Goal: Check status: Check status

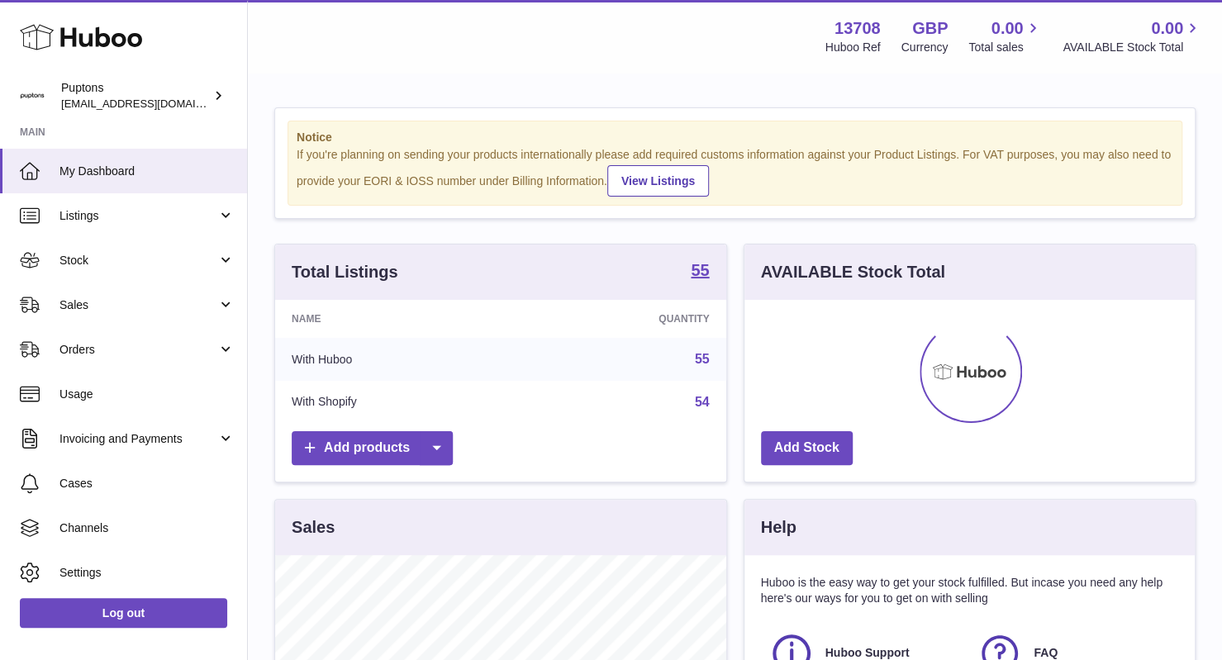
scroll to position [258, 451]
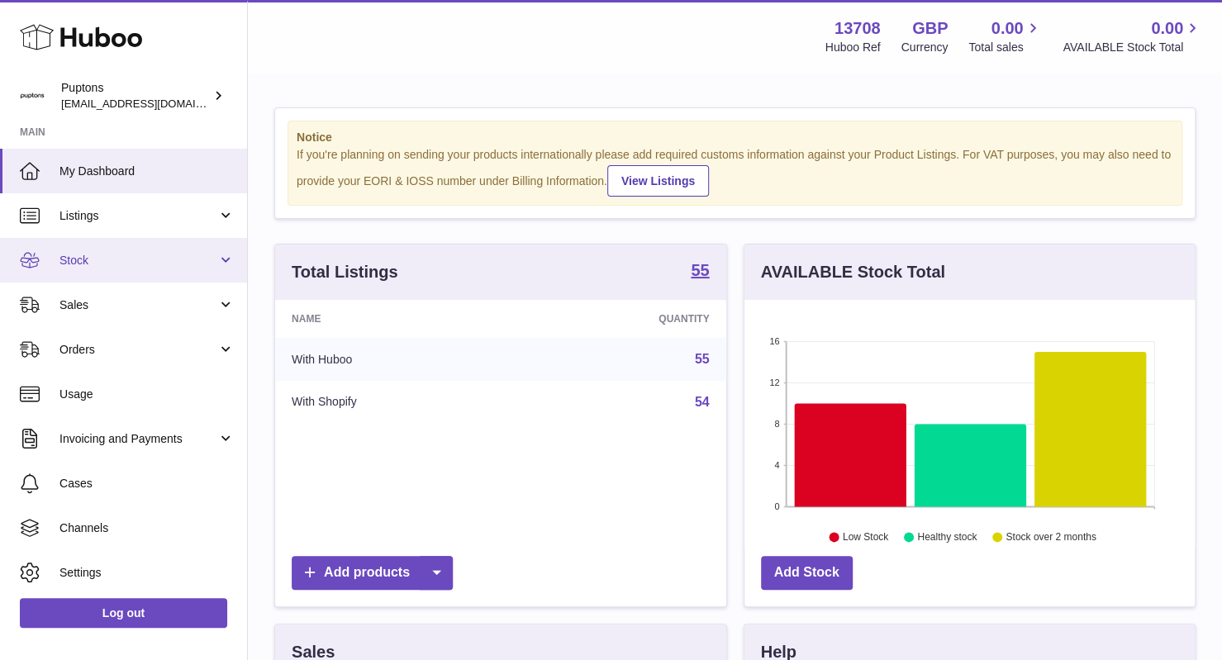
click at [132, 264] on span "Stock" at bounding box center [138, 261] width 158 height 16
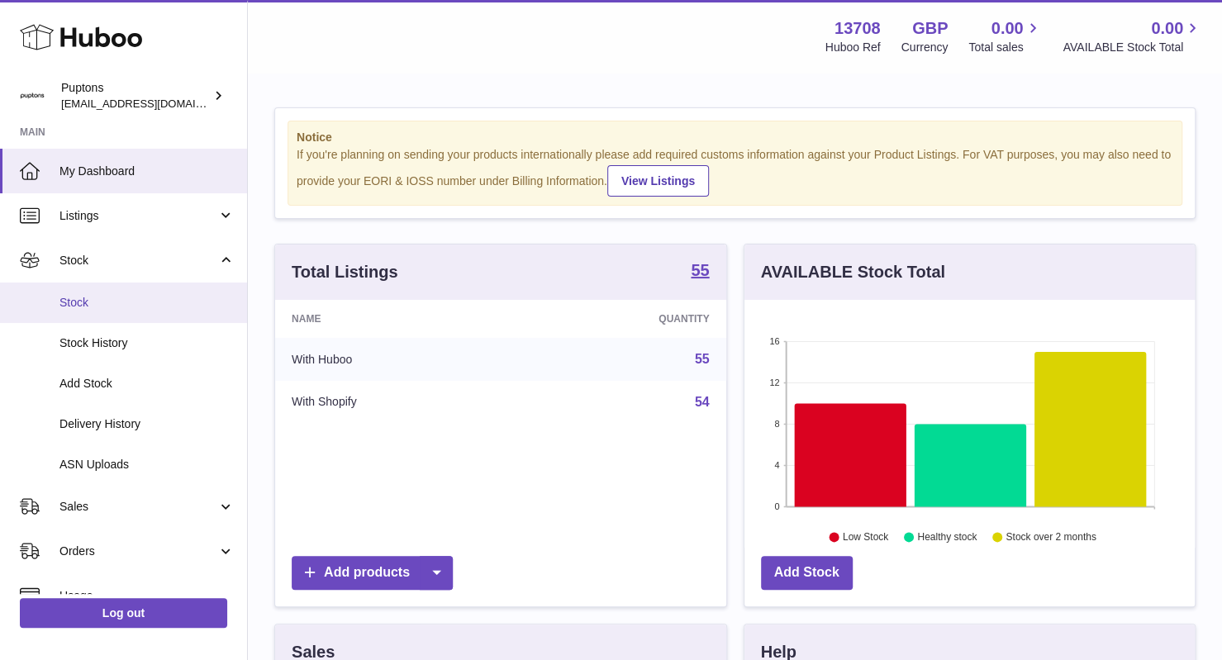
click at [152, 305] on span "Stock" at bounding box center [146, 303] width 175 height 16
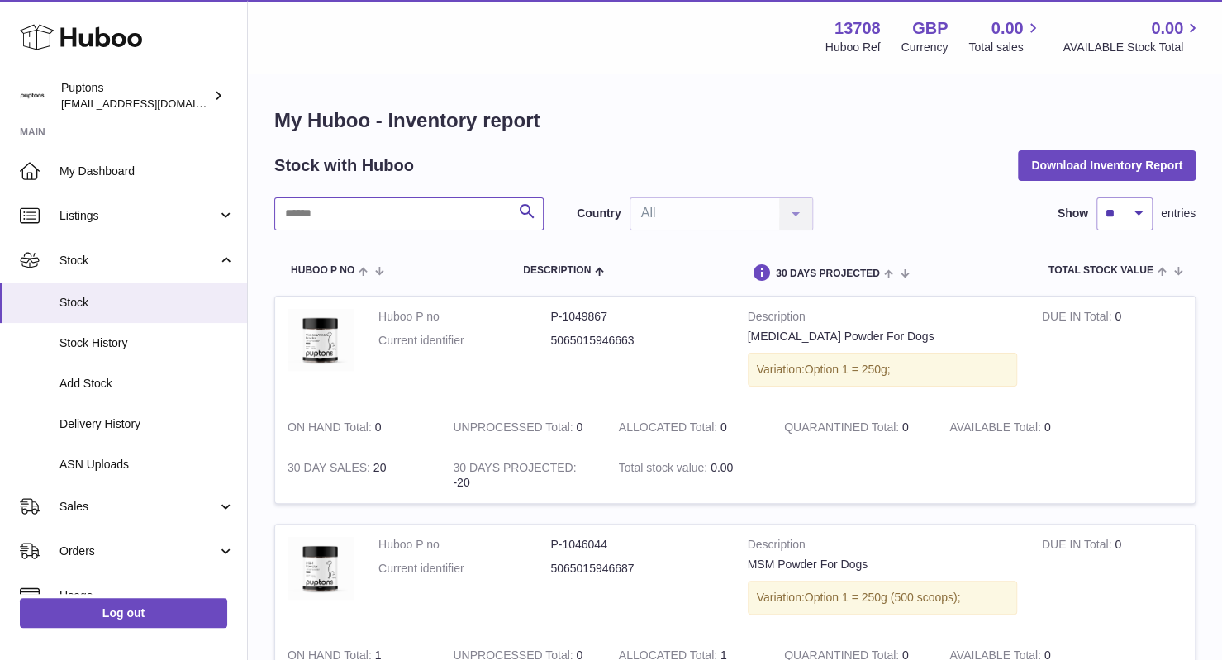
click at [404, 210] on input "text" at bounding box center [408, 213] width 269 height 33
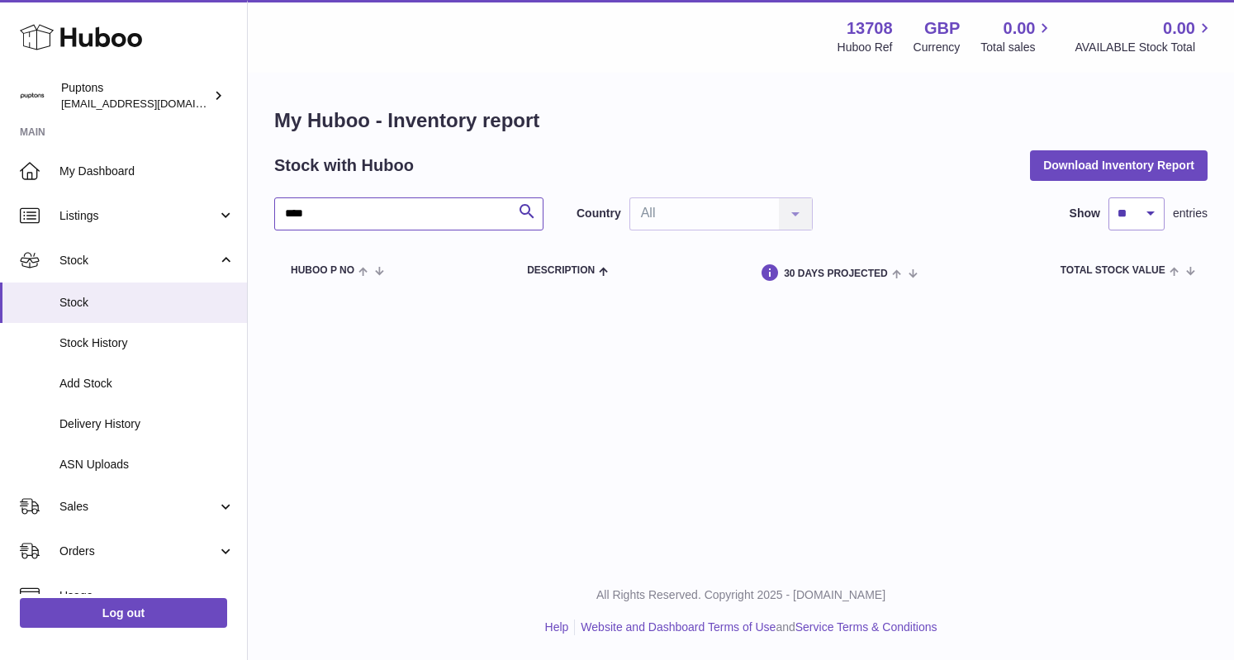
type input "*****"
click at [373, 215] on input "*****" at bounding box center [408, 213] width 269 height 33
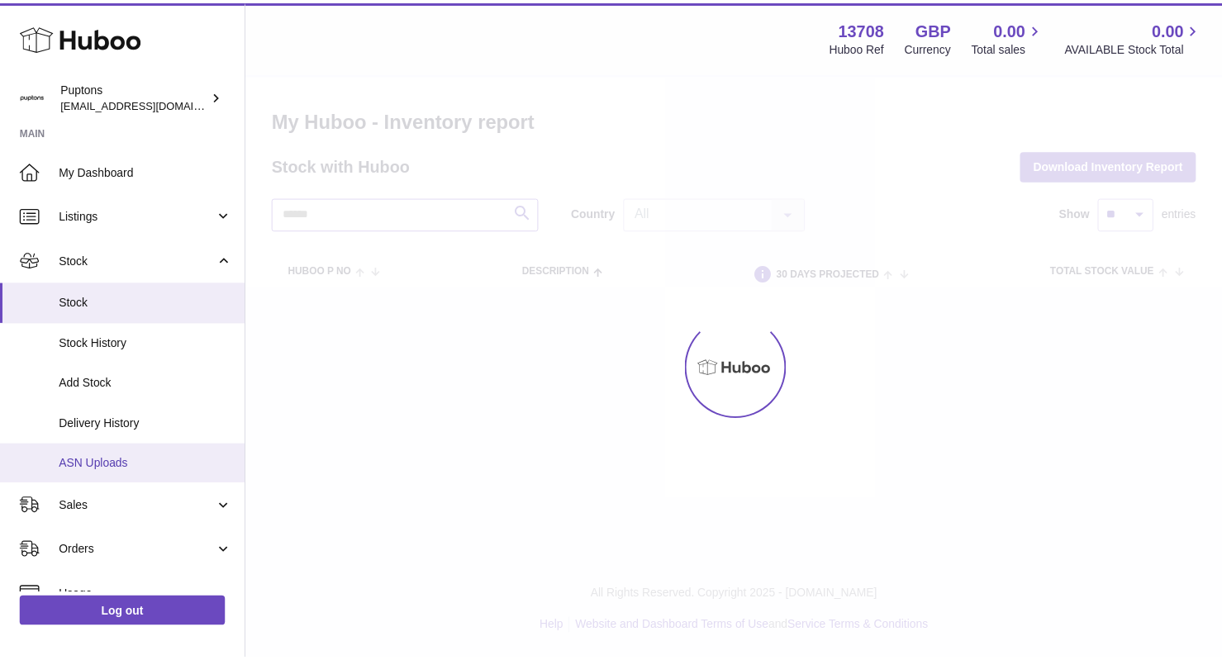
scroll to position [107, 0]
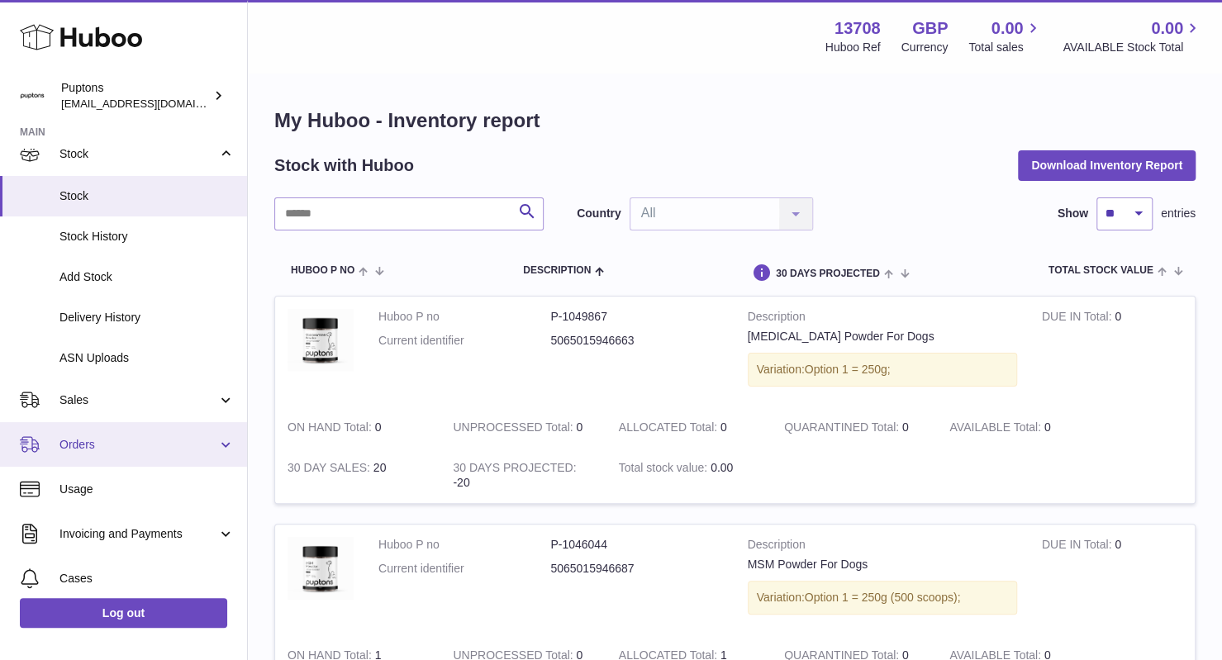
click at [120, 440] on span "Orders" at bounding box center [138, 445] width 158 height 16
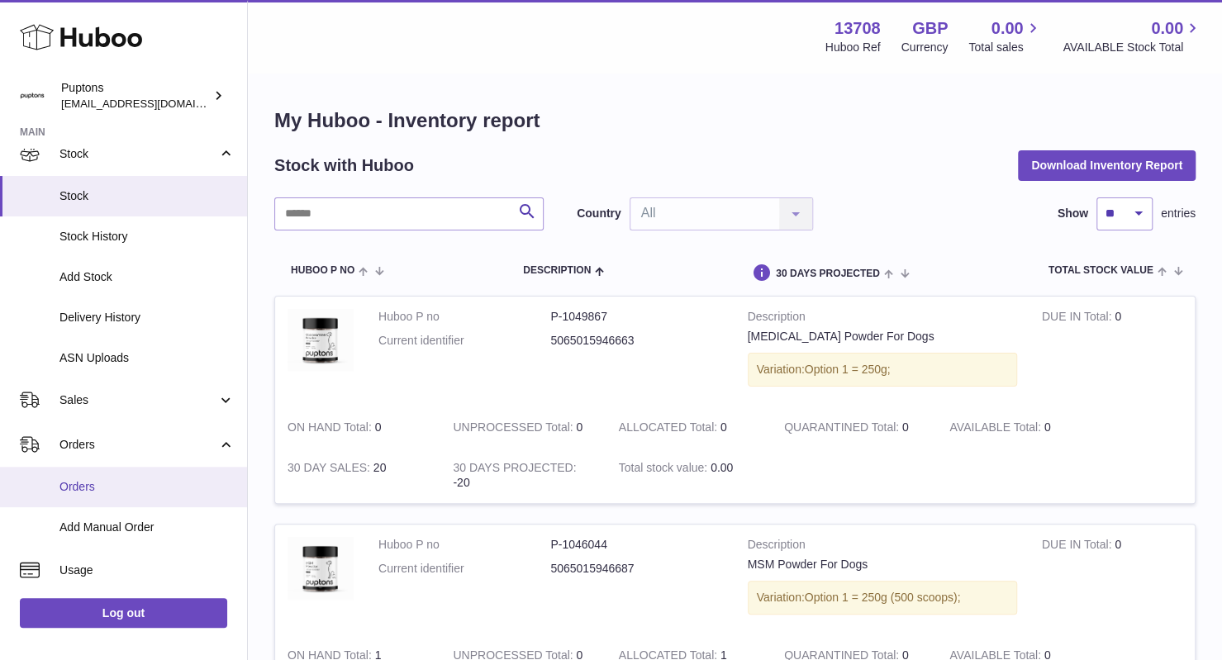
click at [96, 496] on link "Orders" at bounding box center [123, 487] width 247 height 40
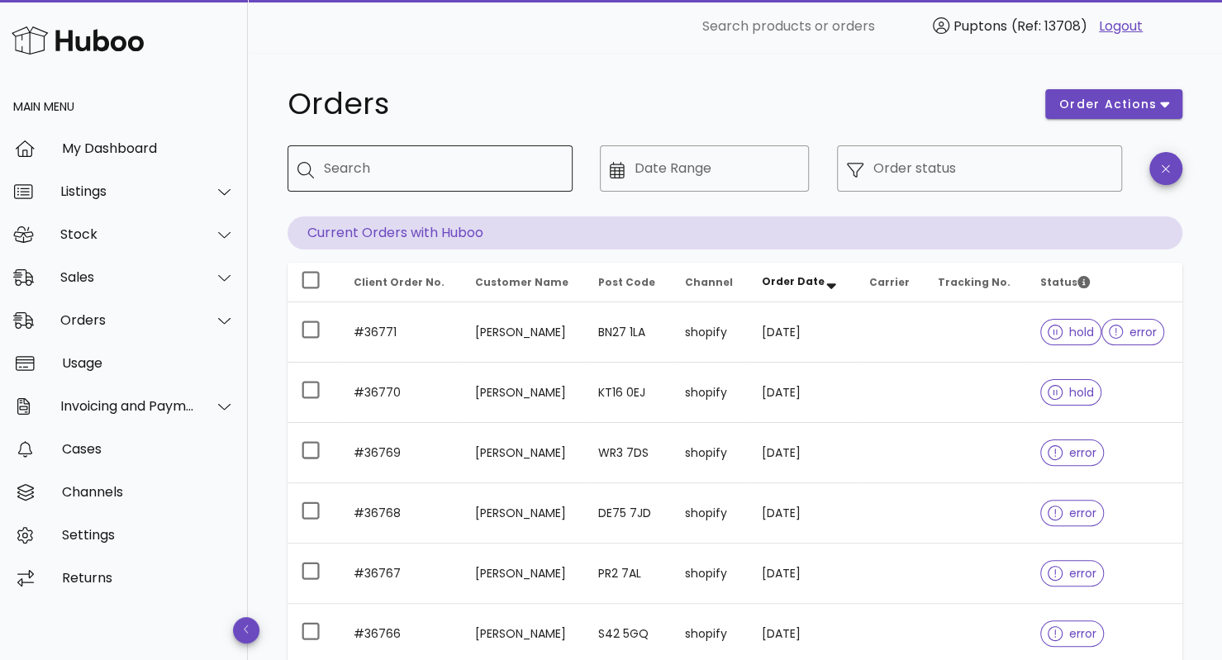
click at [469, 168] on input "Search" at bounding box center [441, 168] width 235 height 26
type input "***"
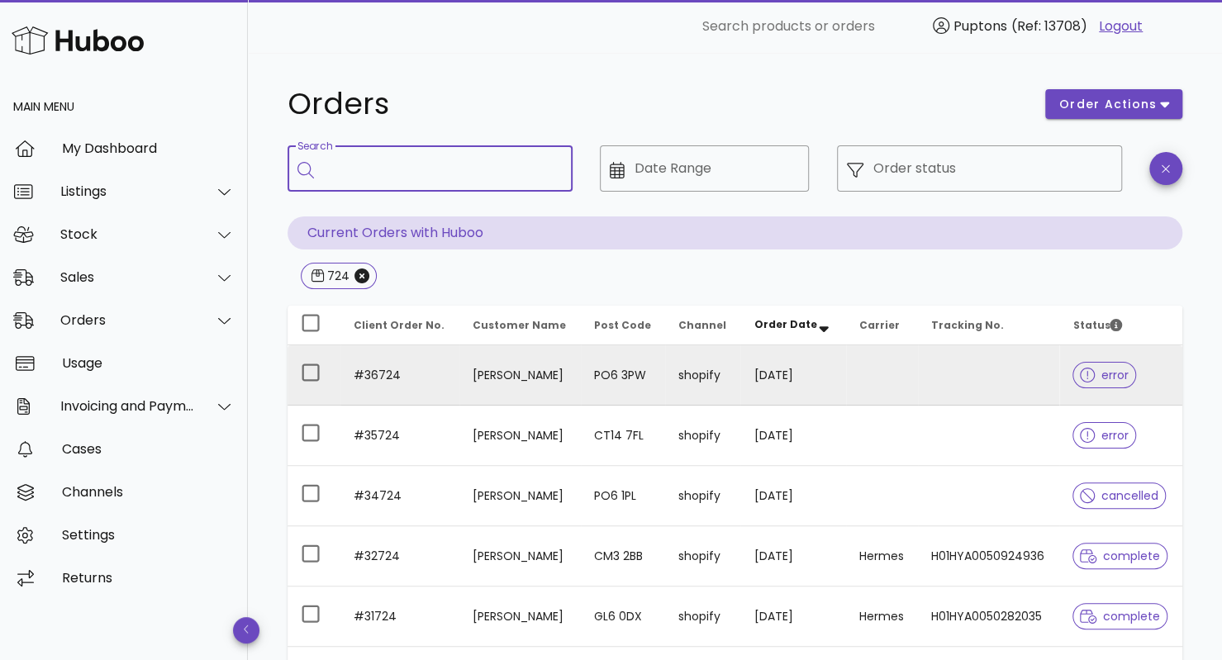
click at [1087, 366] on span "error" at bounding box center [1104, 375] width 64 height 26
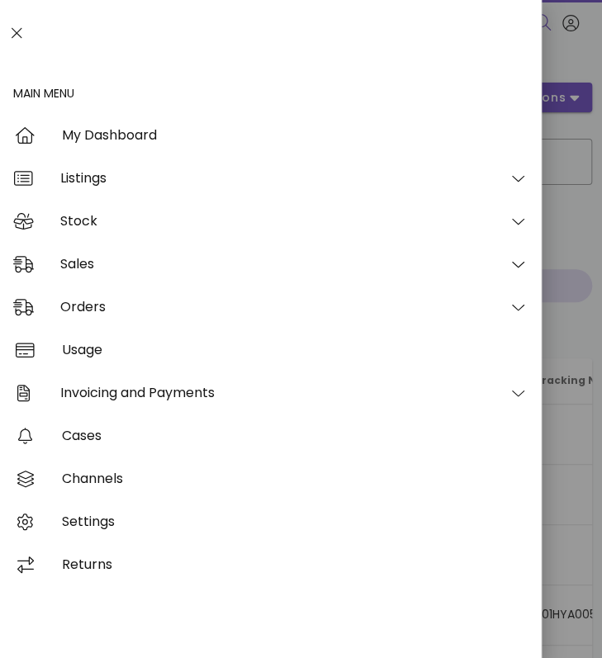
click at [18, 34] on icon at bounding box center [17, 33] width 11 height 17
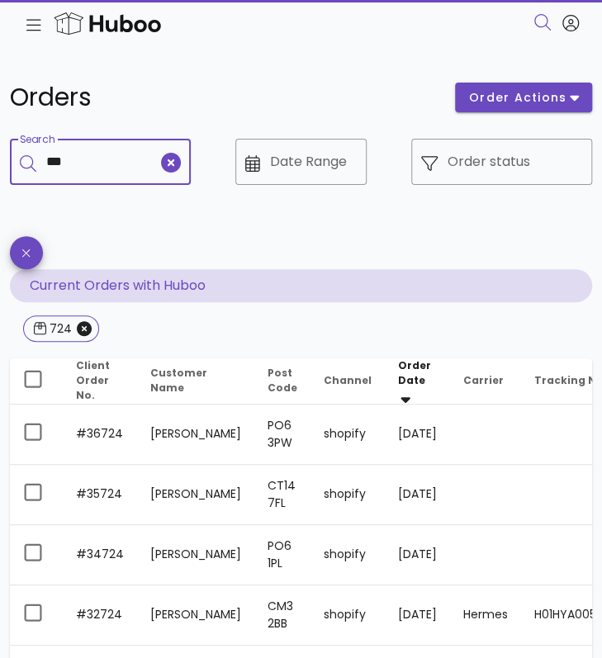
click at [89, 154] on input "***" at bounding box center [102, 162] width 112 height 26
type input "***"
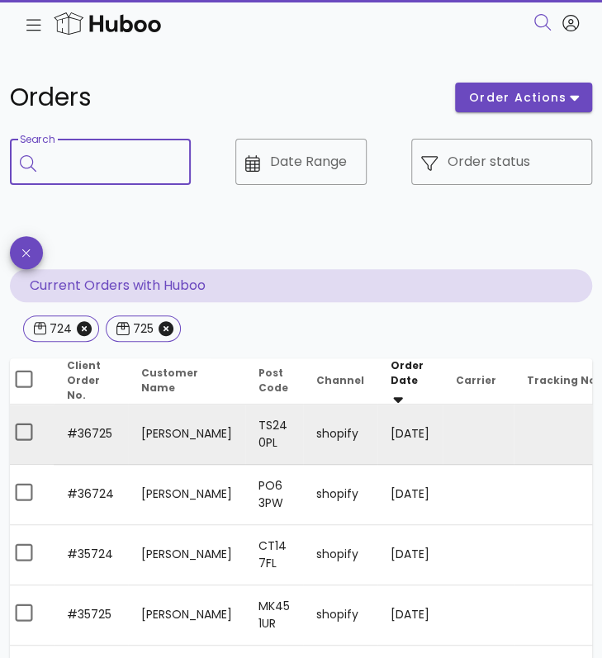
scroll to position [0, 8]
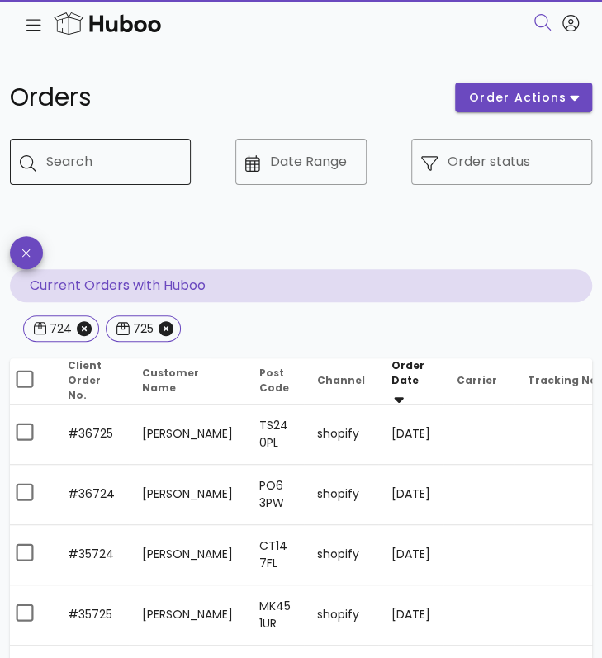
click at [68, 169] on div "Search" at bounding box center [111, 162] width 131 height 46
click at [84, 329] on icon "Close" at bounding box center [84, 328] width 15 height 15
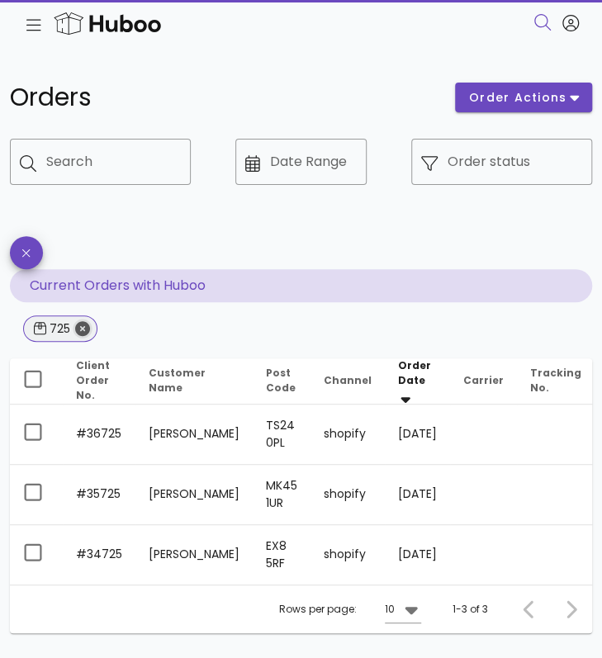
click at [83, 331] on icon "Close" at bounding box center [82, 328] width 15 height 15
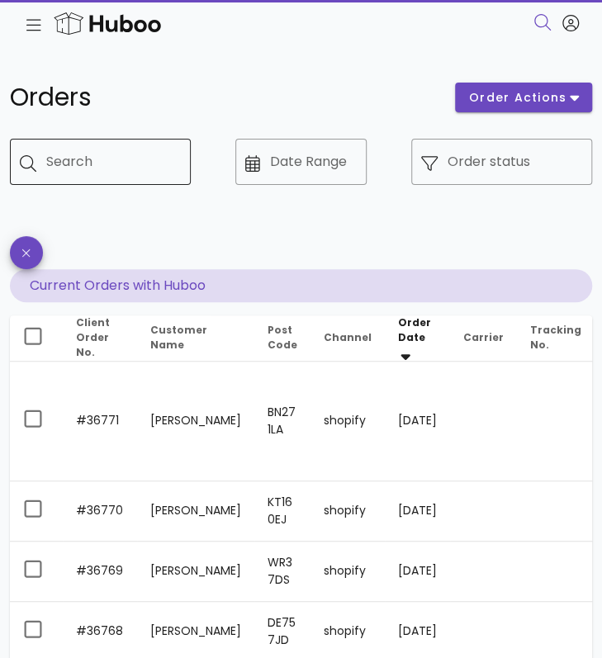
click at [88, 175] on div "Search" at bounding box center [111, 162] width 131 height 46
type input "***"
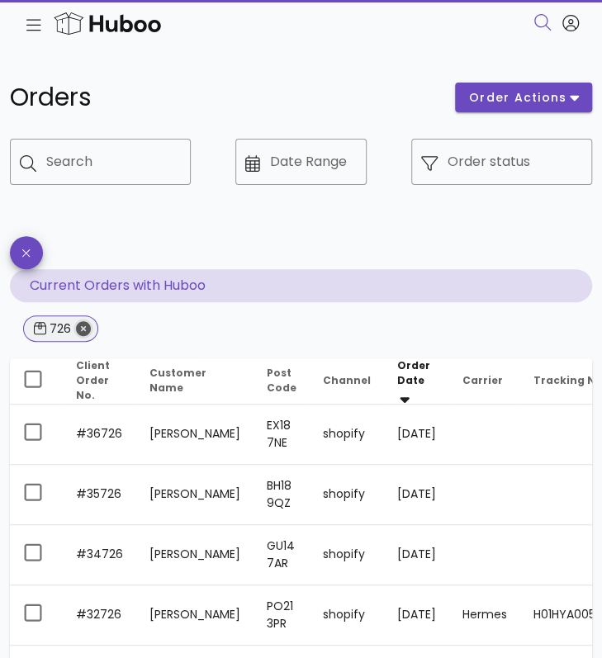
click at [84, 327] on icon "Close" at bounding box center [83, 328] width 15 height 15
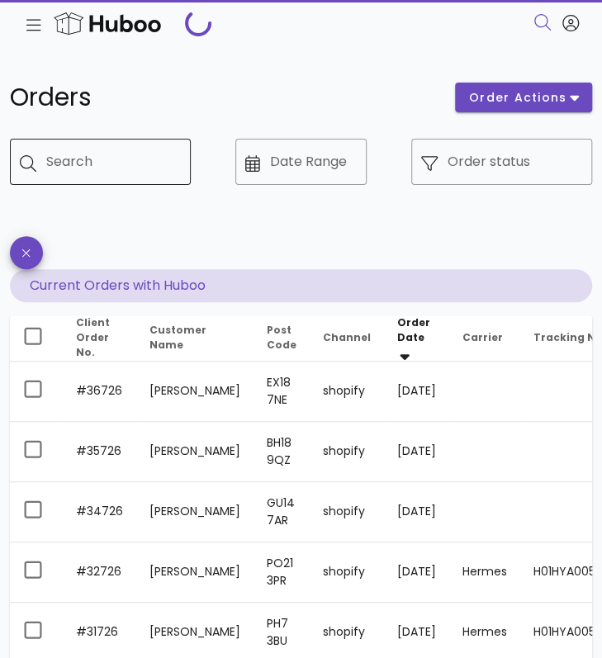
click at [94, 159] on input "Search" at bounding box center [111, 162] width 131 height 26
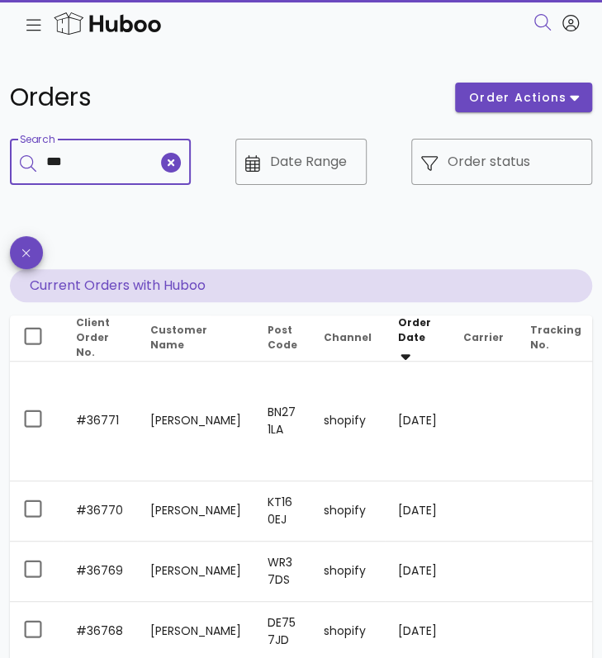
type input "***"
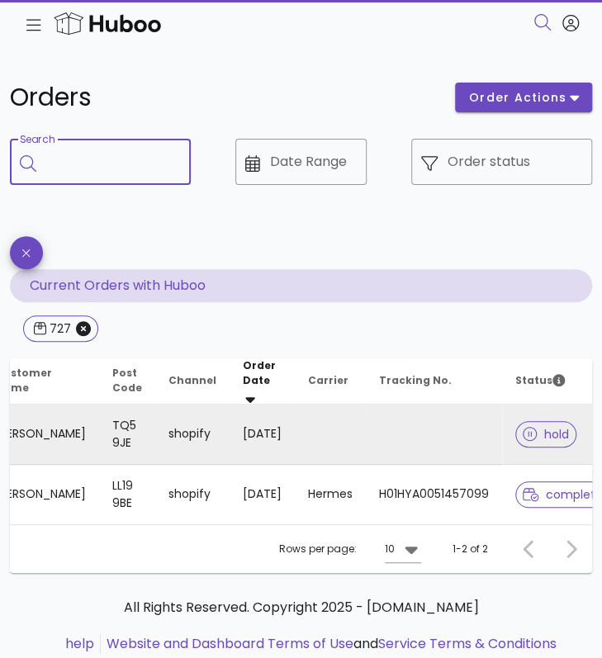
scroll to position [0, 160]
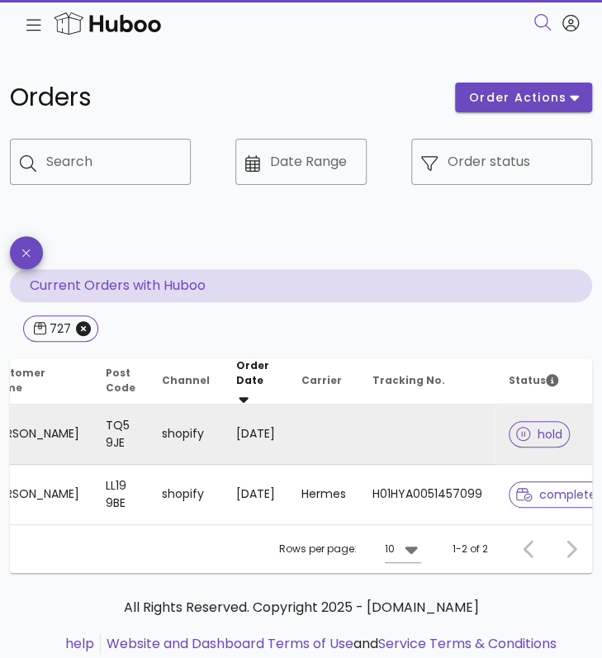
click at [231, 430] on td "11/10/2025" at bounding box center [255, 435] width 65 height 60
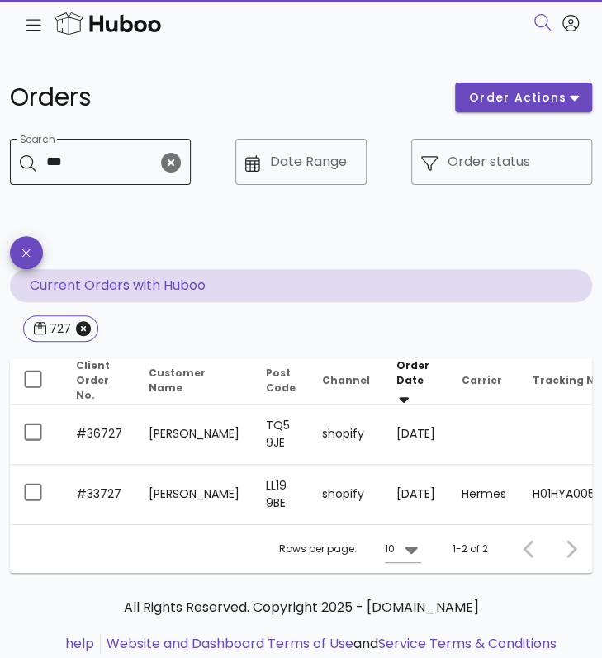
click at [77, 161] on input "***" at bounding box center [102, 162] width 112 height 26
click at [84, 164] on input "***" at bounding box center [102, 162] width 112 height 26
type input "***"
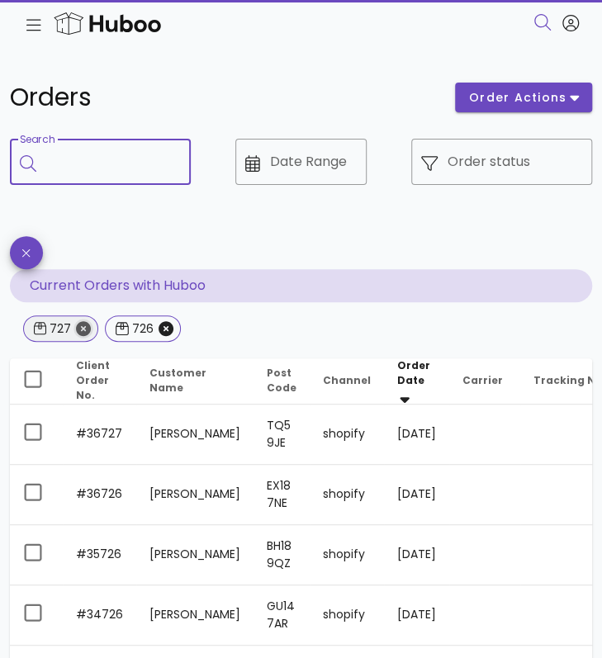
click at [83, 330] on icon "Close" at bounding box center [83, 328] width 15 height 15
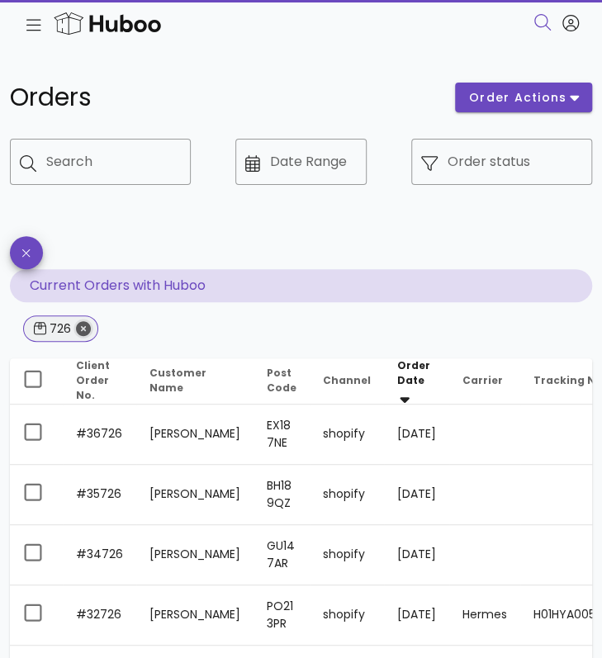
click at [88, 325] on icon "Close" at bounding box center [83, 328] width 15 height 15
click at [77, 164] on input "Search" at bounding box center [111, 162] width 131 height 26
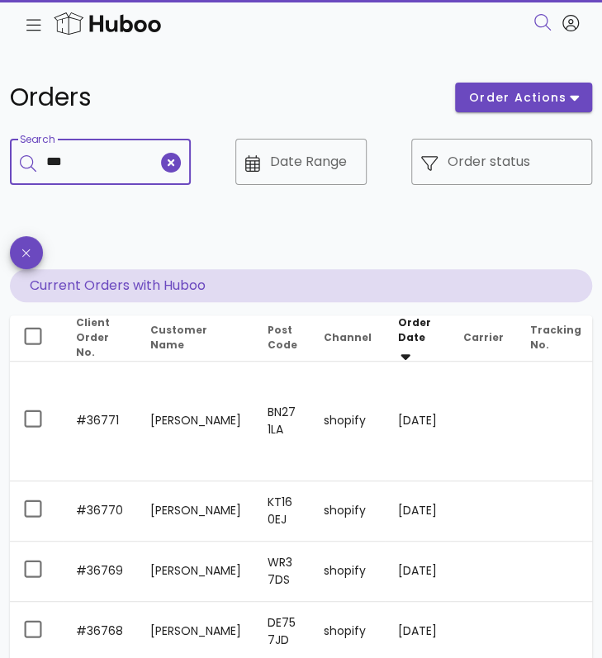
type input "***"
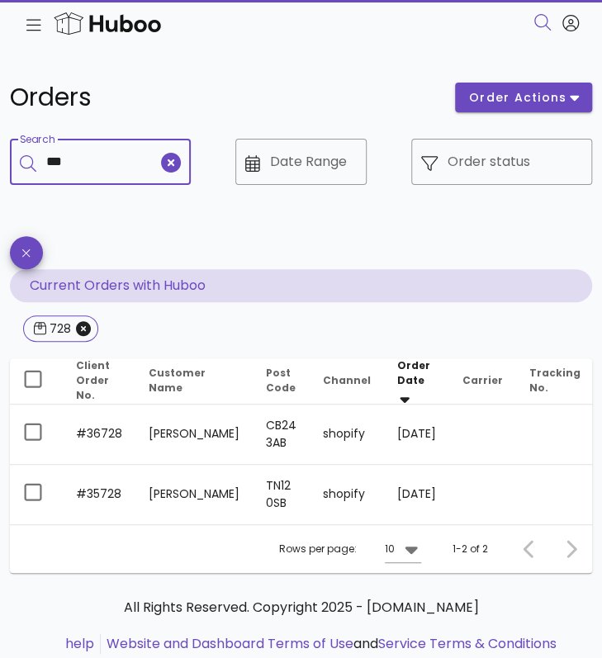
type input "***"
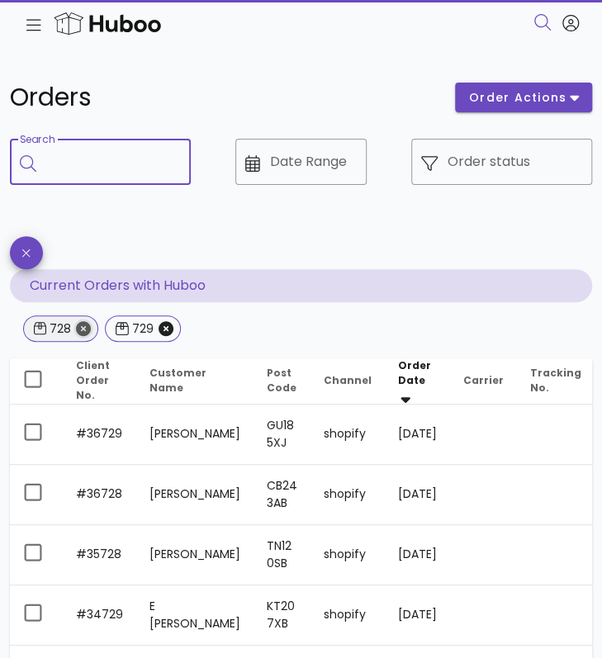
click at [83, 332] on icon "Close" at bounding box center [83, 328] width 15 height 15
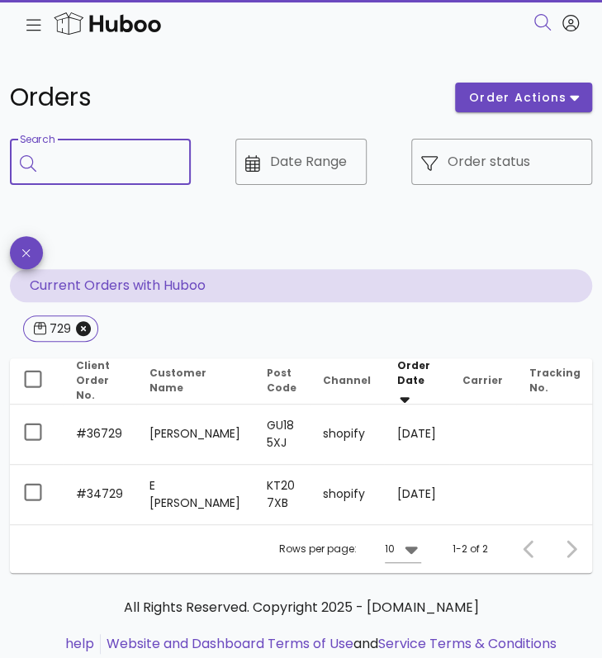
click at [94, 157] on input "Search" at bounding box center [111, 162] width 131 height 26
type input "***"
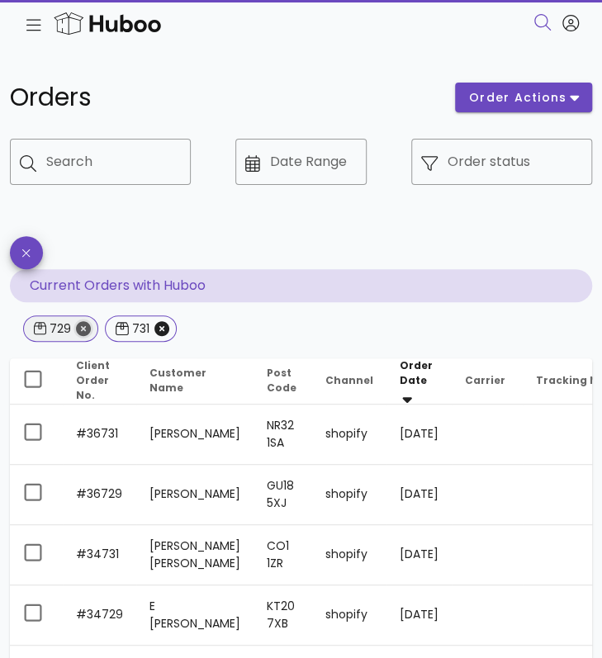
click at [76, 326] on icon "Close" at bounding box center [83, 328] width 15 height 15
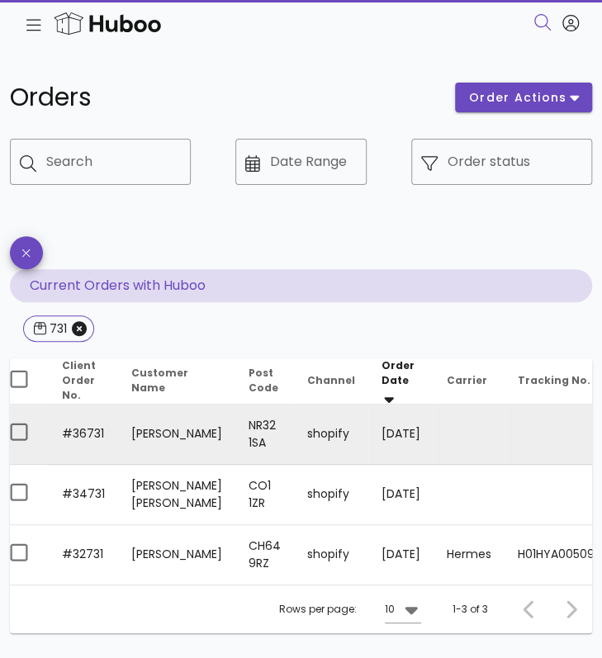
scroll to position [0, 14]
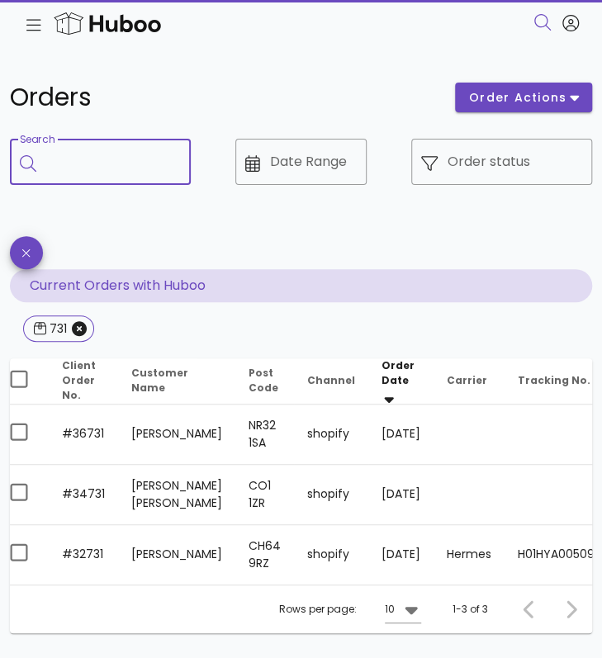
click at [126, 159] on input "Search" at bounding box center [111, 162] width 131 height 26
type input "***"
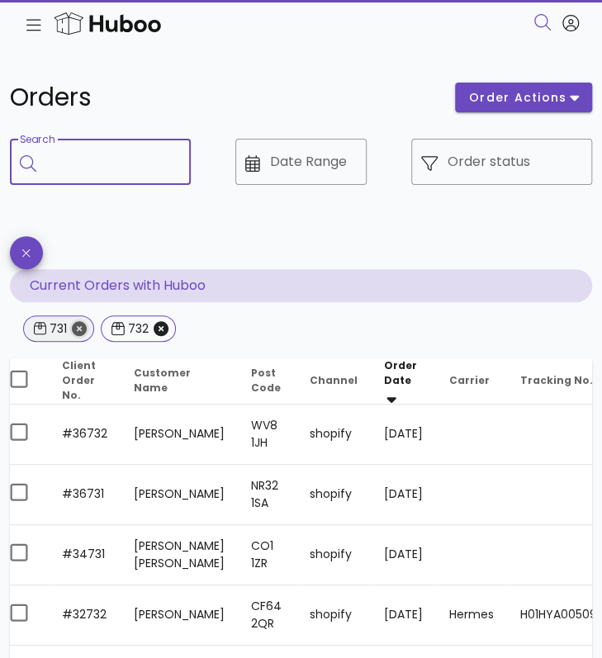
click at [78, 330] on icon "Close" at bounding box center [79, 328] width 15 height 15
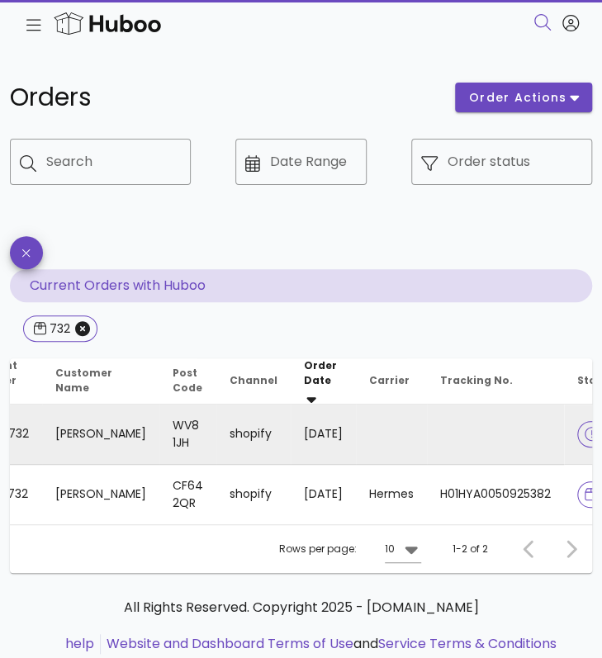
scroll to position [0, 25]
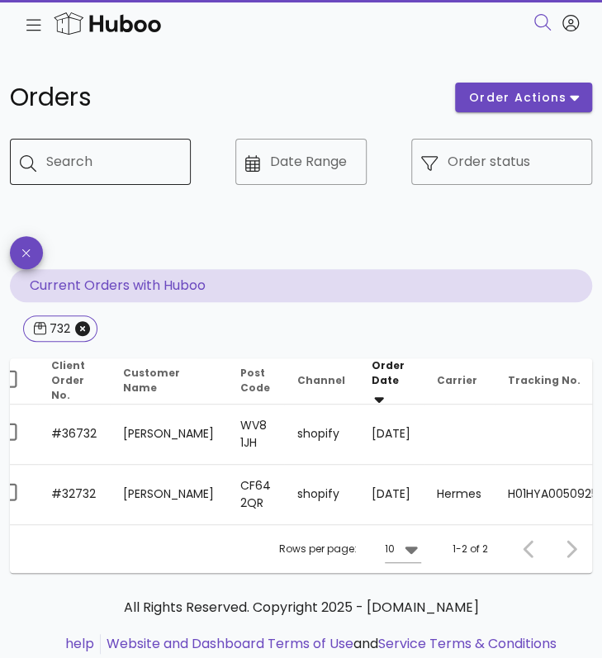
click at [92, 164] on input "Search" at bounding box center [111, 162] width 131 height 26
type input "***"
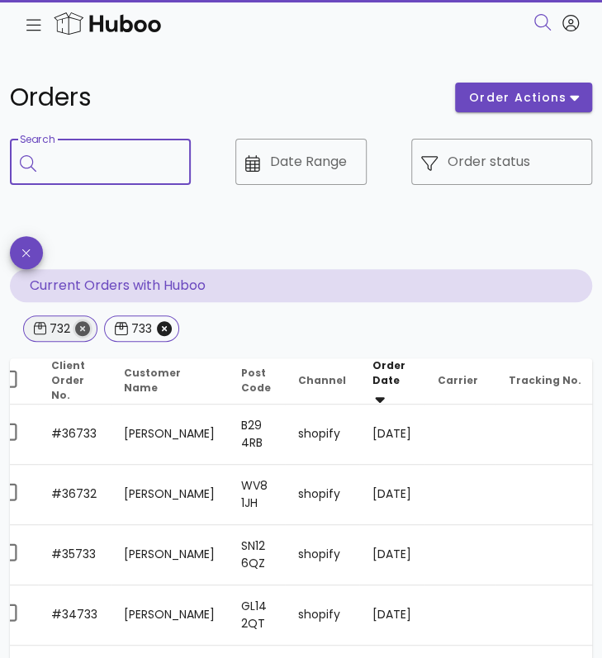
click at [79, 327] on icon "Close" at bounding box center [82, 328] width 15 height 15
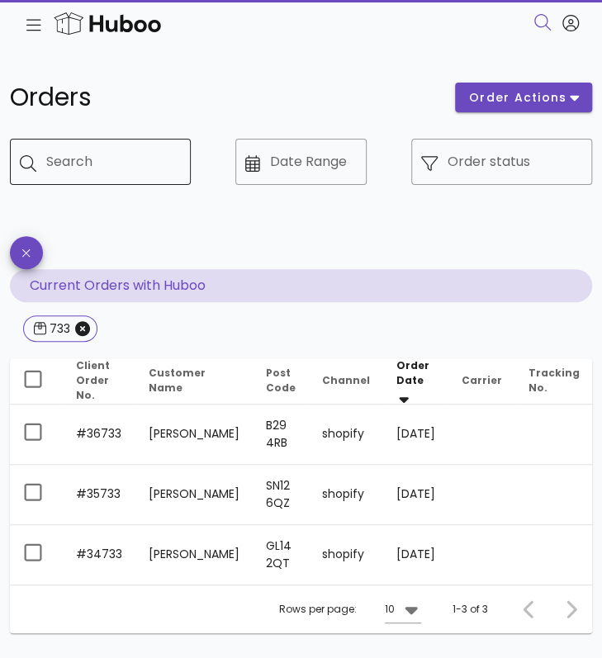
click at [111, 174] on input "Search" at bounding box center [111, 162] width 131 height 26
type input "***"
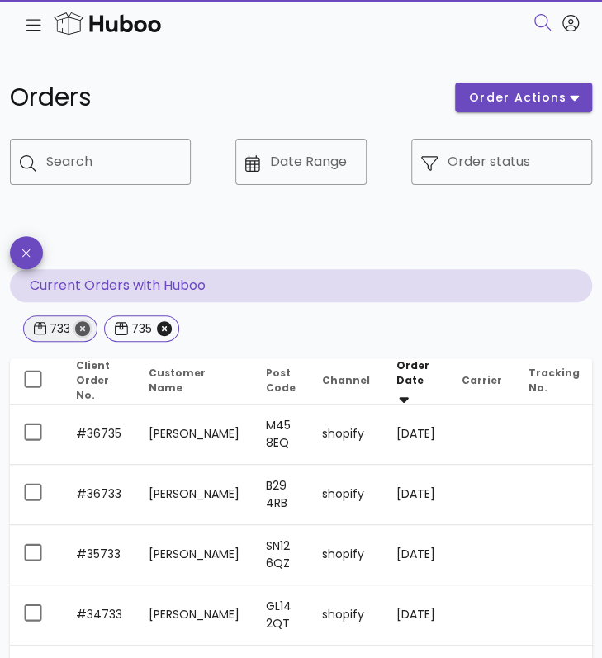
click at [88, 328] on icon "Close" at bounding box center [82, 328] width 15 height 15
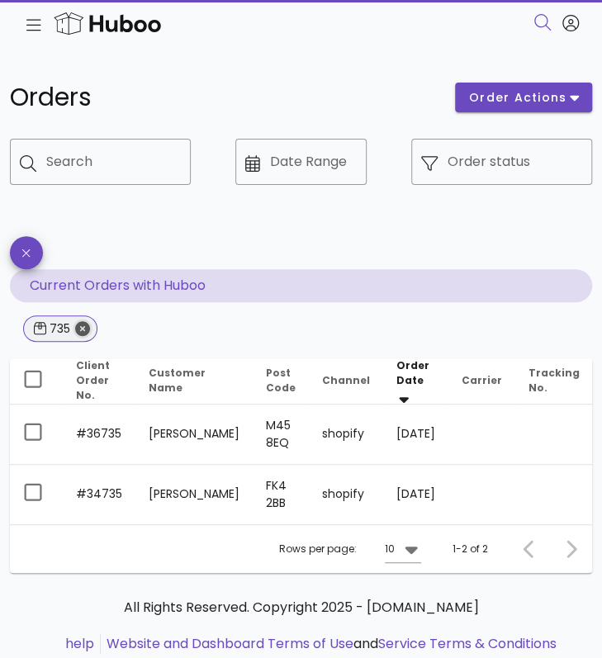
click at [79, 331] on icon "Close" at bounding box center [82, 328] width 15 height 15
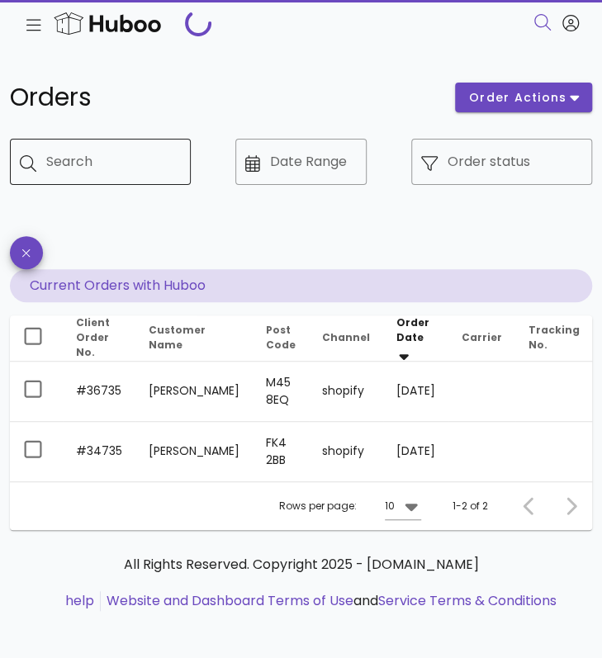
click at [73, 159] on input "Search" at bounding box center [111, 162] width 131 height 26
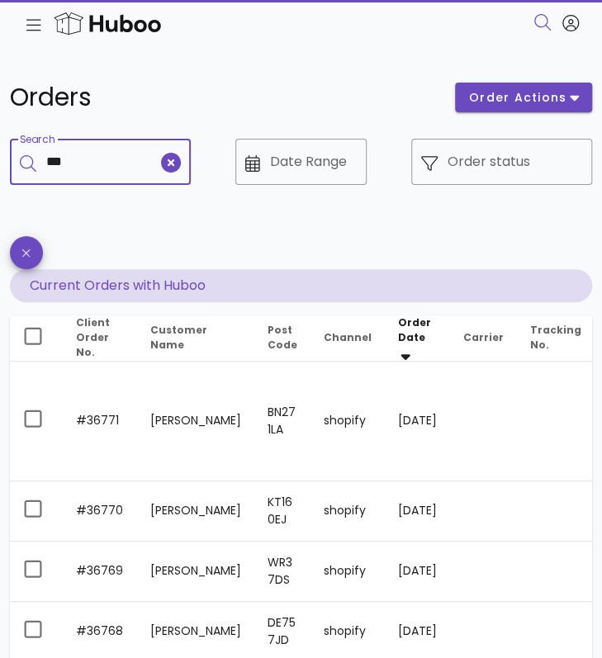
type input "***"
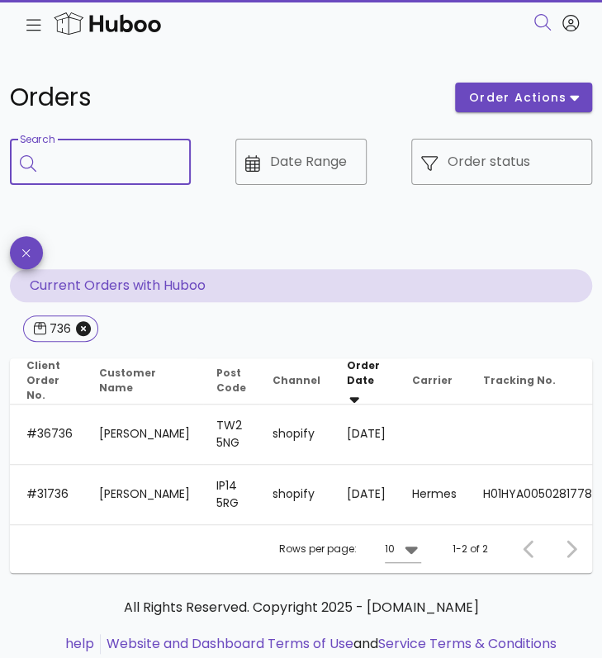
scroll to position [0, 50]
type input "***"
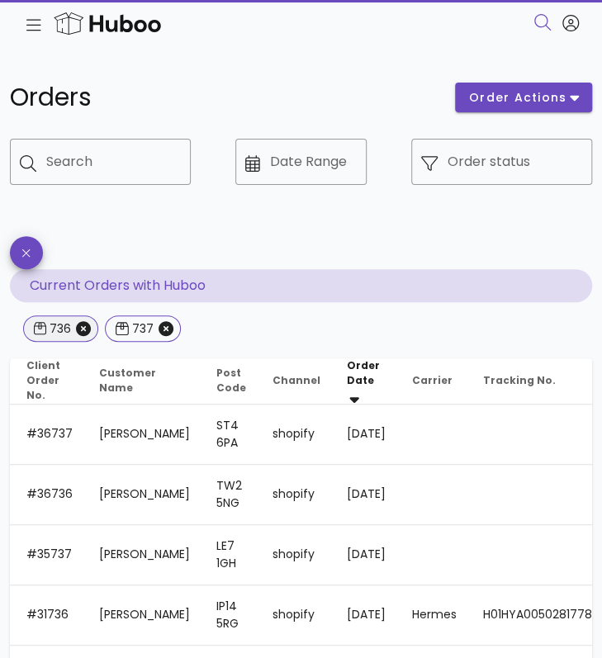
click at [83, 320] on span "736" at bounding box center [61, 328] width 54 height 25
click at [83, 335] on icon "Close" at bounding box center [83, 328] width 15 height 15
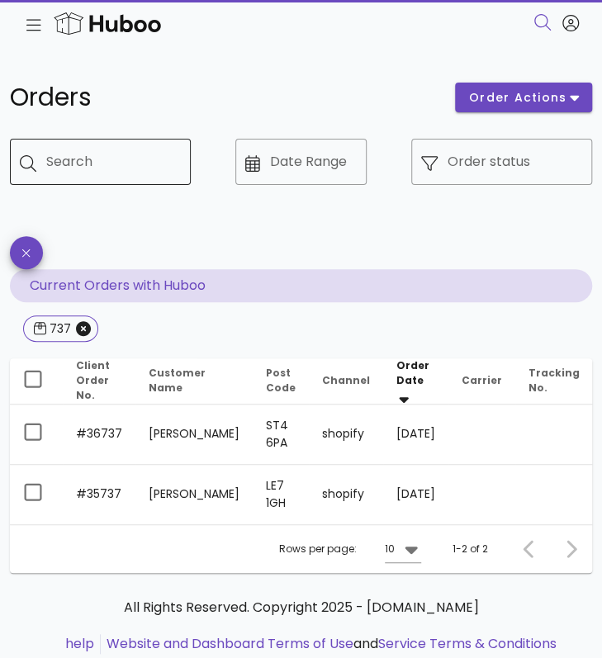
click at [64, 166] on input "Search" at bounding box center [111, 162] width 131 height 26
type input "***"
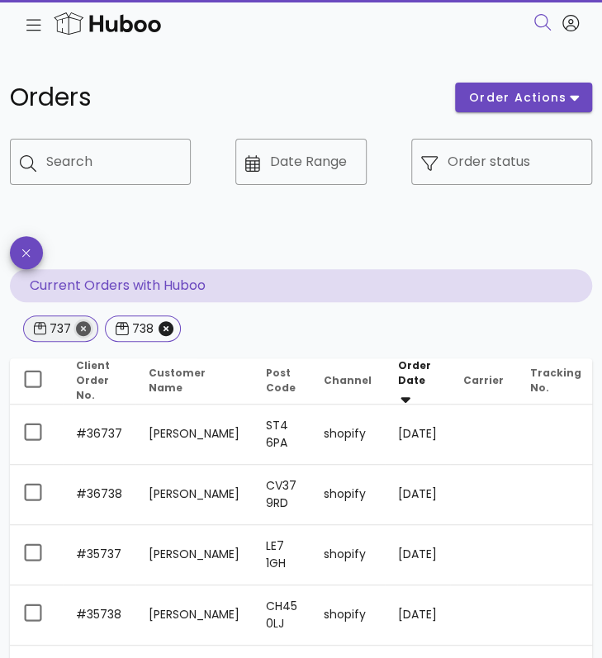
click at [85, 331] on icon "Close" at bounding box center [83, 328] width 15 height 15
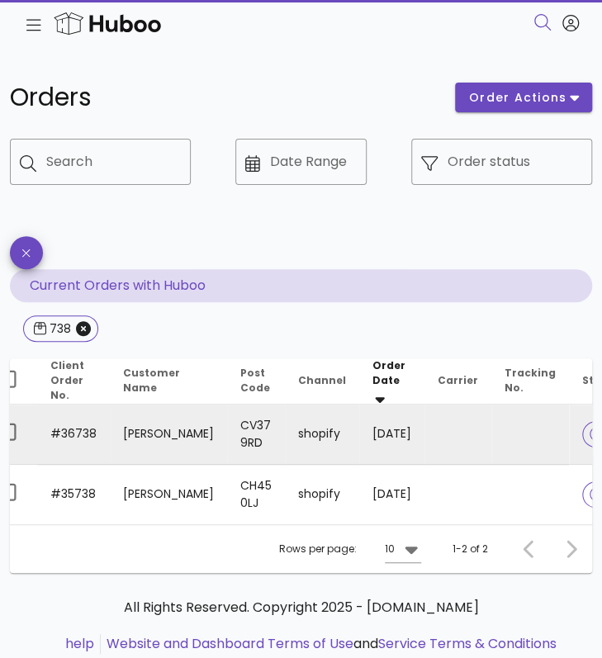
scroll to position [0, 23]
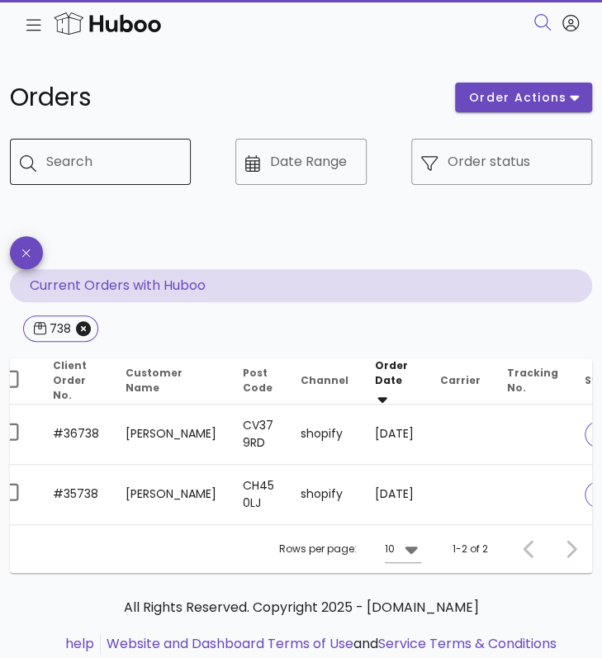
click at [89, 167] on input "Search" at bounding box center [111, 162] width 131 height 26
type input "***"
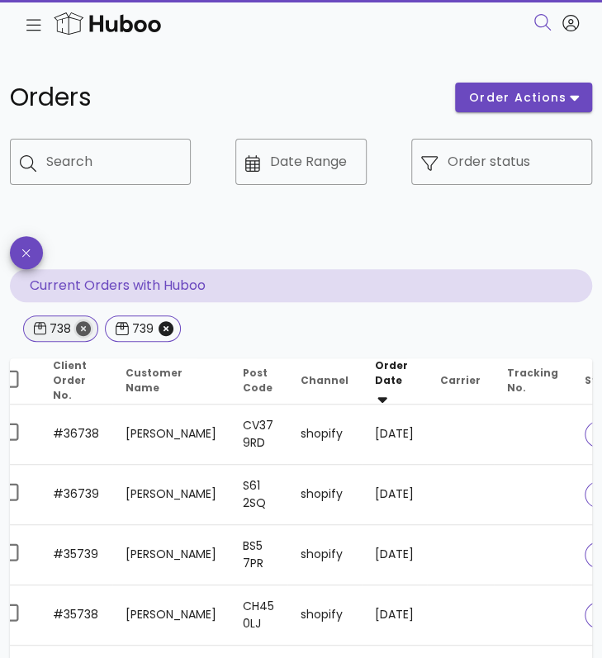
click at [83, 330] on icon "Close" at bounding box center [83, 328] width 15 height 15
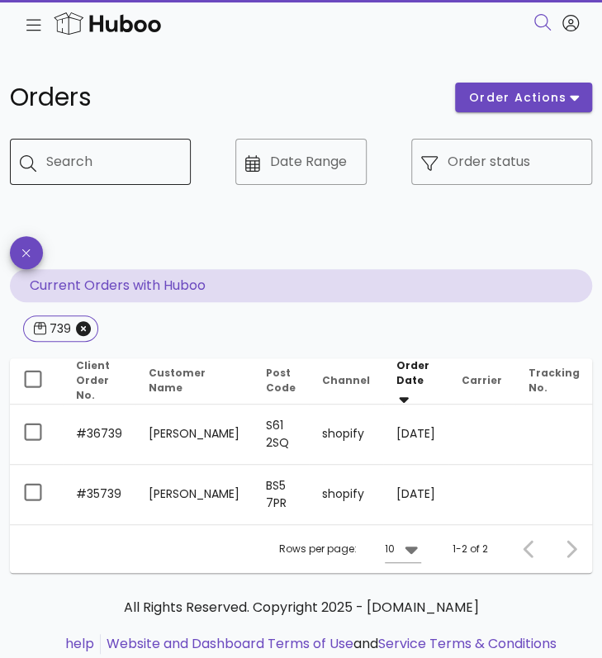
click at [69, 179] on div "Search" at bounding box center [111, 162] width 131 height 46
type input "***"
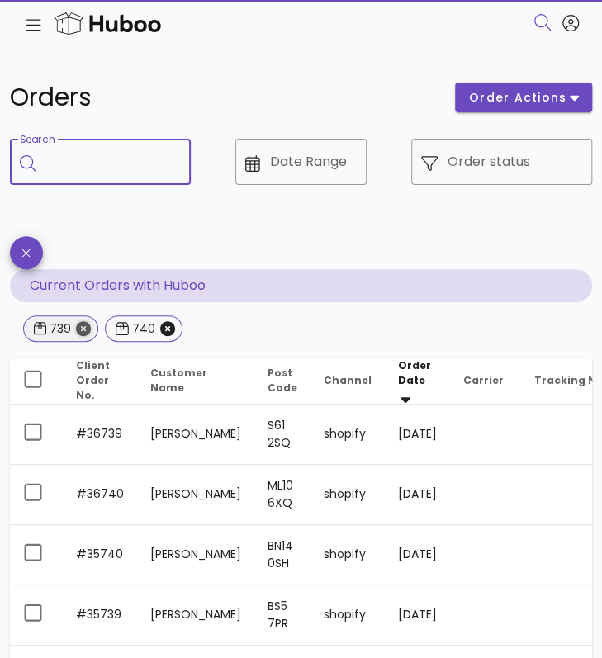
click at [85, 330] on icon "Close" at bounding box center [83, 328] width 15 height 15
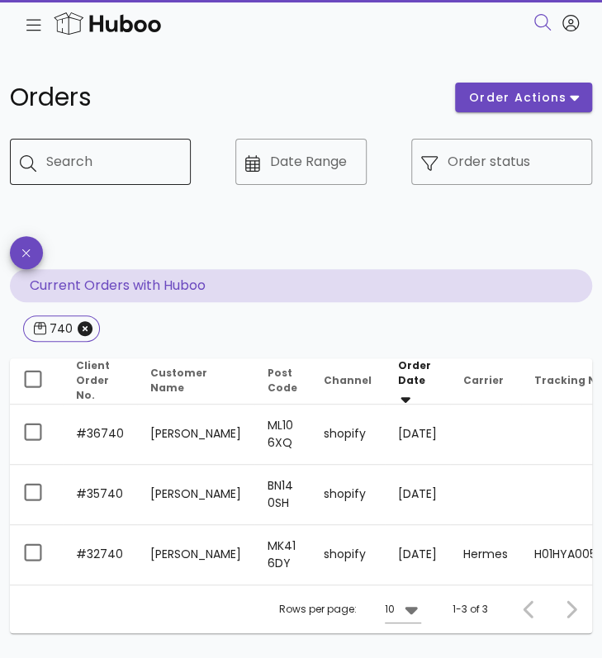
click at [116, 170] on input "Search" at bounding box center [111, 162] width 131 height 26
type input "***"
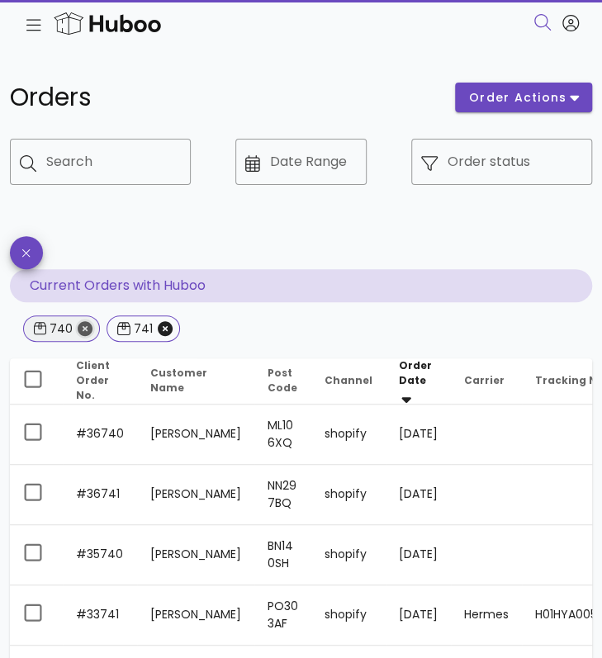
click at [83, 326] on icon "Close" at bounding box center [85, 328] width 15 height 15
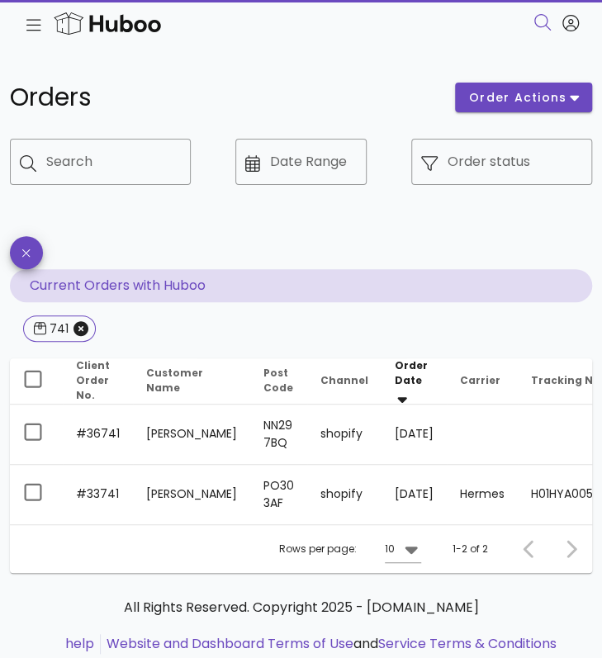
click at [102, 186] on div "​ Search" at bounding box center [100, 174] width 181 height 71
click at [112, 169] on input "Search" at bounding box center [111, 162] width 131 height 26
type input "***"
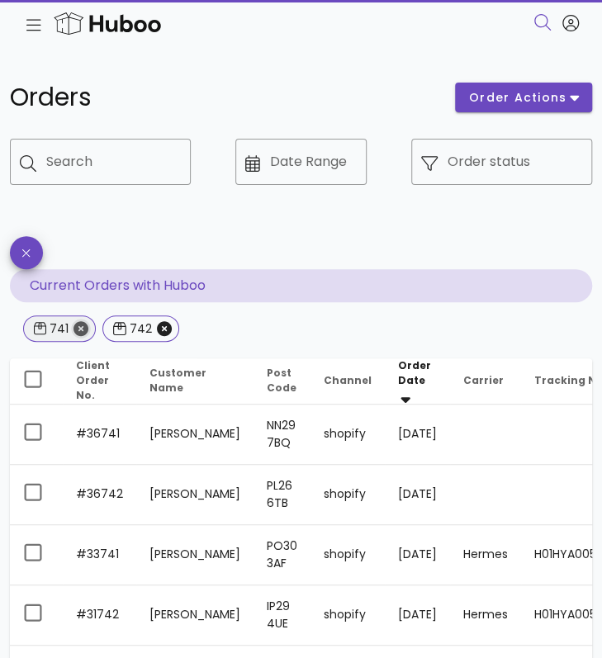
click at [80, 328] on icon "Close" at bounding box center [81, 328] width 15 height 15
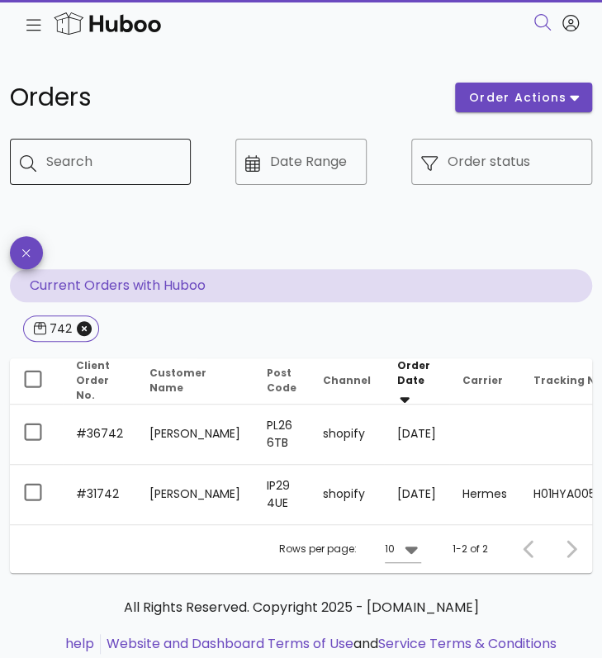
click at [88, 155] on input "Search" at bounding box center [111, 162] width 131 height 26
type input "***"
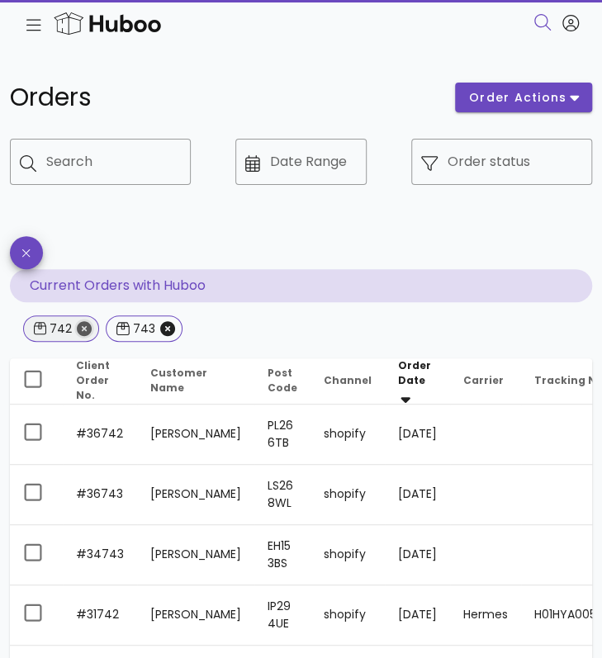
click at [86, 332] on icon "Close" at bounding box center [84, 328] width 15 height 15
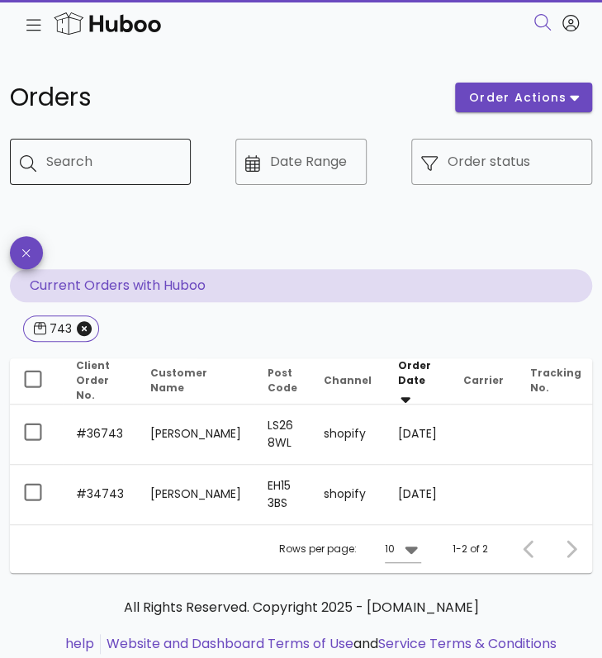
click at [69, 151] on input "Search" at bounding box center [111, 162] width 131 height 26
type input "***"
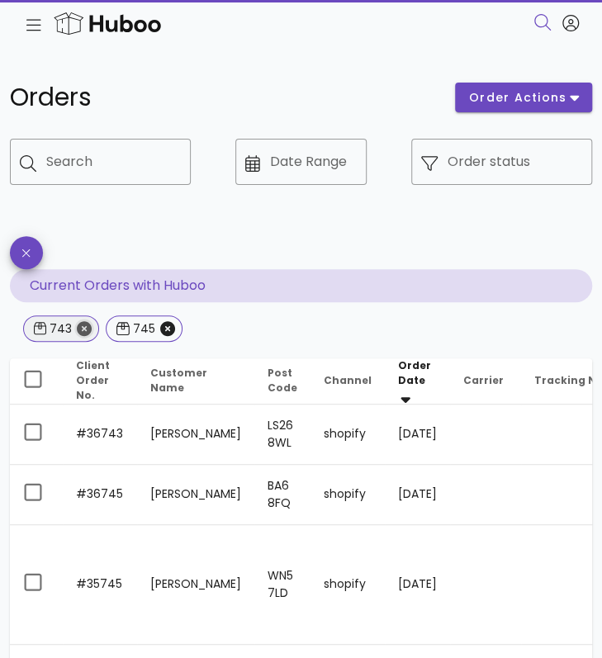
click at [83, 329] on icon "Close" at bounding box center [84, 328] width 15 height 15
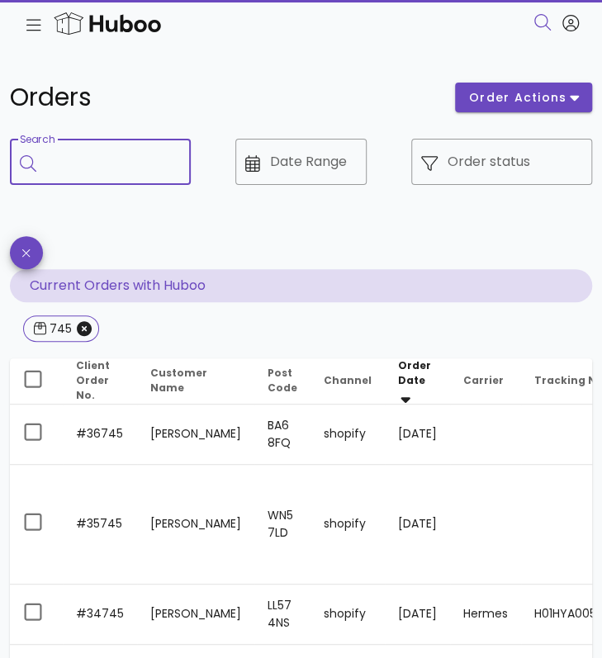
click at [115, 160] on input "Search" at bounding box center [111, 162] width 131 height 26
type input "***"
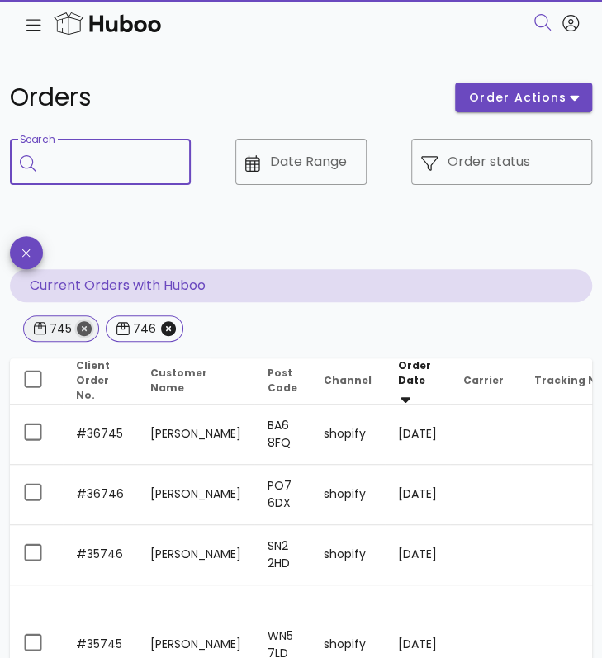
click at [84, 324] on icon "Close" at bounding box center [84, 328] width 15 height 15
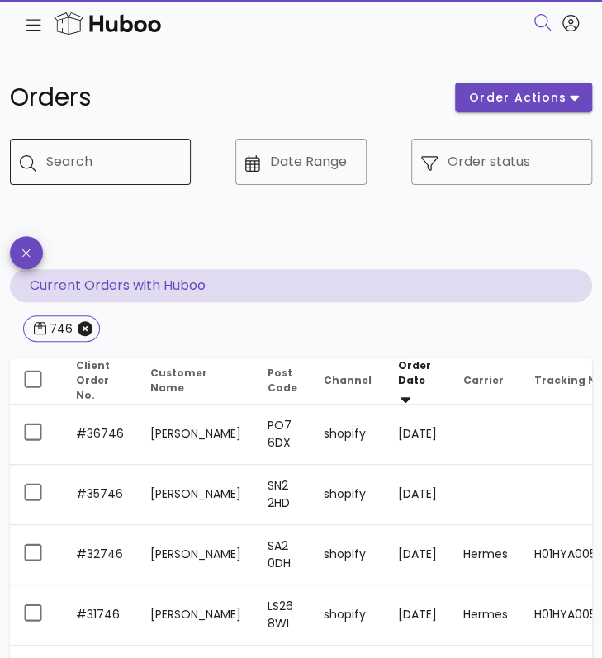
click at [94, 170] on input "Search" at bounding box center [111, 162] width 131 height 26
type input "***"
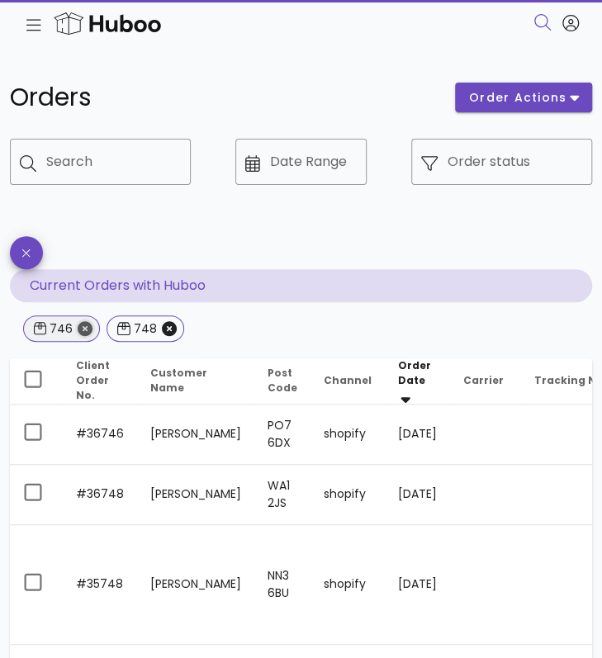
click at [79, 327] on icon "Close" at bounding box center [85, 328] width 15 height 15
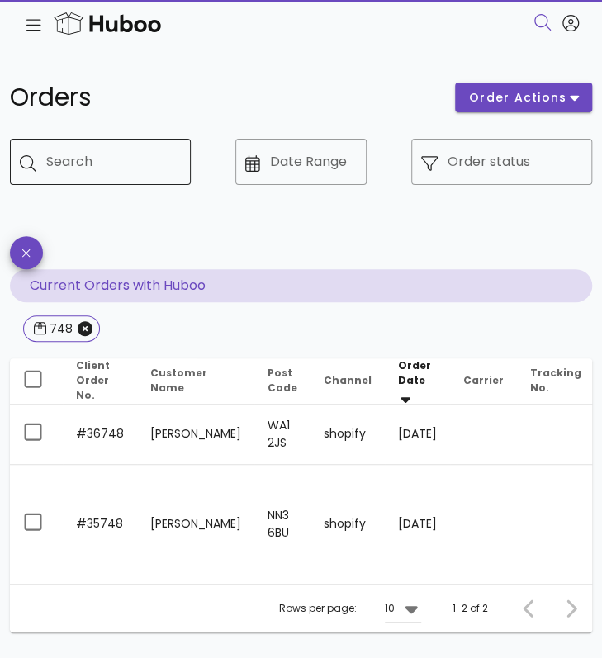
click at [93, 156] on input "Search" at bounding box center [111, 162] width 131 height 26
type input "***"
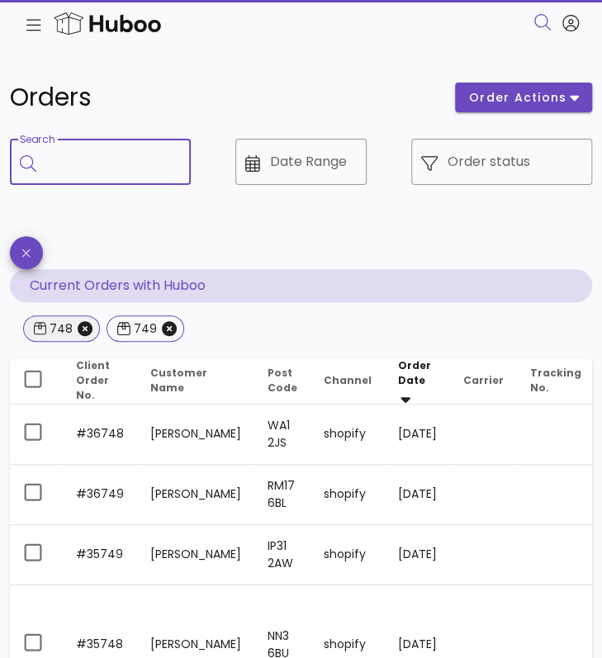
click at [88, 336] on span "748" at bounding box center [61, 329] width 77 height 26
click at [84, 325] on icon "Close" at bounding box center [85, 328] width 15 height 15
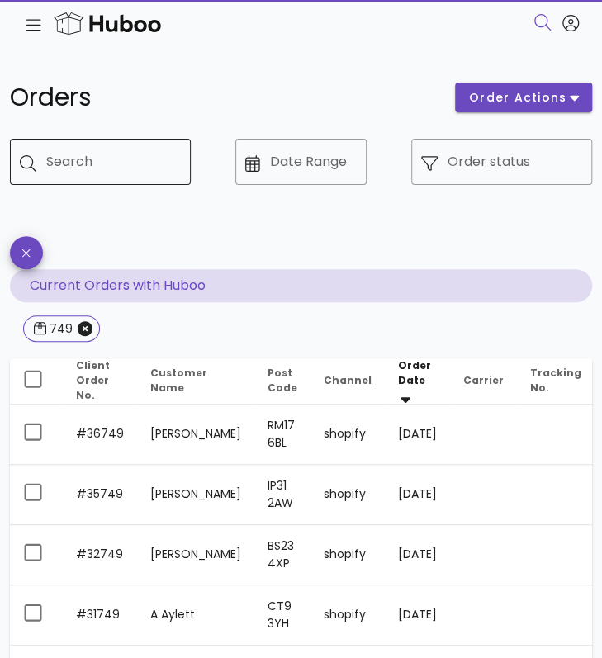
click at [124, 169] on input "Search" at bounding box center [111, 162] width 131 height 26
type input "***"
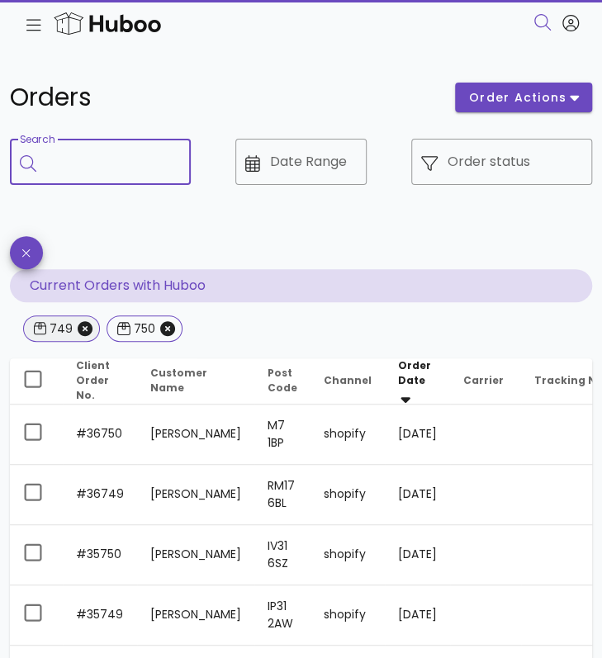
click at [84, 336] on span "749" at bounding box center [61, 328] width 55 height 25
click at [78, 333] on icon "Close" at bounding box center [85, 328] width 15 height 15
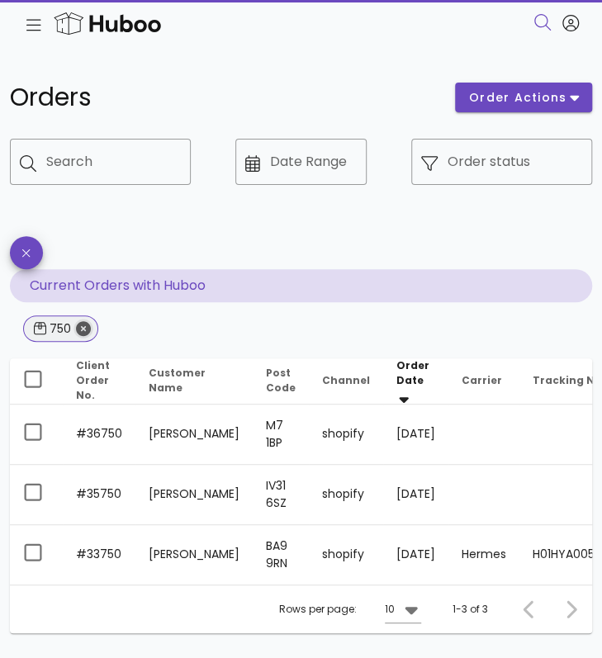
click at [85, 329] on icon "Close" at bounding box center [83, 328] width 15 height 15
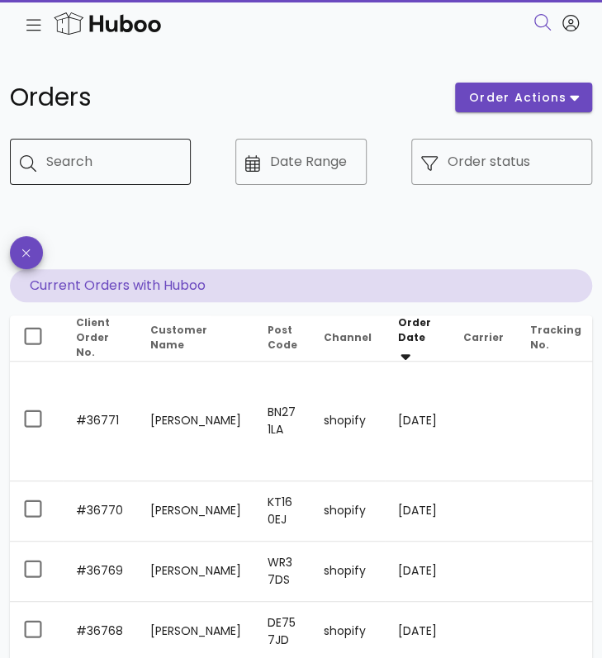
click at [138, 166] on input "Search" at bounding box center [111, 162] width 131 height 26
type input "***"
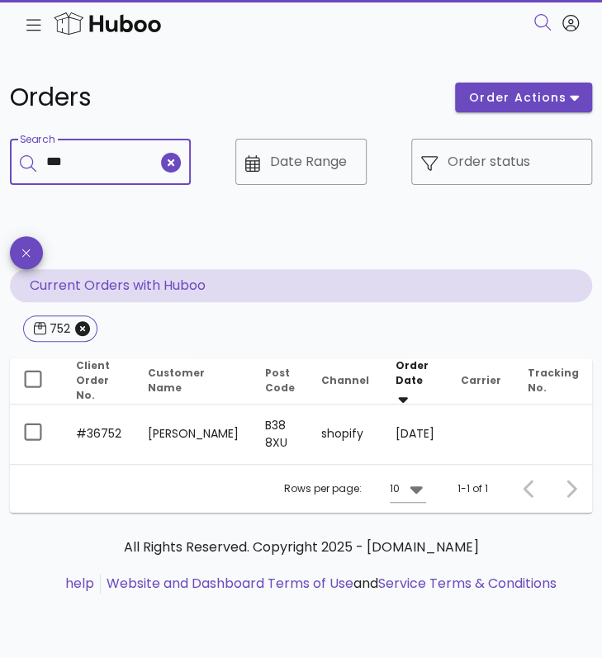
type input "***"
click at [83, 330] on icon "Close" at bounding box center [82, 328] width 15 height 15
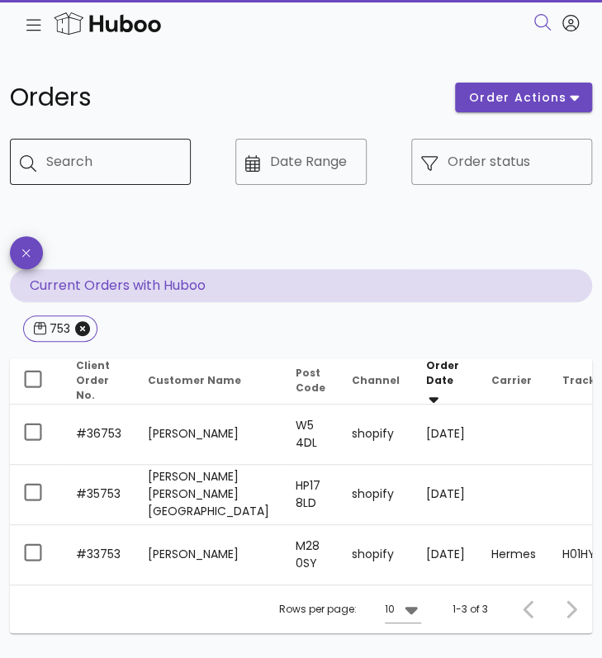
click at [86, 173] on input "Search" at bounding box center [111, 162] width 131 height 26
type input "***"
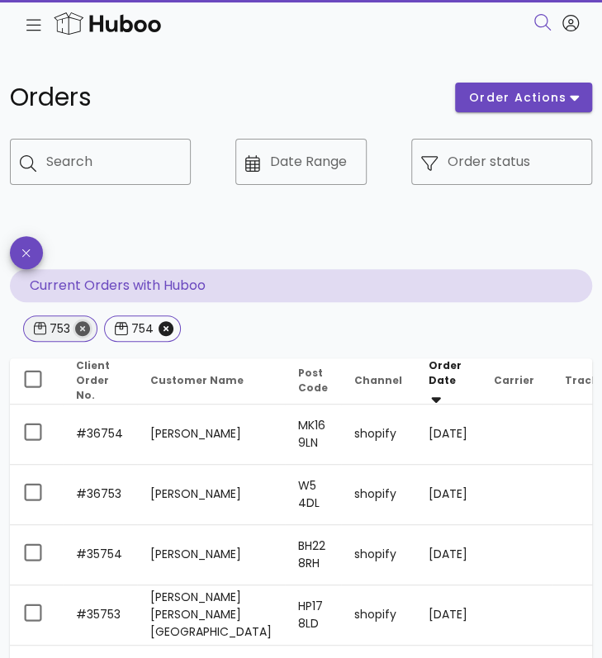
click at [85, 328] on icon "Close" at bounding box center [82, 328] width 15 height 15
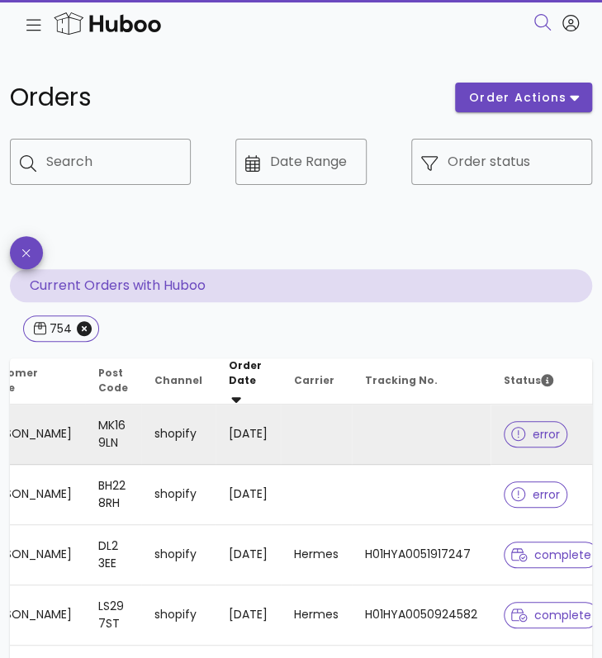
scroll to position [0, 185]
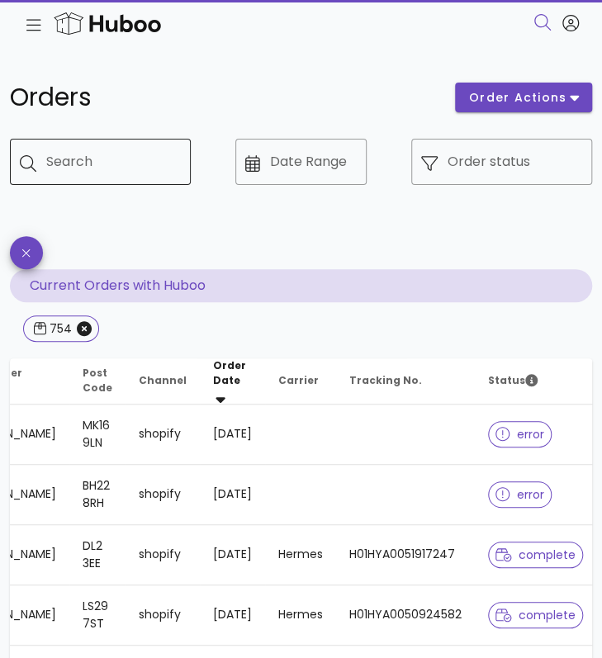
click at [124, 147] on div "Search" at bounding box center [111, 162] width 131 height 46
type input "***"
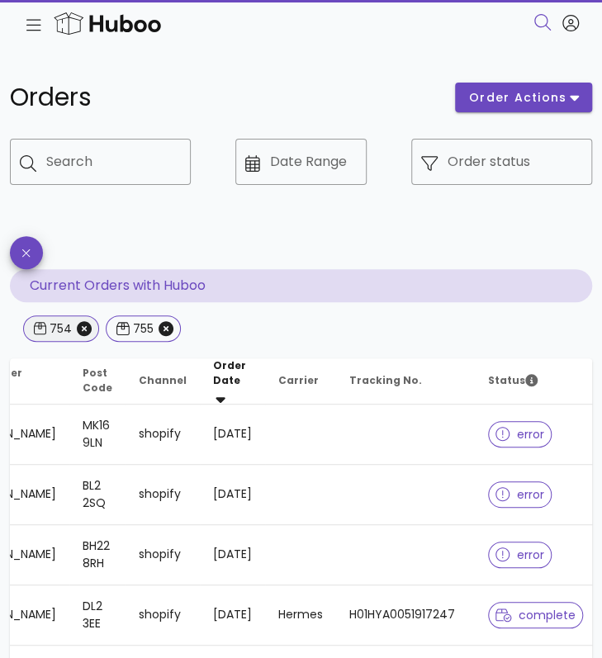
click at [81, 340] on span "754" at bounding box center [61, 328] width 55 height 25
click at [83, 328] on icon "Close" at bounding box center [84, 328] width 15 height 15
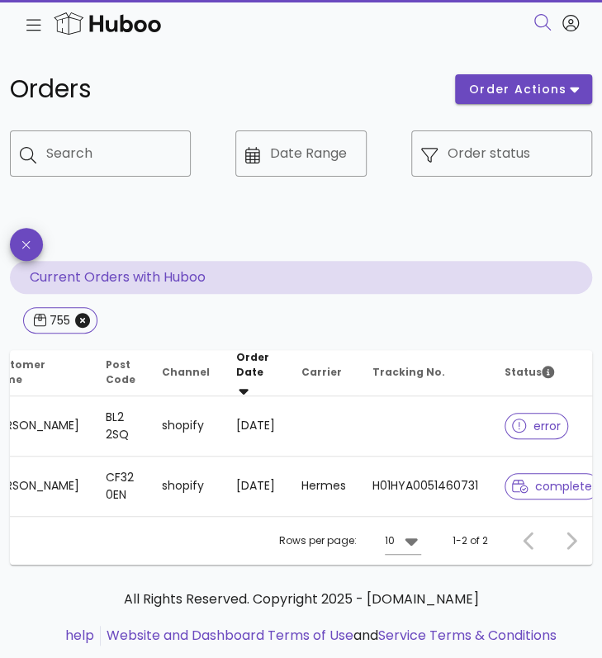
scroll to position [10, 0]
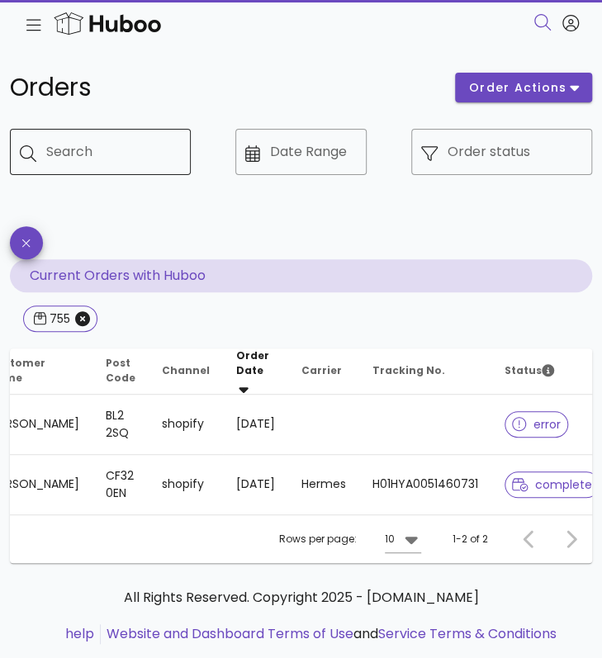
click at [97, 146] on input "Search" at bounding box center [111, 152] width 131 height 26
type input "***"
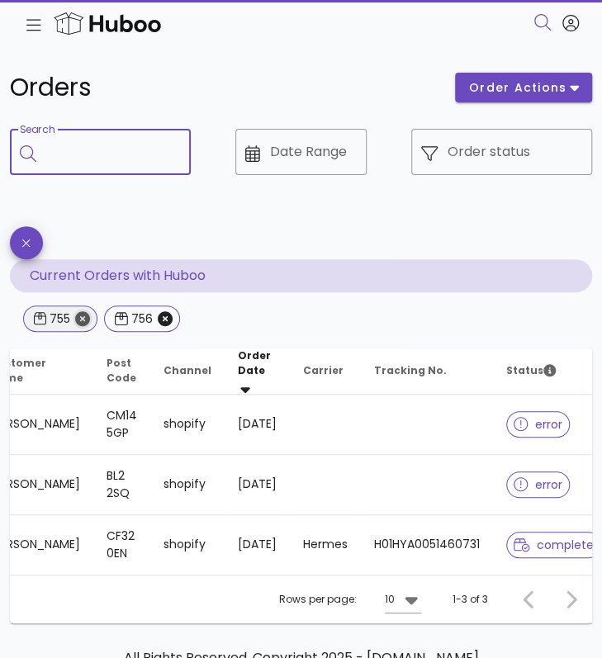
click at [83, 326] on icon "Close" at bounding box center [82, 318] width 15 height 15
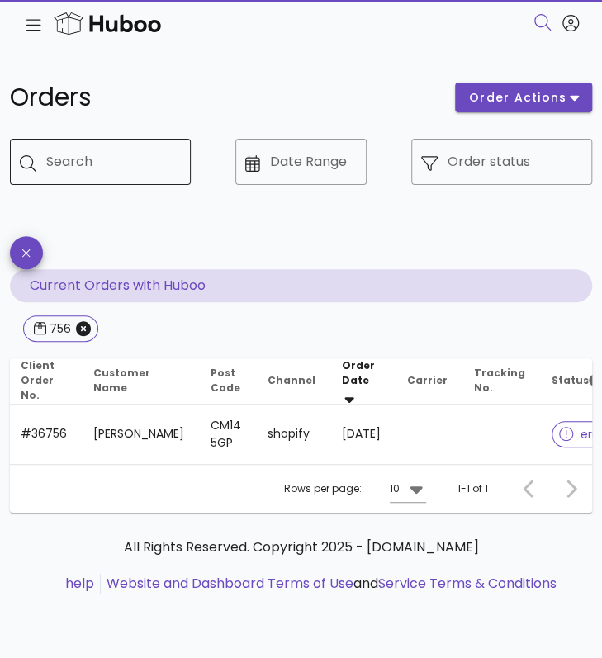
click at [106, 169] on input "Search" at bounding box center [111, 162] width 131 height 26
type input "***"
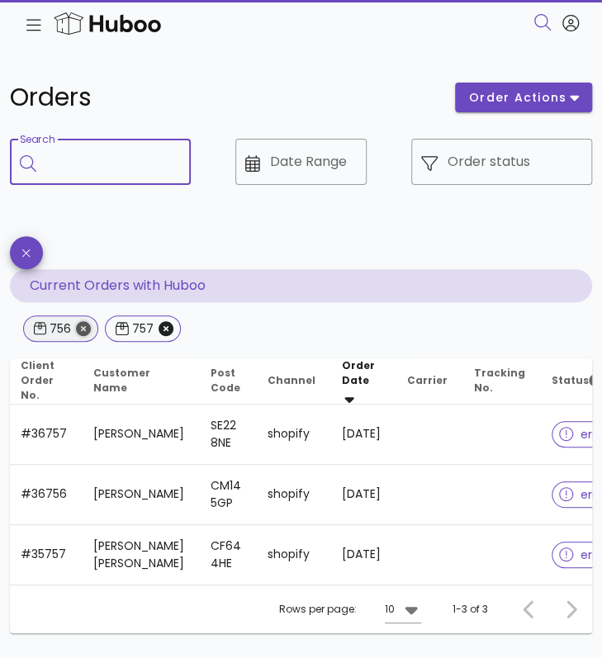
click at [85, 328] on icon "Close" at bounding box center [83, 328] width 15 height 15
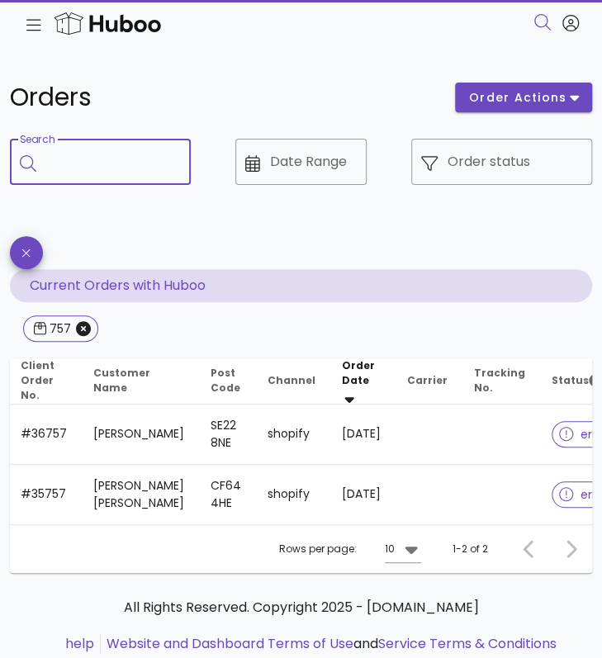
click at [88, 153] on input "Search" at bounding box center [111, 162] width 131 height 26
type input "***"
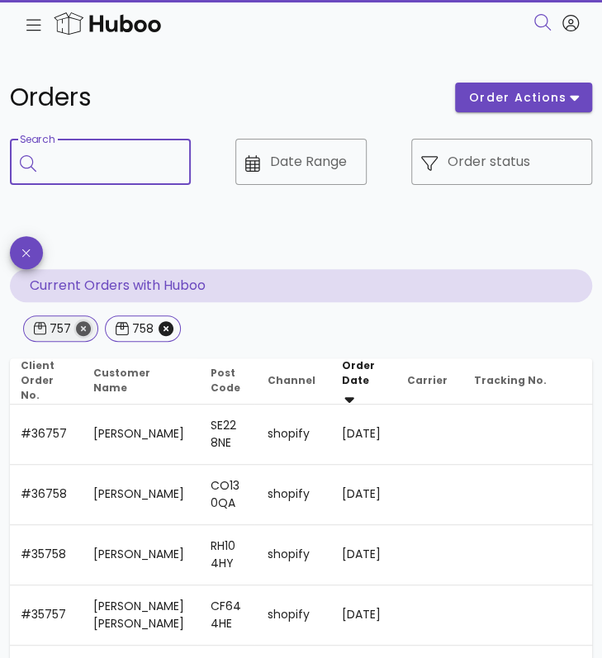
click at [83, 331] on icon "Close" at bounding box center [83, 328] width 15 height 15
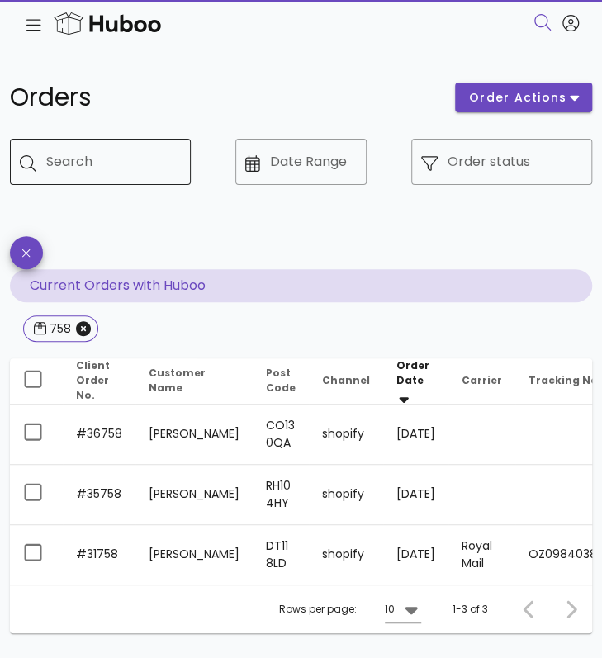
click at [55, 163] on input "Search" at bounding box center [111, 162] width 131 height 26
type input "***"
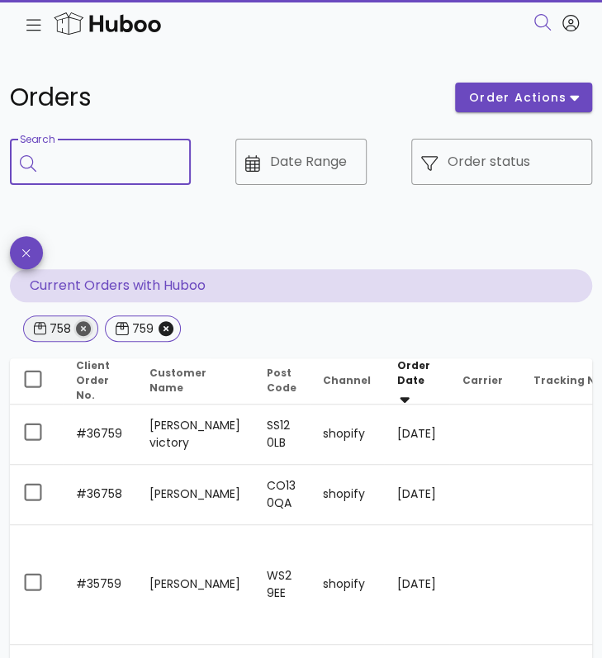
click at [87, 329] on icon "Close" at bounding box center [83, 328] width 15 height 15
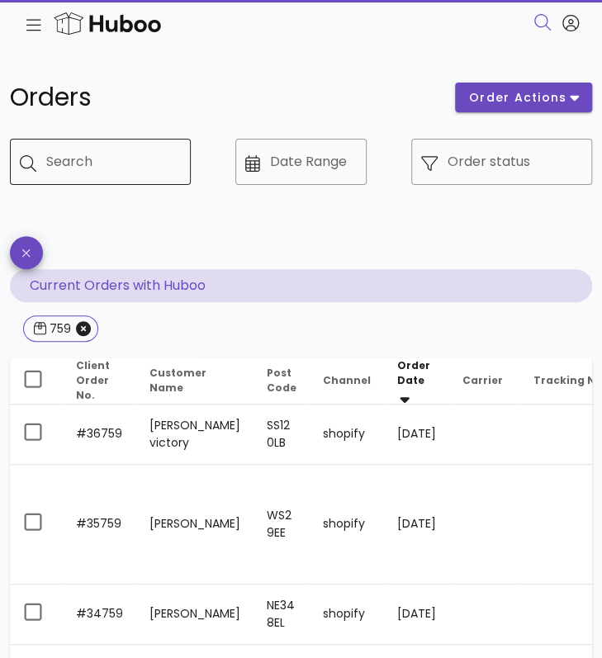
click at [97, 168] on input "Search" at bounding box center [111, 162] width 131 height 26
type input "***"
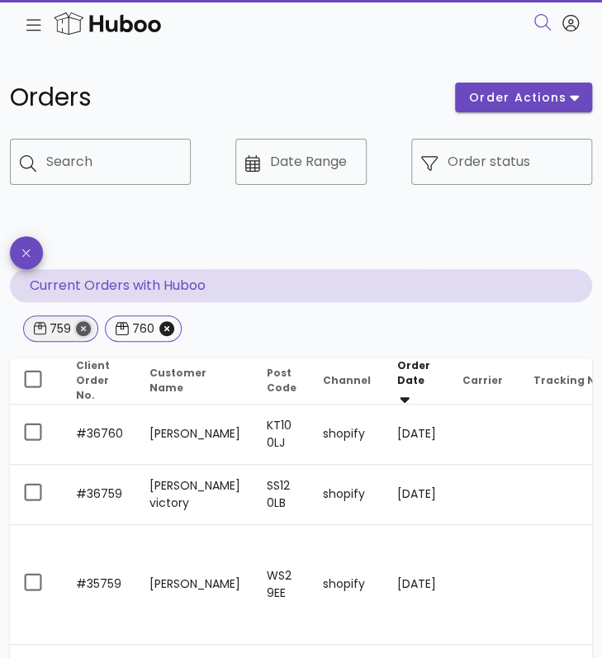
click at [83, 326] on icon "Close" at bounding box center [83, 328] width 15 height 15
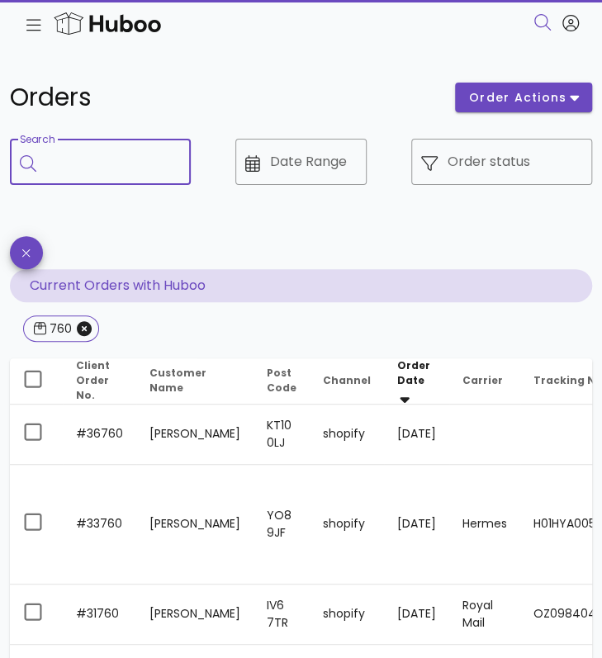
click at [69, 167] on input "Search" at bounding box center [111, 162] width 131 height 26
type input "***"
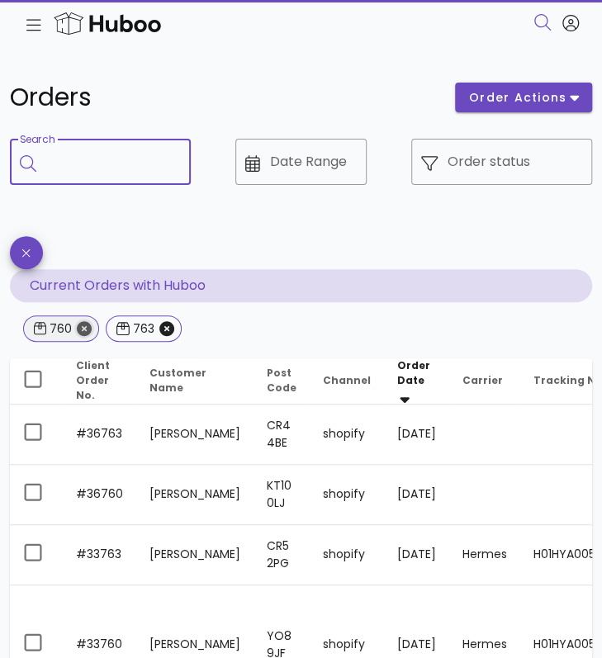
click at [84, 326] on icon "Close" at bounding box center [84, 328] width 15 height 15
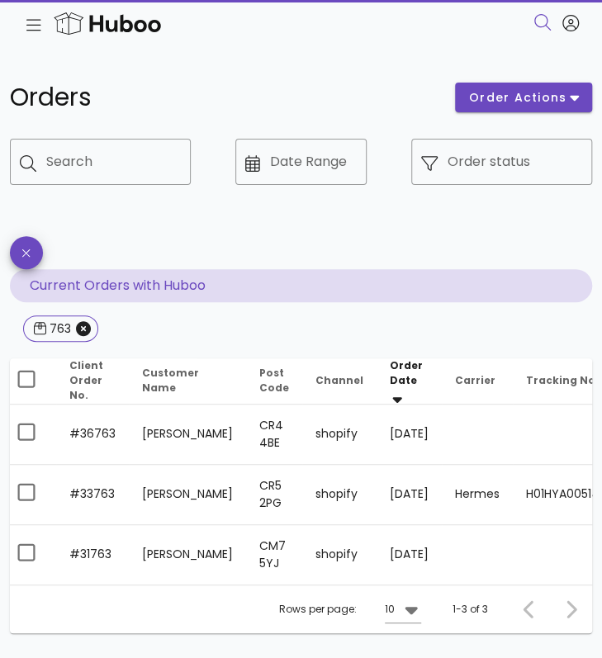
scroll to position [0, 2]
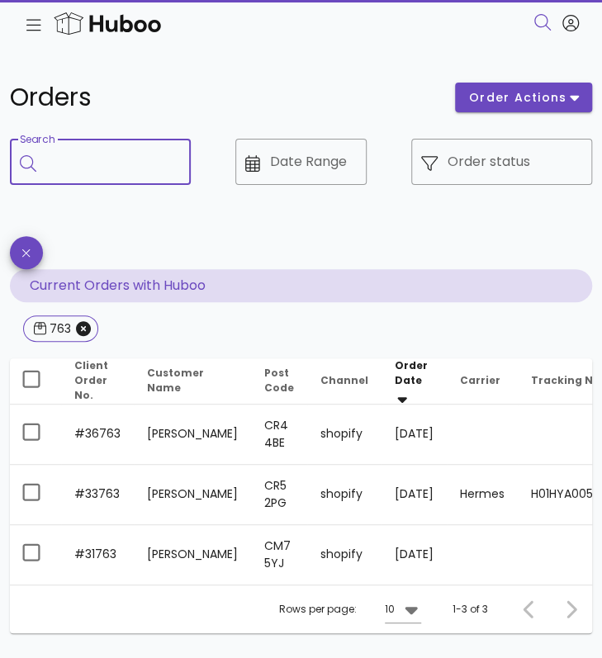
click at [85, 169] on input "Search" at bounding box center [111, 162] width 131 height 26
type input "***"
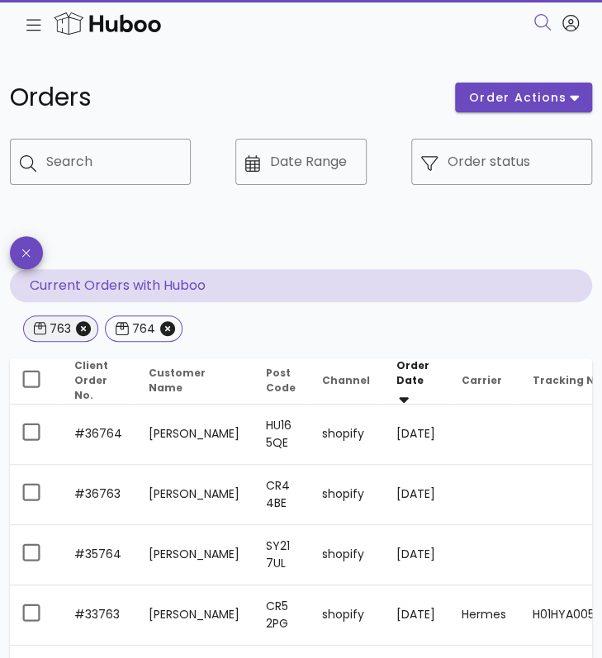
click at [86, 339] on span "763" at bounding box center [61, 328] width 54 height 25
click at [83, 331] on icon "Close" at bounding box center [83, 328] width 15 height 15
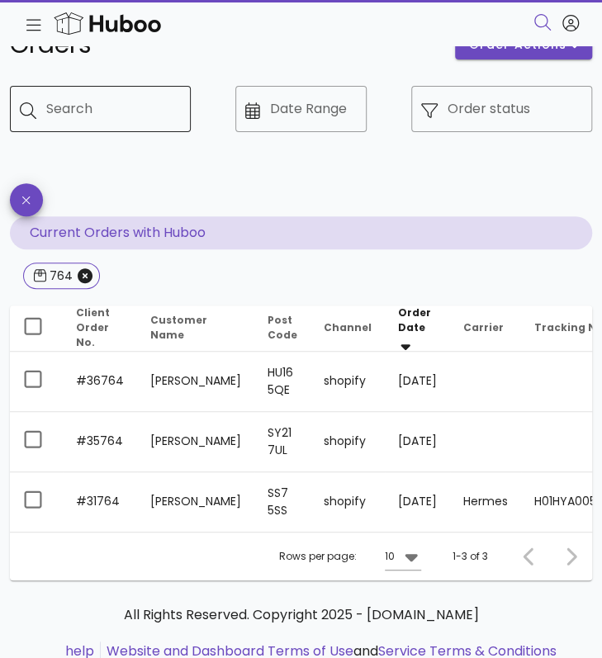
click at [99, 110] on input "Search" at bounding box center [111, 109] width 131 height 26
type input "***"
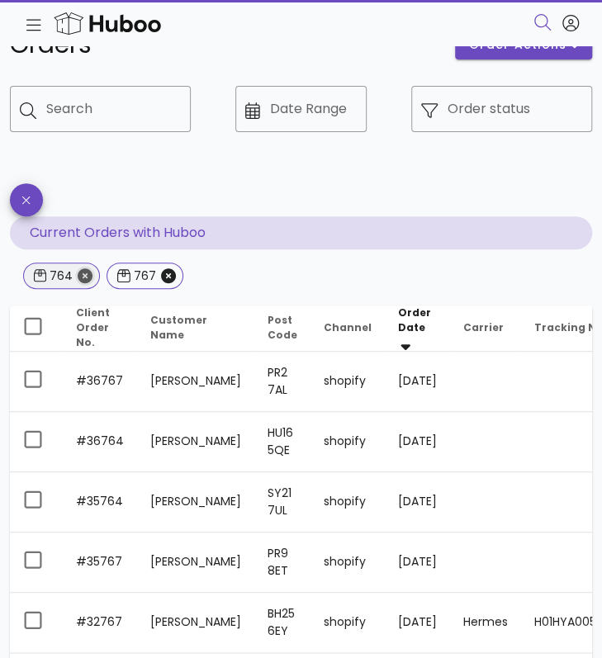
click at [83, 278] on icon "Close" at bounding box center [85, 276] width 15 height 15
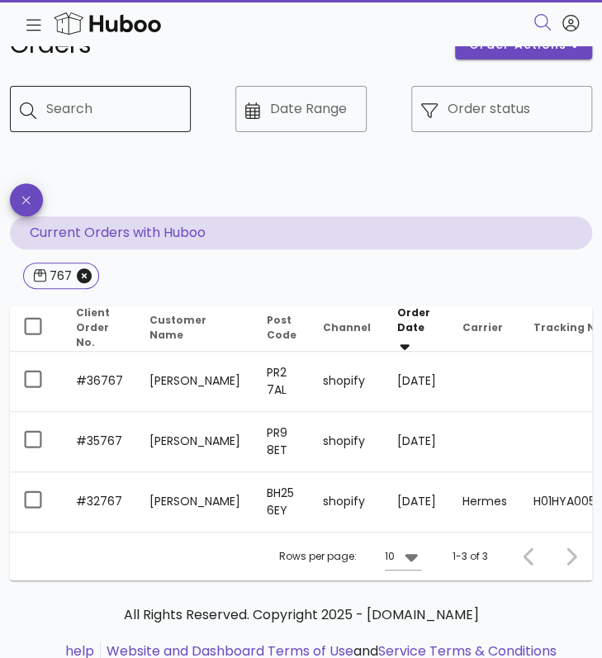
click at [75, 116] on input "Search" at bounding box center [111, 109] width 131 height 26
type input "***"
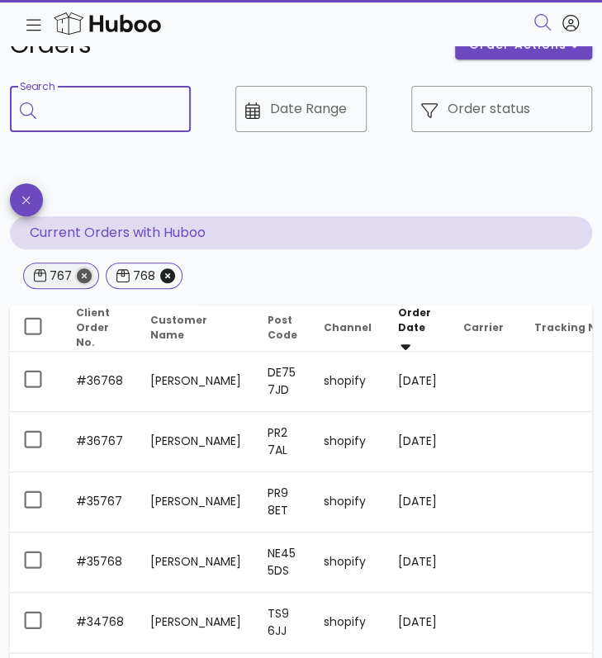
click at [83, 279] on icon "Close" at bounding box center [84, 276] width 15 height 15
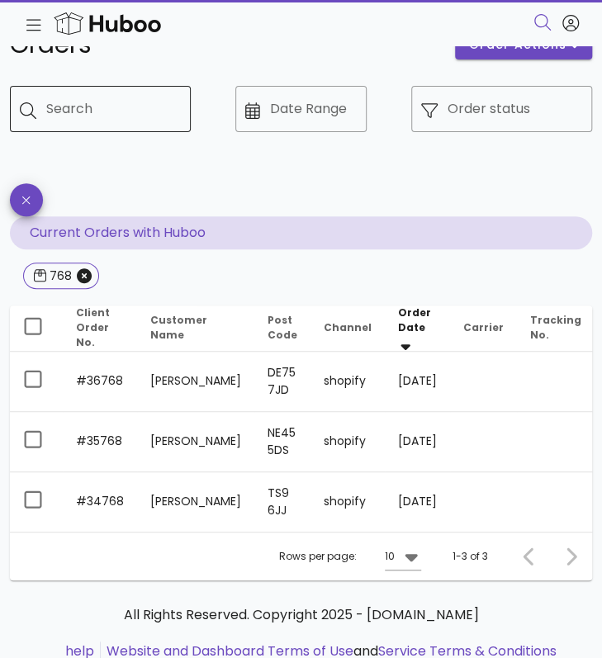
click at [88, 119] on input "Search" at bounding box center [111, 109] width 131 height 26
type input "***"
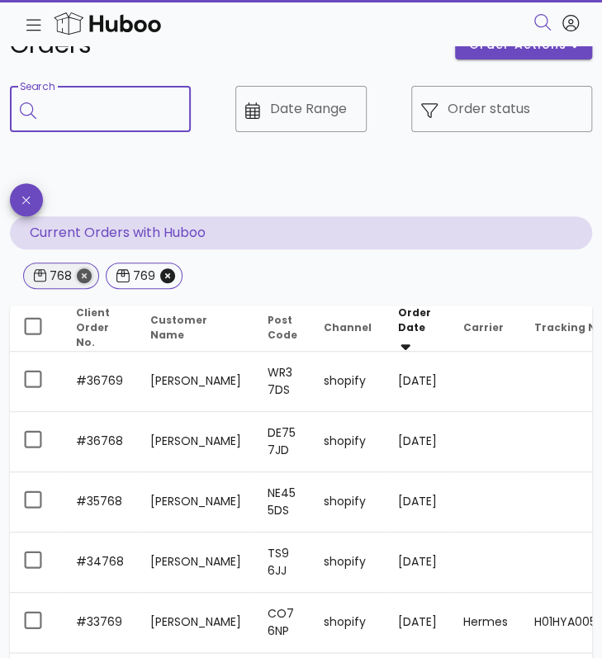
click at [85, 273] on icon "Close" at bounding box center [84, 276] width 15 height 15
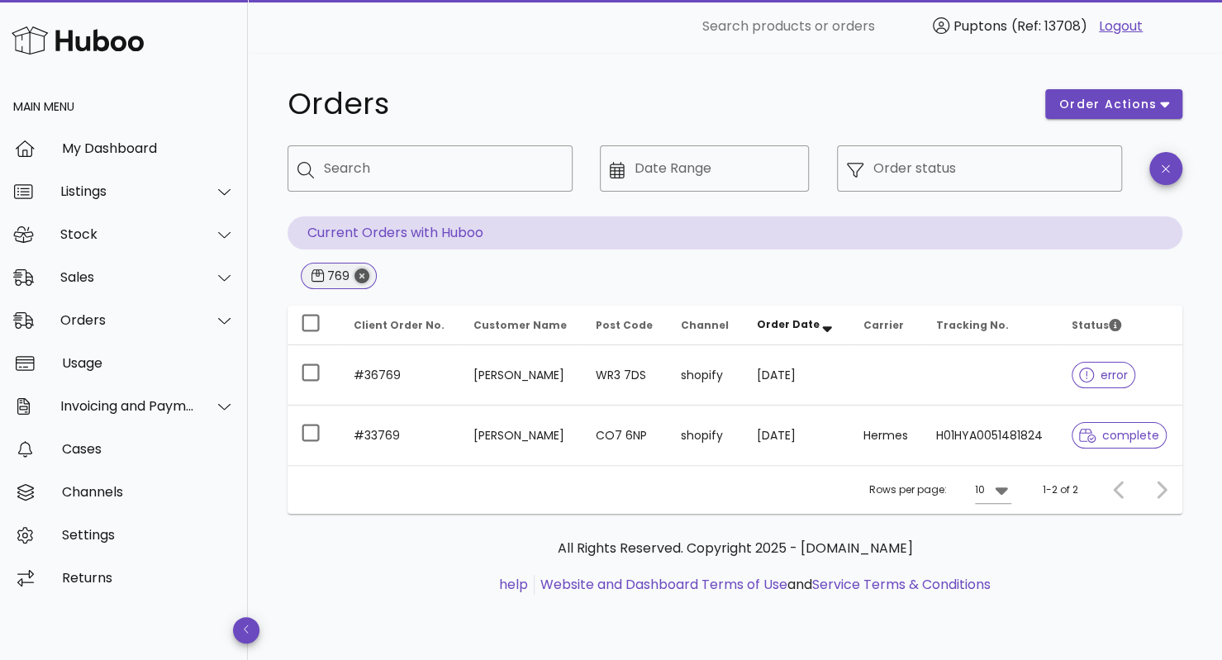
click at [360, 282] on icon "Close" at bounding box center [361, 276] width 15 height 15
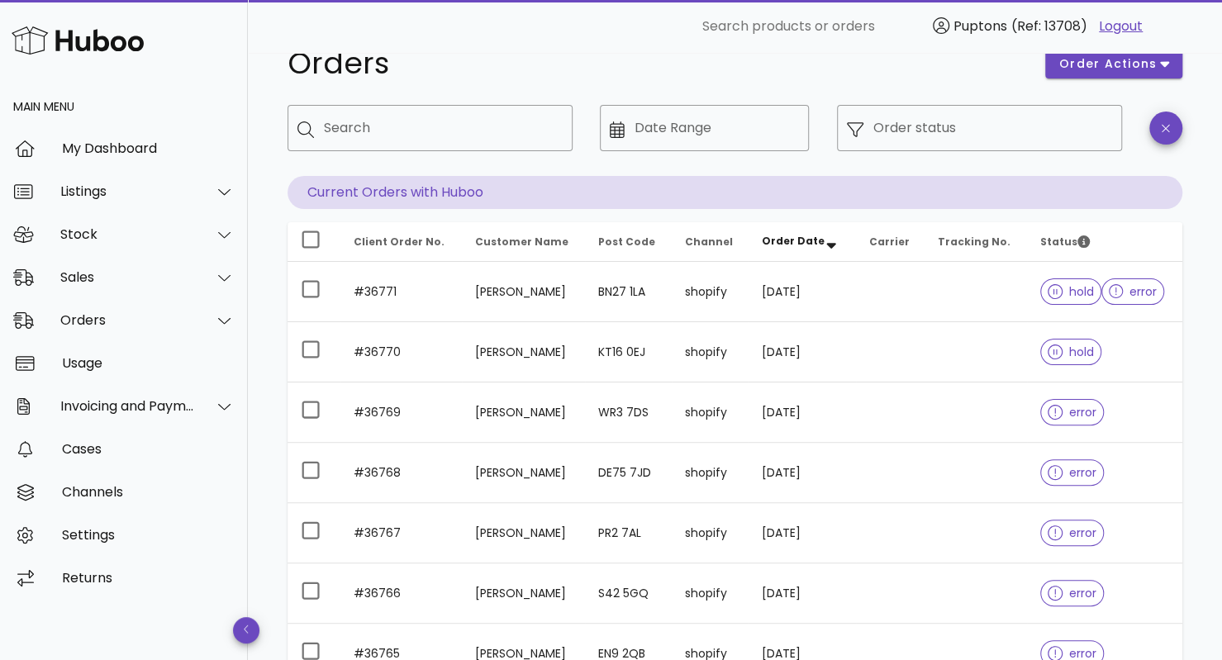
scroll to position [49, 0]
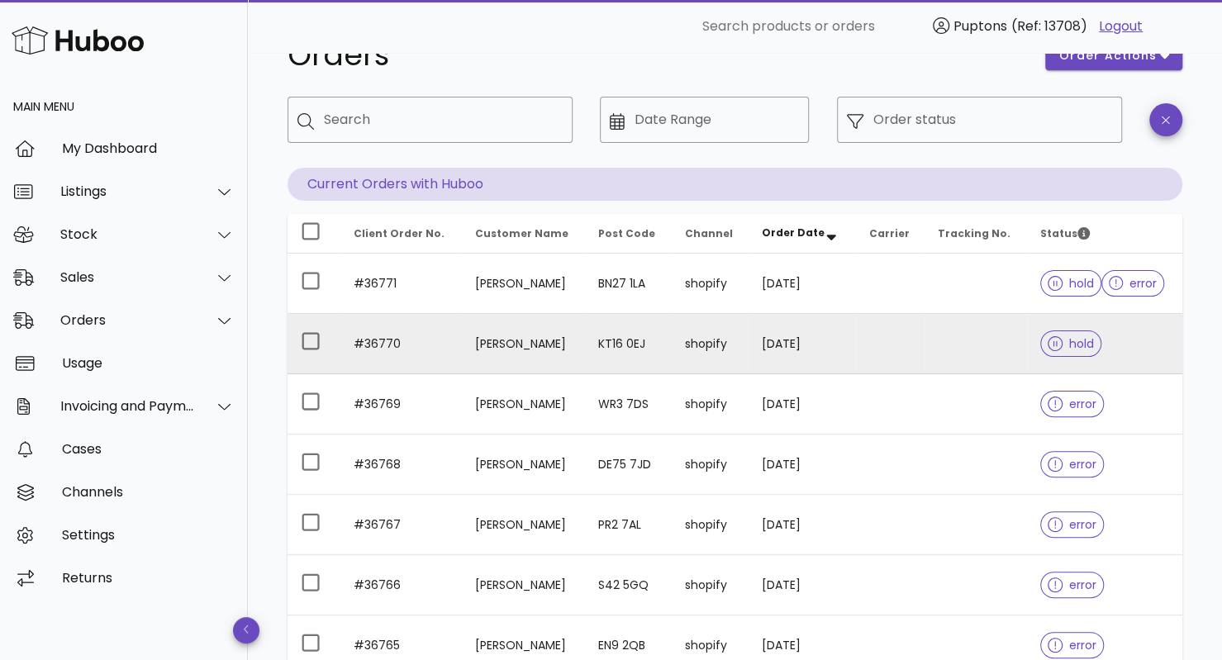
click at [848, 345] on td "12/10/2025" at bounding box center [801, 344] width 107 height 60
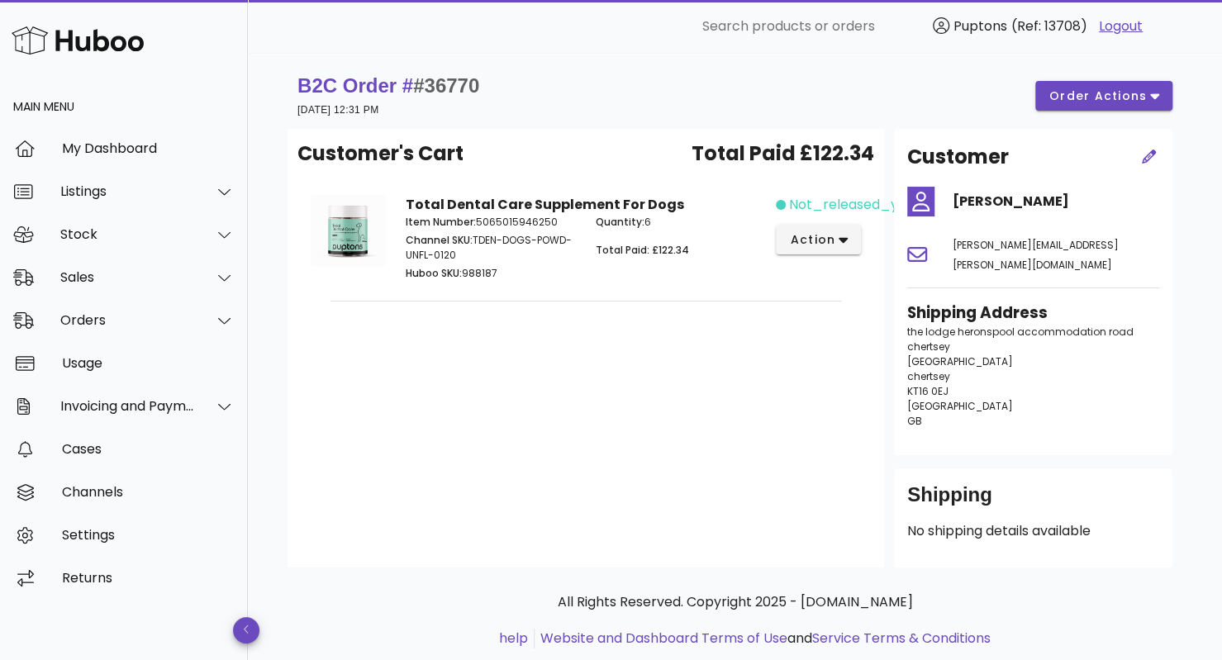
click at [395, 146] on span "Customer's Cart" at bounding box center [380, 154] width 166 height 30
drag, startPoint x: 902, startPoint y: 315, endPoint x: 950, endPoint y: 365, distance: 69.5
click at [950, 365] on div "Shipping Address the lodge heronspool accommodation road chertsey England chert…" at bounding box center [1033, 372] width 272 height 160
copy p "the lodge heronspool accommodation road chertsey England chertsey KT16 0EJ"
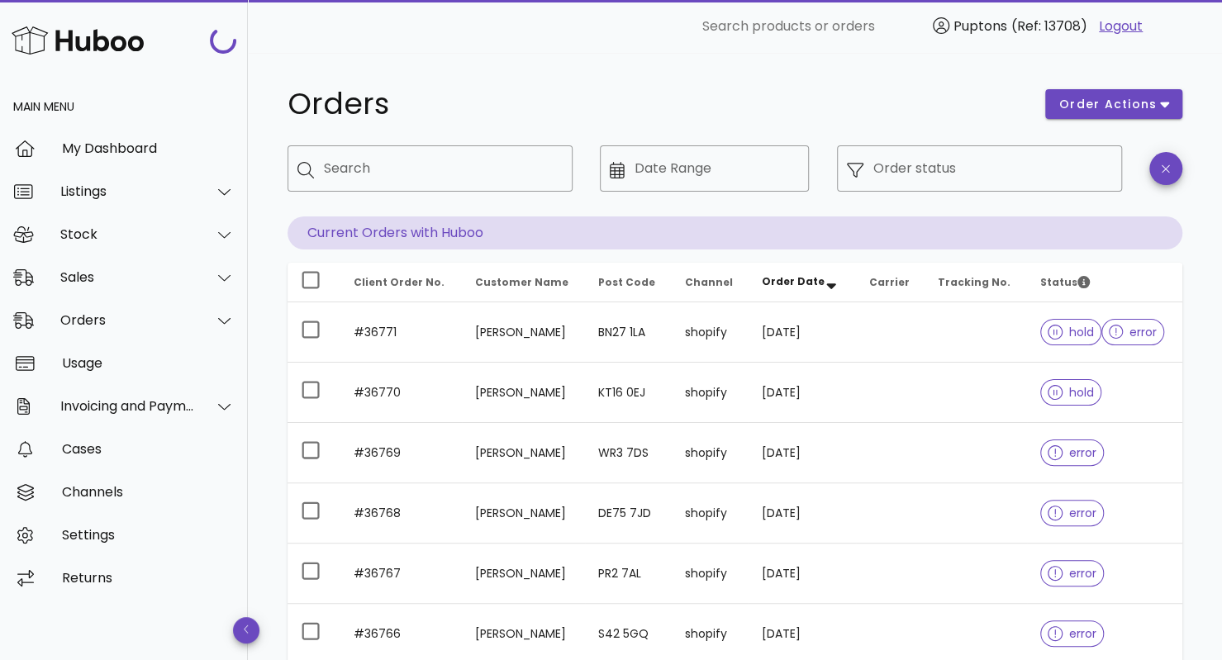
scroll to position [49, 0]
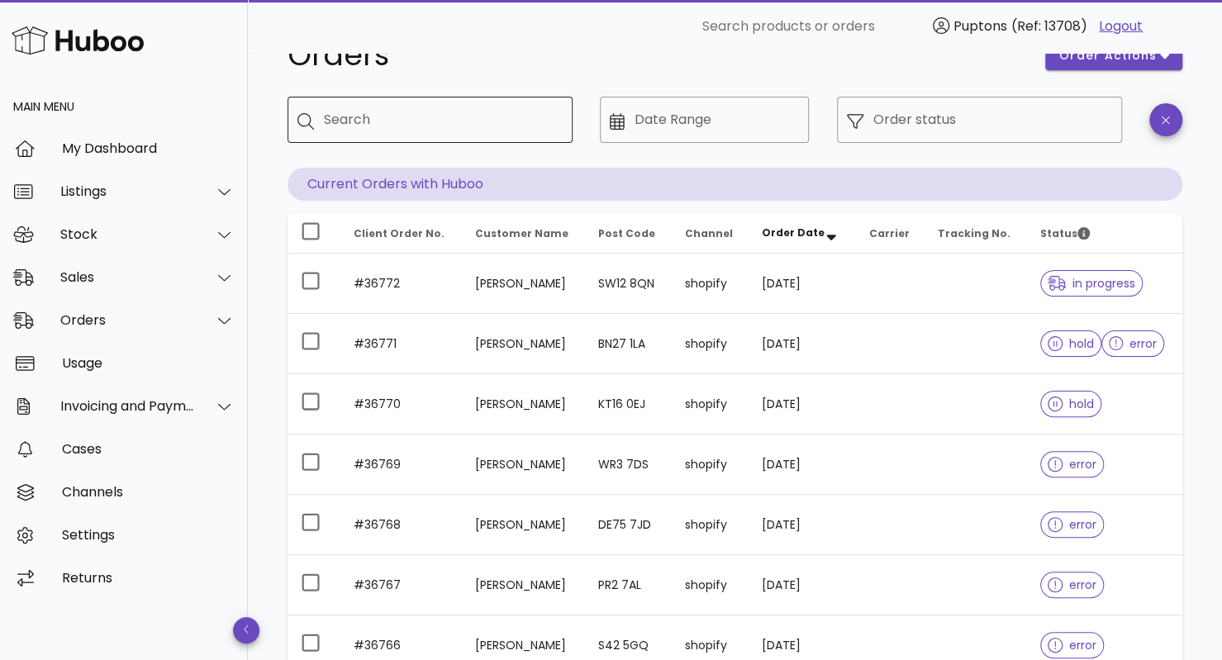
click at [484, 128] on input "Search" at bounding box center [441, 120] width 235 height 26
type input "***"
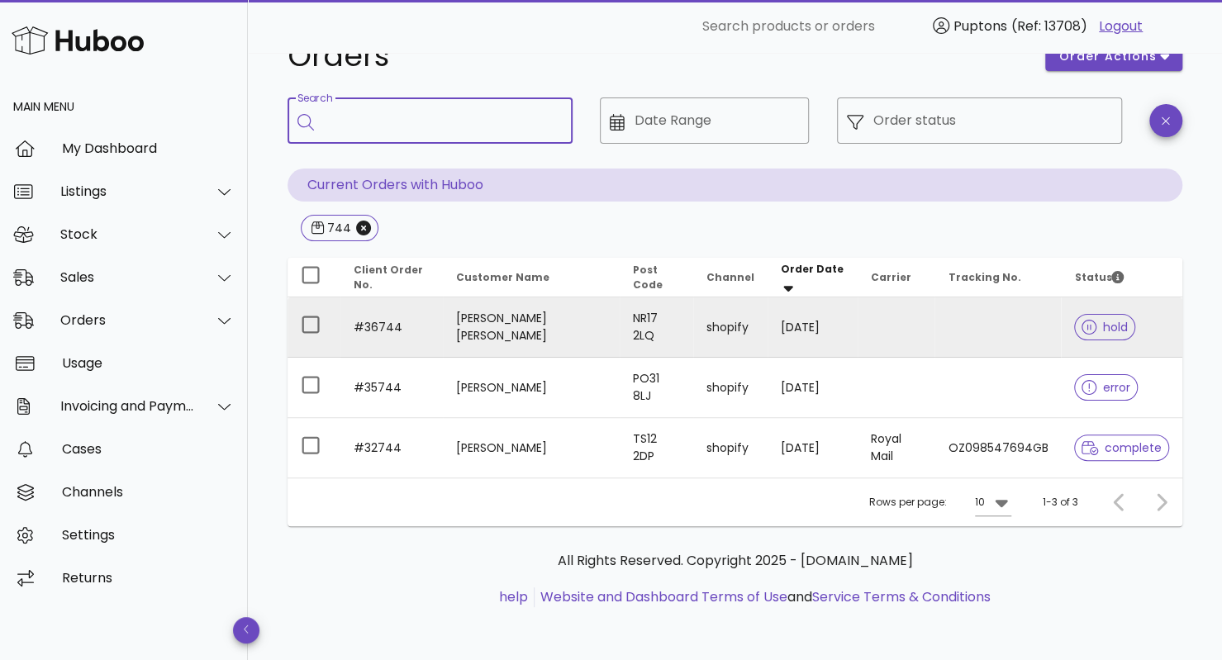
scroll to position [46, 0]
click at [430, 323] on td "#36744" at bounding box center [391, 329] width 102 height 60
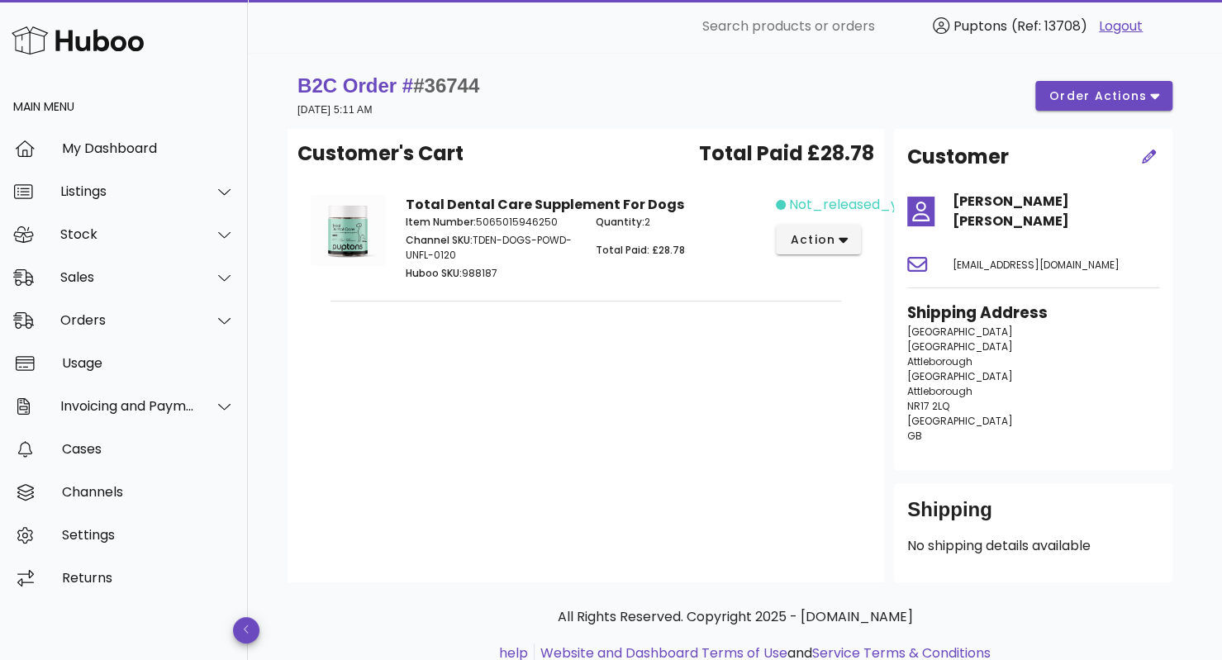
scroll to position [46, 0]
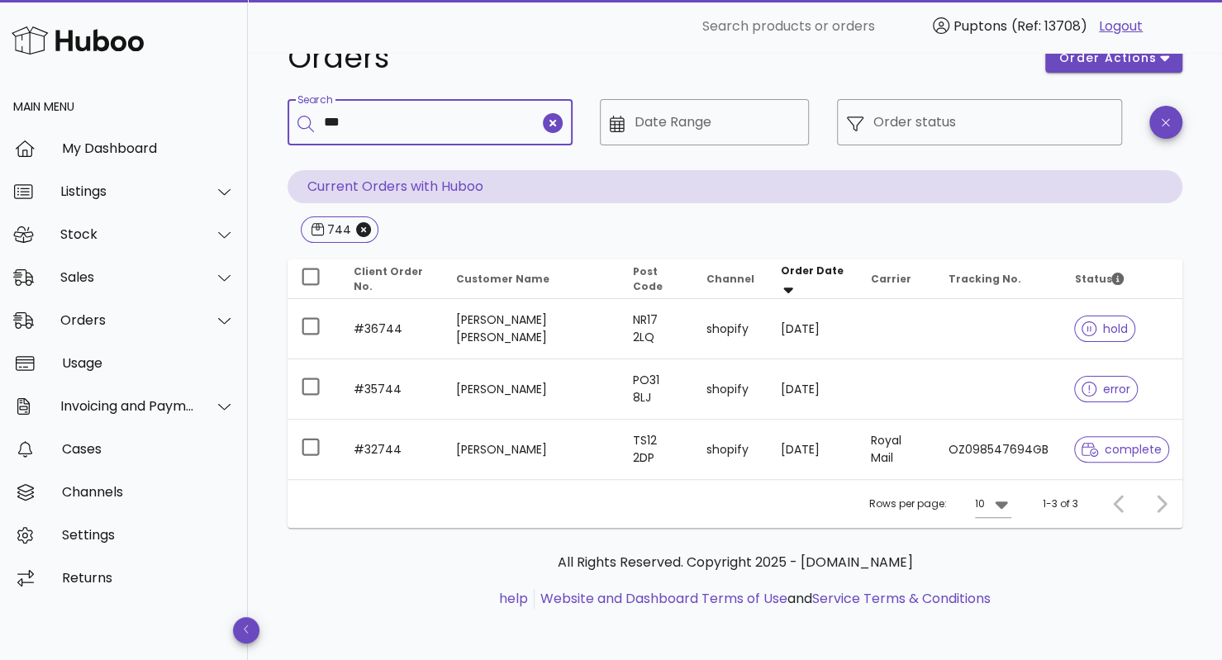
click at [435, 118] on input "***" at bounding box center [432, 122] width 216 height 26
paste input "**"
type input "*****"
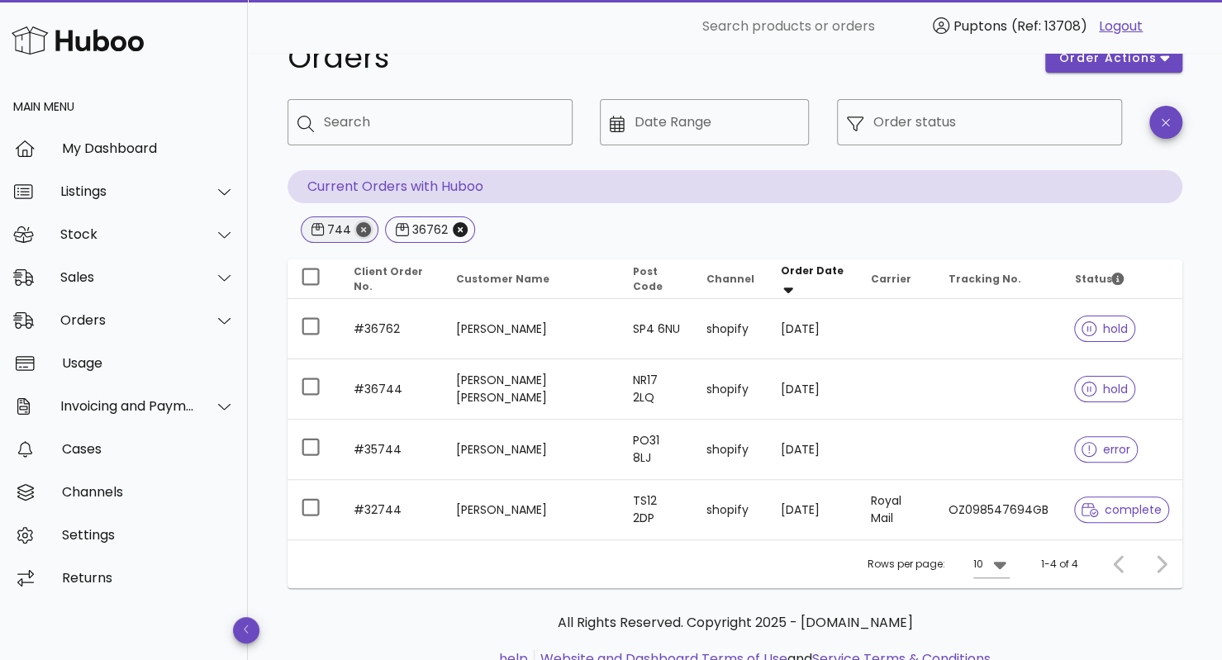
click at [360, 227] on icon "Close" at bounding box center [363, 229] width 15 height 15
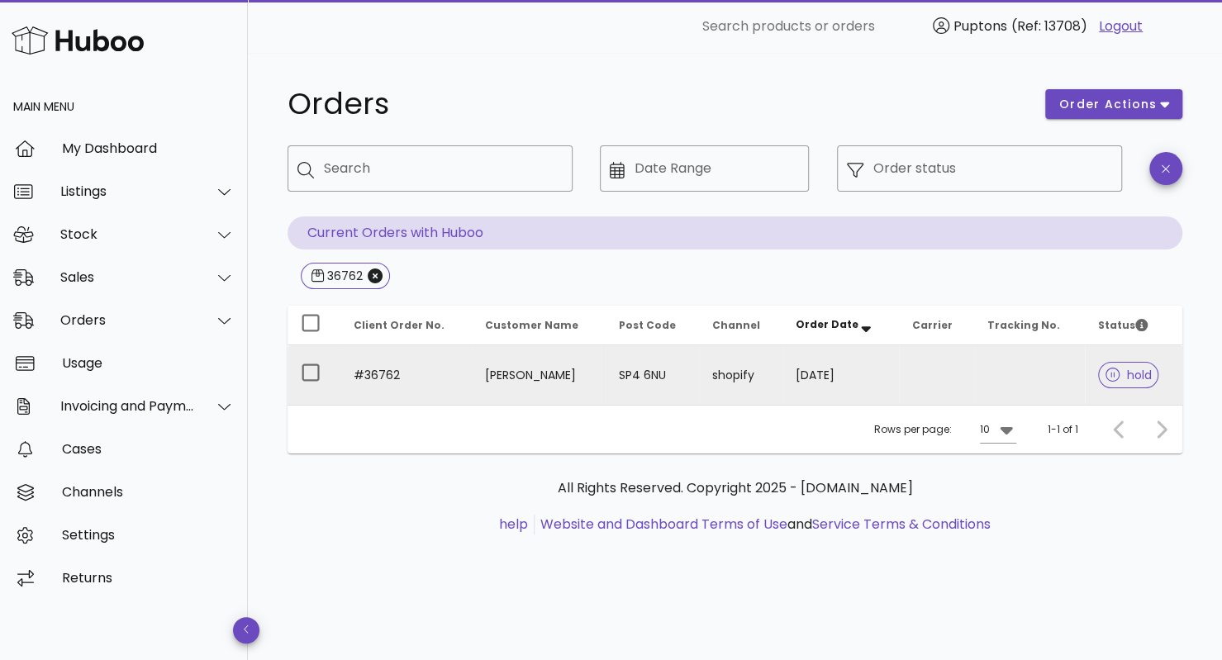
click at [430, 376] on td "#36762" at bounding box center [405, 374] width 131 height 59
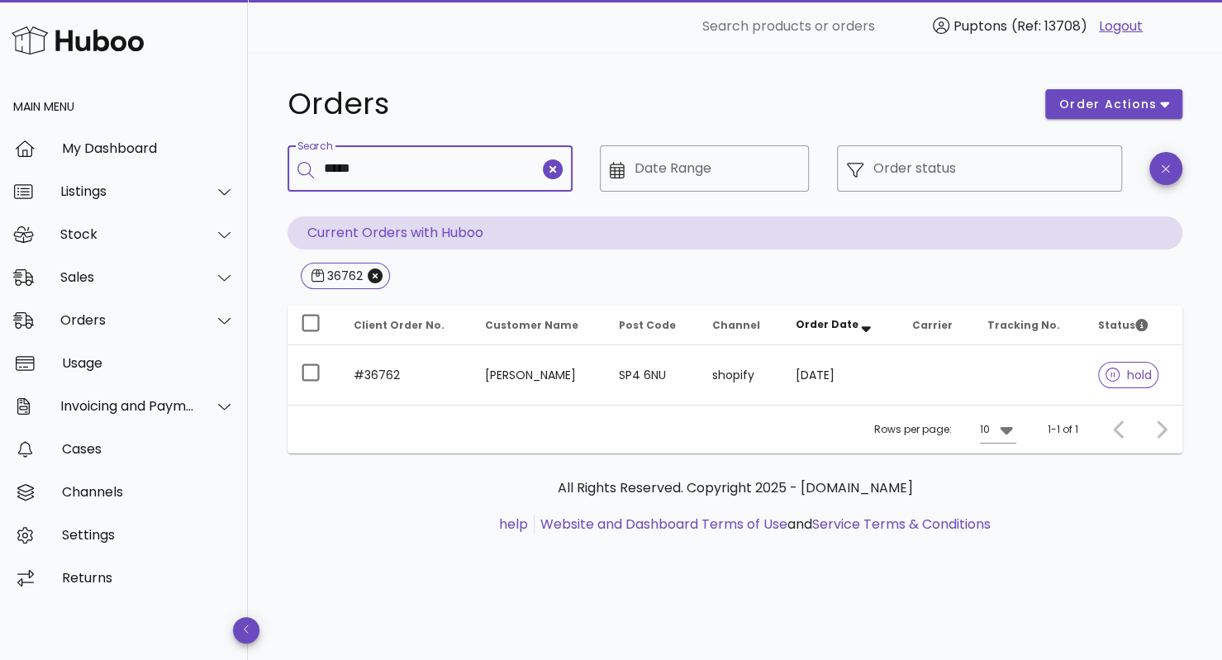
drag, startPoint x: 392, startPoint y: 164, endPoint x: 289, endPoint y: 173, distance: 102.8
click at [289, 173] on div "​ Search *****" at bounding box center [430, 168] width 285 height 46
click at [372, 278] on icon "Close" at bounding box center [375, 276] width 15 height 15
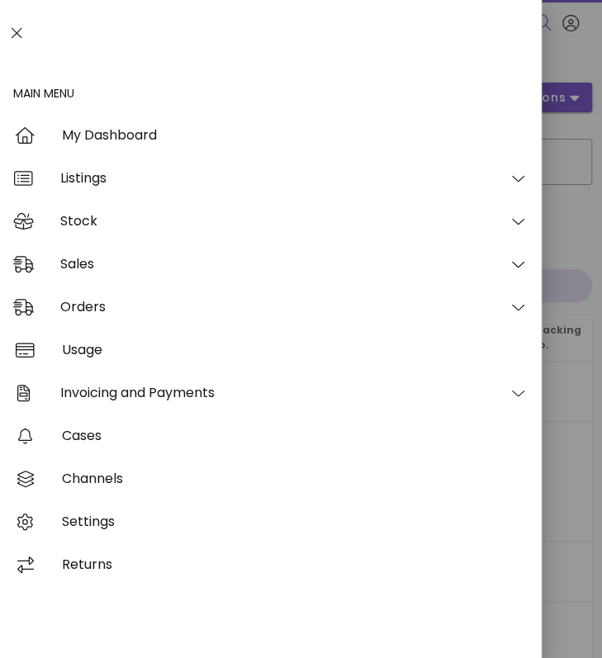
click at [19, 34] on icon at bounding box center [17, 33] width 11 height 17
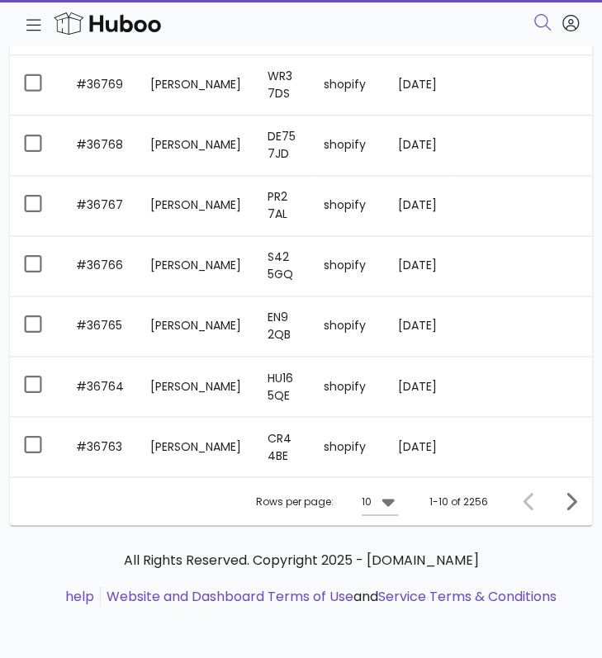
scroll to position [556, 0]
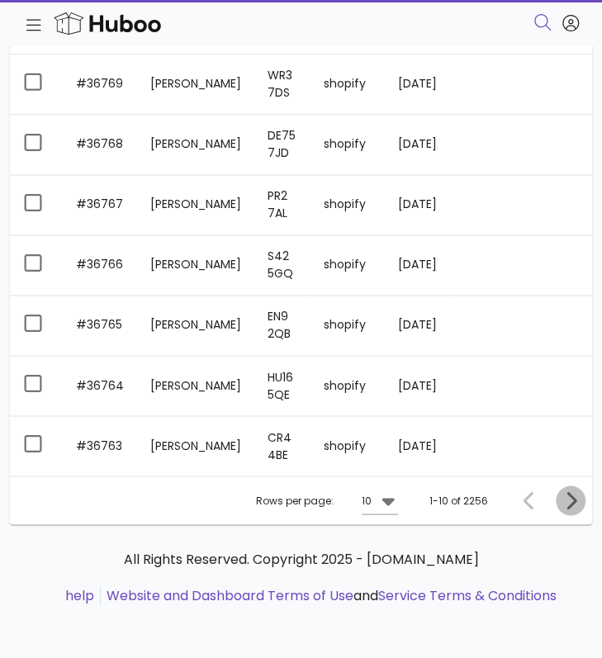
click at [575, 505] on icon "Next page" at bounding box center [571, 501] width 20 height 20
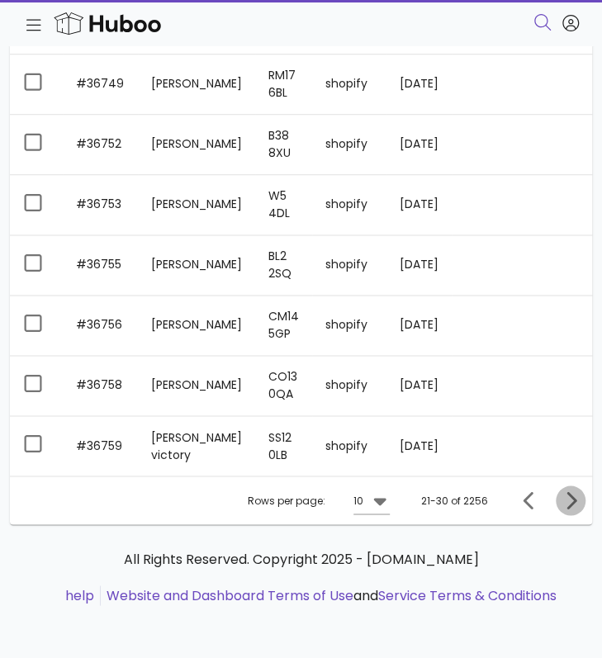
click at [575, 506] on icon "Next page" at bounding box center [571, 501] width 20 height 20
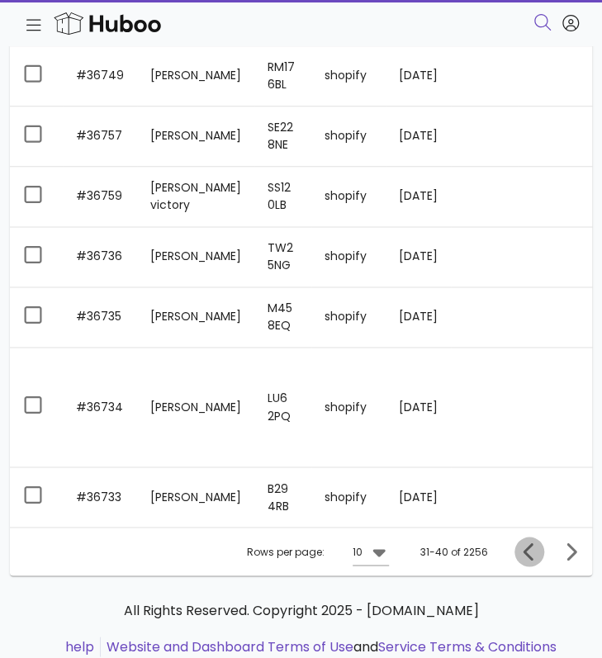
click at [530, 558] on icon "Previous page" at bounding box center [530, 552] width 20 height 20
click at [530, 558] on div "Orders order actions ​ Search ​ Date Range ​ Order status Current Orders with H…" at bounding box center [301, 130] width 602 height 1160
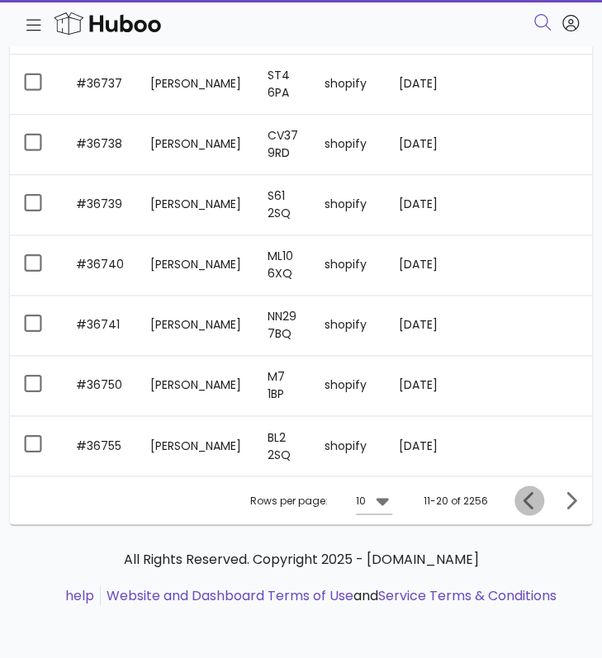
click at [522, 500] on icon "Previous page" at bounding box center [530, 501] width 20 height 20
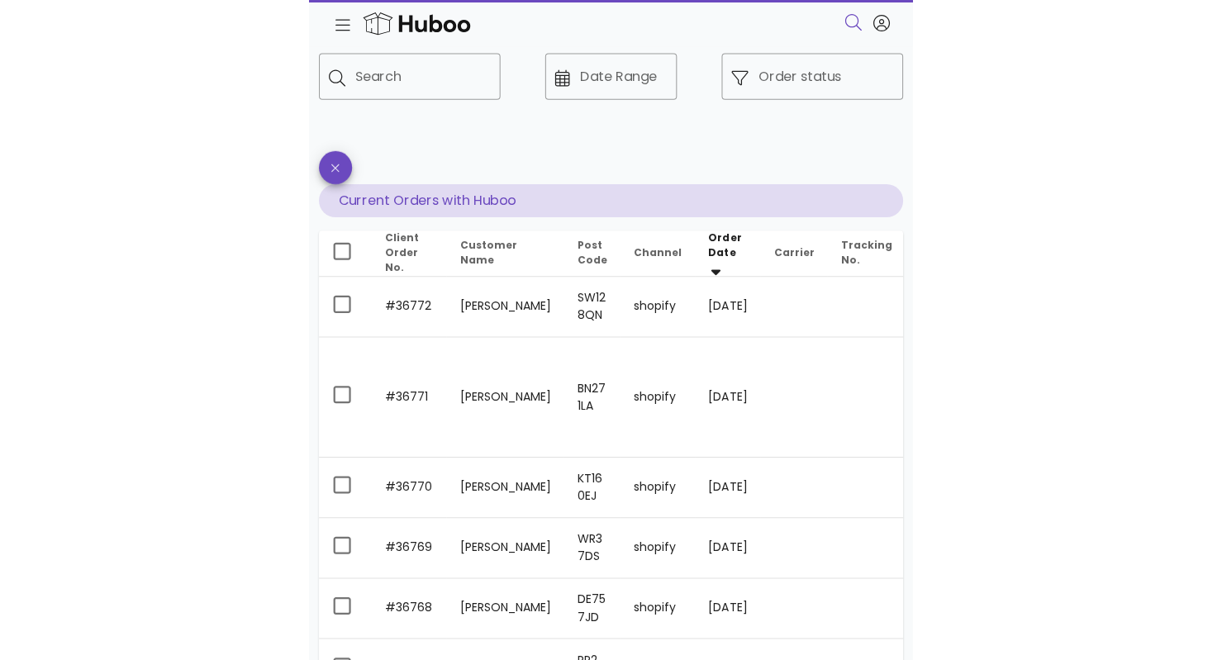
scroll to position [85, 0]
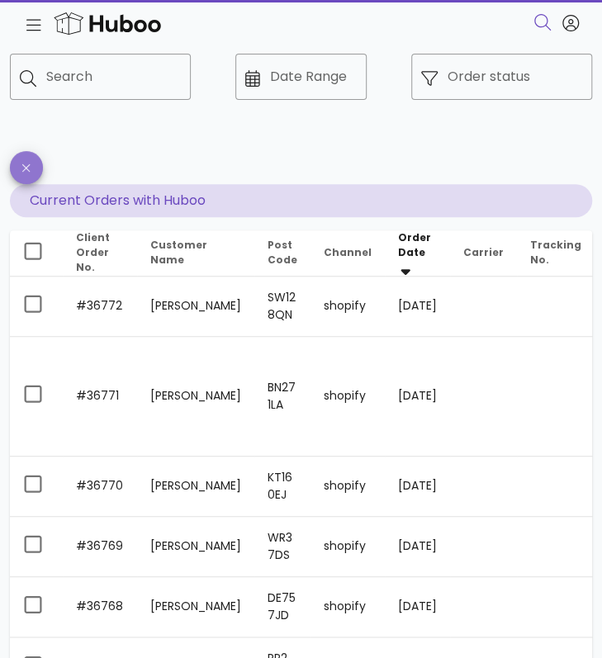
click at [31, 164] on span "button" at bounding box center [26, 168] width 33 height 12
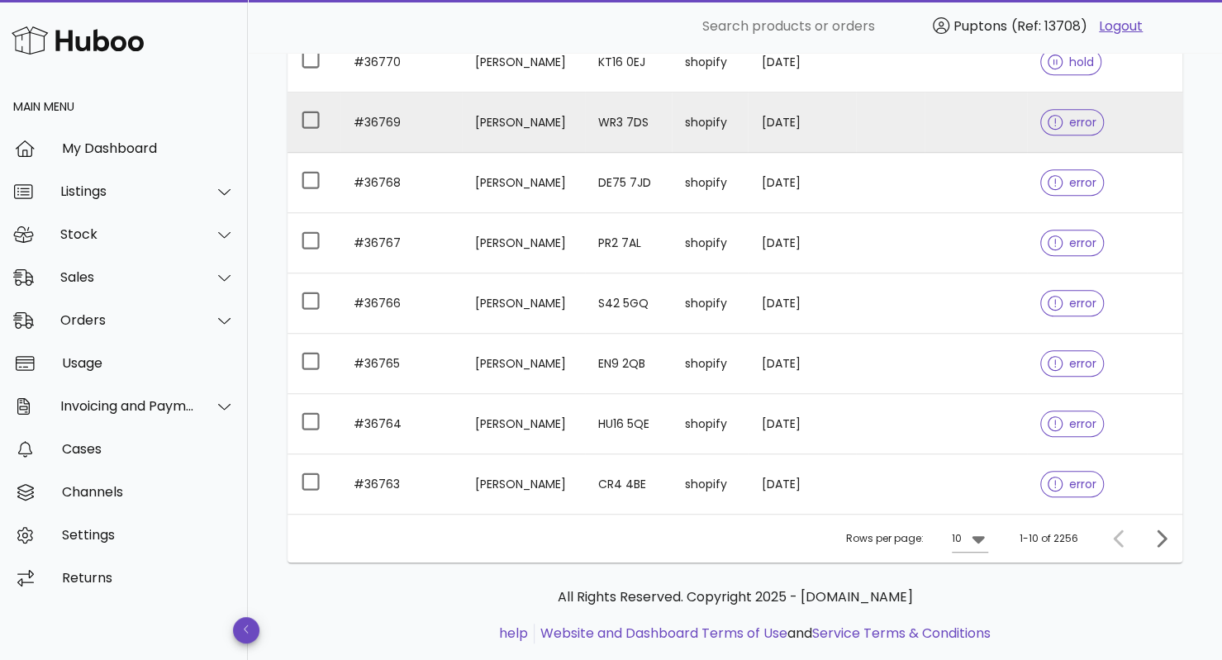
scroll to position [424, 0]
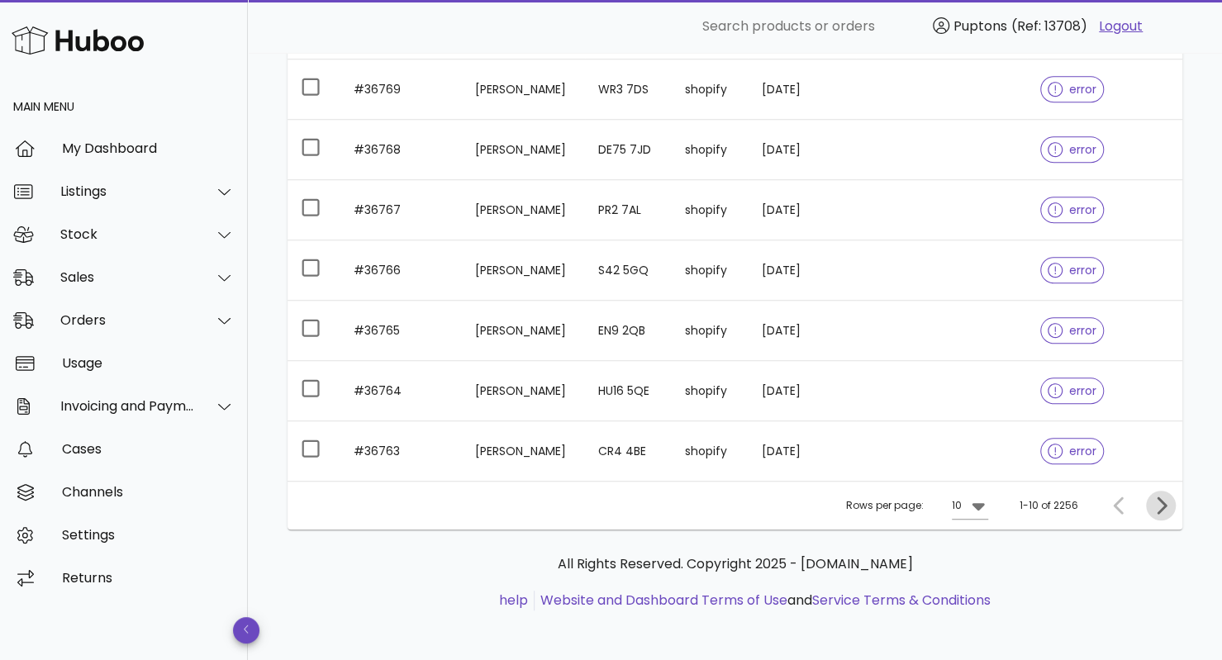
click at [1165, 497] on icon "Next page" at bounding box center [1161, 506] width 20 height 20
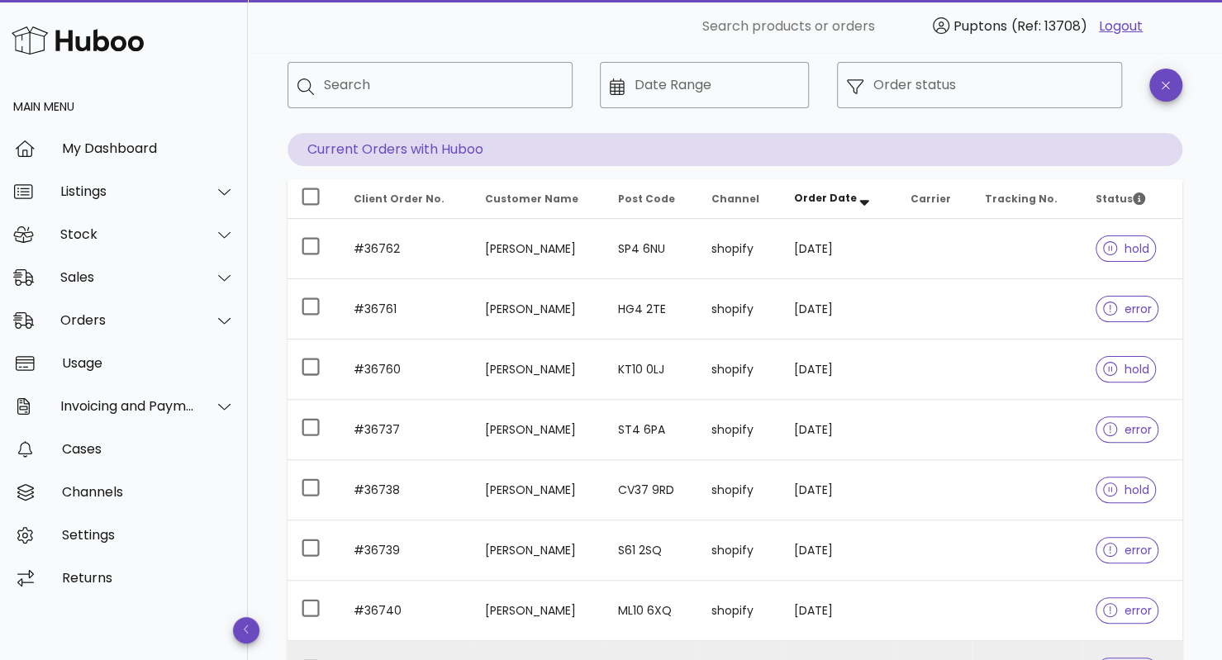
scroll to position [75, 0]
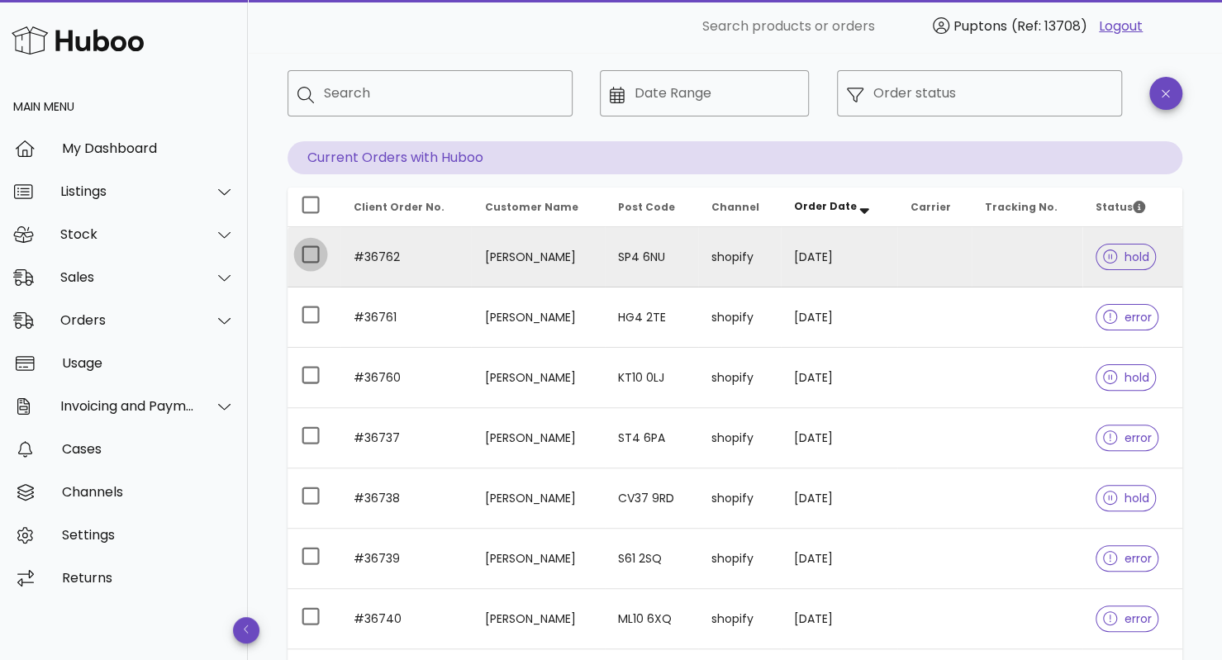
click at [314, 255] on div at bounding box center [311, 254] width 28 height 28
click at [316, 257] on div at bounding box center [311, 254] width 28 height 28
click at [1117, 259] on div at bounding box center [1113, 257] width 21 height 17
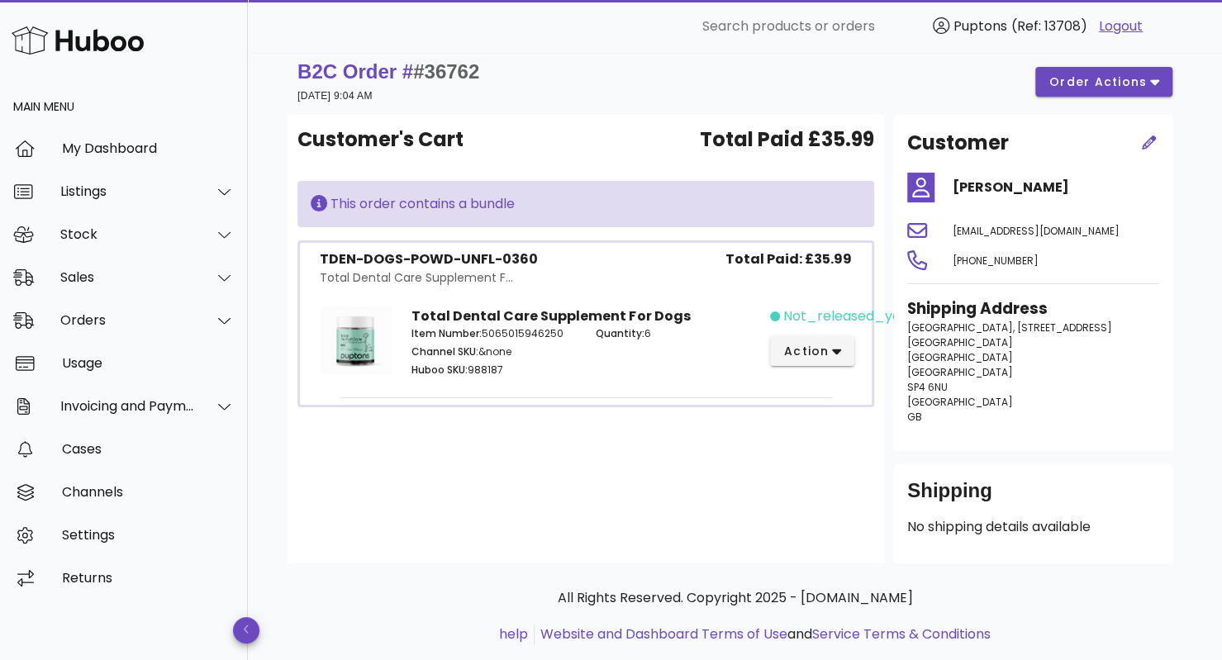
scroll to position [50, 0]
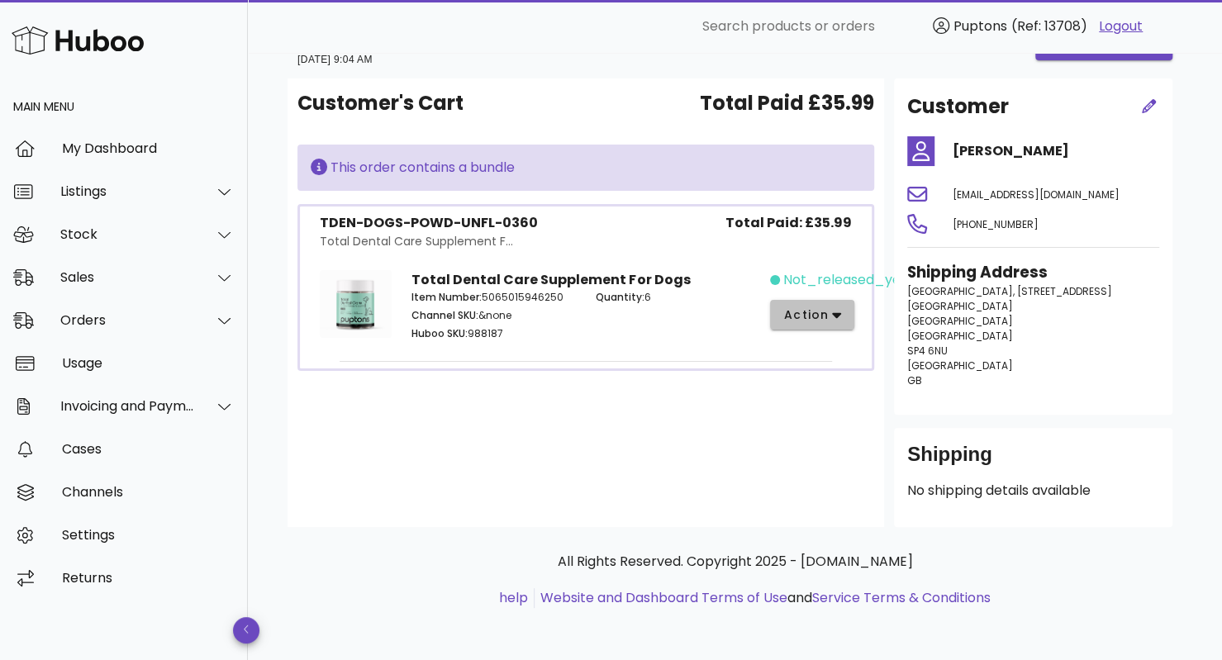
click at [818, 312] on span "action" at bounding box center [806, 315] width 46 height 17
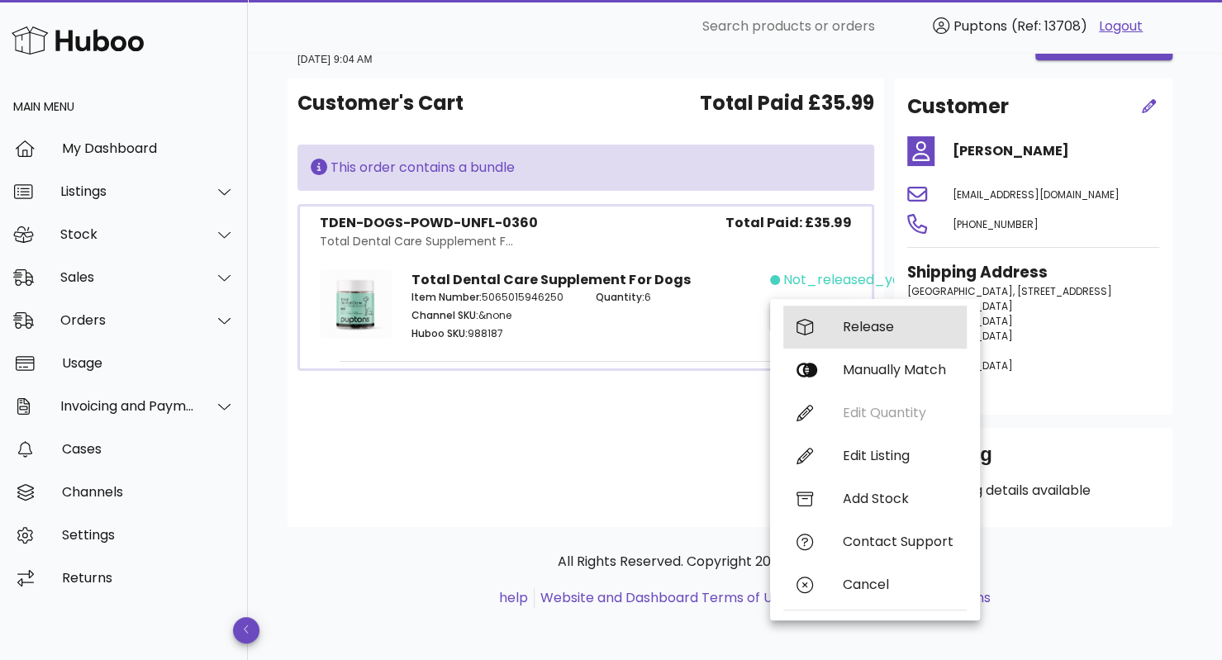
click at [893, 326] on div "Release" at bounding box center [898, 327] width 111 height 16
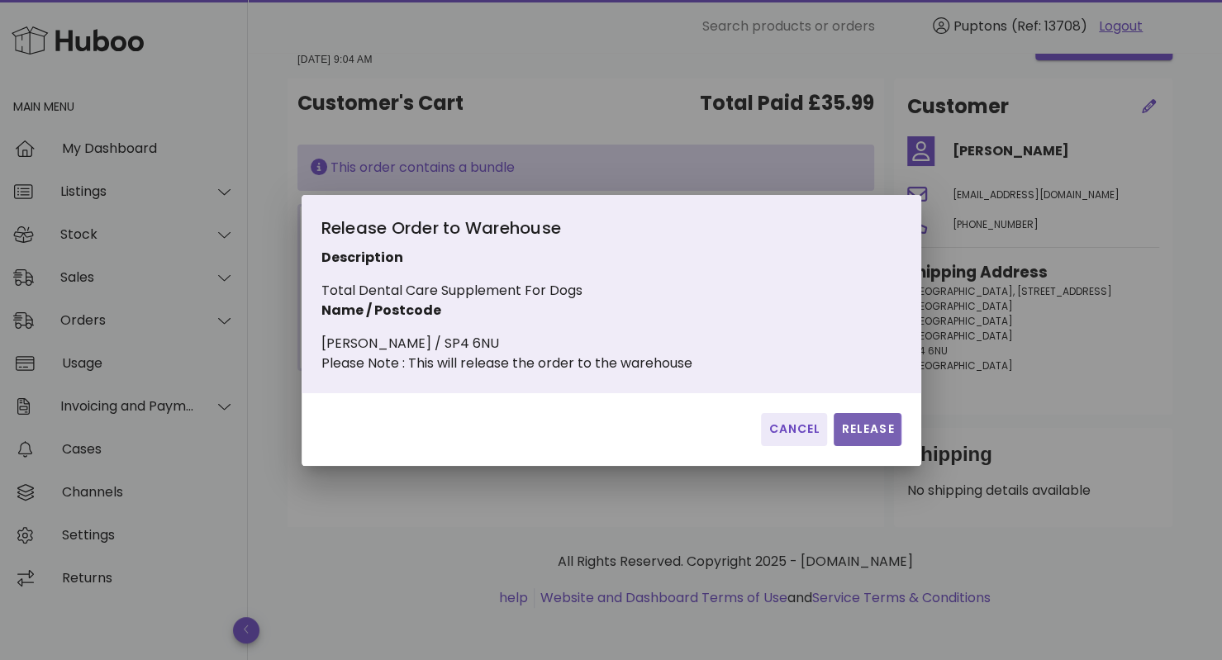
click at [872, 434] on span "Release" at bounding box center [867, 429] width 54 height 17
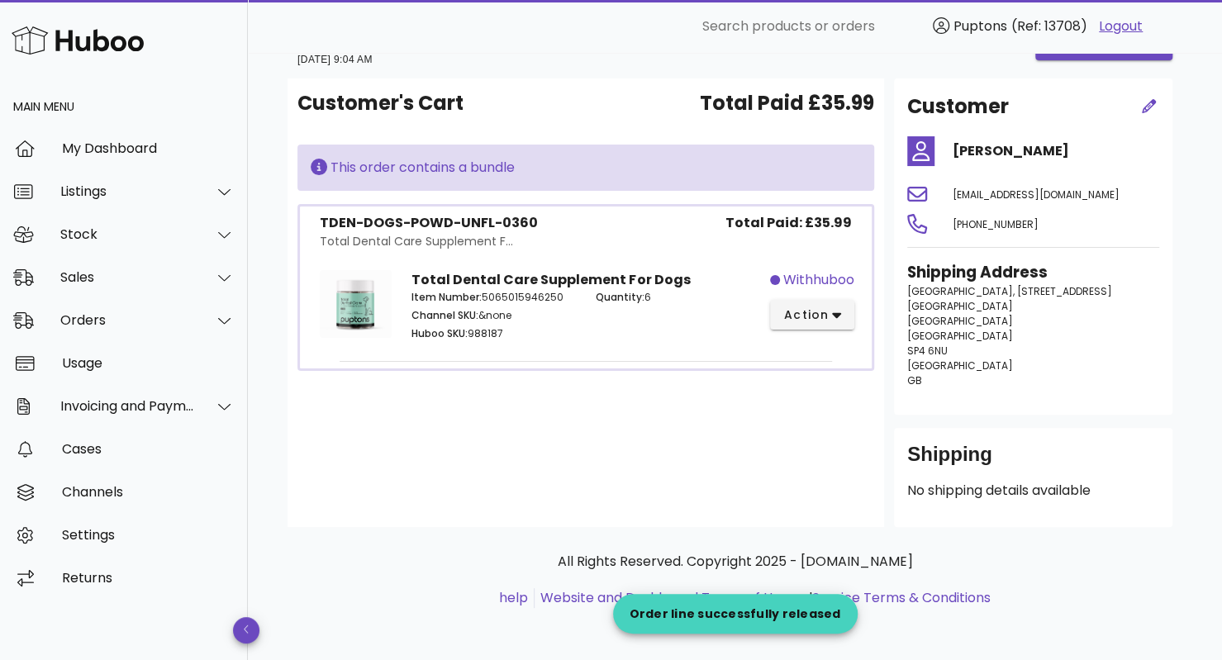
scroll to position [0, 0]
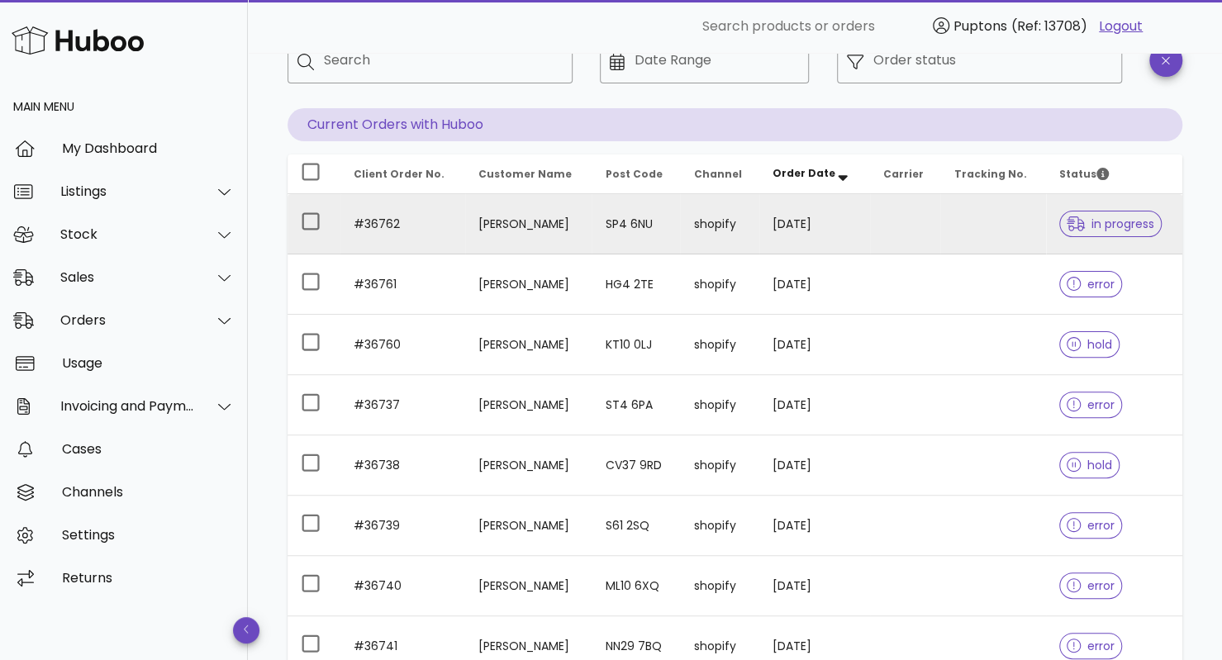
scroll to position [133, 0]
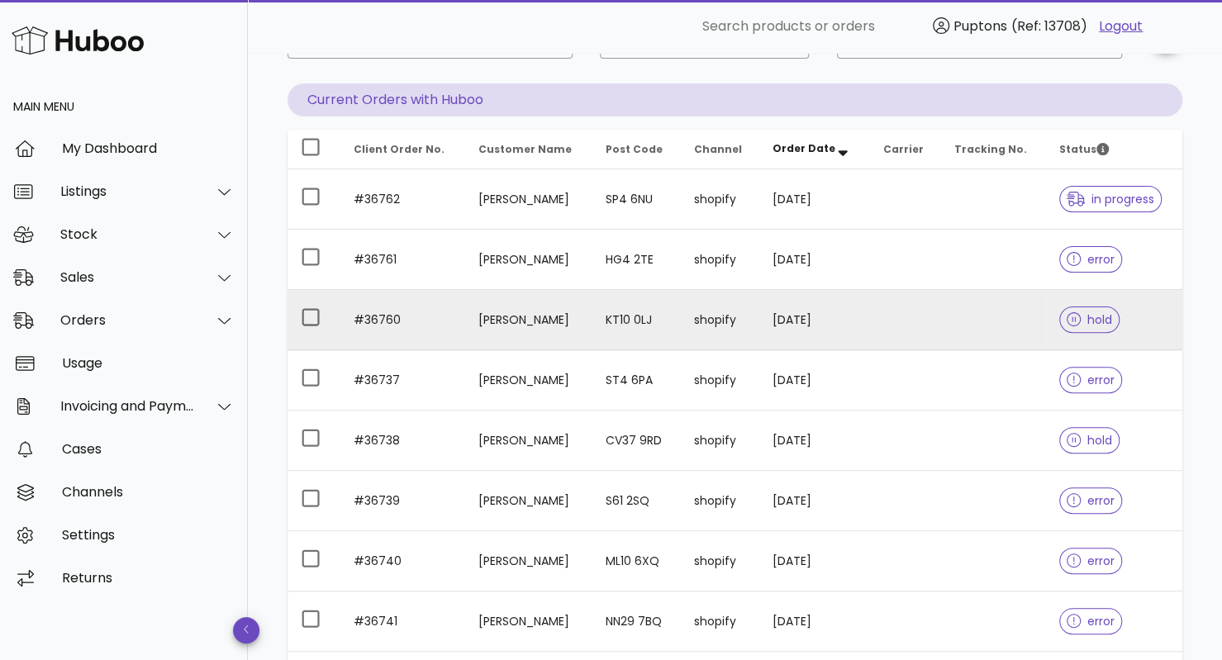
click at [1006, 314] on td at bounding box center [992, 320] width 105 height 60
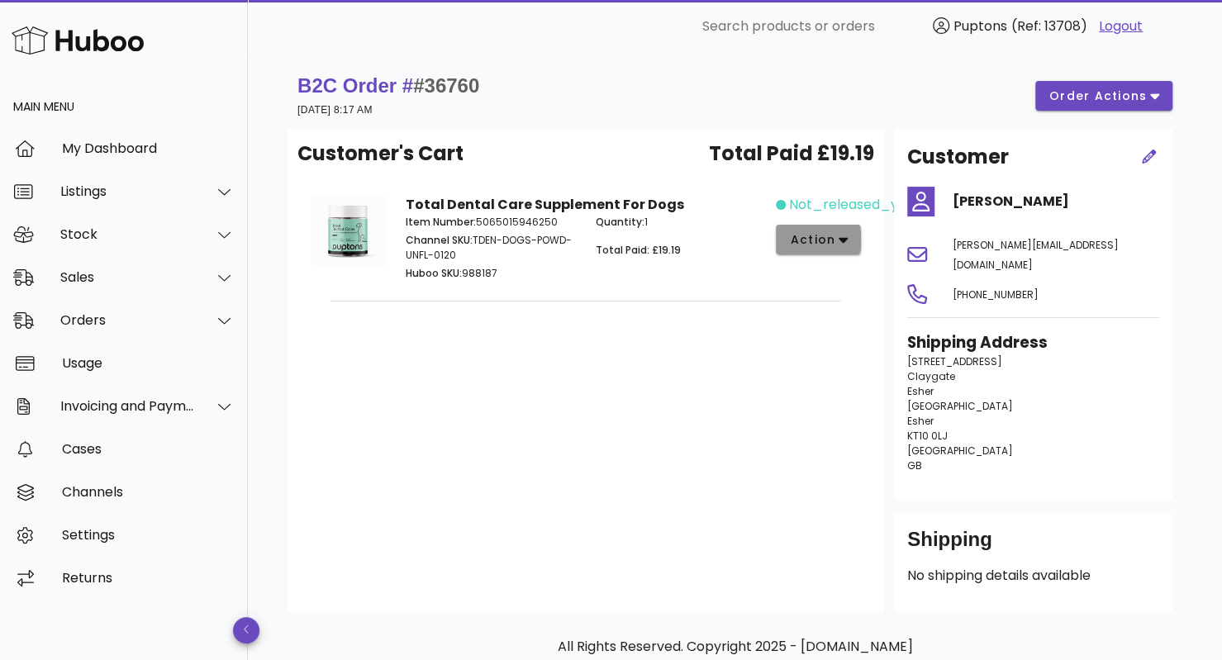
click at [829, 250] on button "action" at bounding box center [818, 240] width 85 height 30
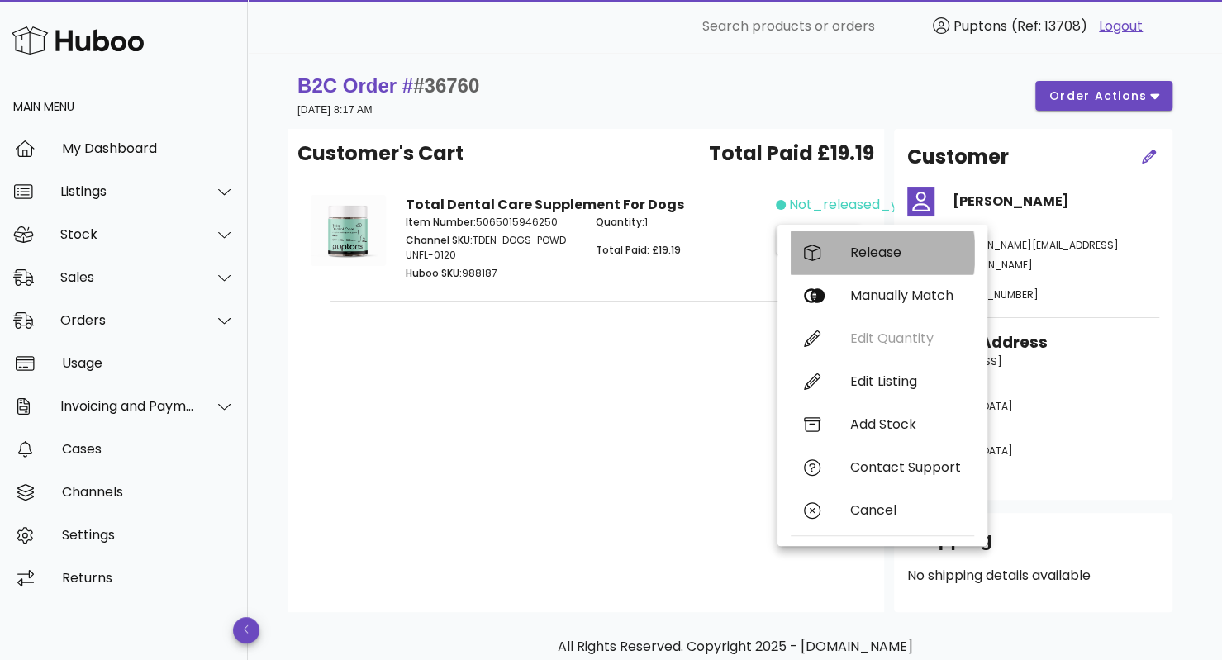
click at [874, 257] on div "Release" at bounding box center [905, 253] width 111 height 16
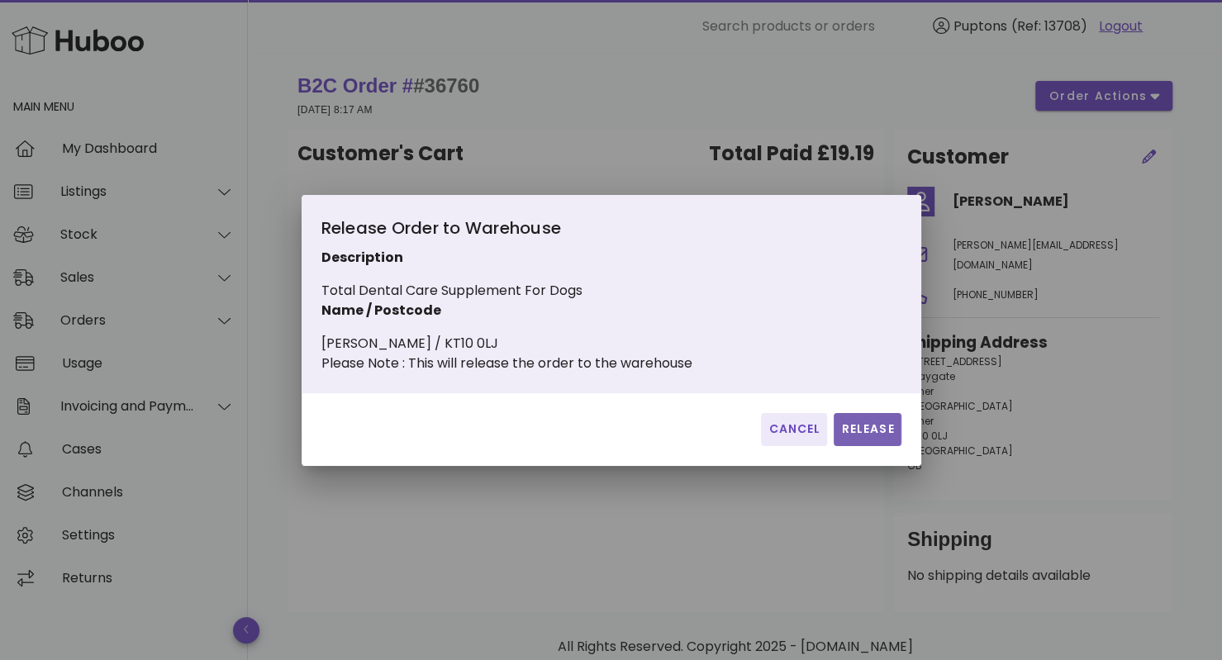
click at [874, 446] on button "Release" at bounding box center [867, 429] width 67 height 33
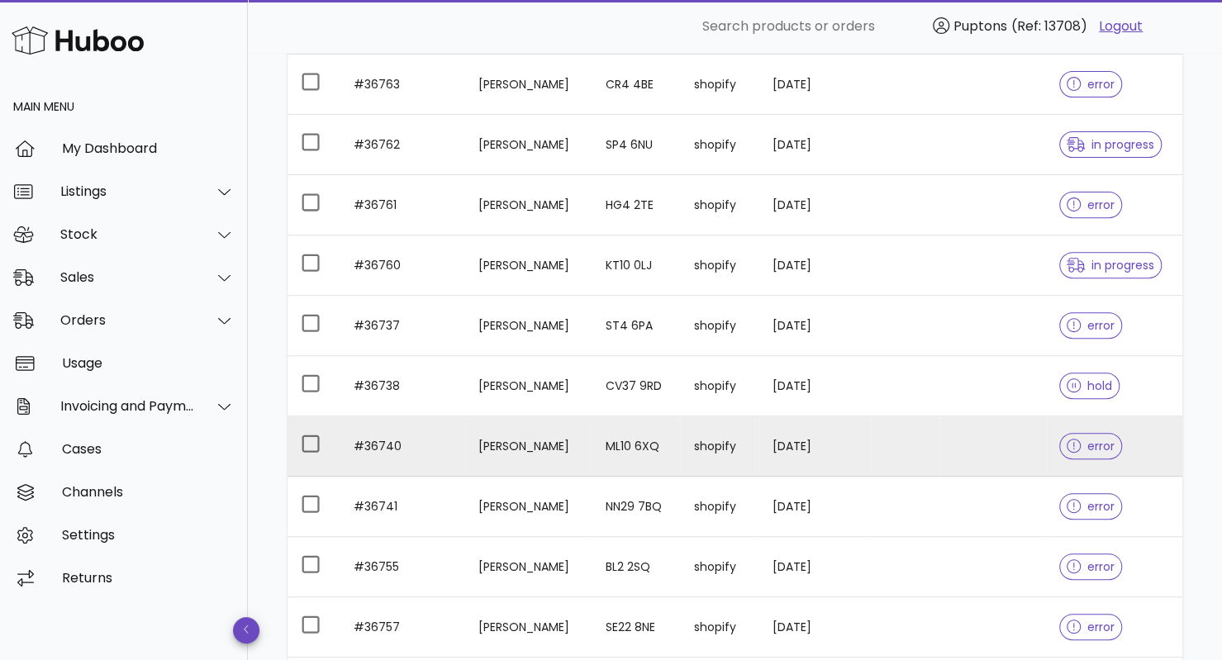
scroll to position [424, 0]
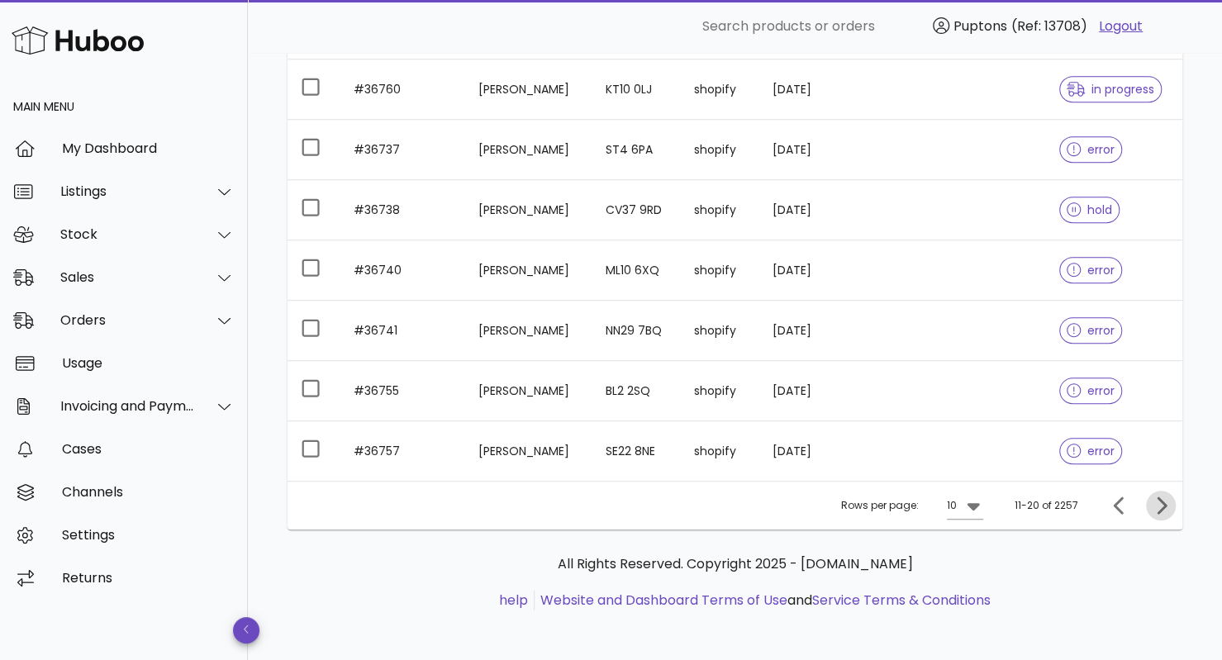
click at [1162, 509] on icon "Next page" at bounding box center [1161, 506] width 20 height 20
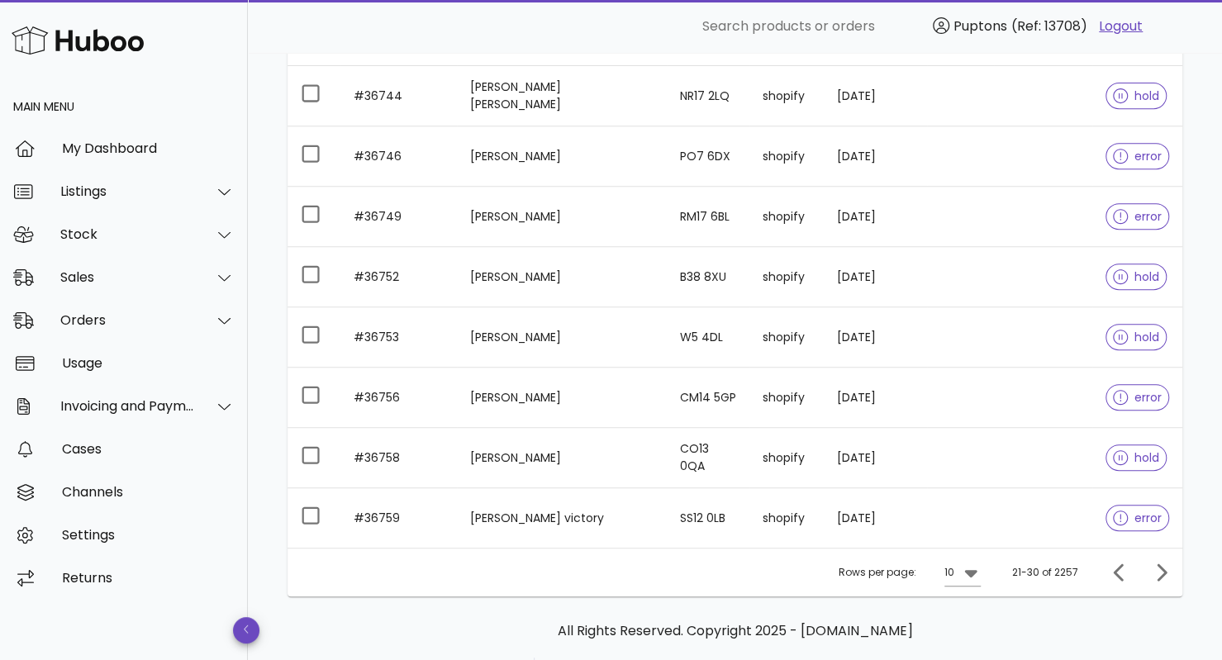
scroll to position [356, 0]
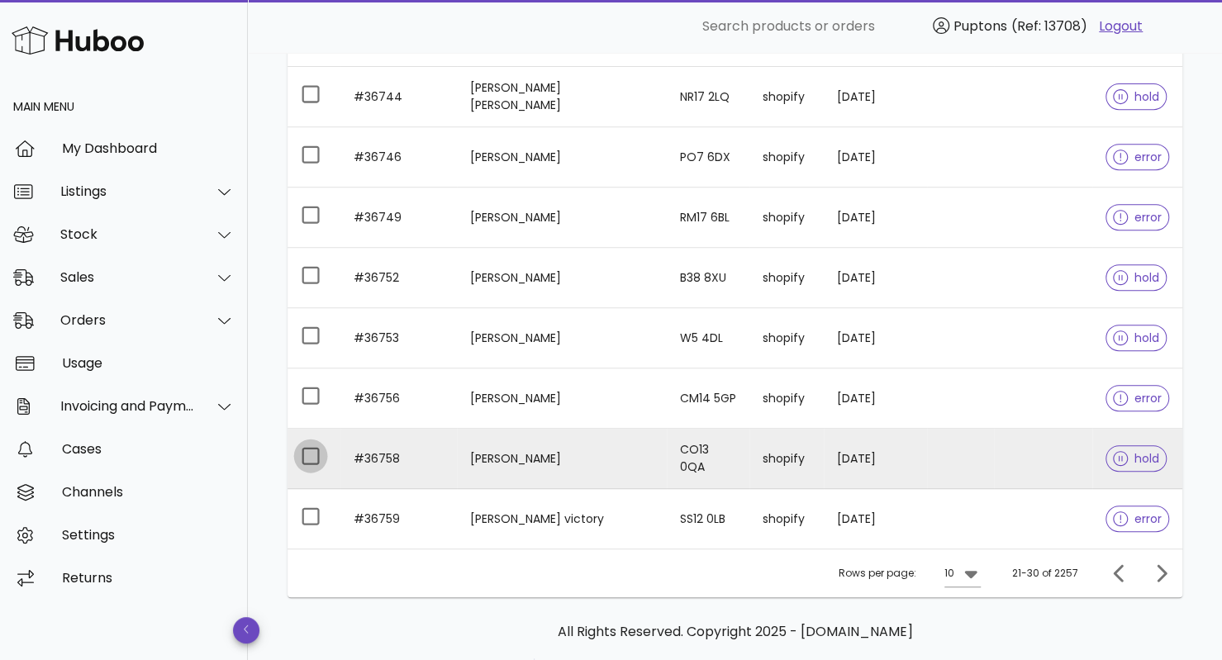
click at [305, 461] on div at bounding box center [311, 456] width 28 height 28
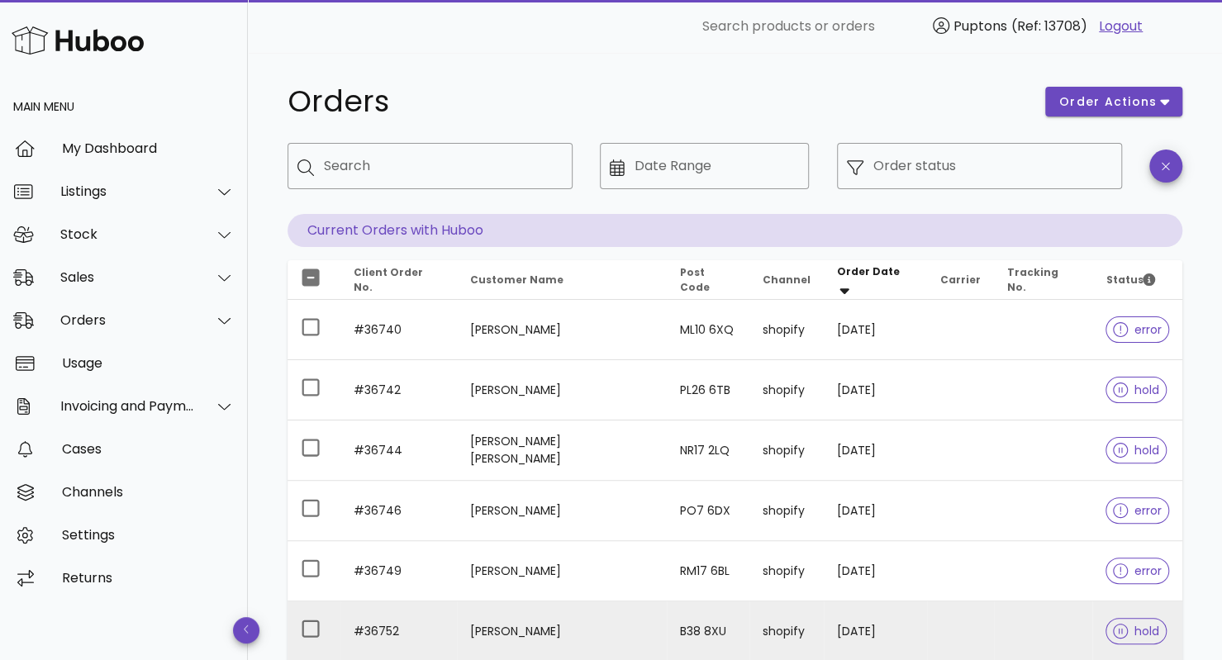
scroll to position [0, 0]
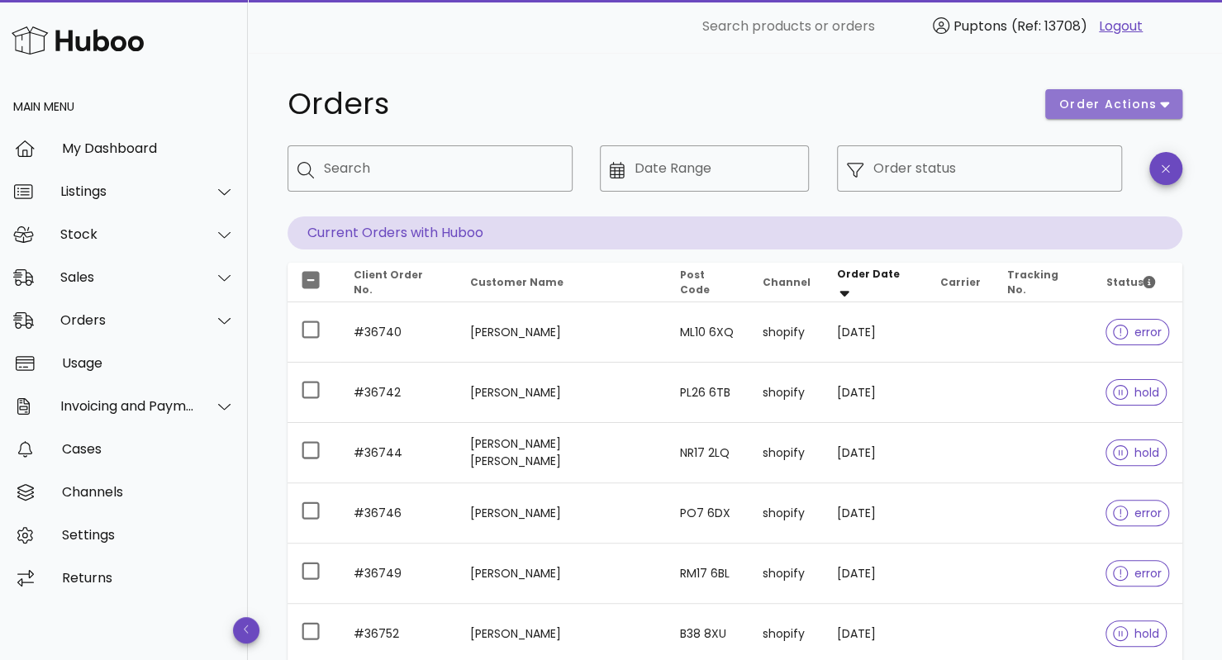
click at [1139, 105] on span "order actions" at bounding box center [1107, 104] width 99 height 17
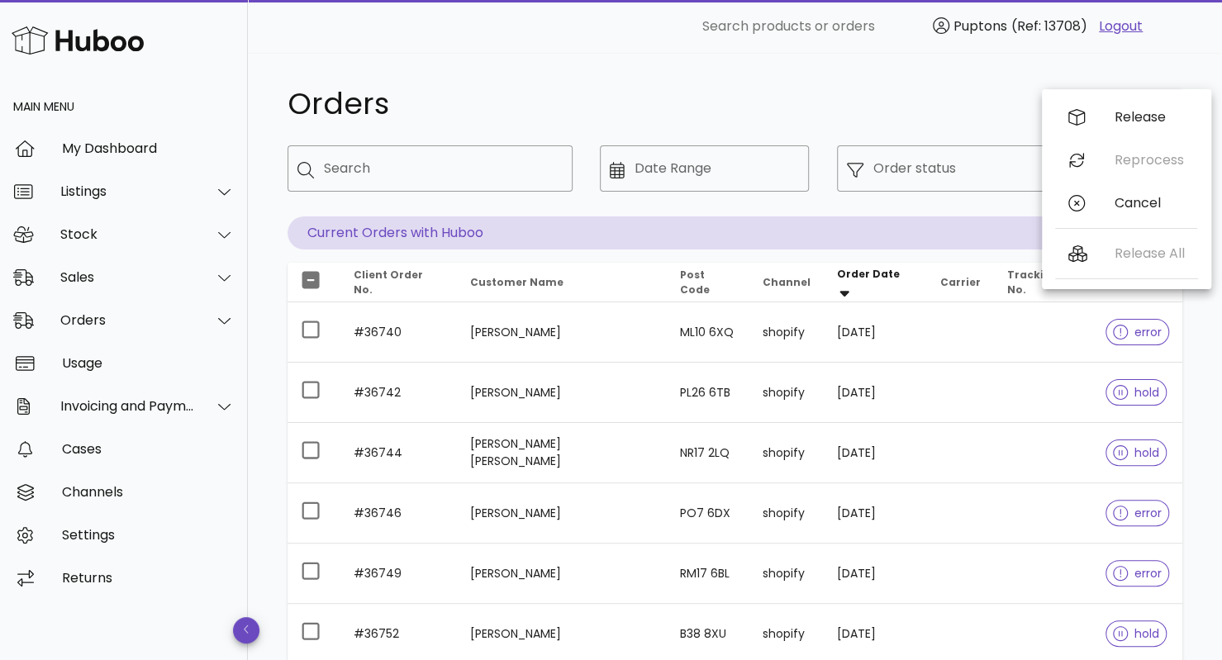
click at [791, 104] on h1 "Orders" at bounding box center [657, 104] width 738 height 30
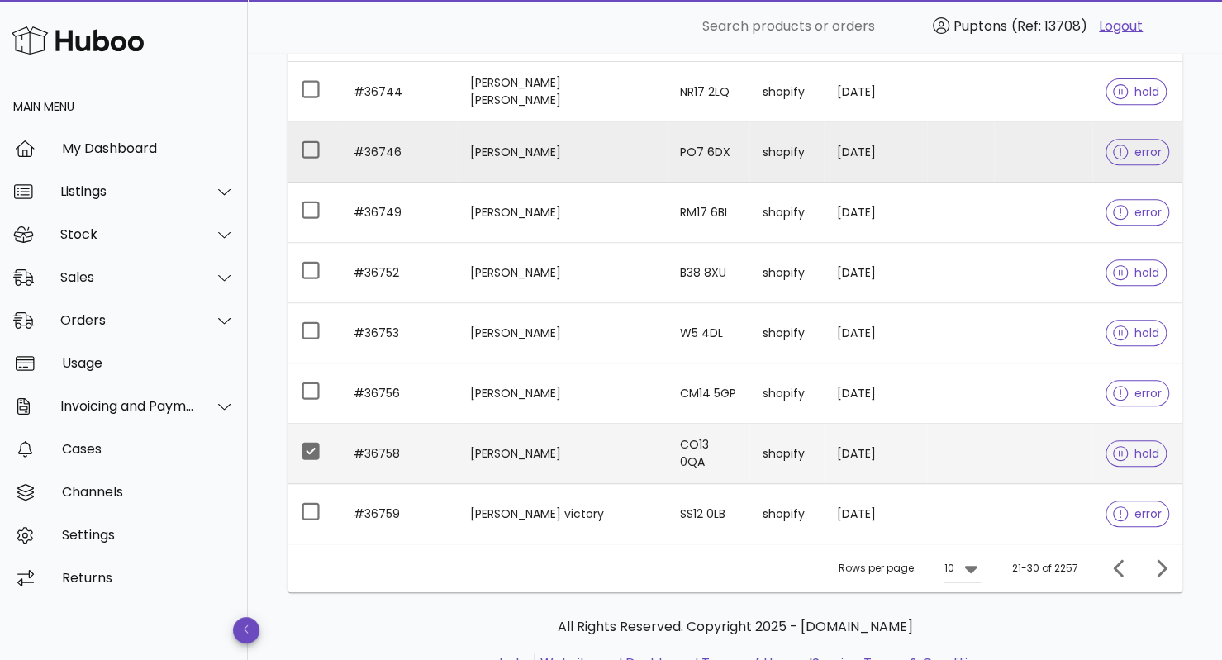
scroll to position [362, 0]
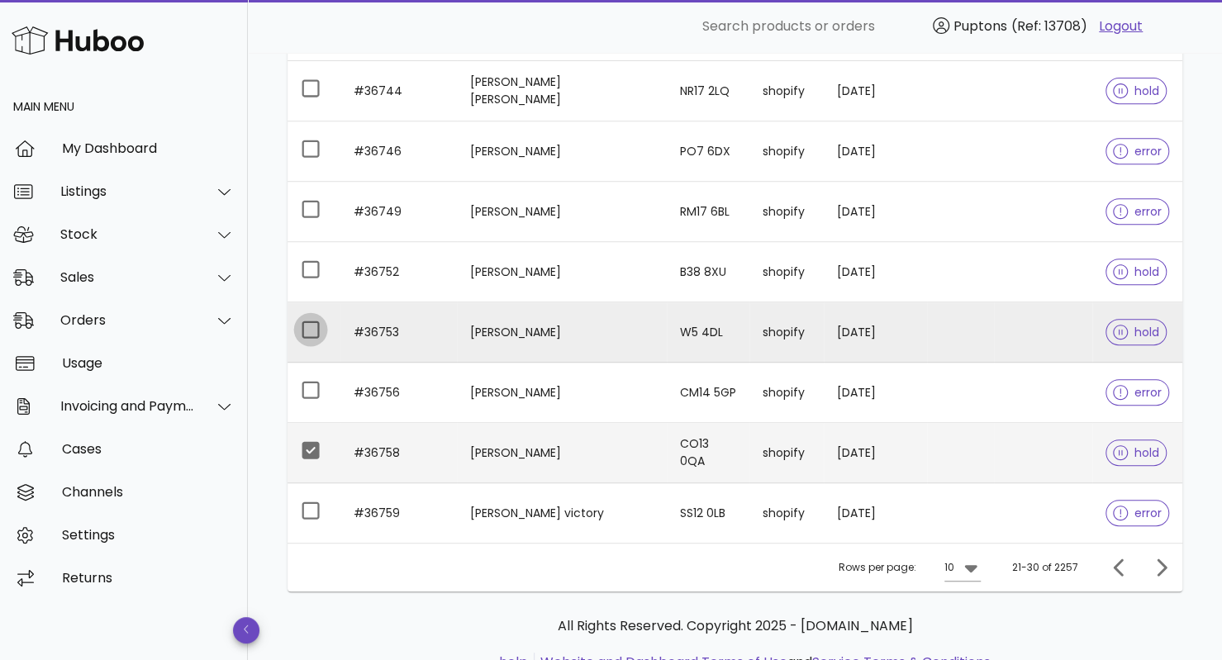
click at [311, 335] on div at bounding box center [311, 330] width 28 height 28
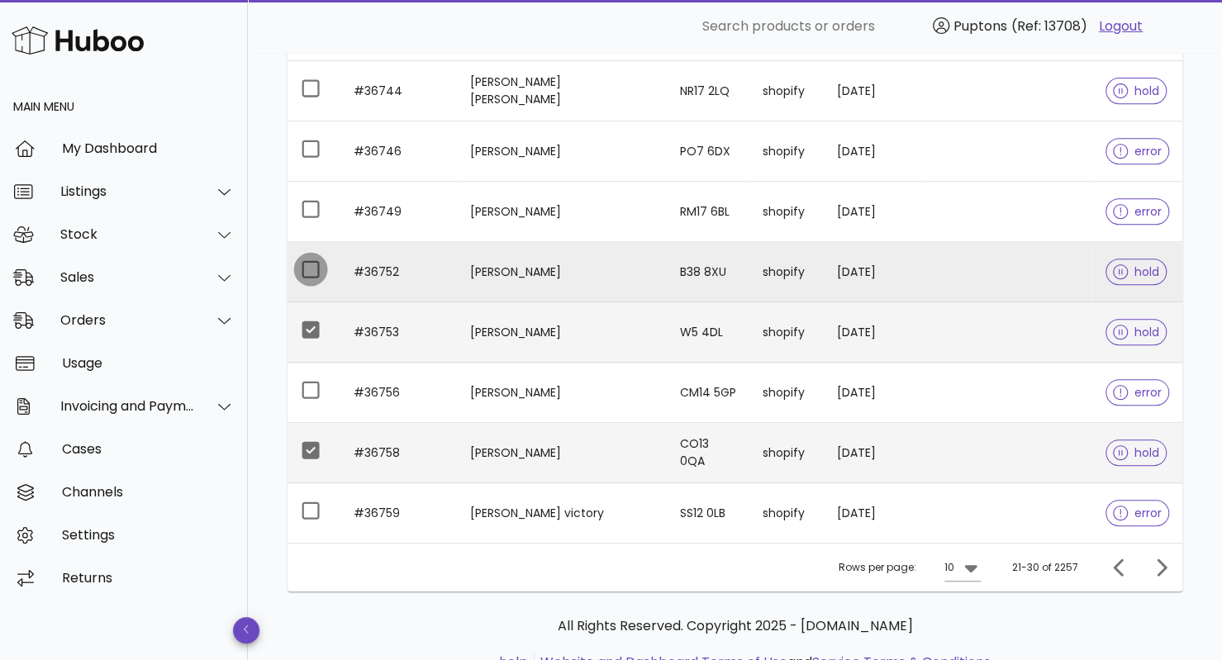
click at [325, 273] on div at bounding box center [311, 269] width 28 height 28
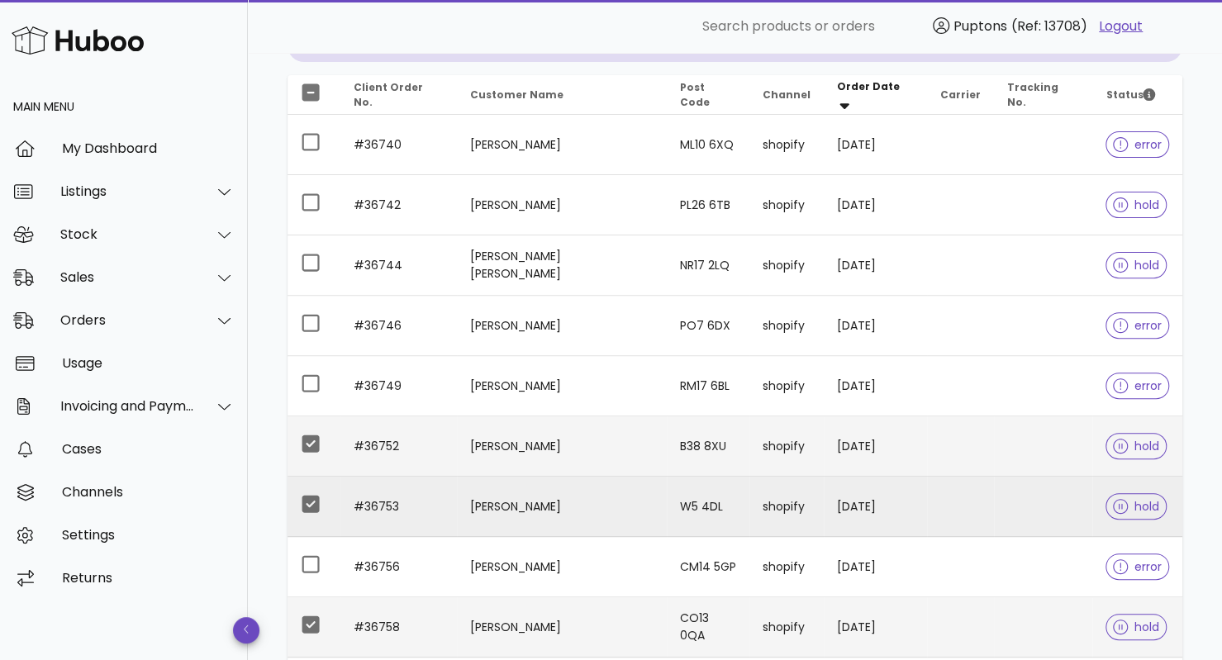
scroll to position [187, 0]
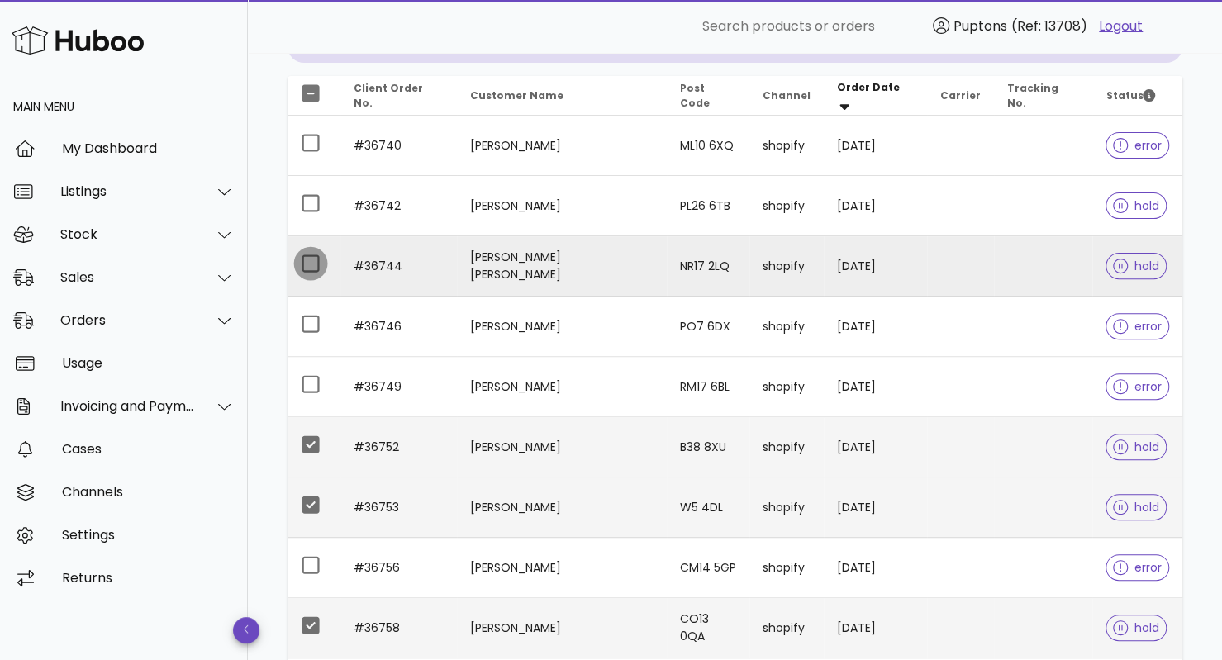
click at [312, 267] on div at bounding box center [311, 264] width 28 height 28
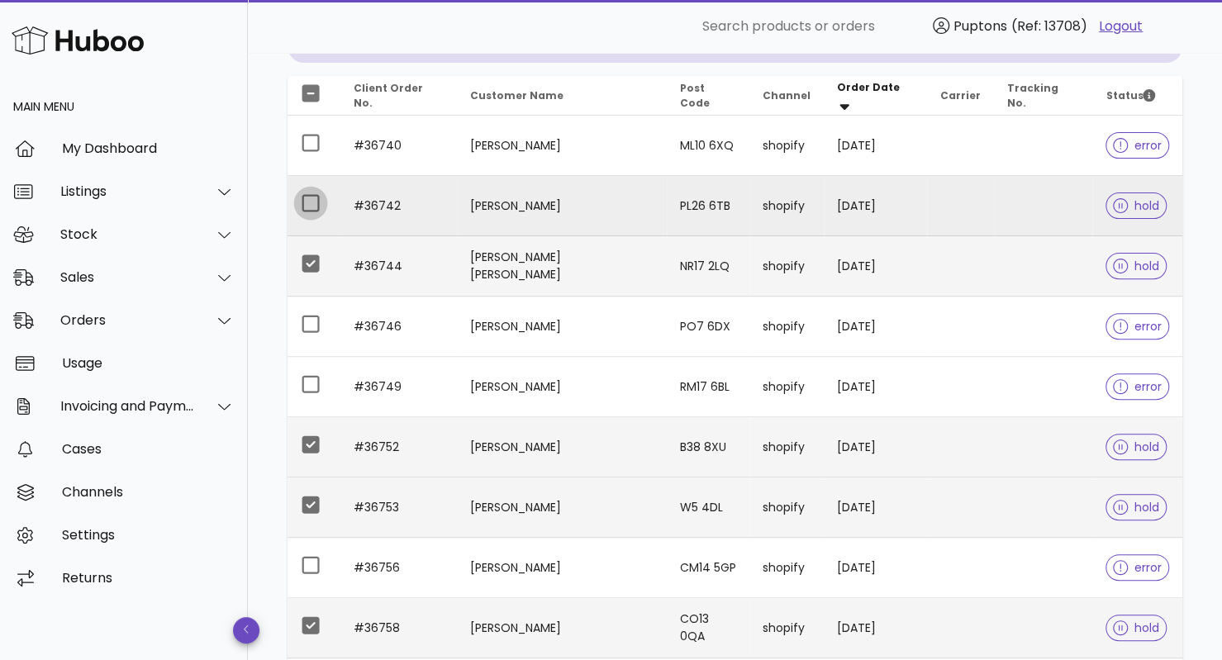
click at [310, 209] on div at bounding box center [311, 203] width 28 height 28
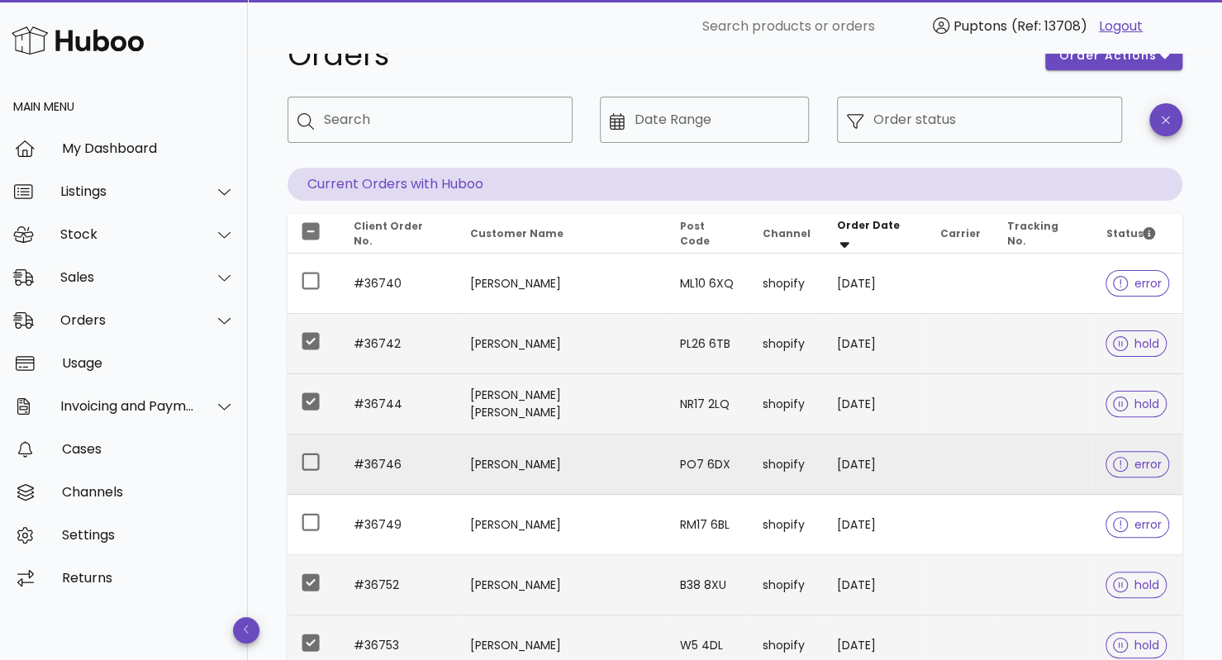
scroll to position [0, 0]
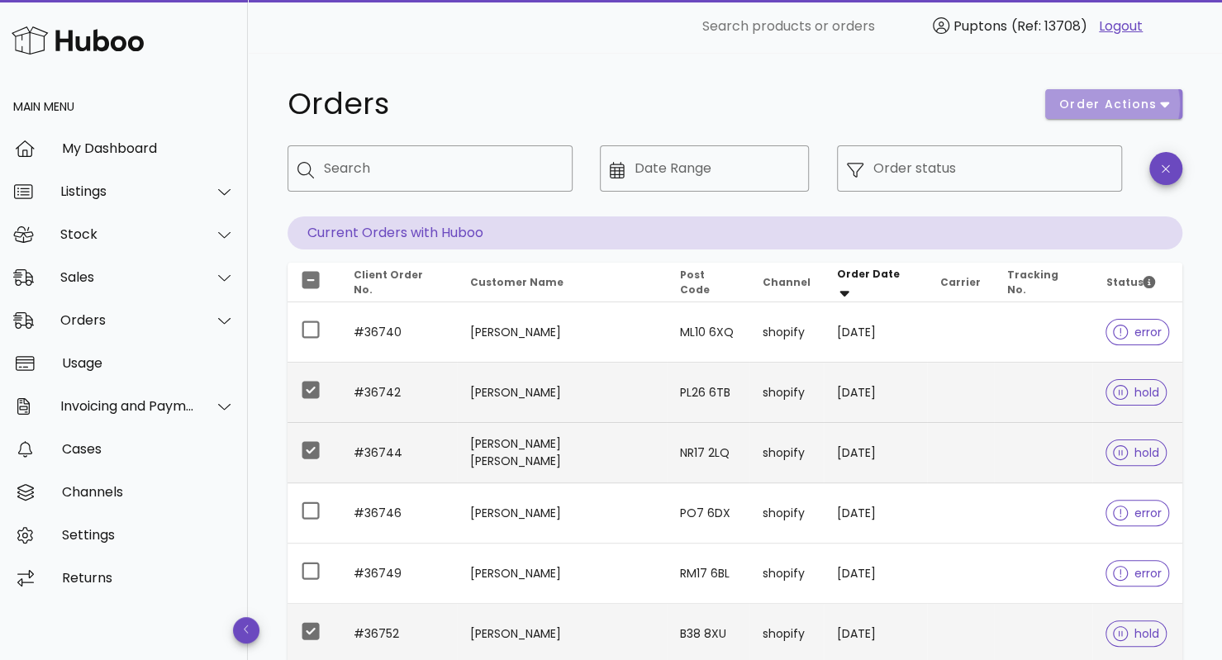
click at [1132, 100] on span "order actions" at bounding box center [1107, 104] width 99 height 17
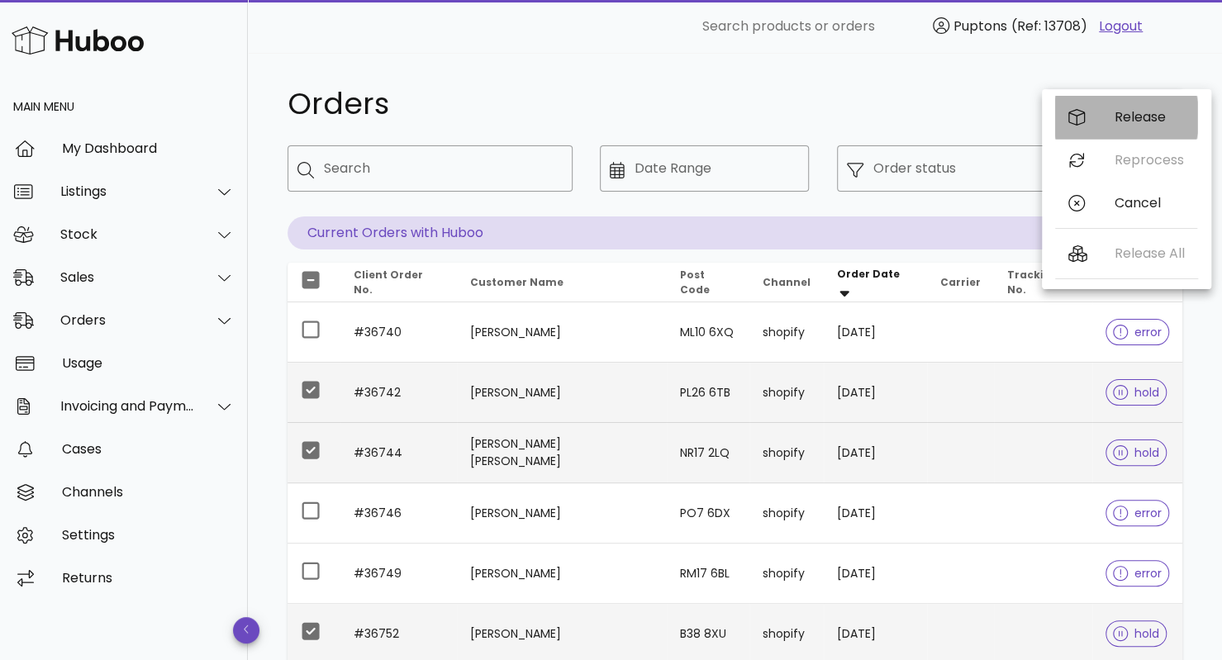
click at [1143, 116] on div "Release" at bounding box center [1149, 117] width 69 height 16
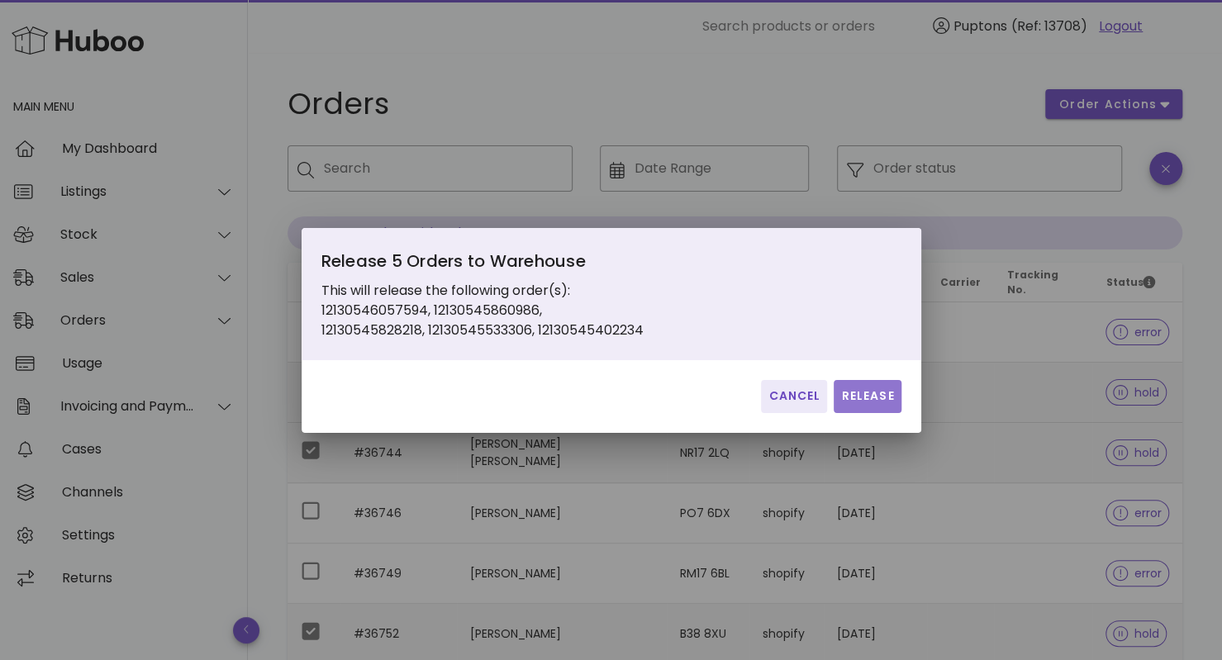
click at [869, 383] on button "Release" at bounding box center [867, 396] width 67 height 33
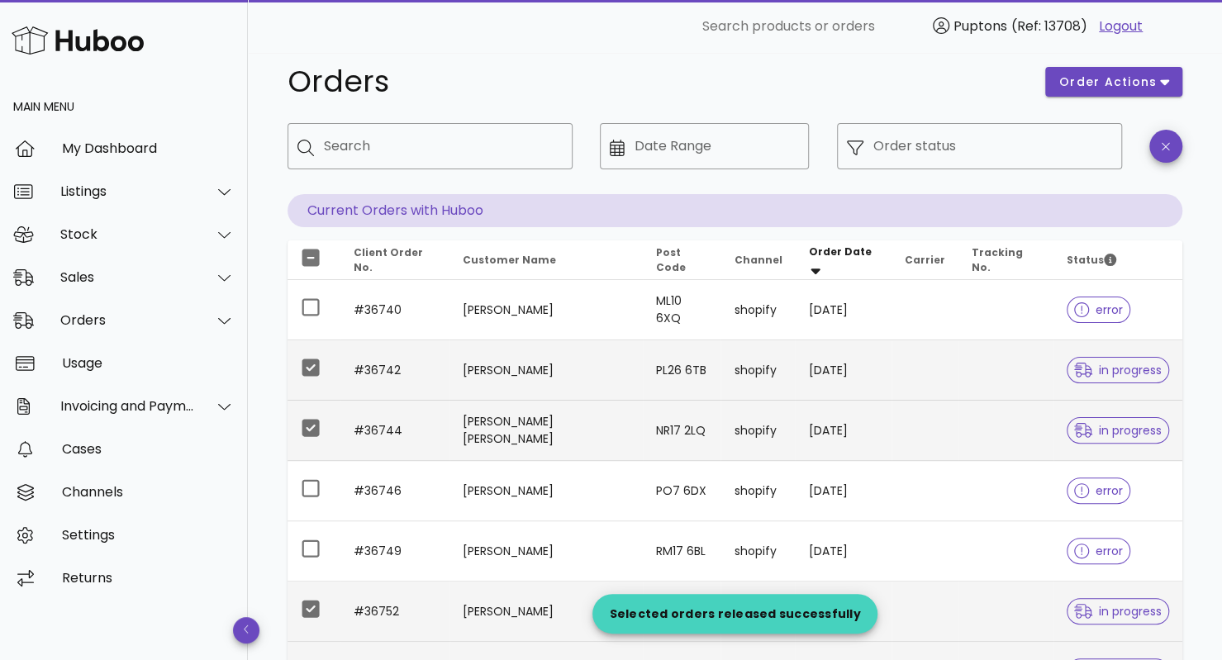
scroll to position [23, 0]
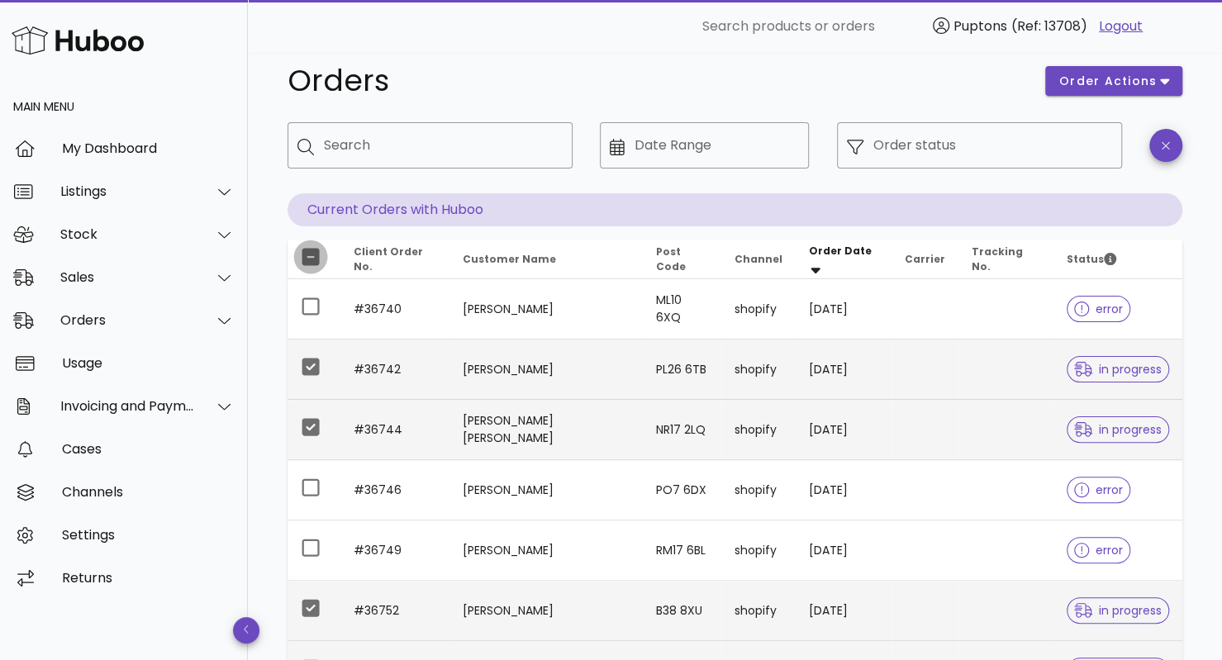
click at [312, 259] on div at bounding box center [311, 257] width 28 height 28
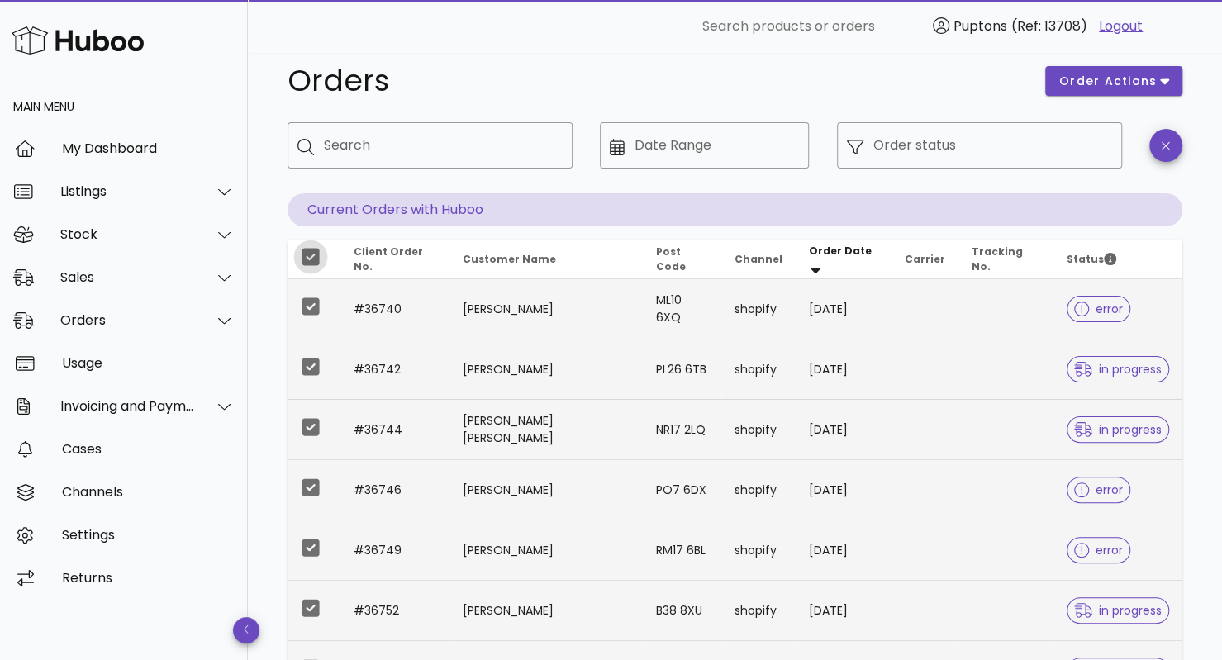
click at [312, 259] on div at bounding box center [311, 257] width 28 height 28
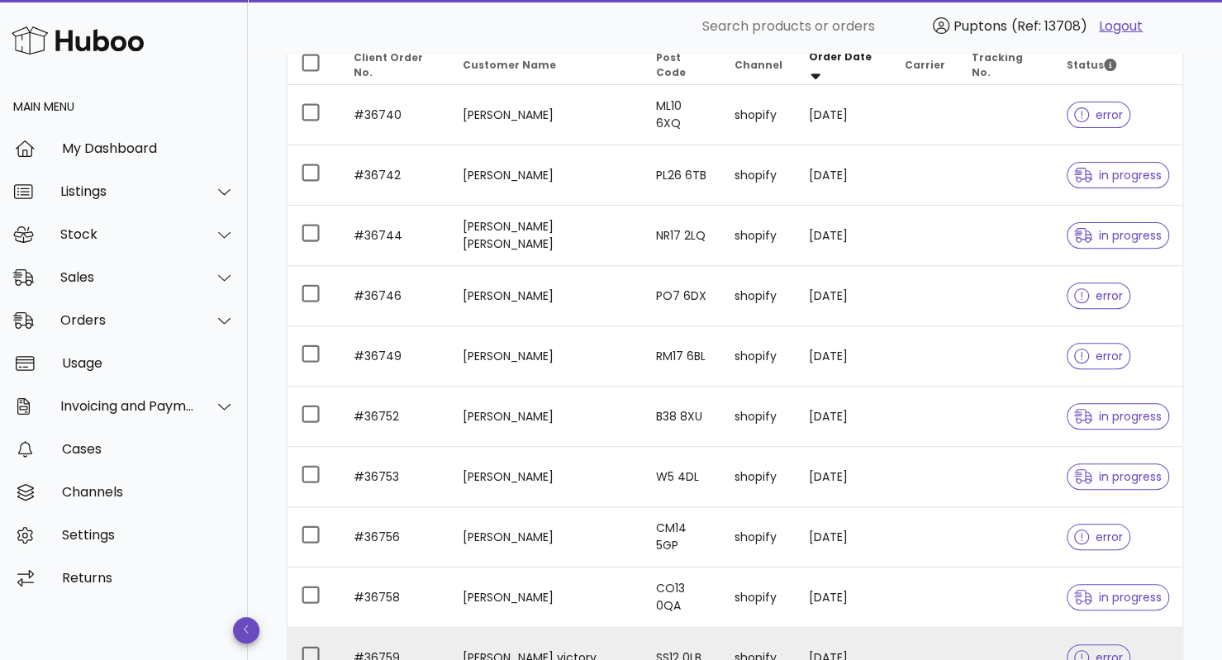
scroll to position [424, 0]
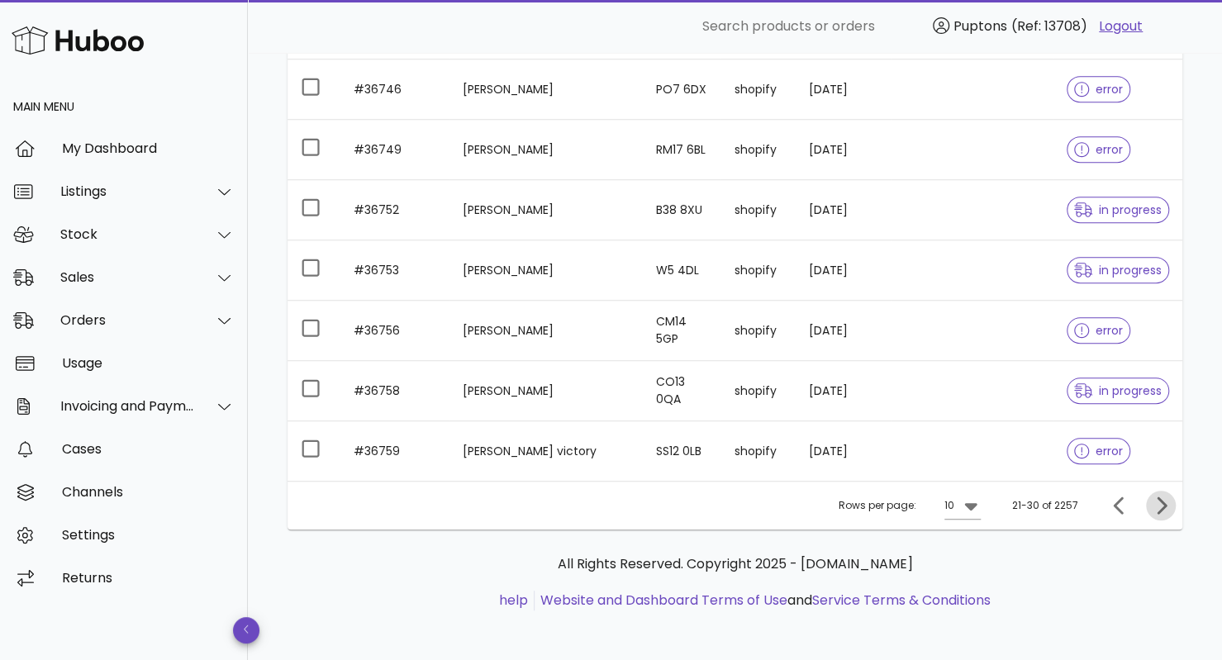
click at [1167, 511] on icon "Next page" at bounding box center [1161, 506] width 20 height 20
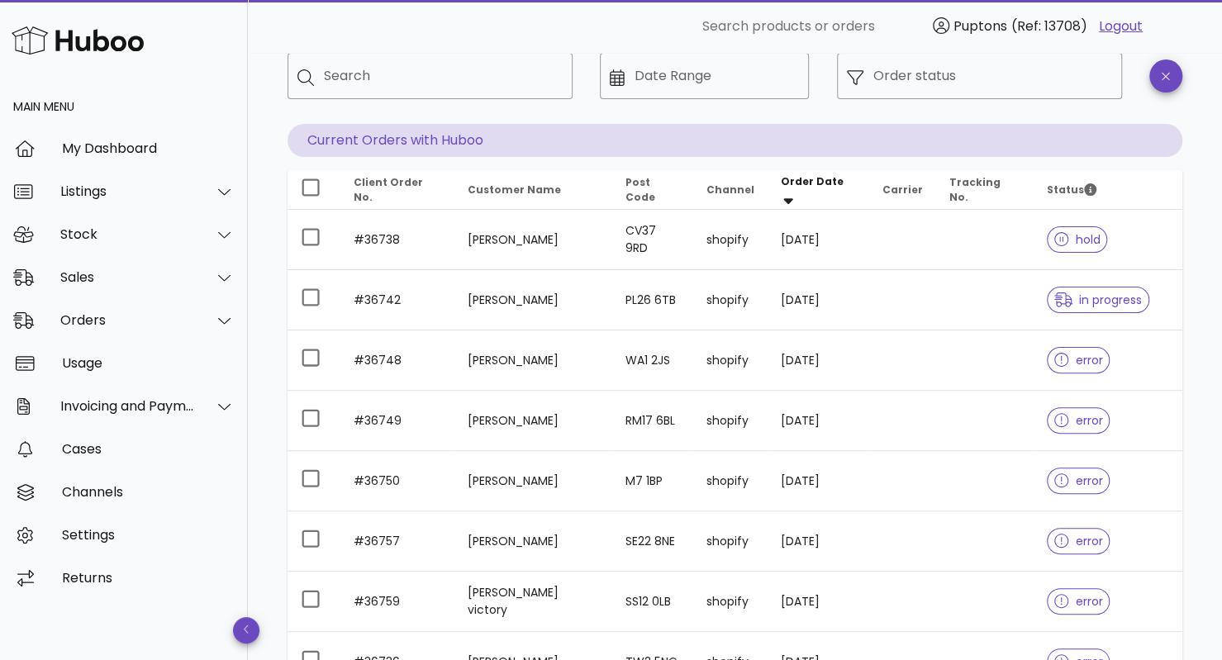
scroll to position [80, 0]
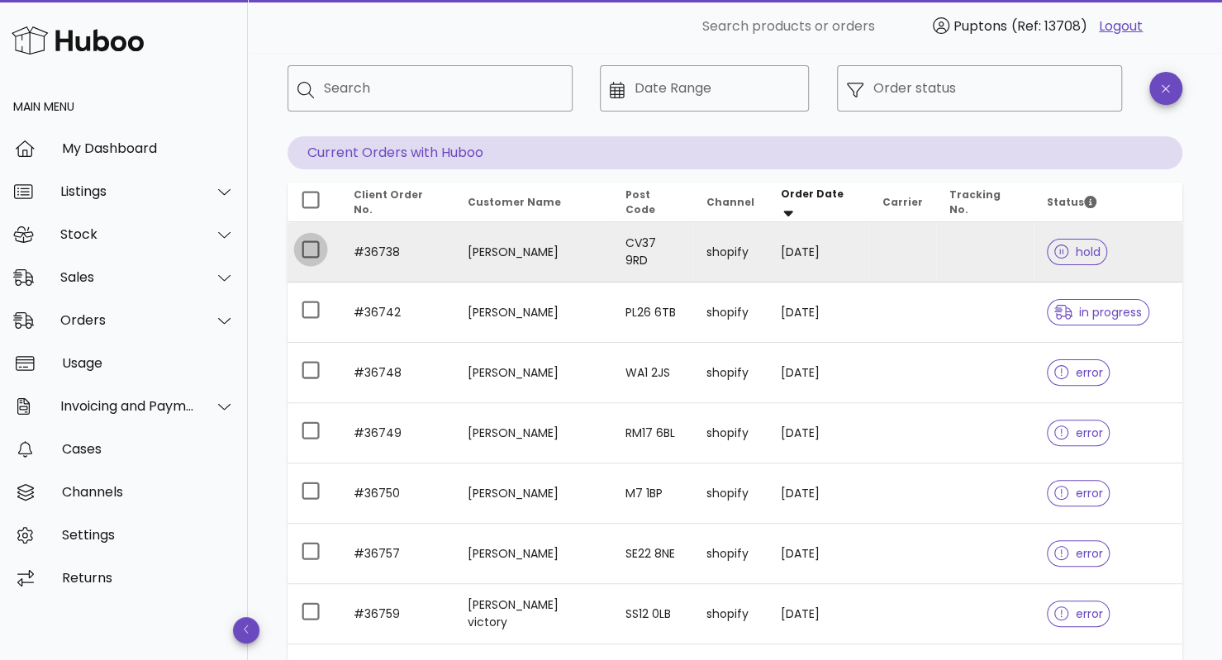
click at [310, 250] on div at bounding box center [311, 249] width 28 height 28
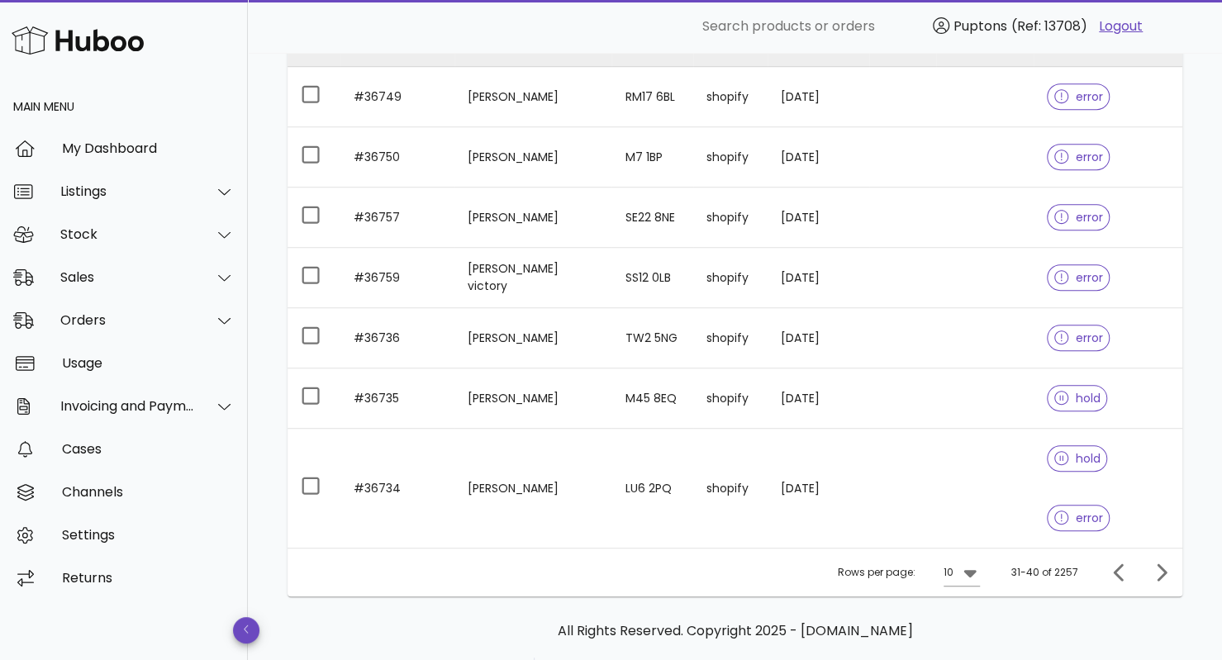
scroll to position [412, 0]
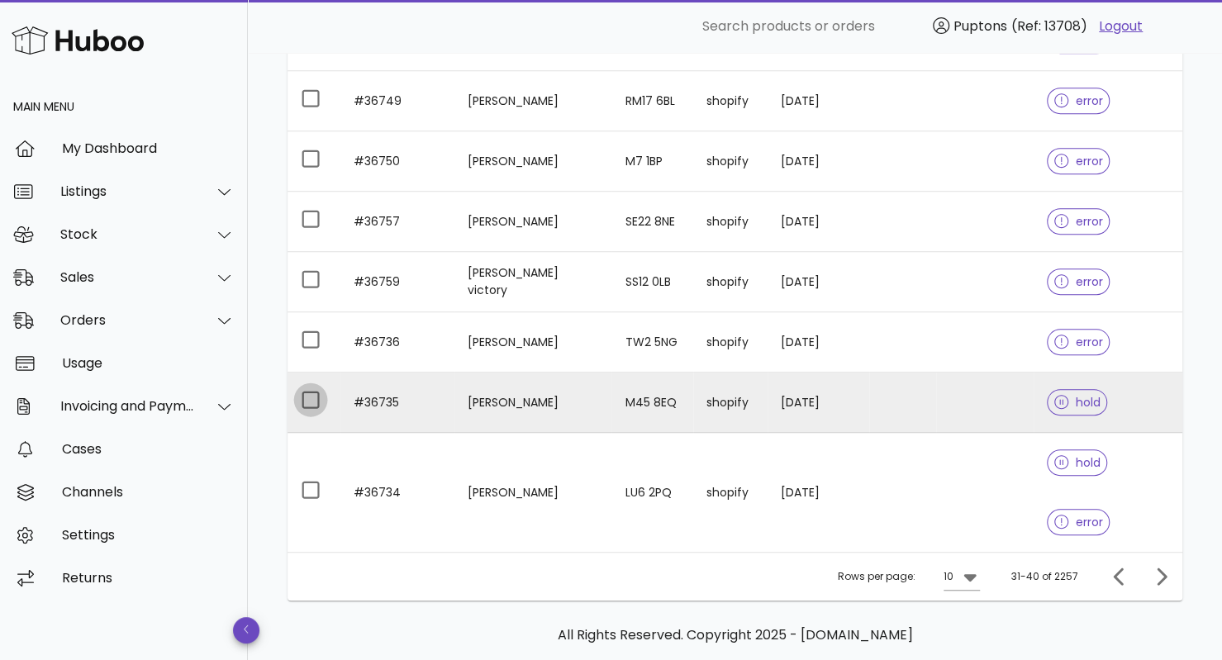
click at [312, 402] on div at bounding box center [311, 400] width 28 height 28
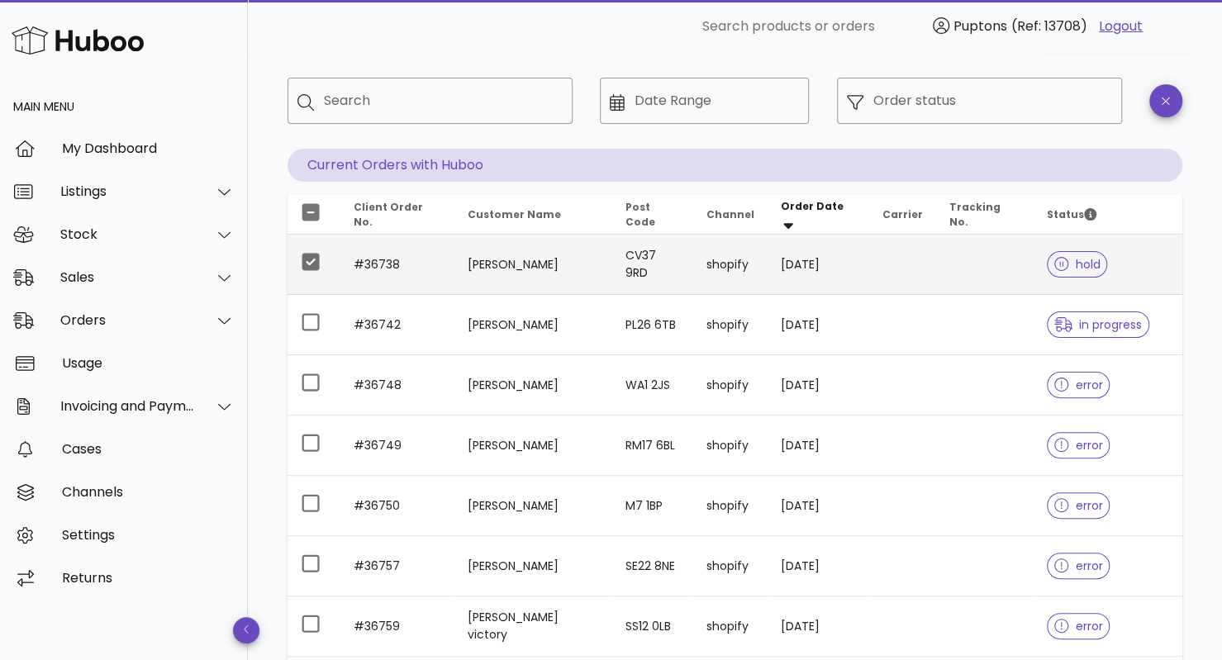
scroll to position [0, 0]
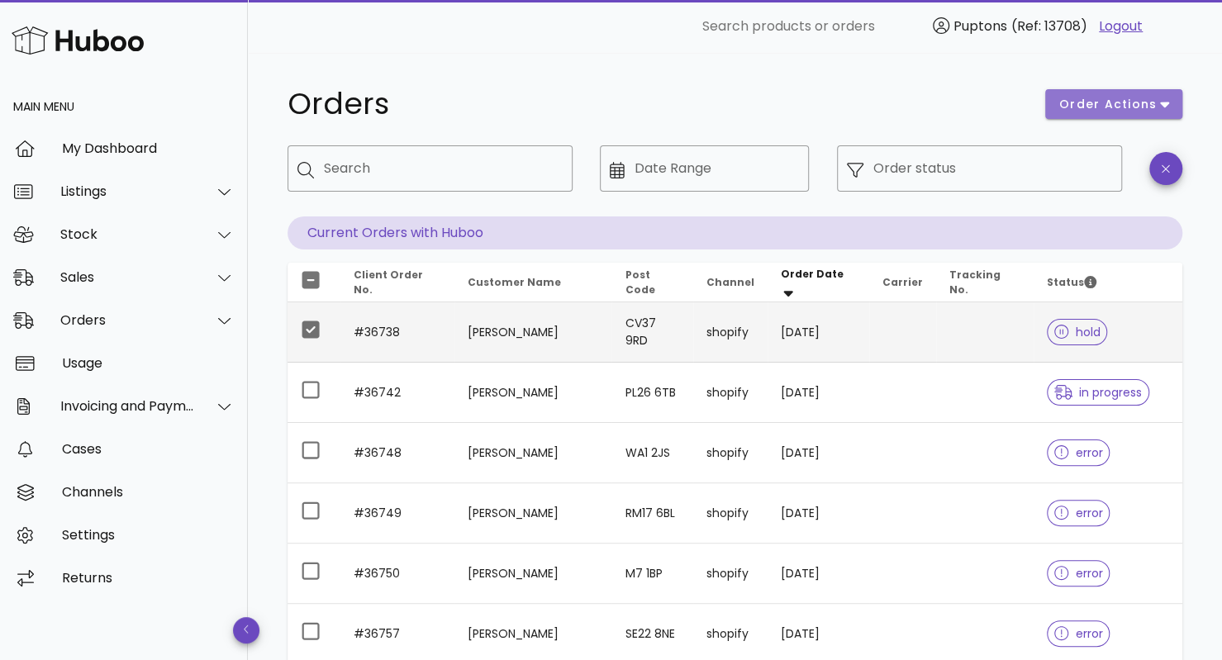
click at [1128, 107] on span "order actions" at bounding box center [1107, 104] width 99 height 17
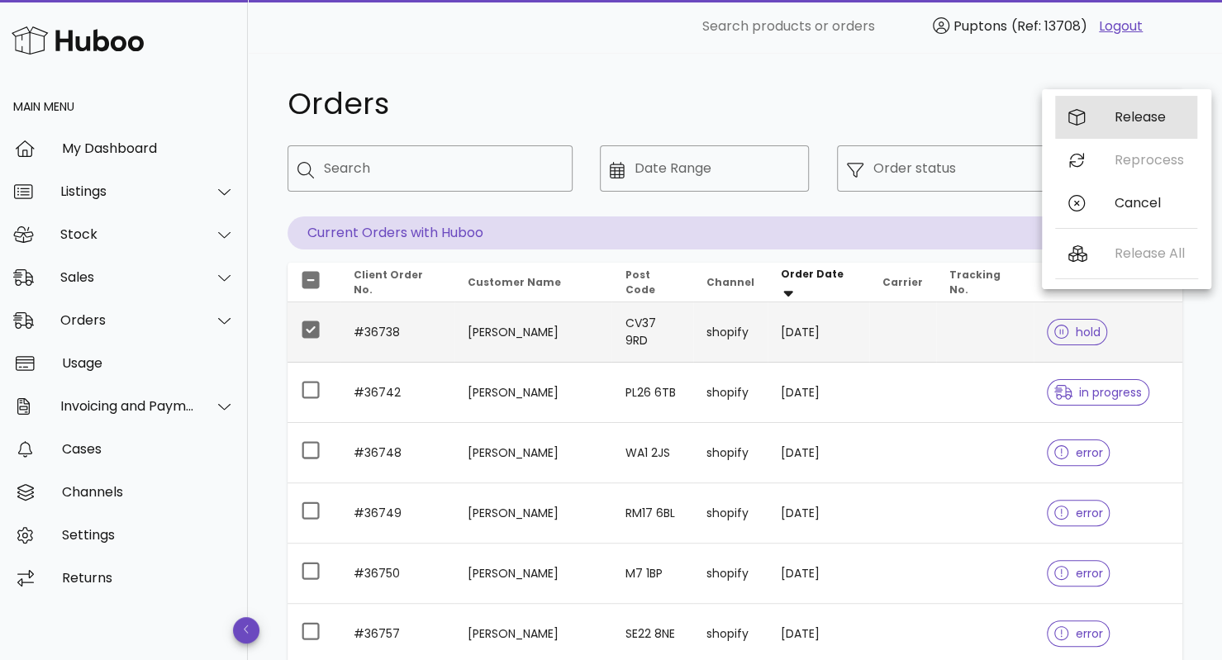
click at [1135, 118] on div "Release" at bounding box center [1149, 117] width 69 height 16
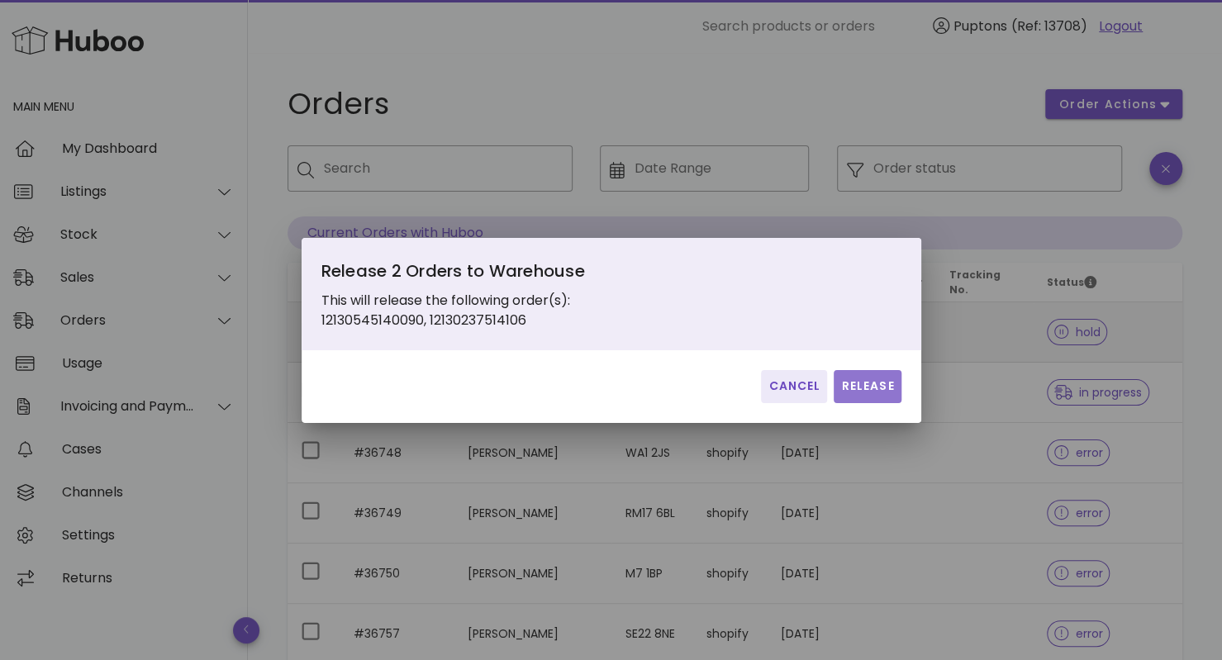
click at [863, 384] on span "Release" at bounding box center [867, 386] width 54 height 17
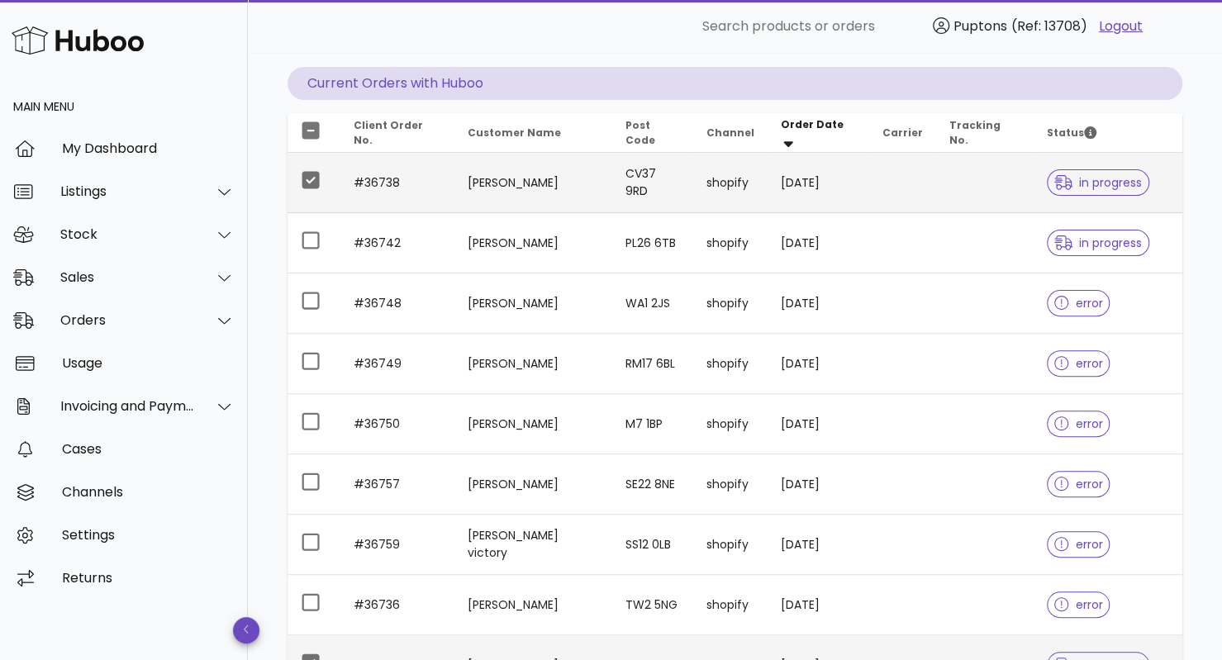
scroll to position [149, 0]
click at [311, 184] on div at bounding box center [311, 181] width 28 height 28
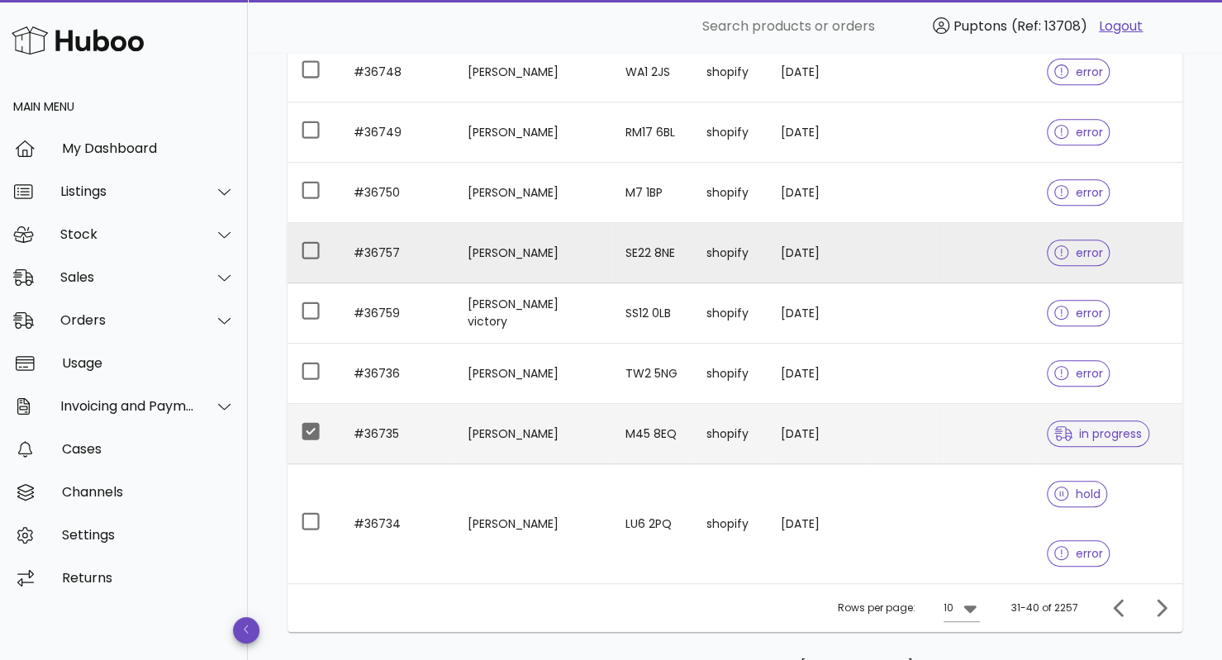
scroll to position [384, 0]
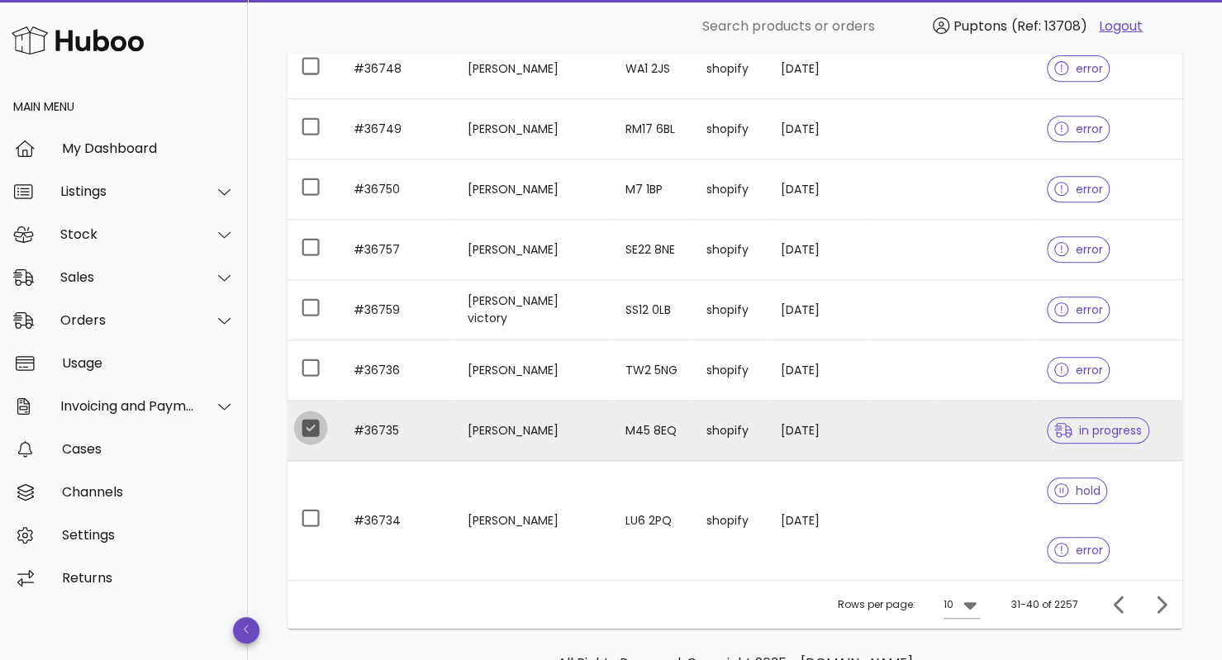
click at [316, 427] on div at bounding box center [311, 428] width 28 height 28
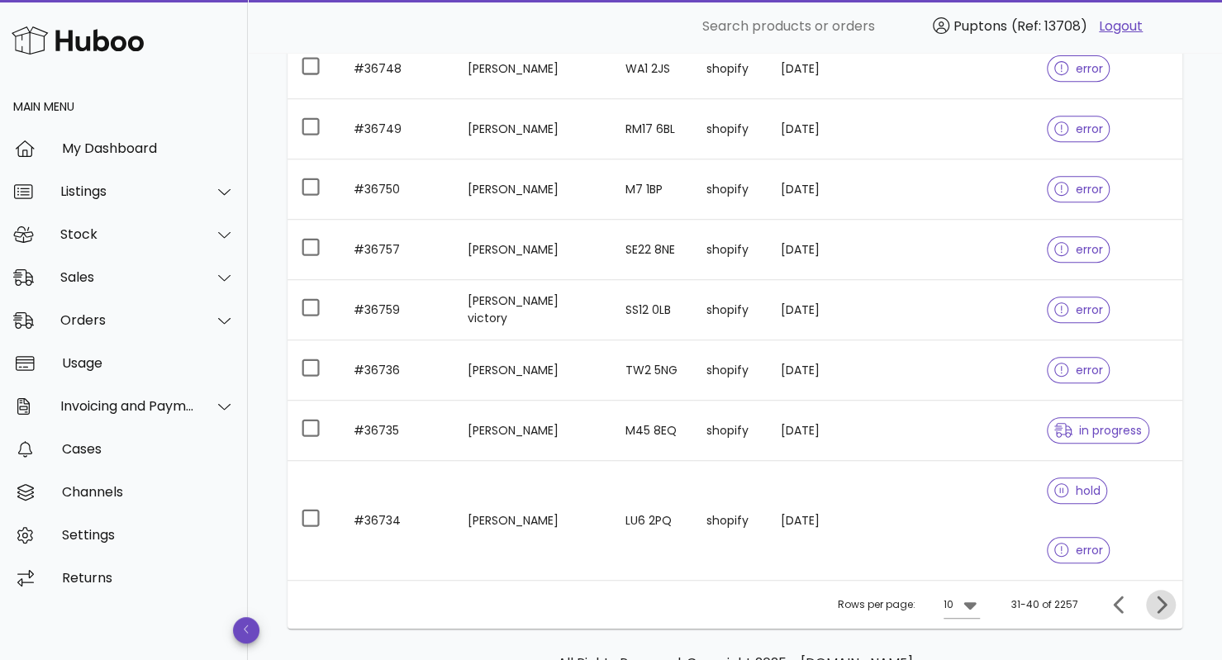
click at [1158, 595] on icon "Next page" at bounding box center [1161, 605] width 20 height 20
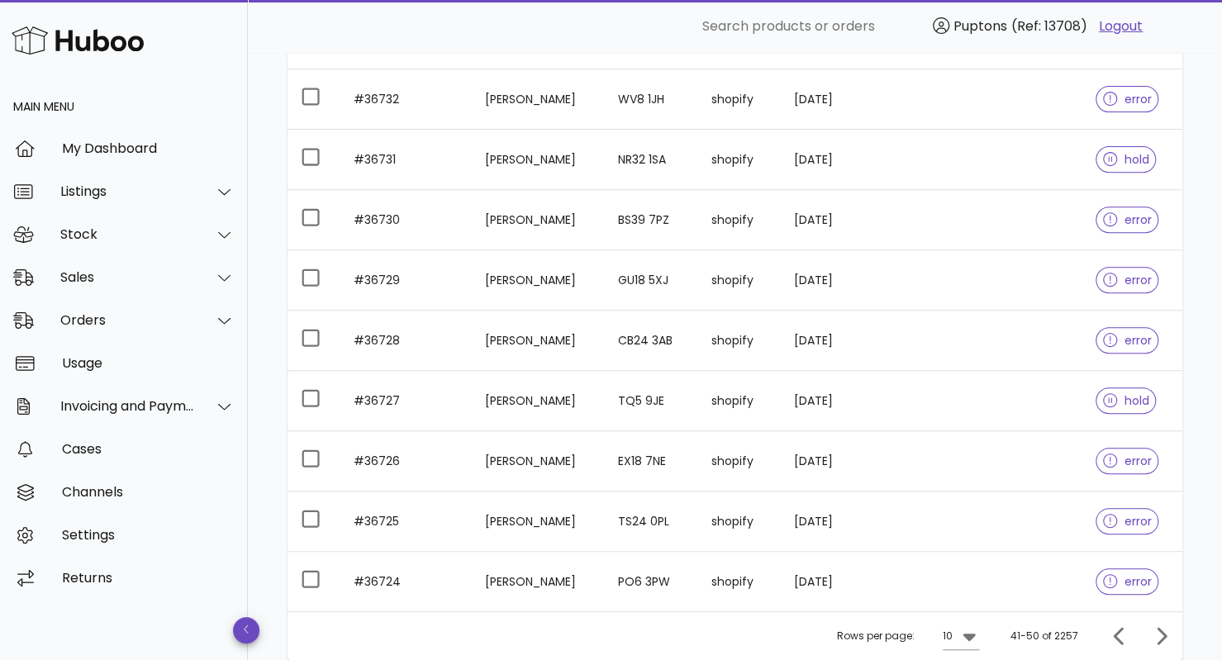
scroll to position [283, 0]
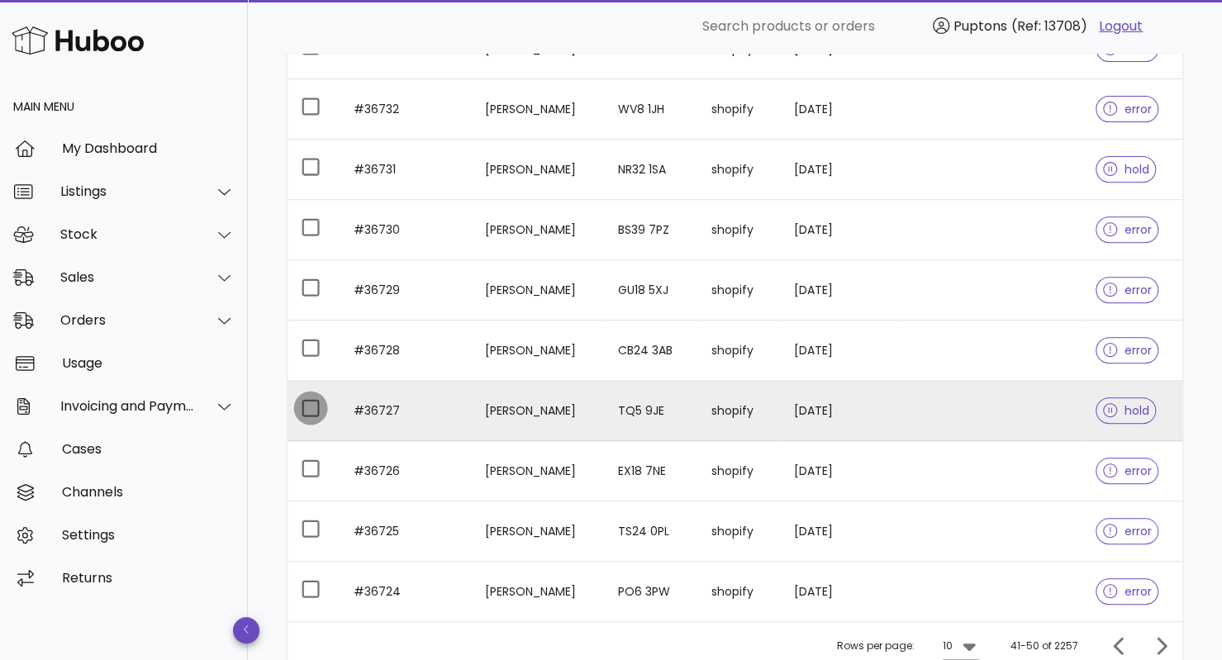
click at [307, 404] on div at bounding box center [311, 408] width 28 height 28
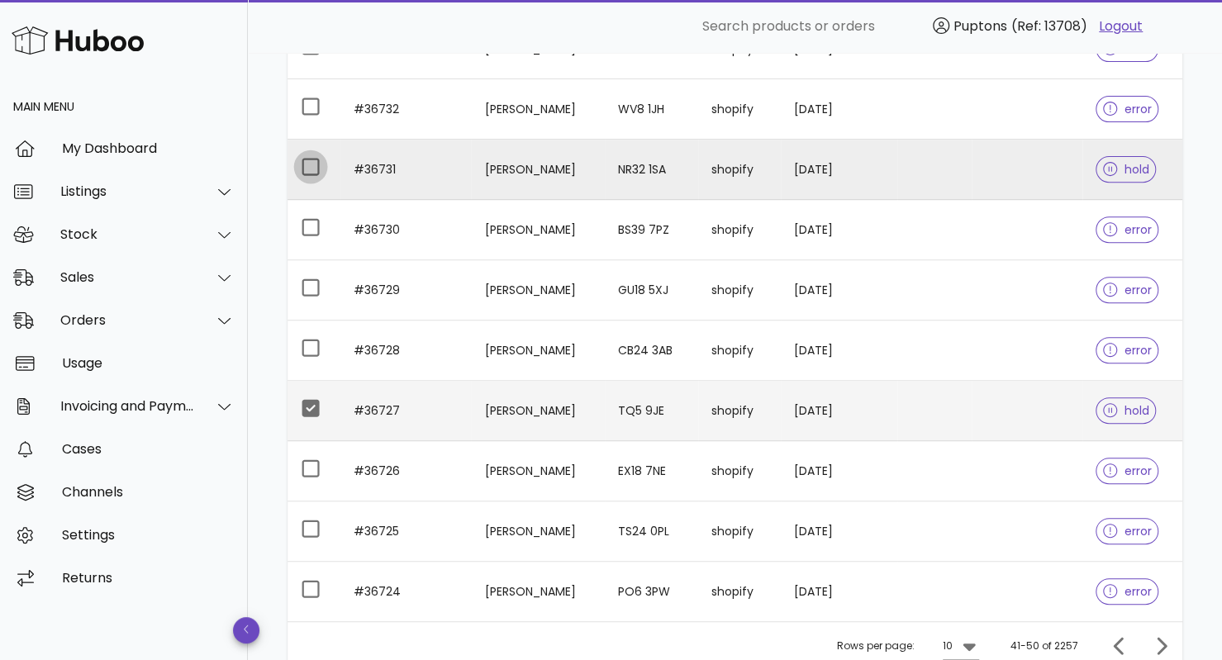
click at [308, 164] on div at bounding box center [311, 167] width 28 height 28
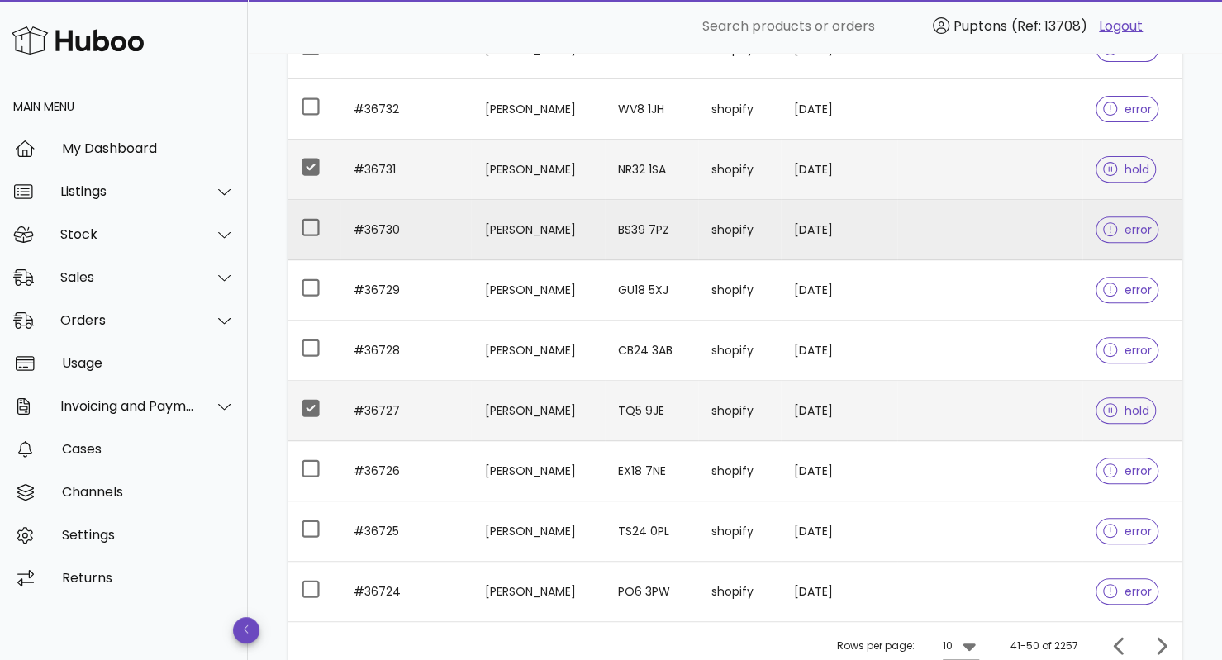
scroll to position [0, 0]
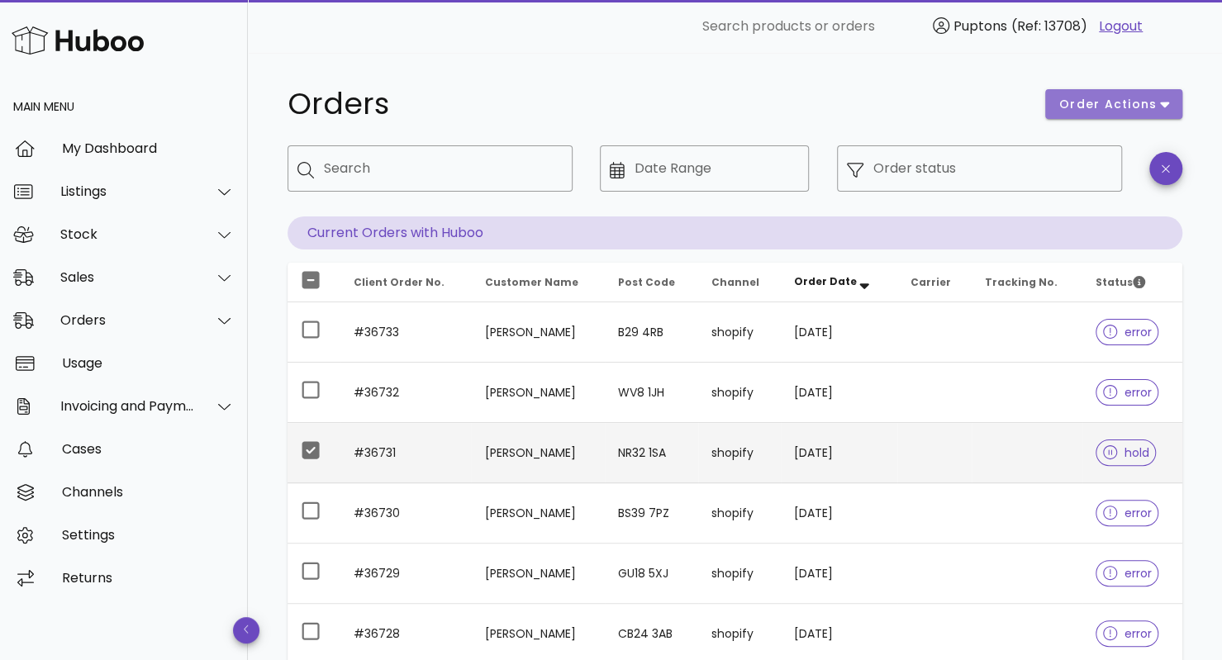
click at [1169, 110] on button "order actions" at bounding box center [1113, 104] width 137 height 30
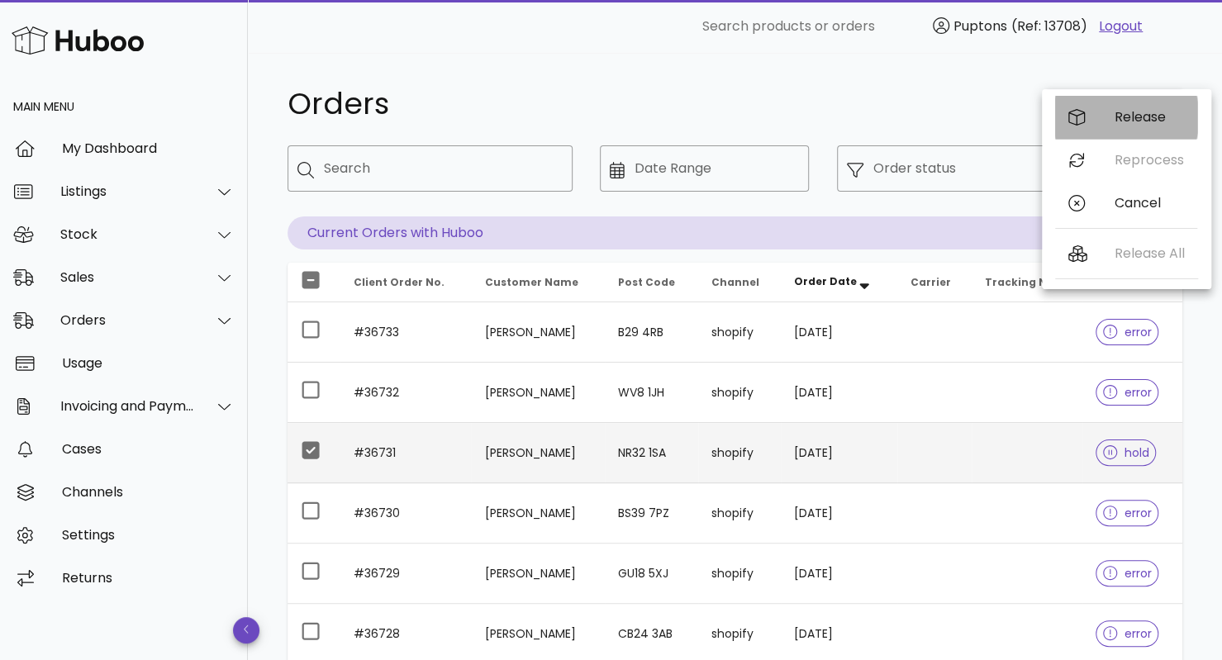
click at [1139, 111] on div "Release" at bounding box center [1149, 117] width 69 height 16
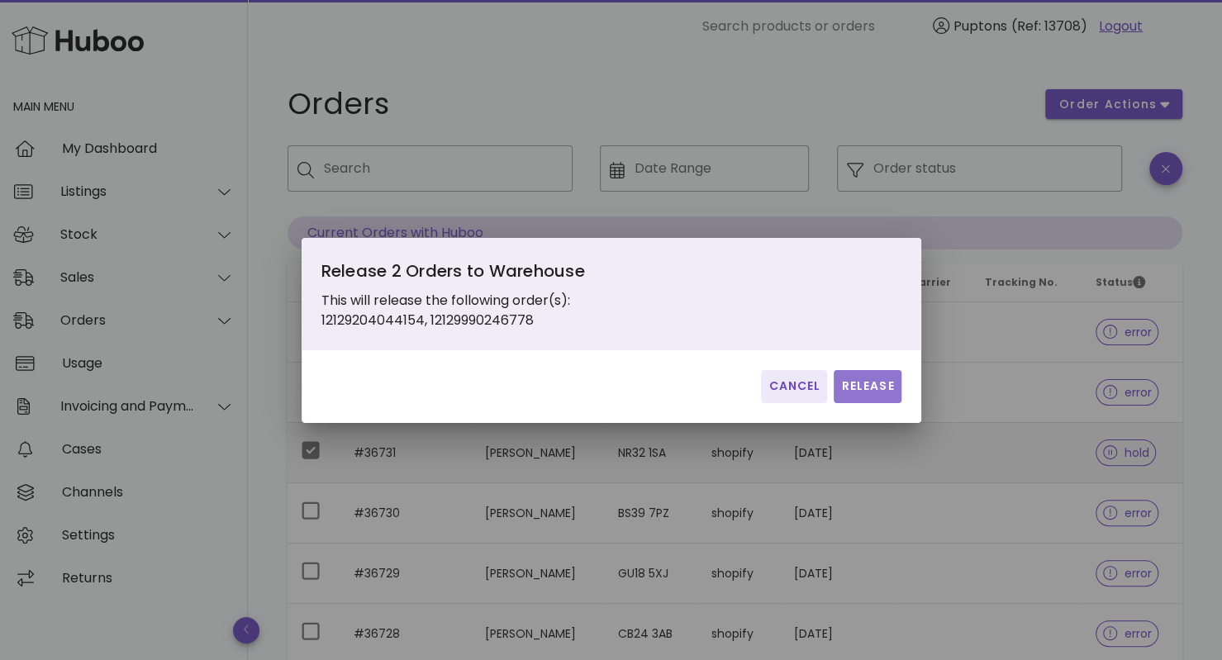
click at [859, 381] on span "Release" at bounding box center [867, 386] width 54 height 17
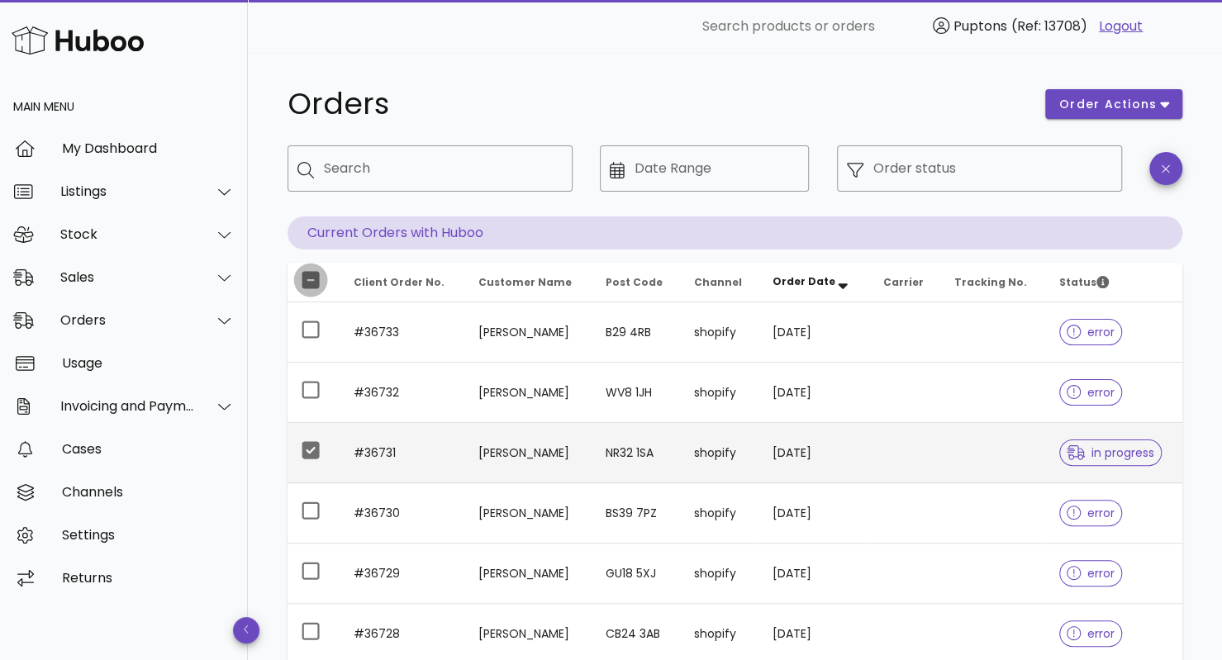
click at [312, 285] on div at bounding box center [311, 280] width 28 height 28
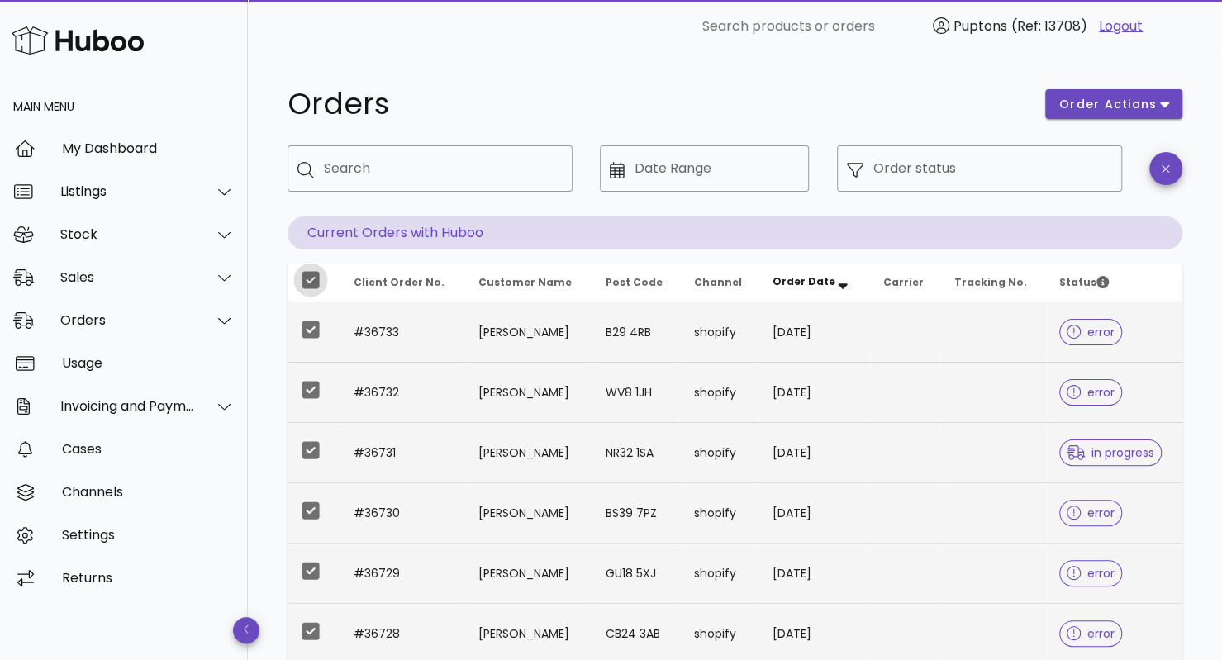
click at [312, 285] on div at bounding box center [311, 280] width 28 height 28
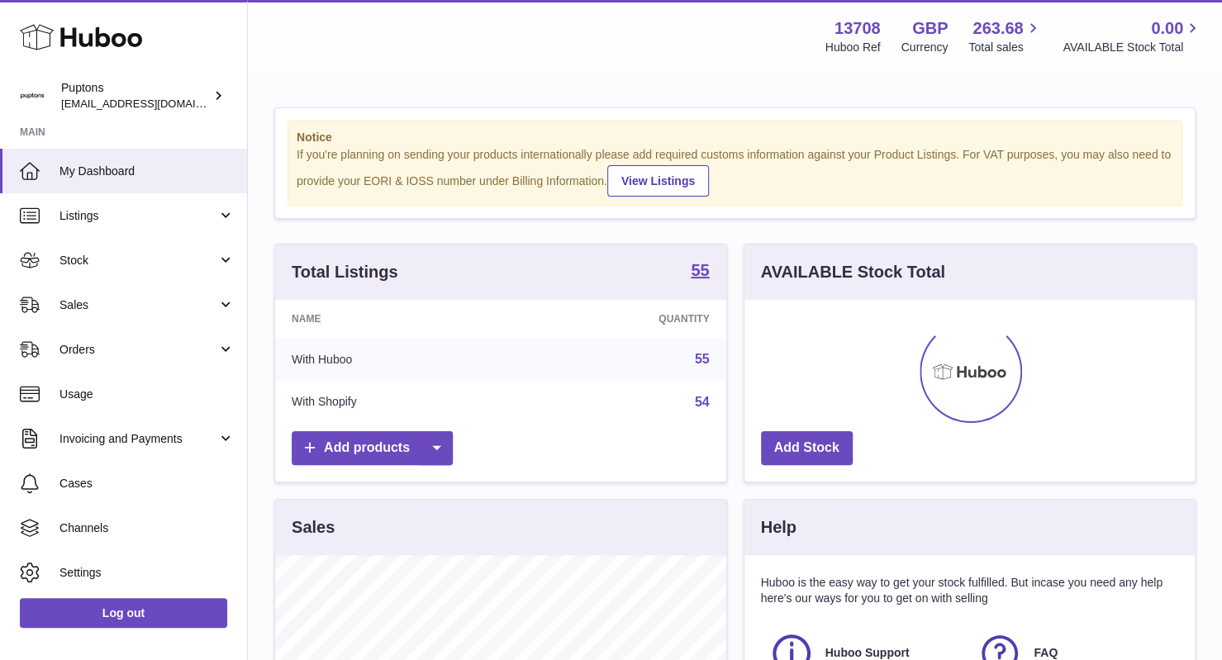
scroll to position [258, 451]
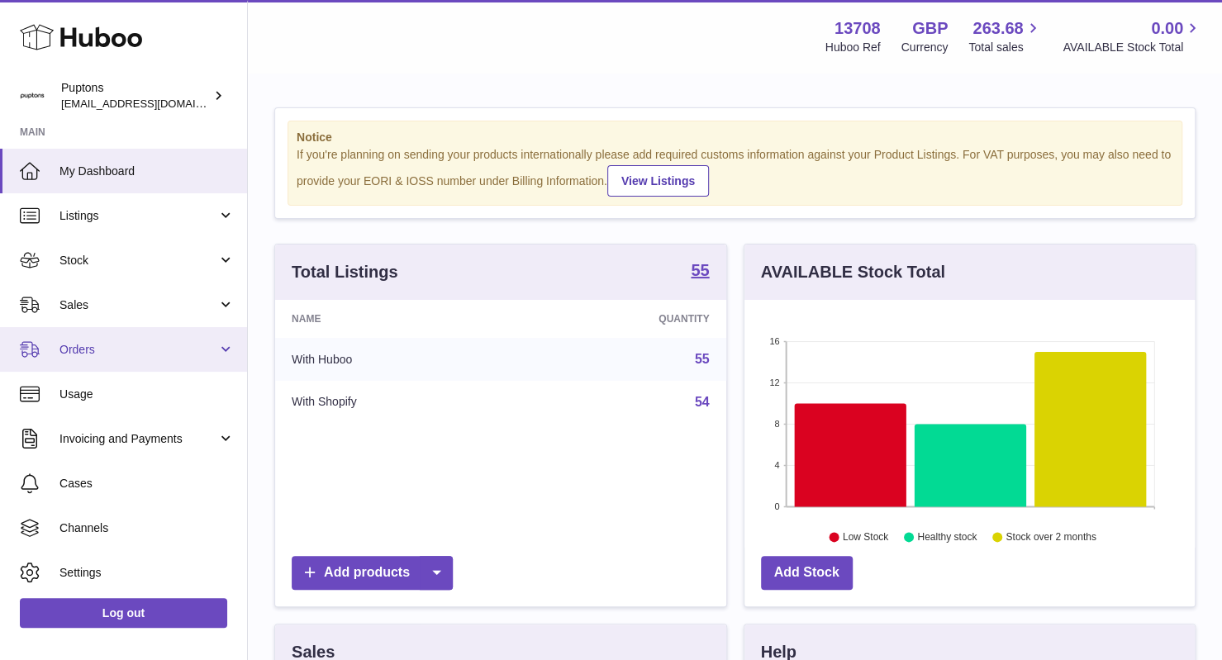
click at [162, 346] on span "Orders" at bounding box center [138, 350] width 158 height 16
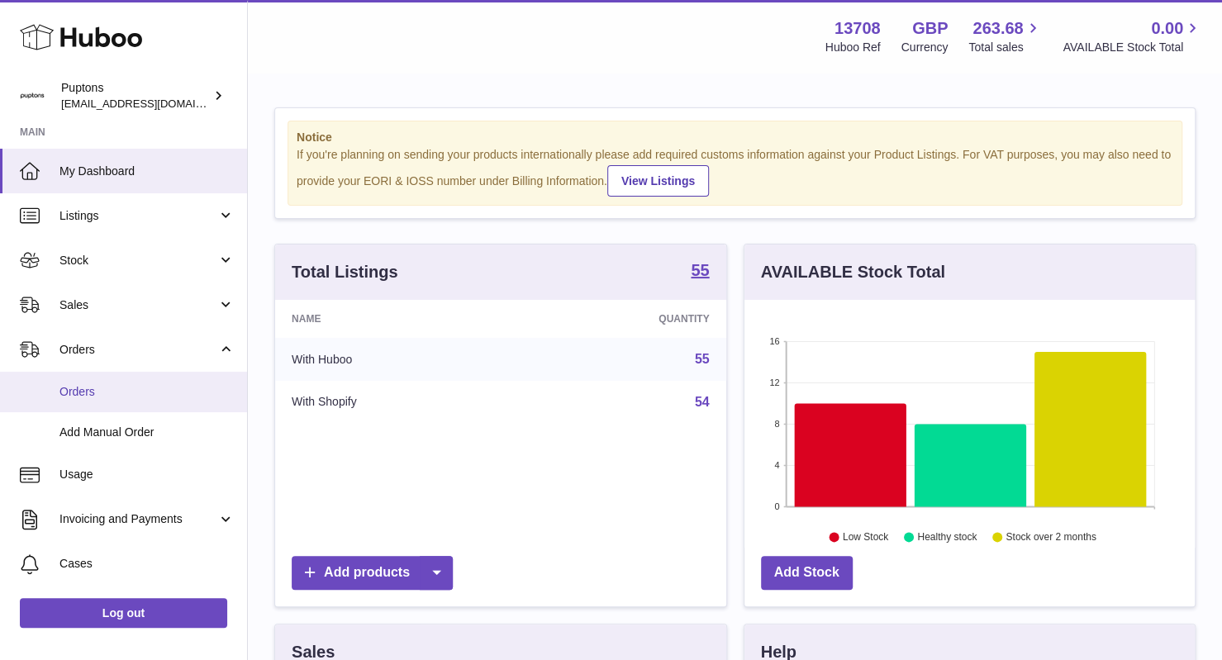
click at [89, 386] on span "Orders" at bounding box center [146, 392] width 175 height 16
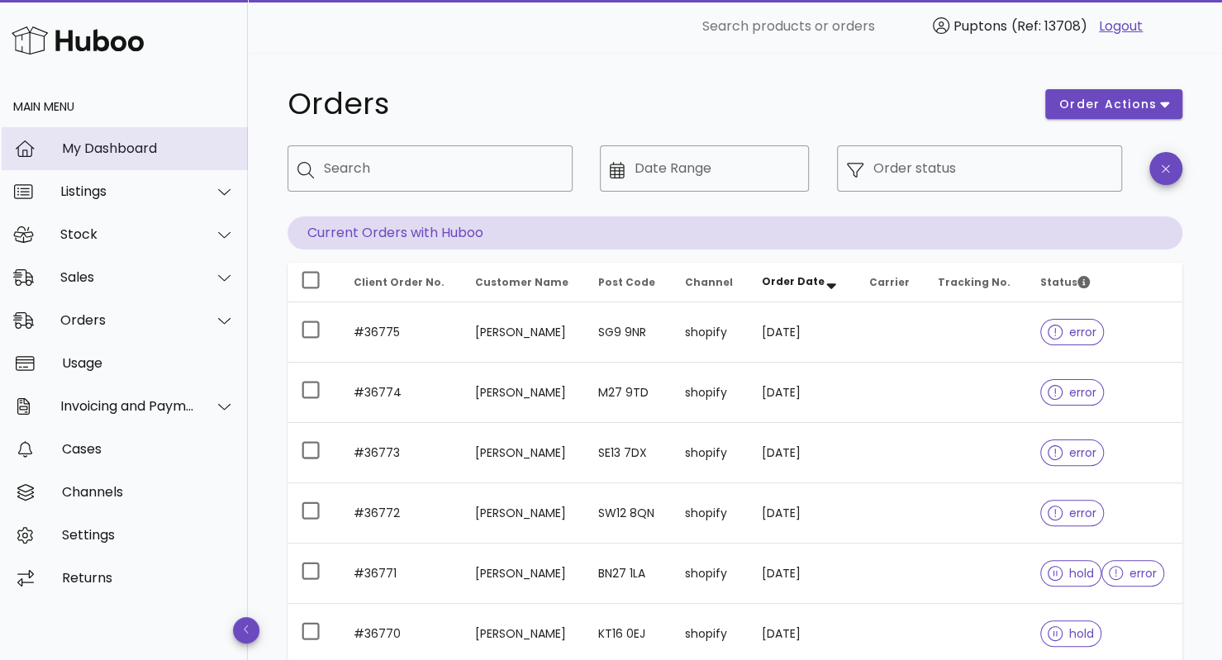
click at [114, 161] on div "My Dashboard" at bounding box center [148, 149] width 173 height 36
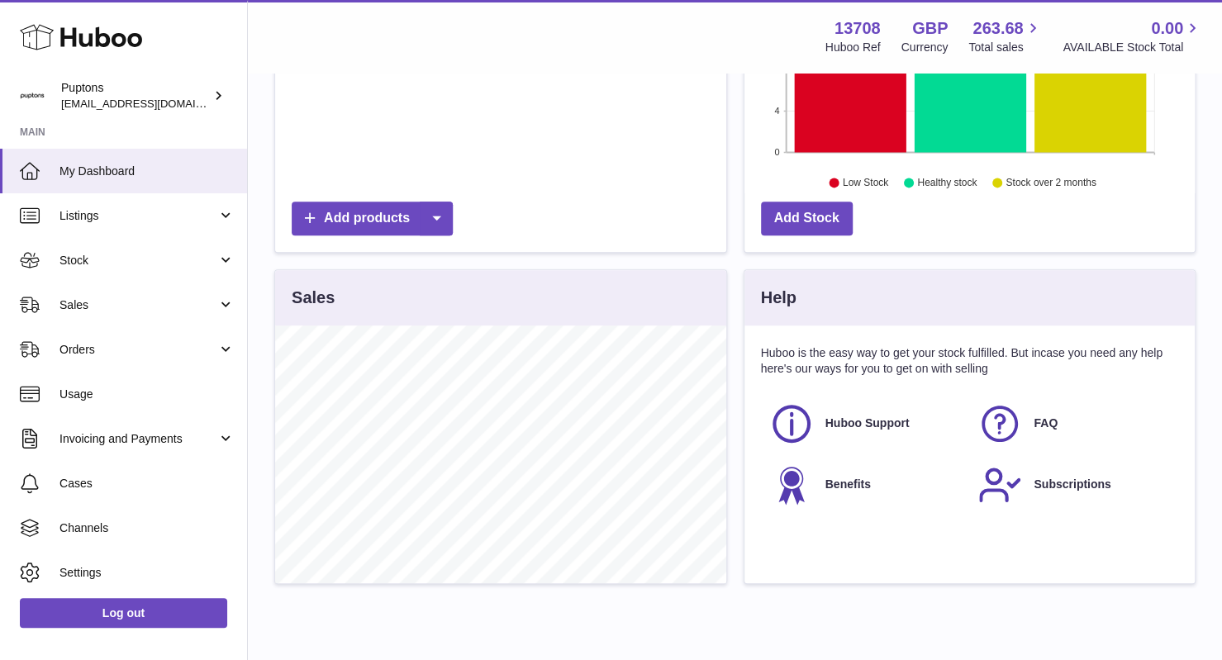
scroll to position [355, 0]
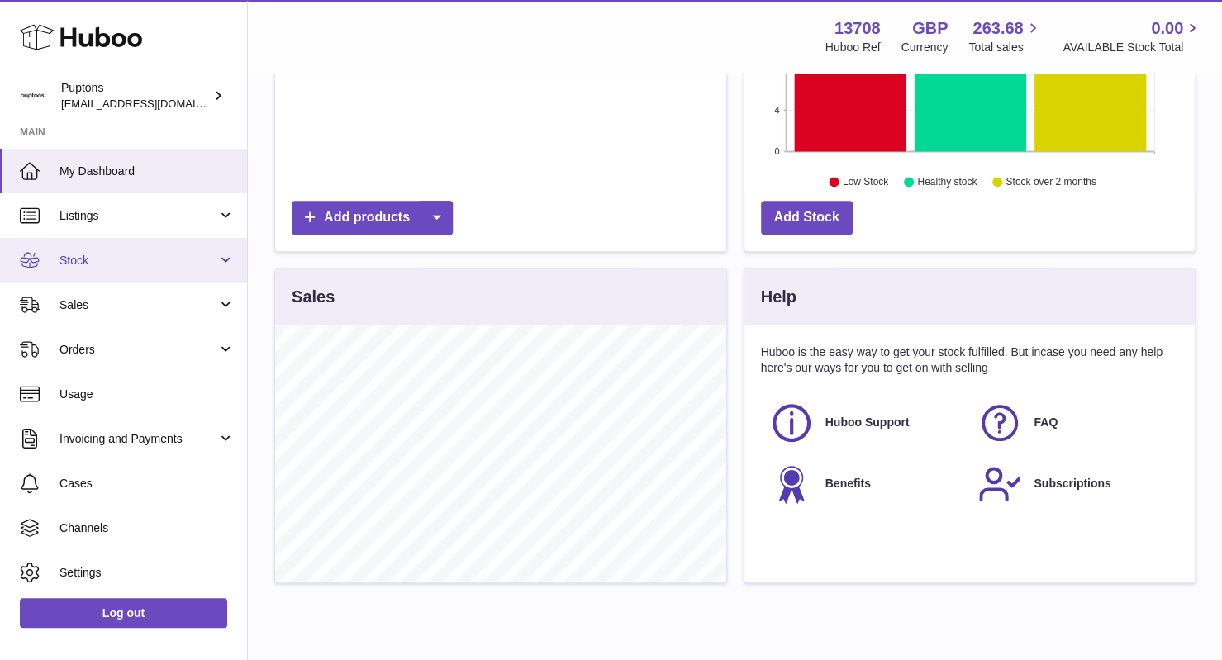
click at [116, 257] on span "Stock" at bounding box center [138, 261] width 158 height 16
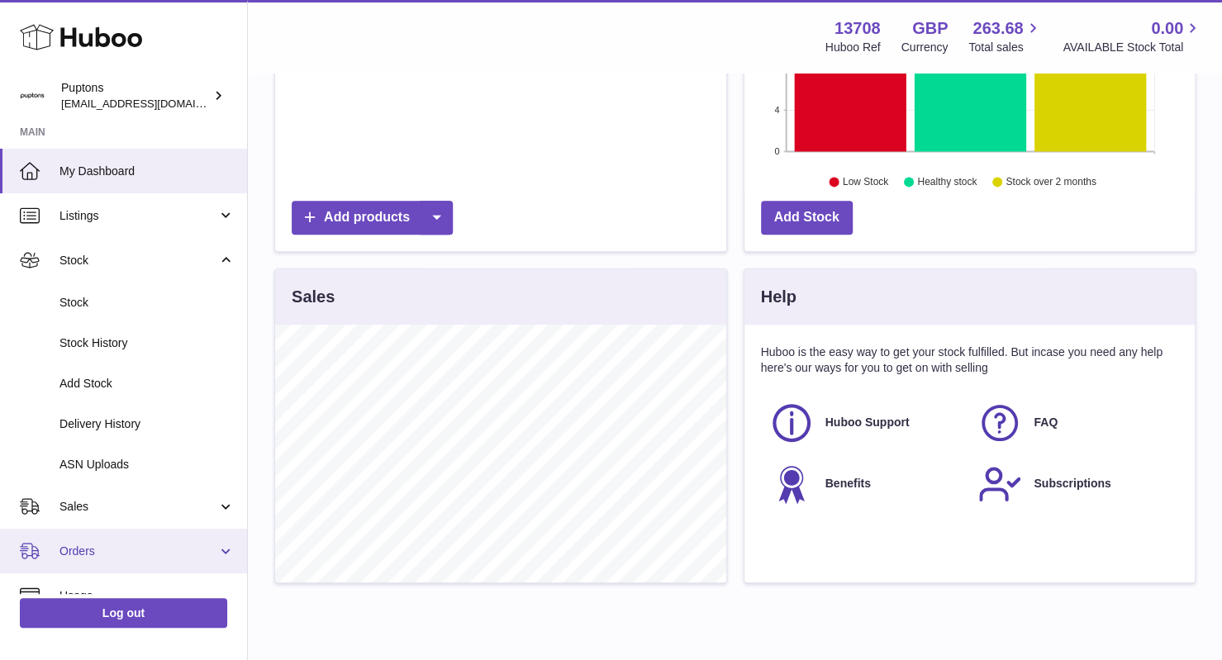
click at [104, 562] on link "Orders" at bounding box center [123, 551] width 247 height 45
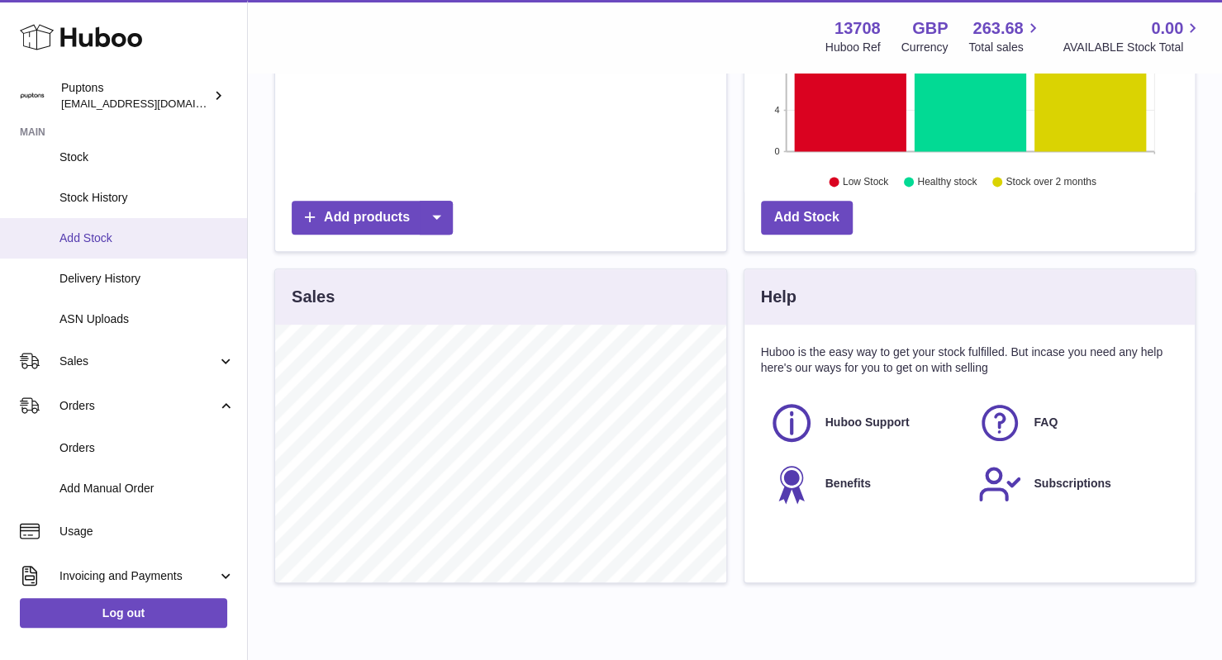
scroll to position [147, 0]
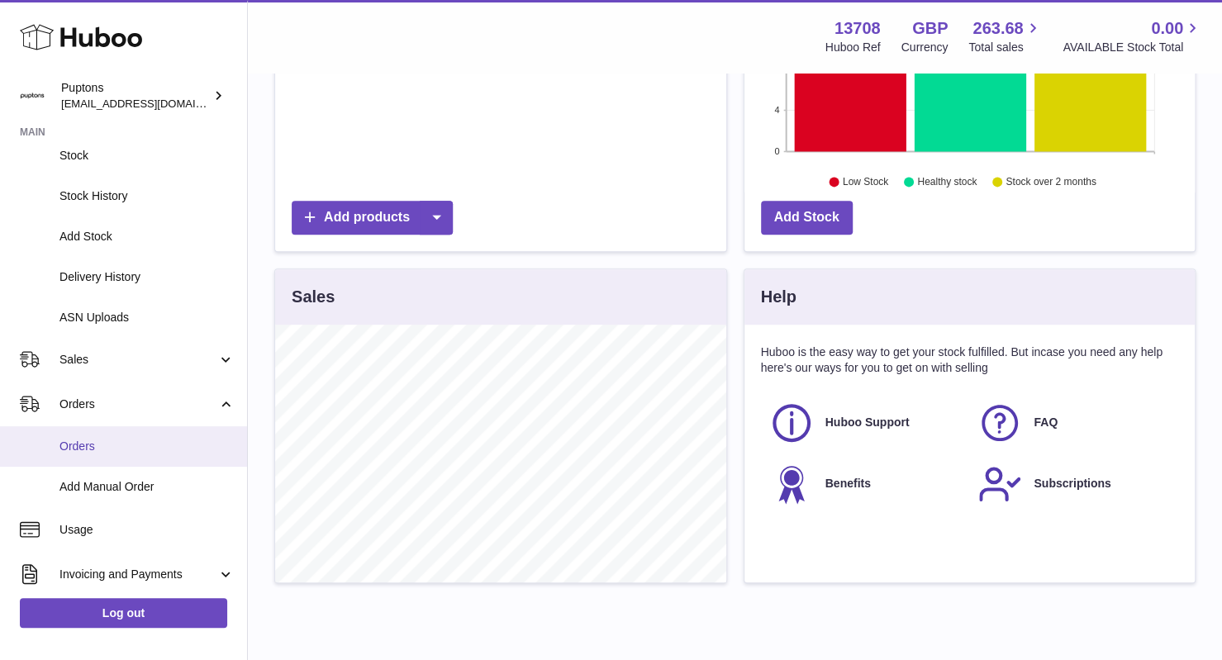
click at [88, 447] on span "Orders" at bounding box center [146, 447] width 175 height 16
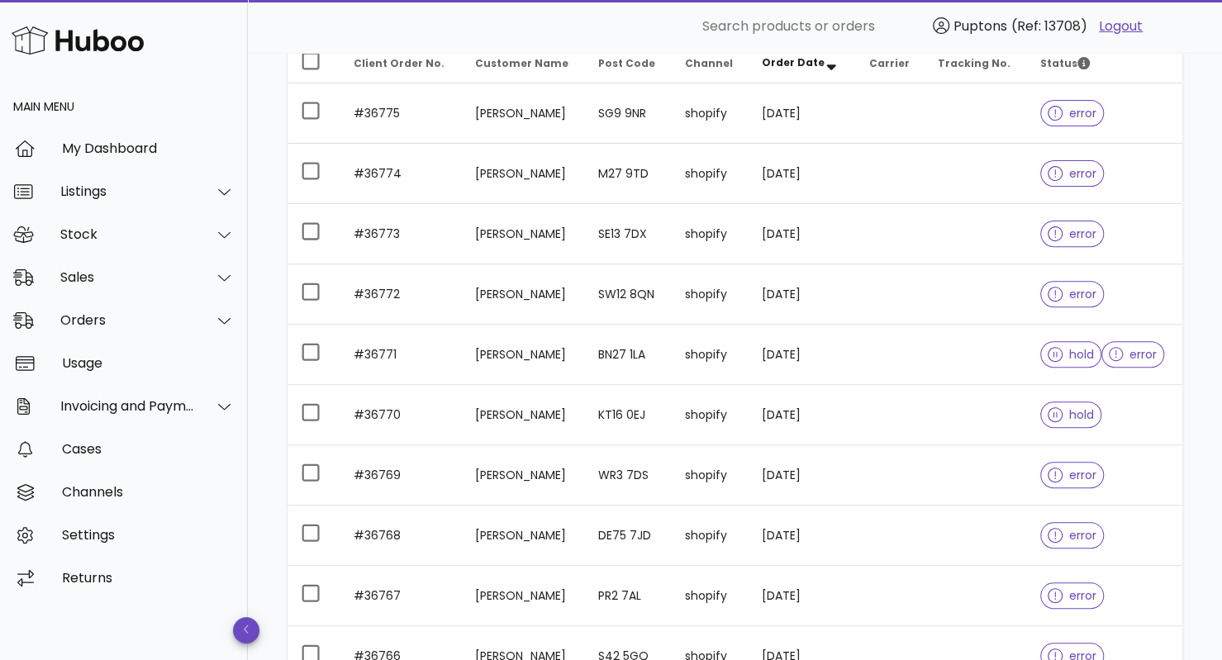
scroll to position [292, 0]
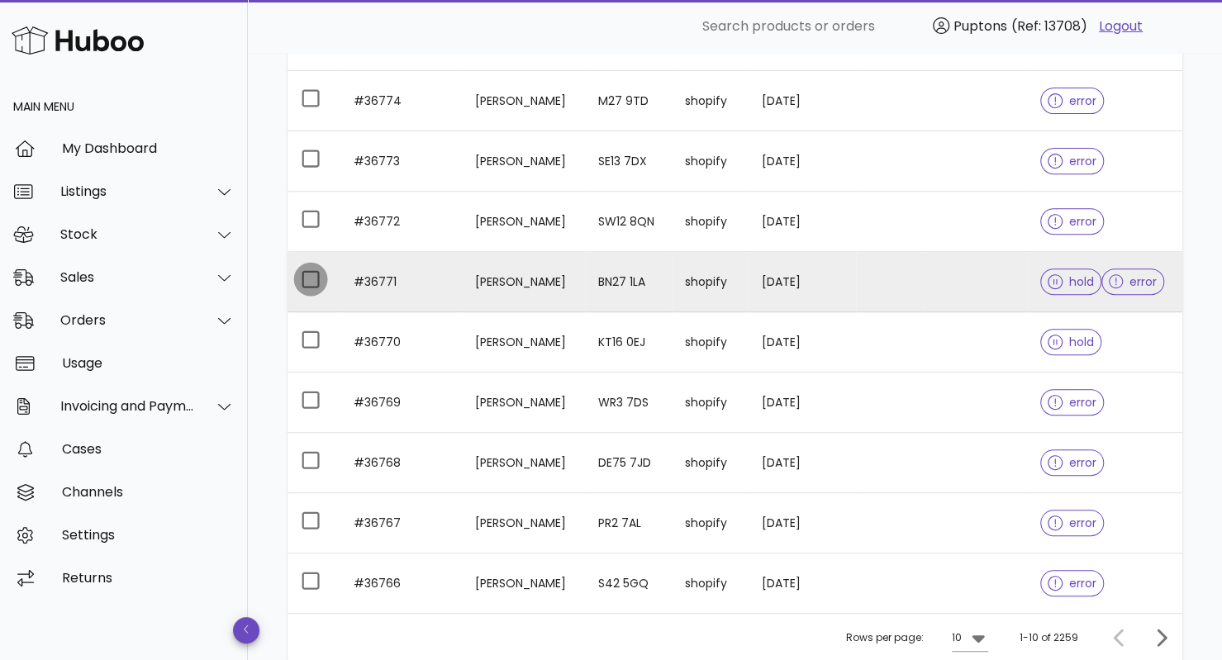
click at [304, 285] on div at bounding box center [311, 279] width 28 height 28
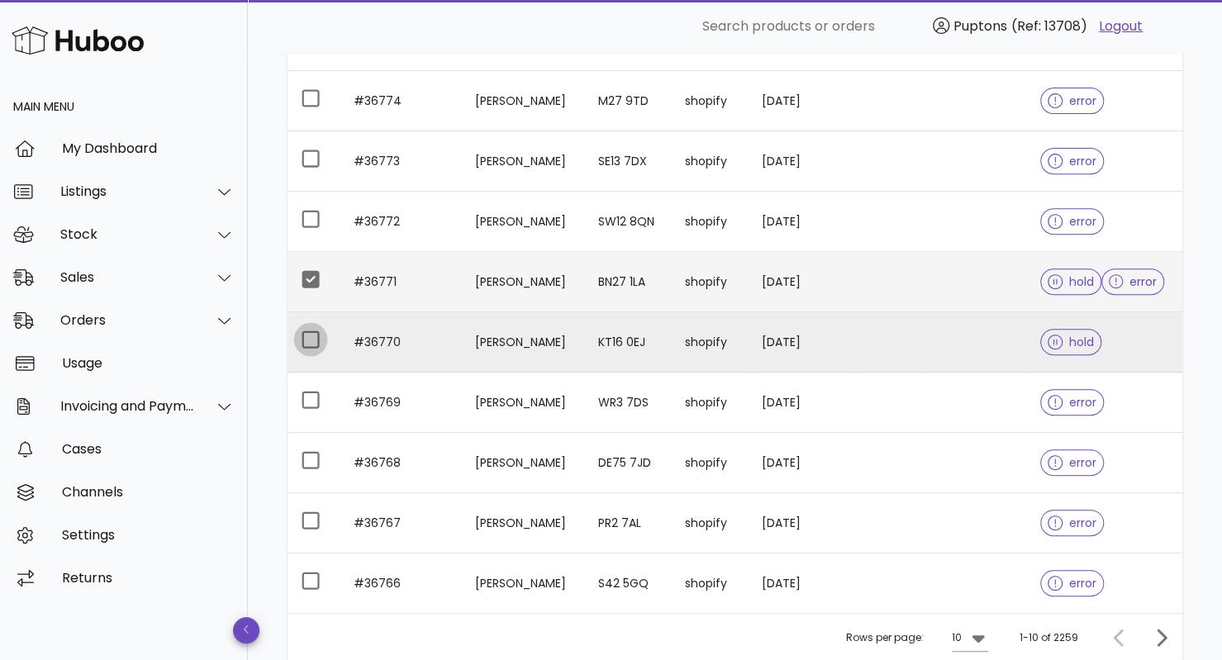
click at [310, 340] on div at bounding box center [311, 340] width 28 height 28
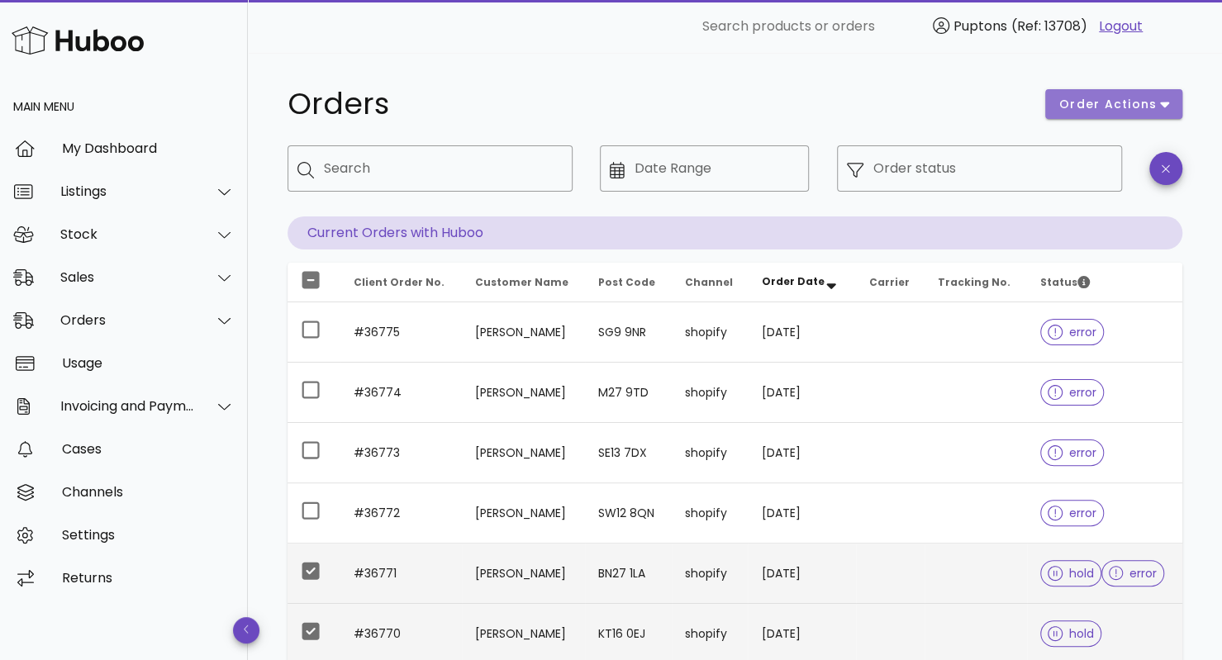
click at [1167, 103] on icon "button" at bounding box center [1164, 105] width 9 height 6
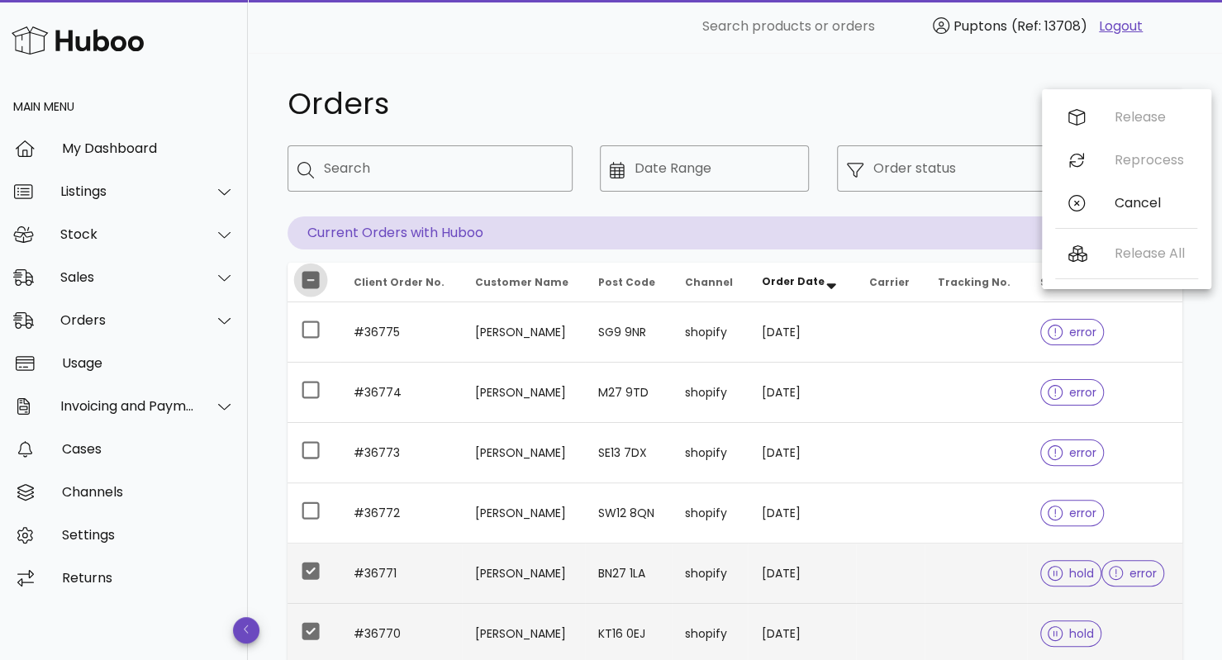
click at [314, 278] on div at bounding box center [311, 280] width 28 height 28
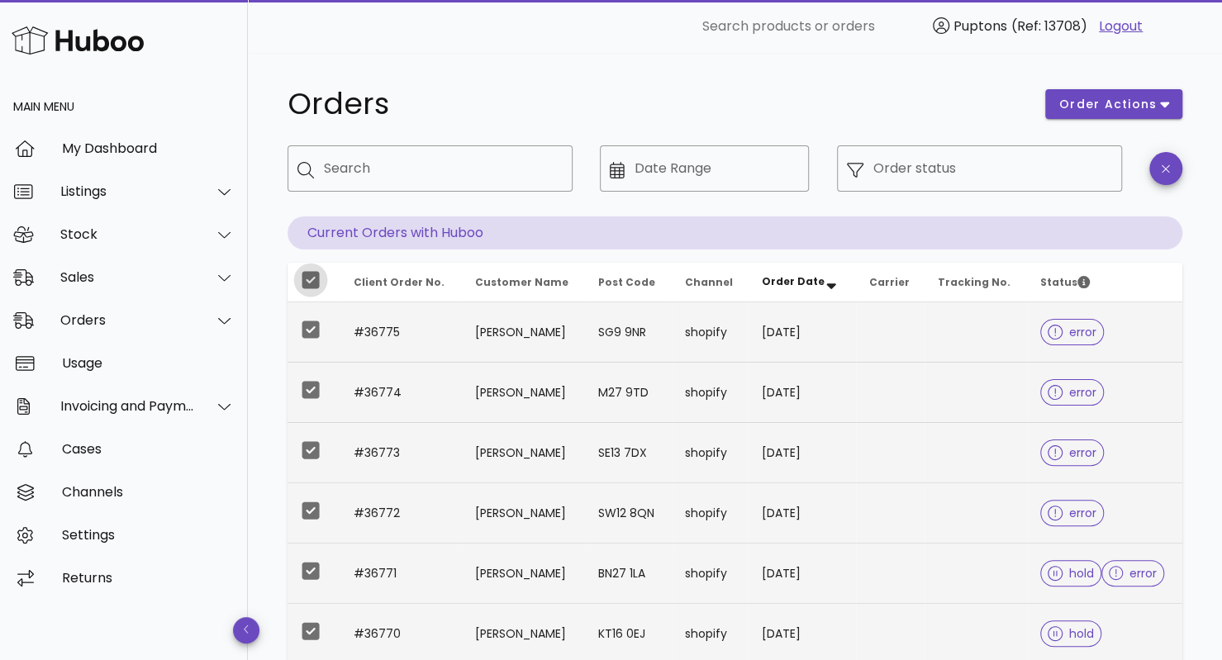
click at [311, 280] on div at bounding box center [311, 280] width 28 height 28
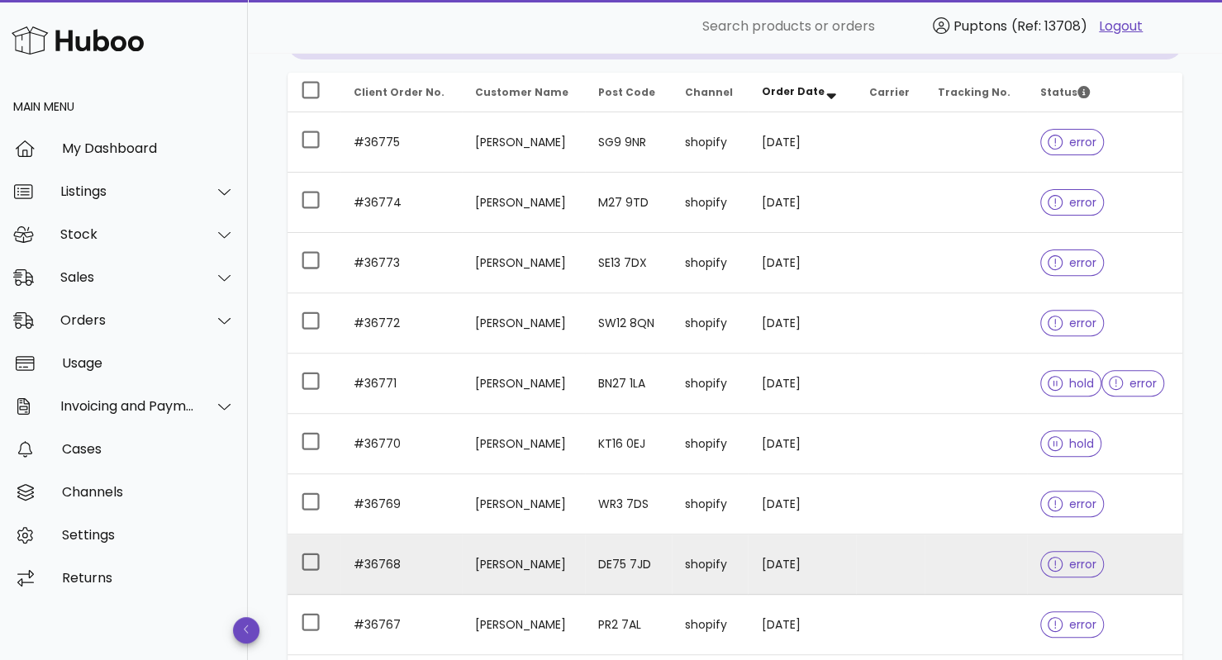
scroll to position [189, 0]
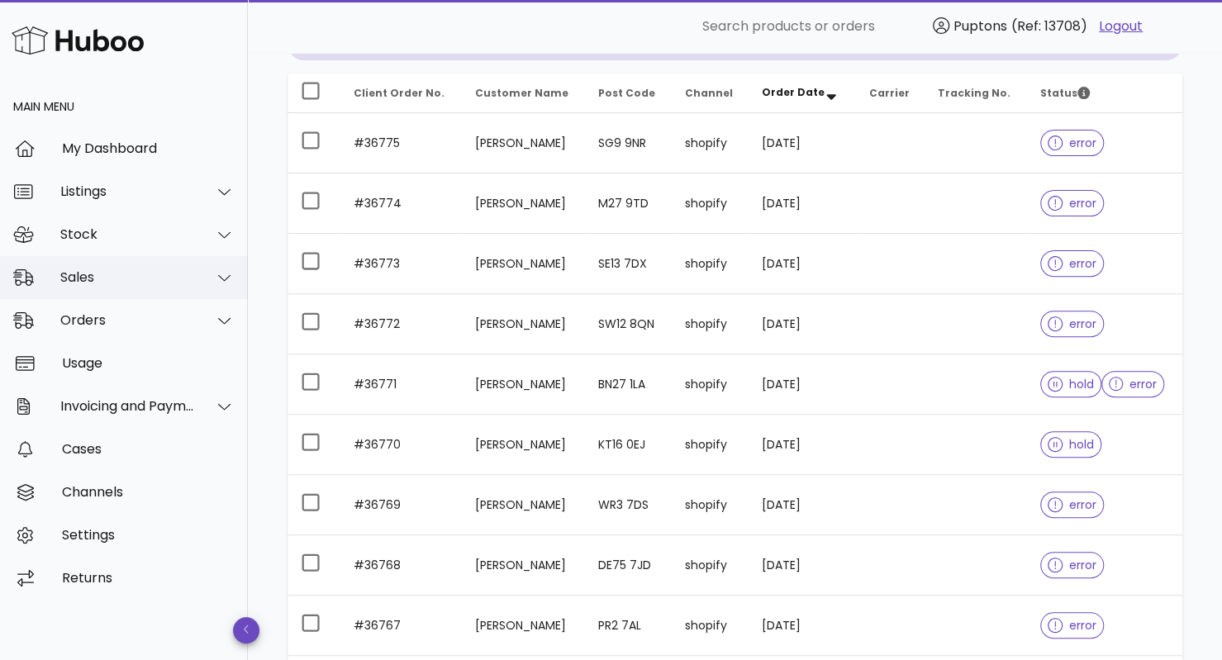
click at [114, 283] on div "Sales" at bounding box center [127, 277] width 135 height 16
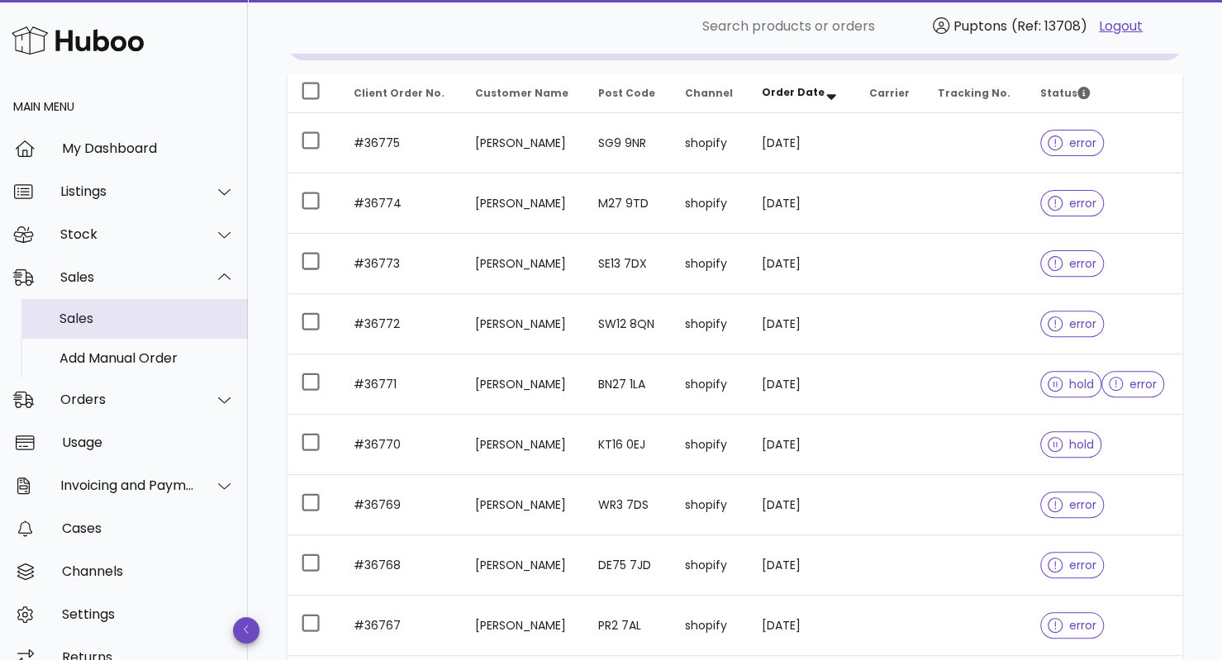
click at [92, 326] on div "Sales" at bounding box center [146, 319] width 175 height 16
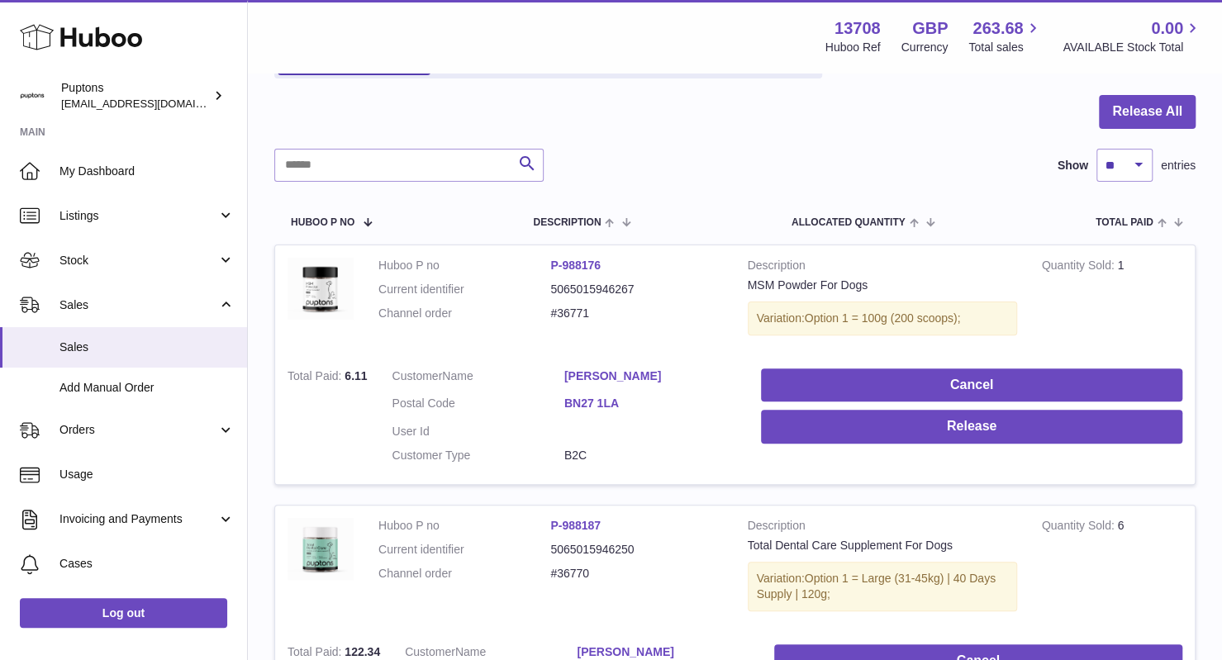
scroll to position [144, 0]
click at [967, 364] on td "Cancel Release" at bounding box center [972, 421] width 446 height 129
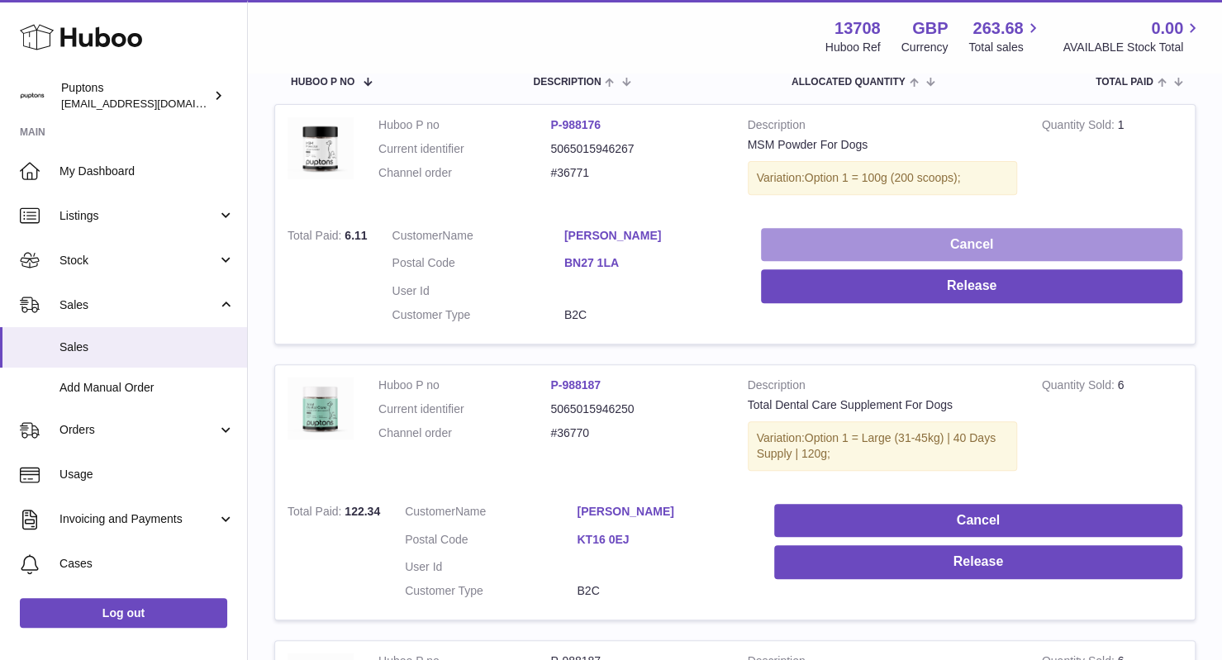
scroll to position [283, 0]
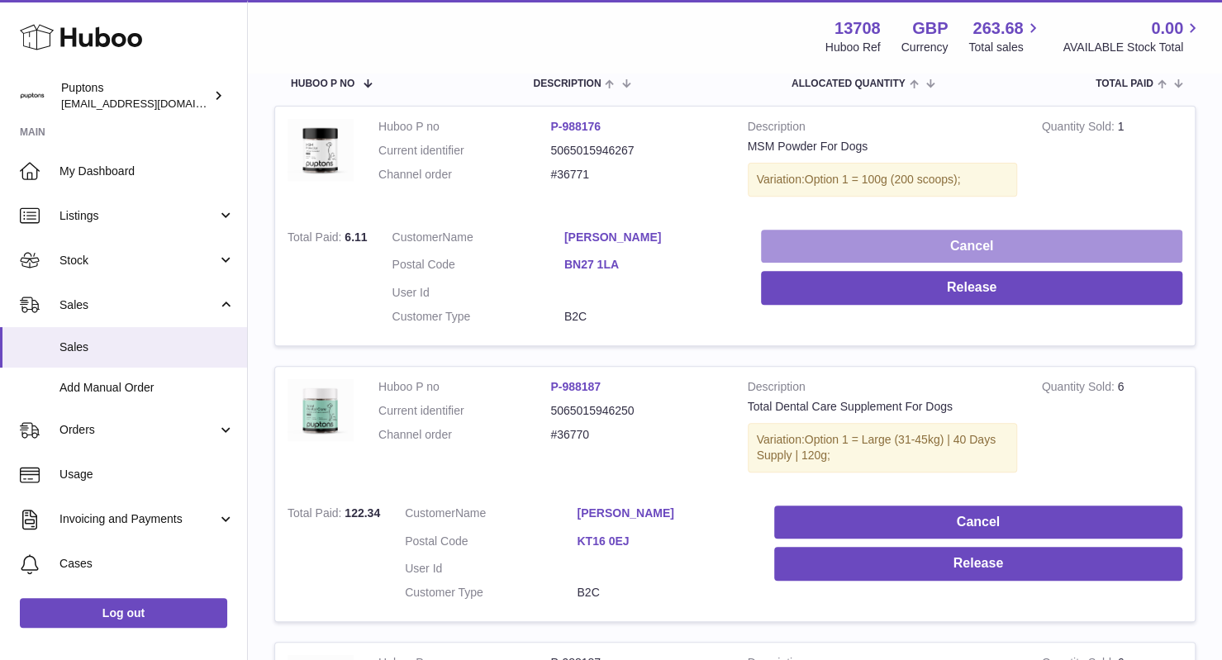
click at [894, 240] on button "Cancel" at bounding box center [971, 247] width 421 height 34
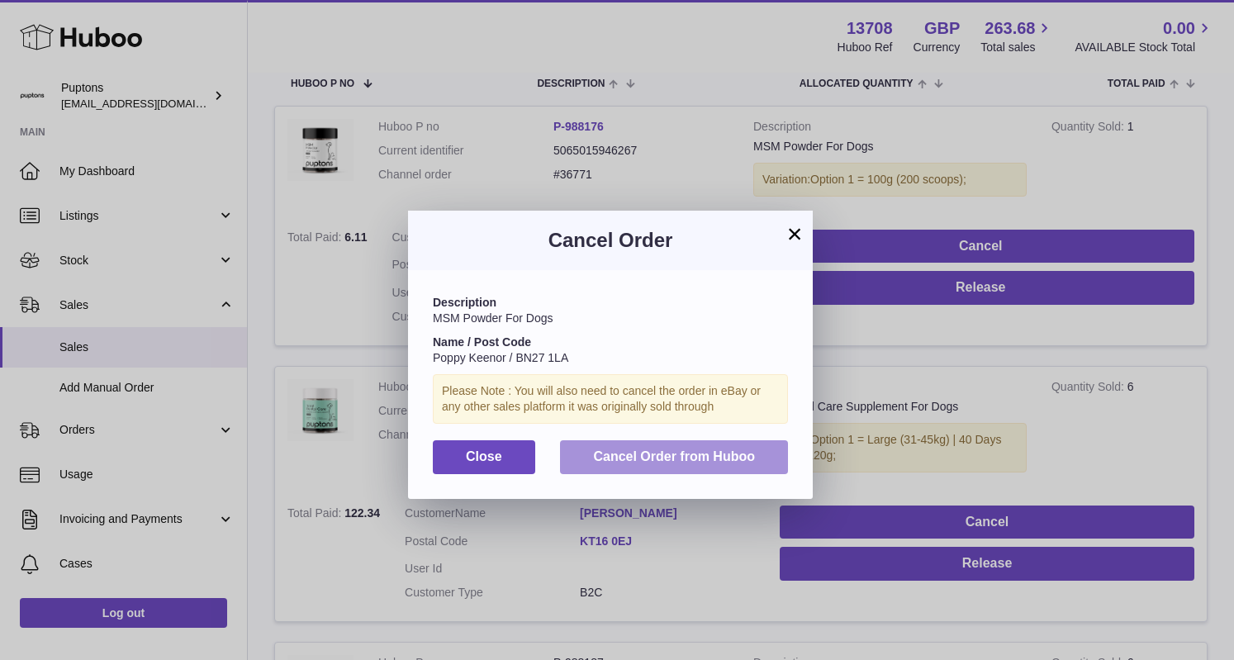
click at [609, 459] on span "Cancel Order from Huboo" at bounding box center [674, 456] width 162 height 14
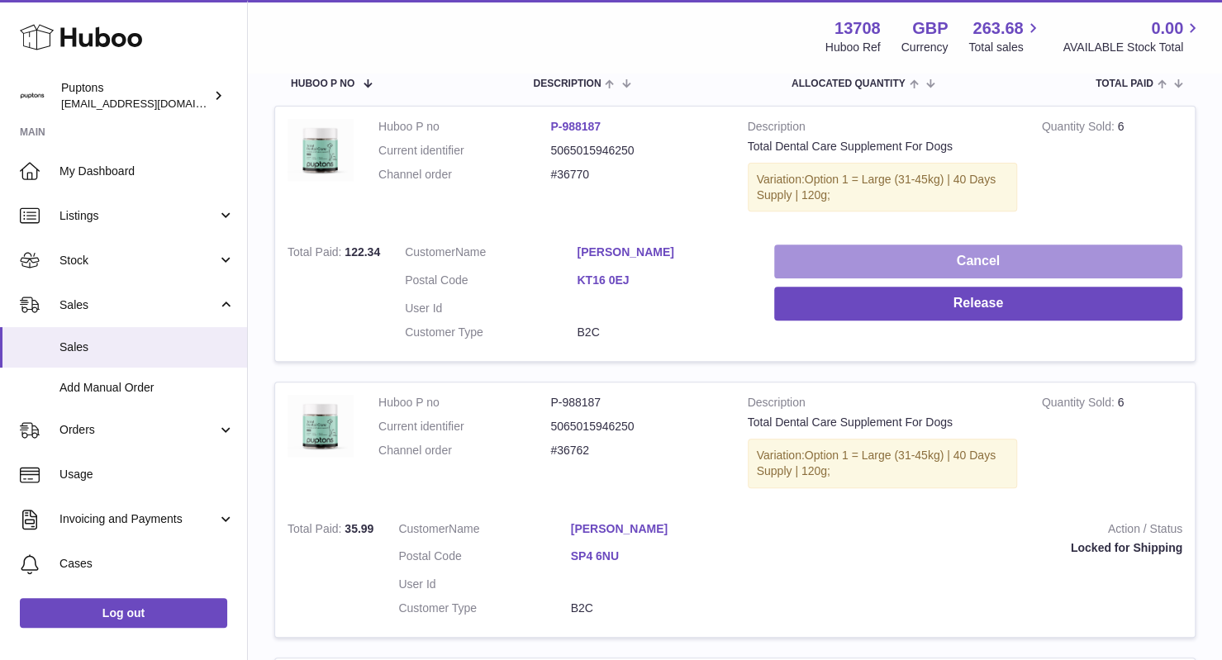
click at [957, 259] on button "Cancel" at bounding box center [978, 262] width 408 height 34
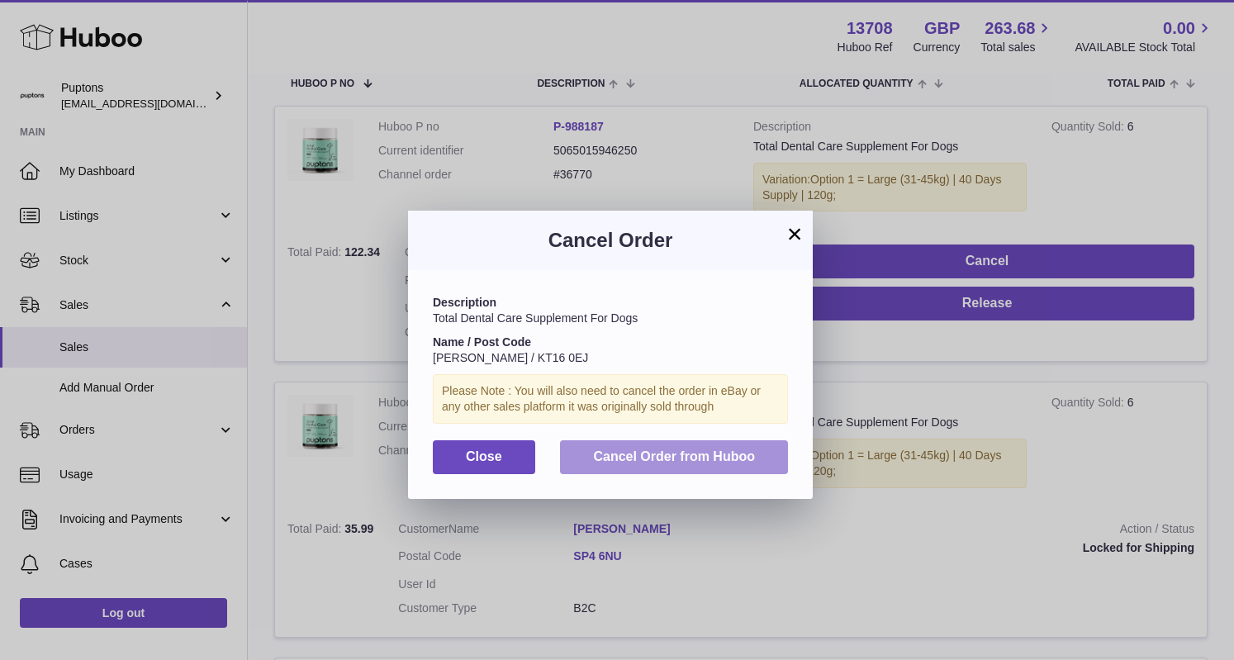
click at [611, 445] on button "Cancel Order from Huboo" at bounding box center [674, 457] width 228 height 34
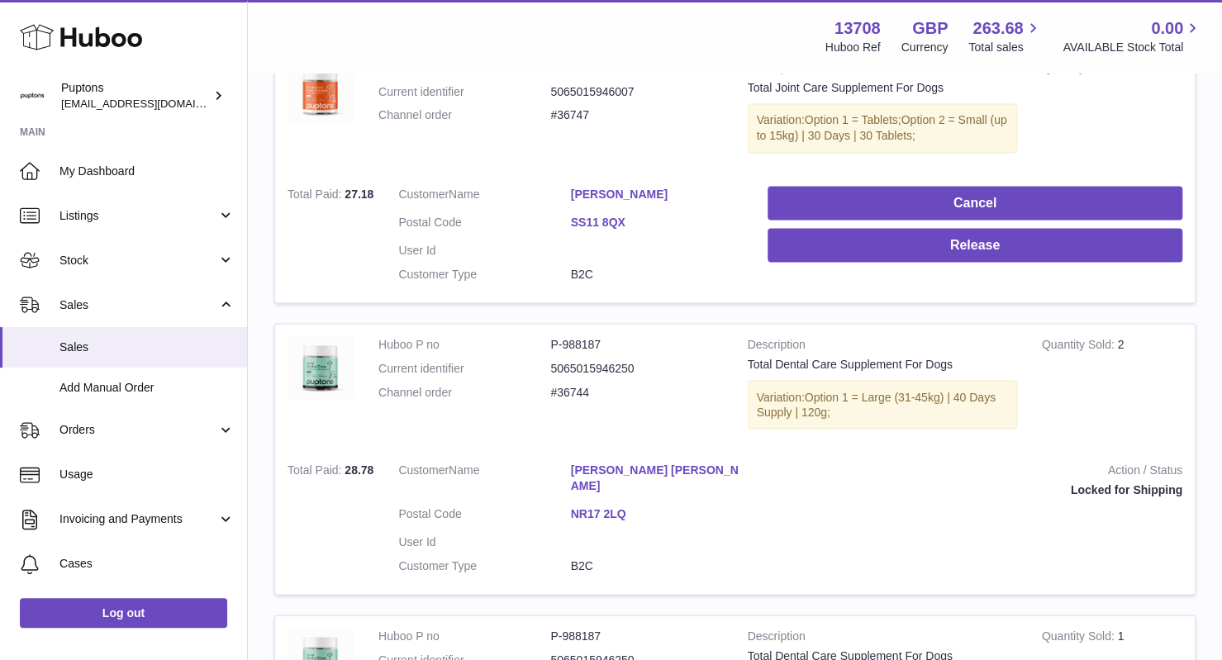
scroll to position [1692, 0]
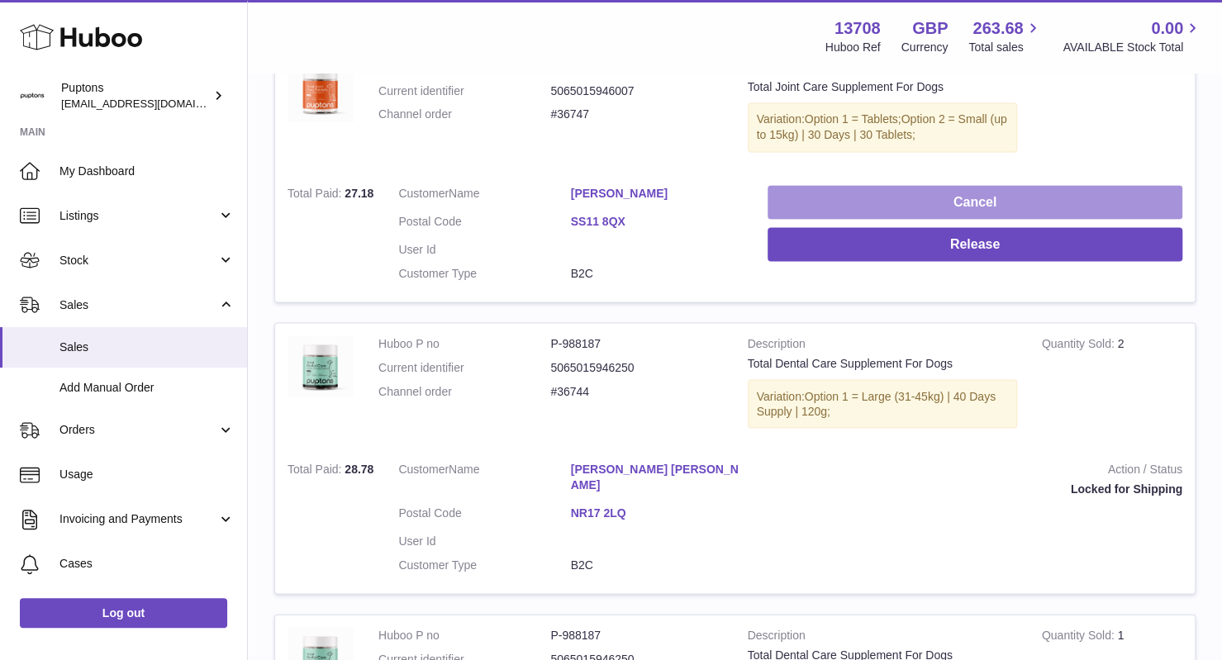
click at [932, 190] on button "Cancel" at bounding box center [975, 202] width 415 height 34
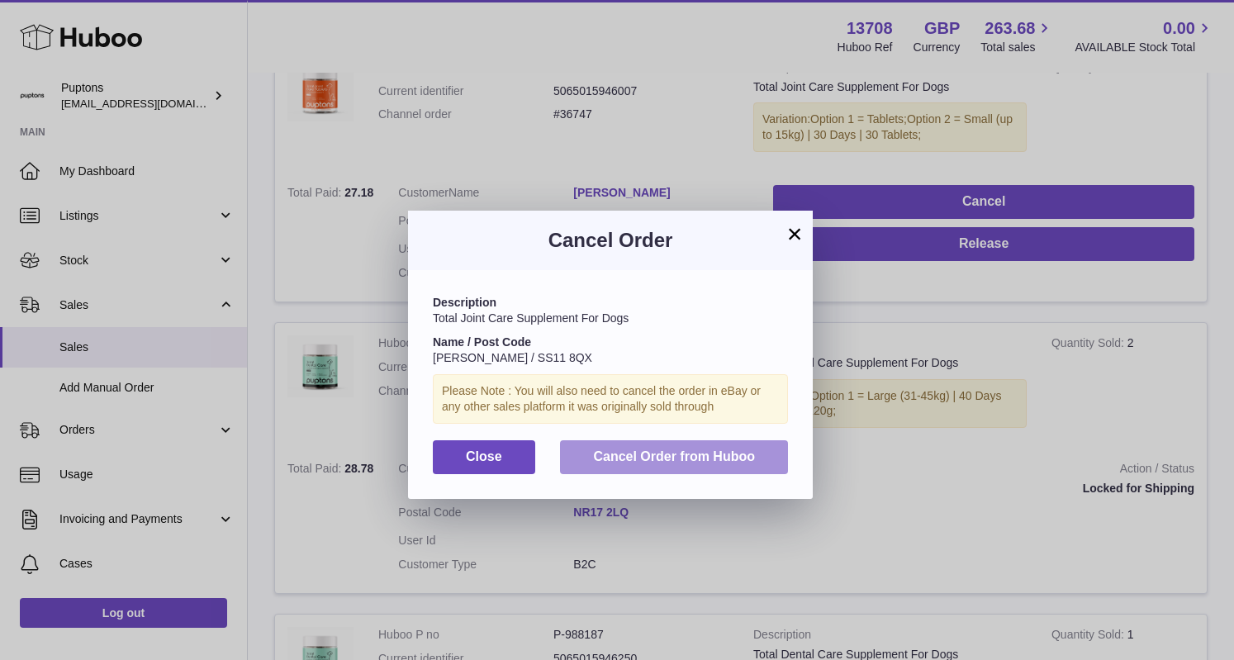
click at [620, 447] on button "Cancel Order from Huboo" at bounding box center [674, 457] width 228 height 34
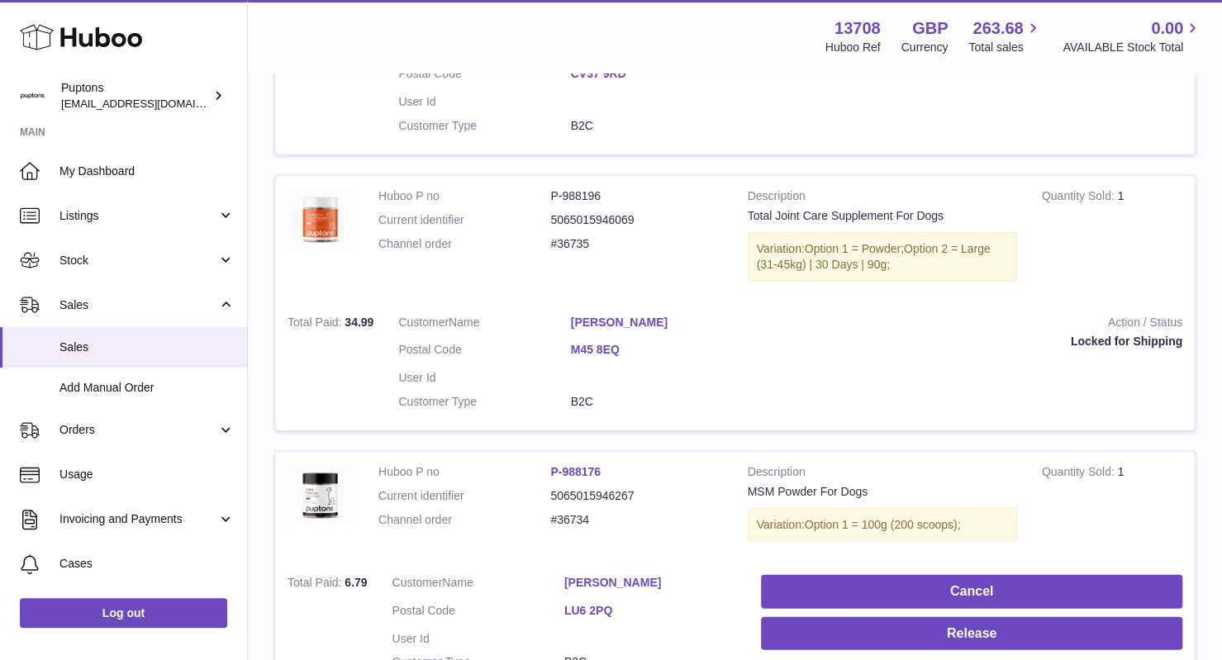
scroll to position [2604, 0]
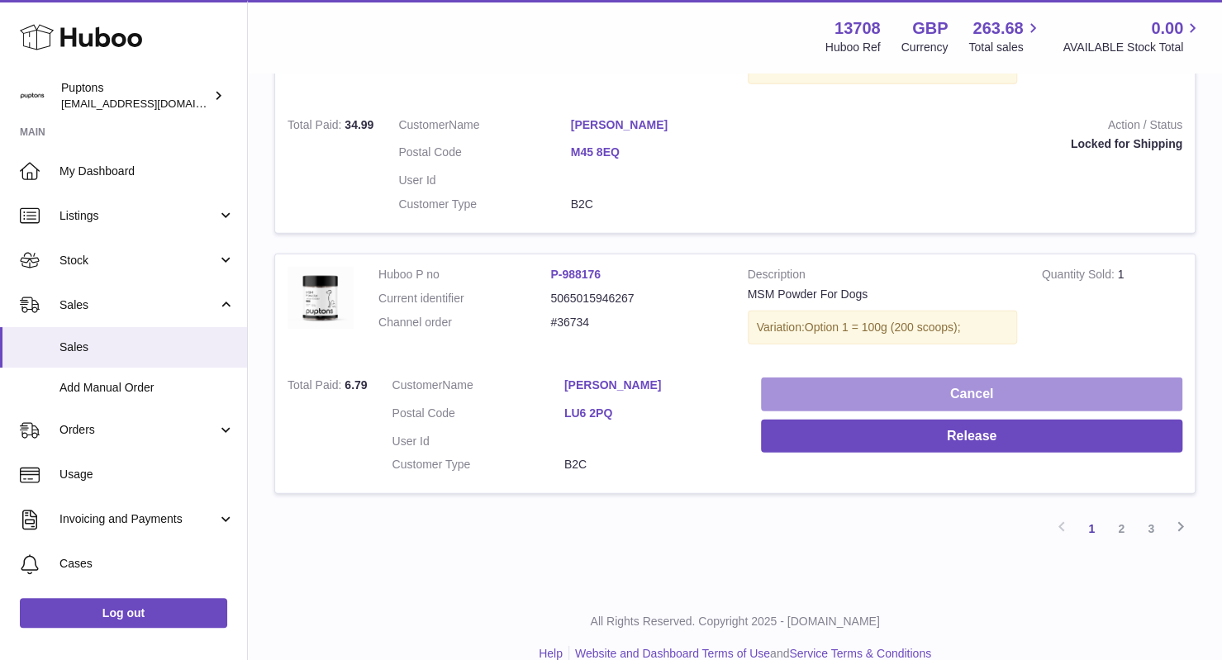
click at [898, 378] on button "Cancel" at bounding box center [971, 395] width 421 height 34
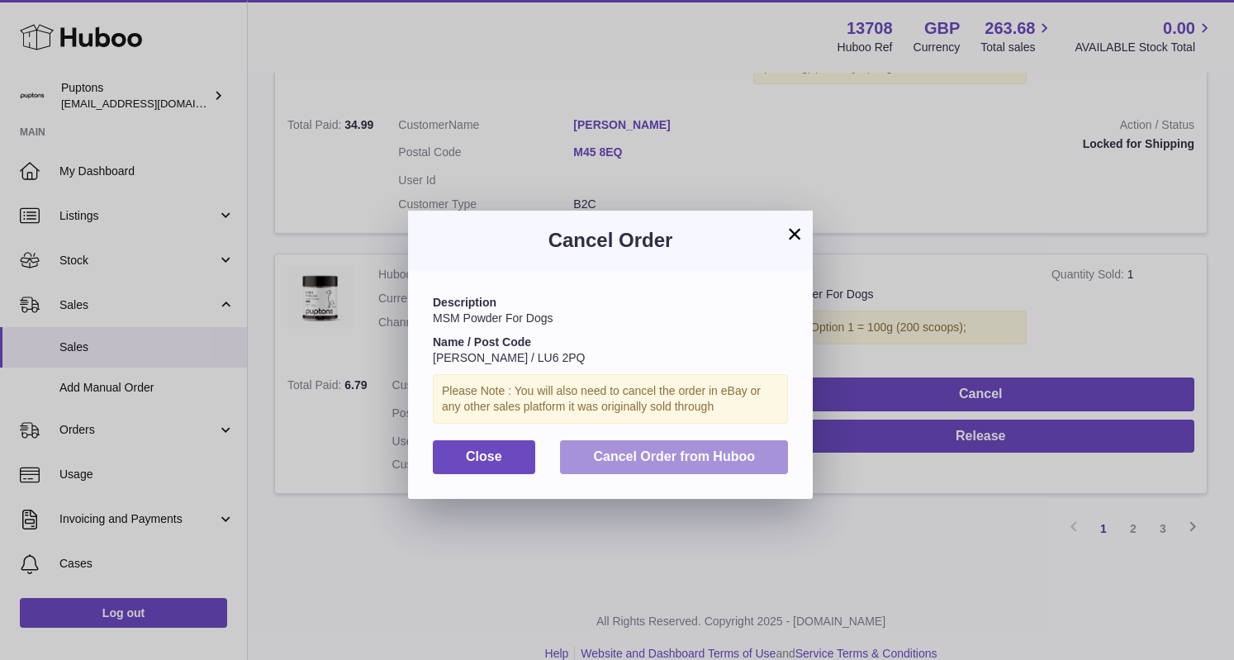
click at [626, 452] on span "Cancel Order from Huboo" at bounding box center [674, 456] width 162 height 14
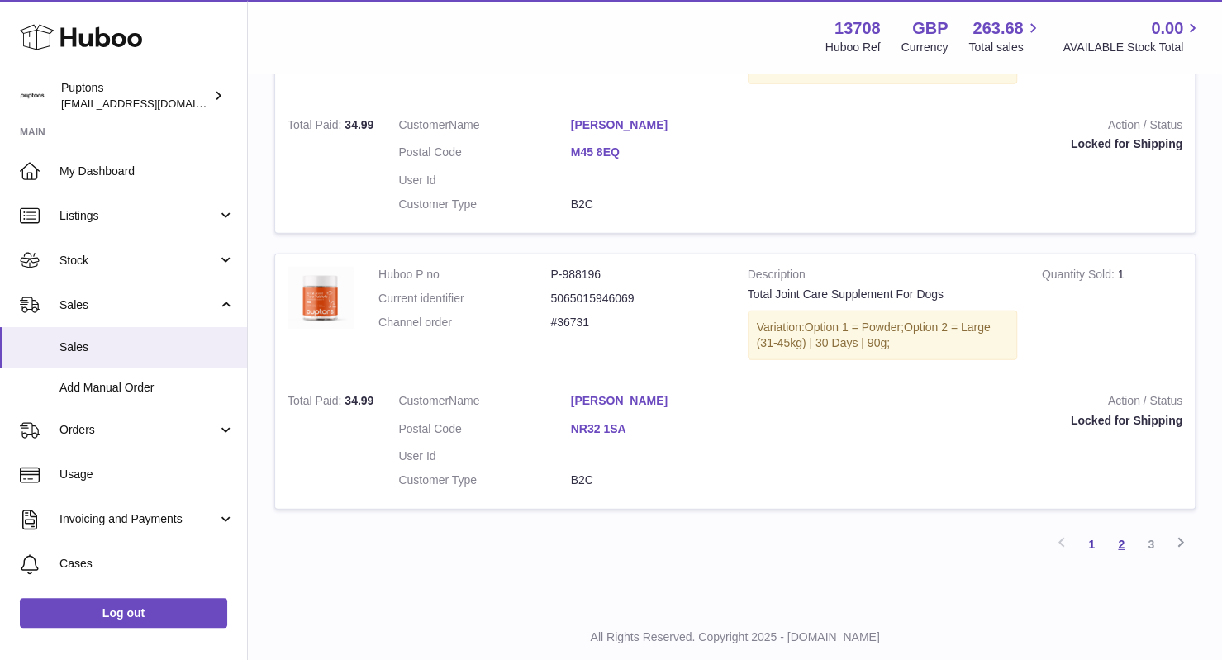
click at [1123, 530] on link "2" at bounding box center [1121, 545] width 30 height 30
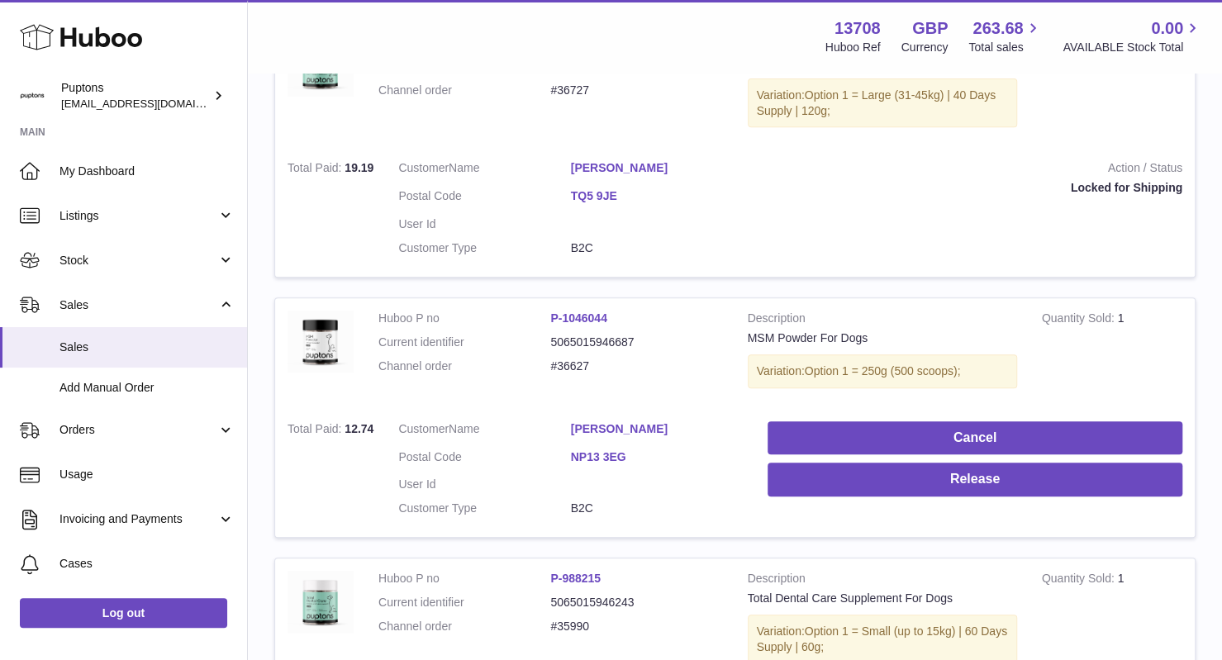
scroll to position [368, 0]
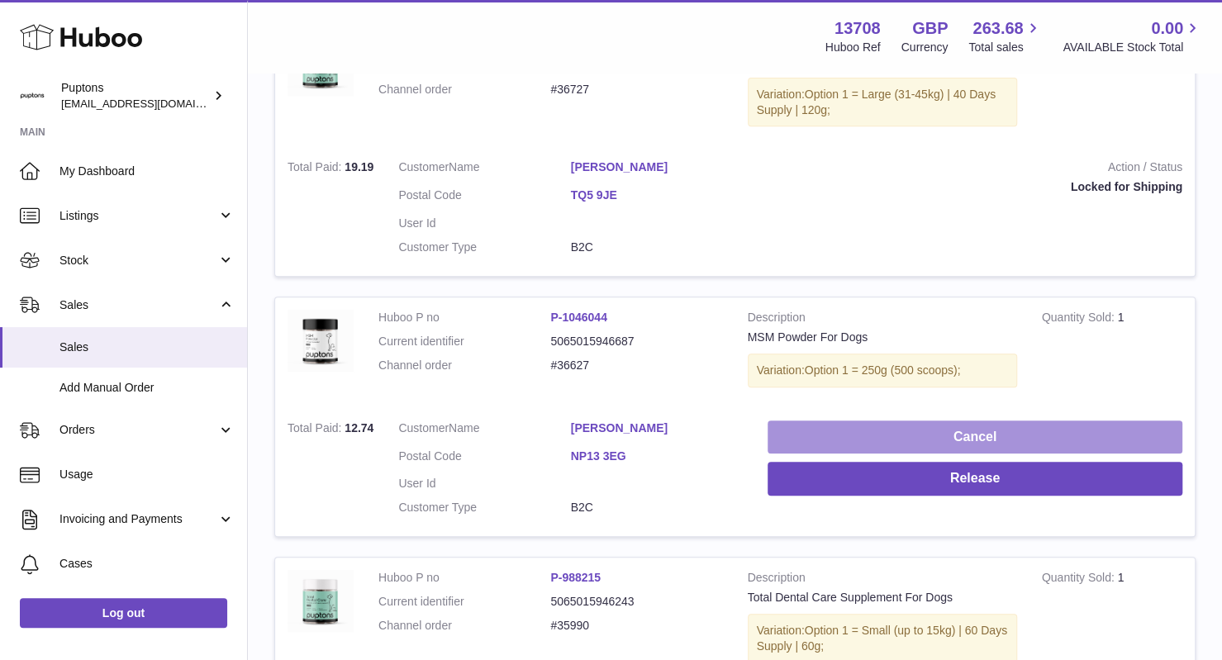
click at [924, 431] on button "Cancel" at bounding box center [975, 438] width 415 height 34
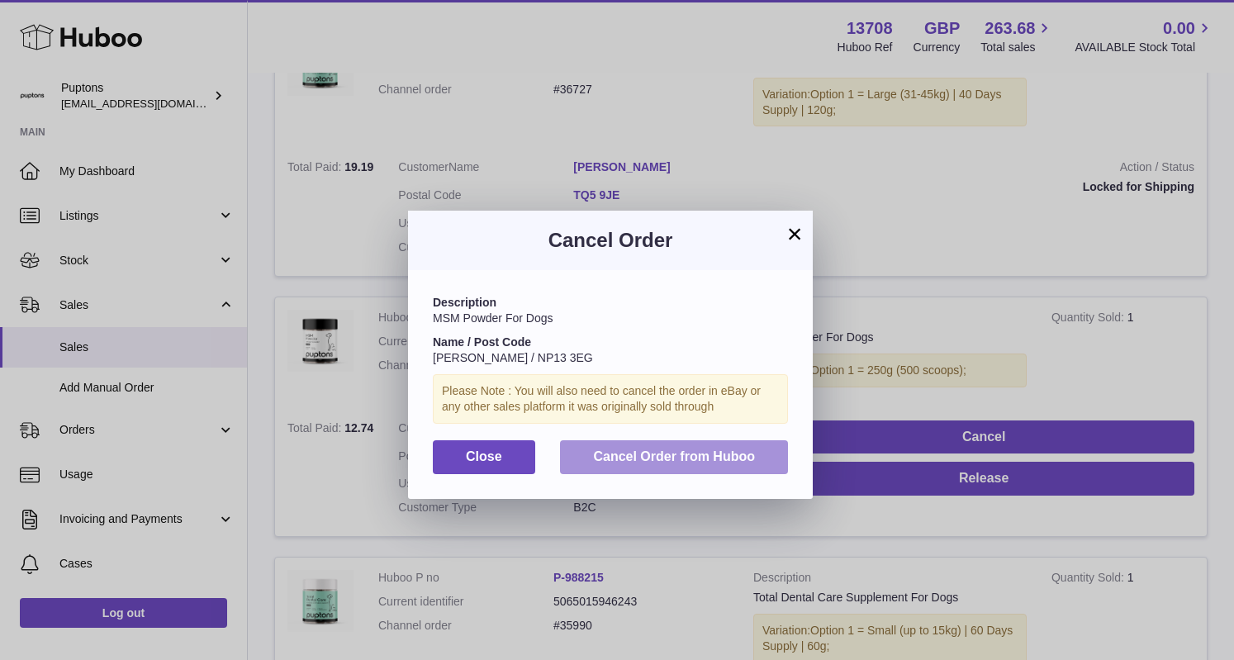
click at [696, 453] on span "Cancel Order from Huboo" at bounding box center [674, 456] width 162 height 14
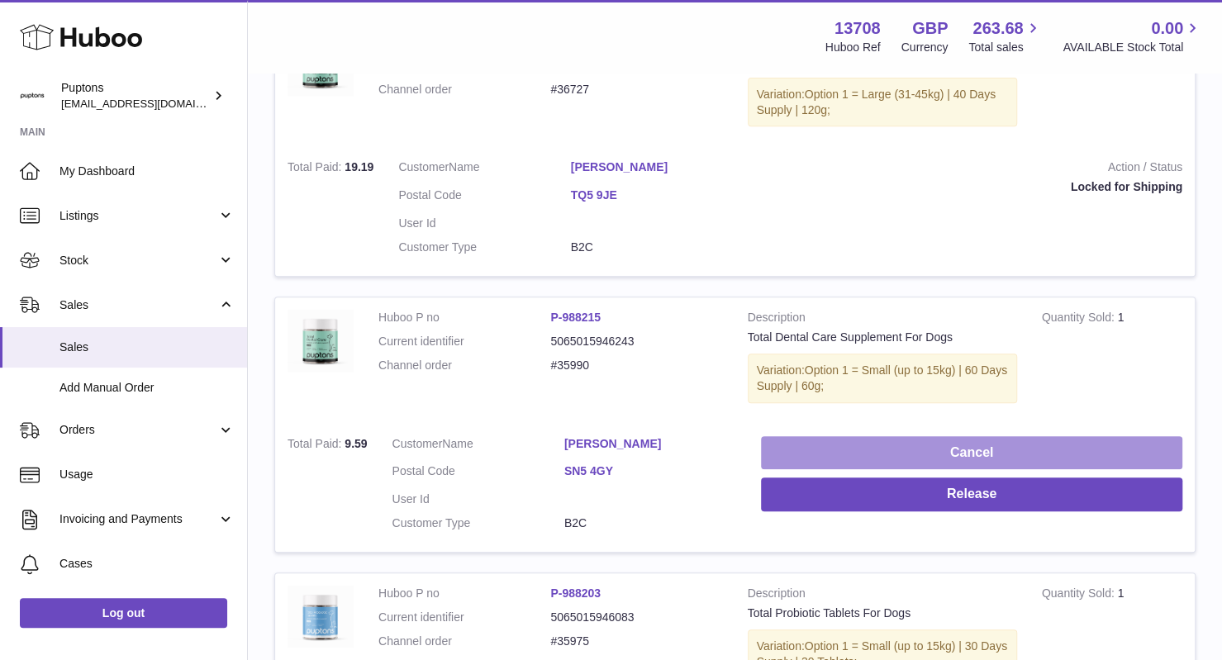
click at [932, 443] on button "Cancel" at bounding box center [971, 453] width 421 height 34
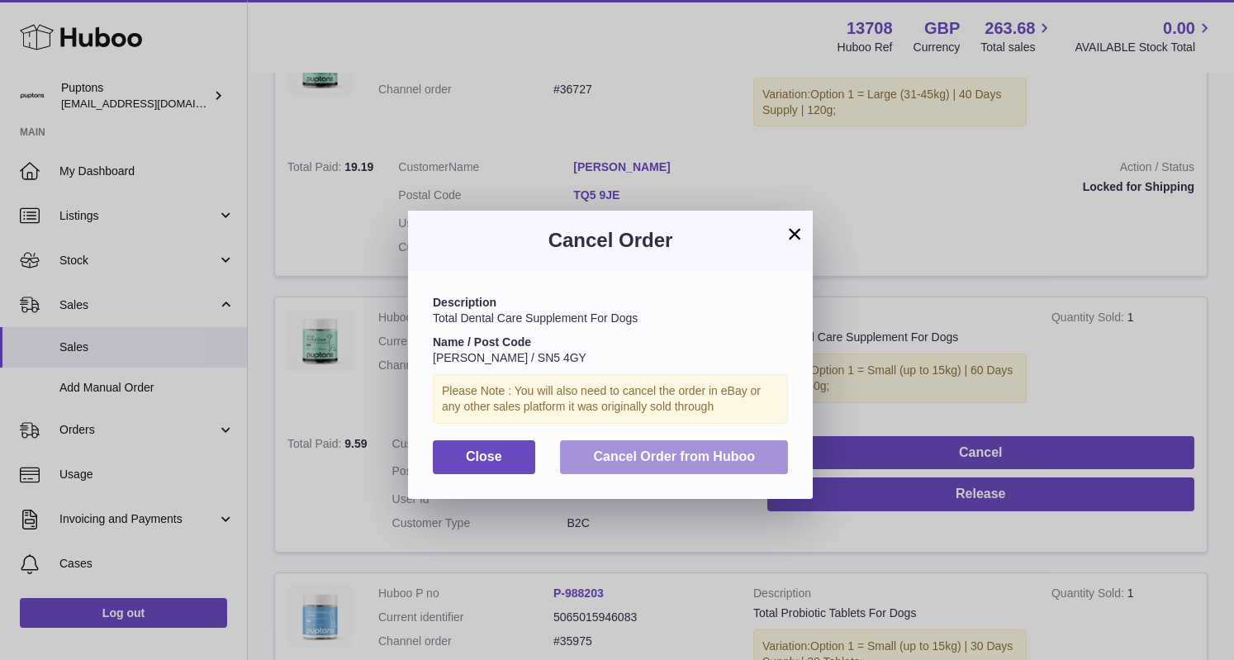
click at [743, 442] on button "Cancel Order from Huboo" at bounding box center [674, 457] width 228 height 34
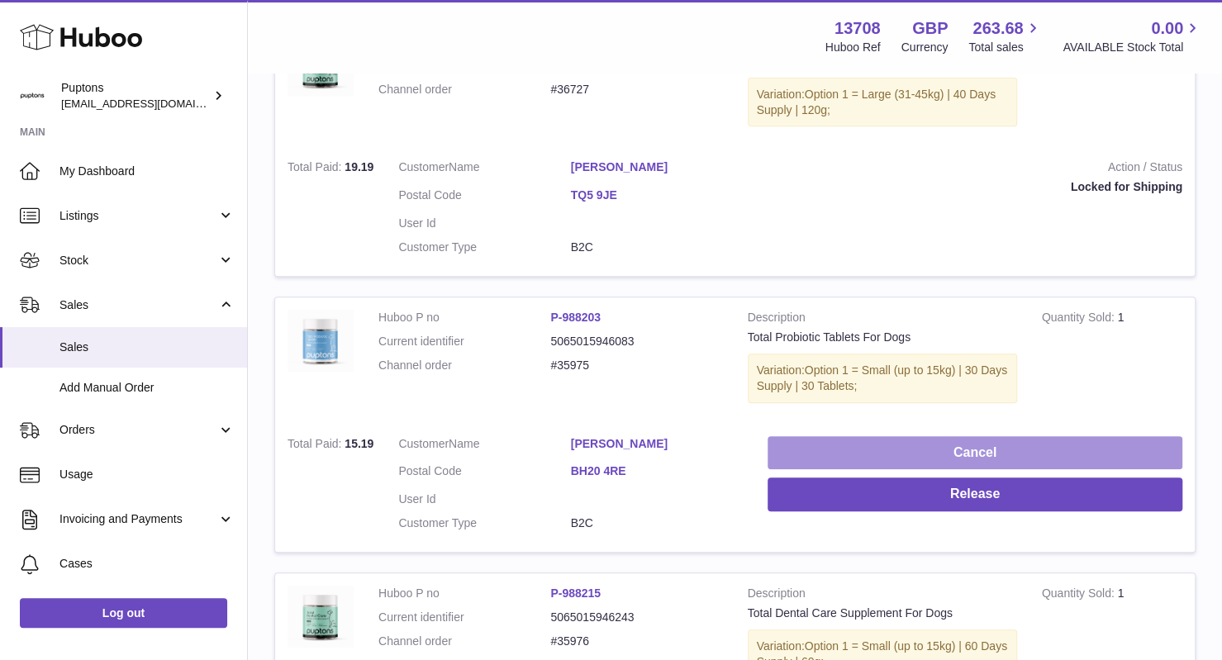
click at [931, 447] on button "Cancel" at bounding box center [975, 453] width 415 height 34
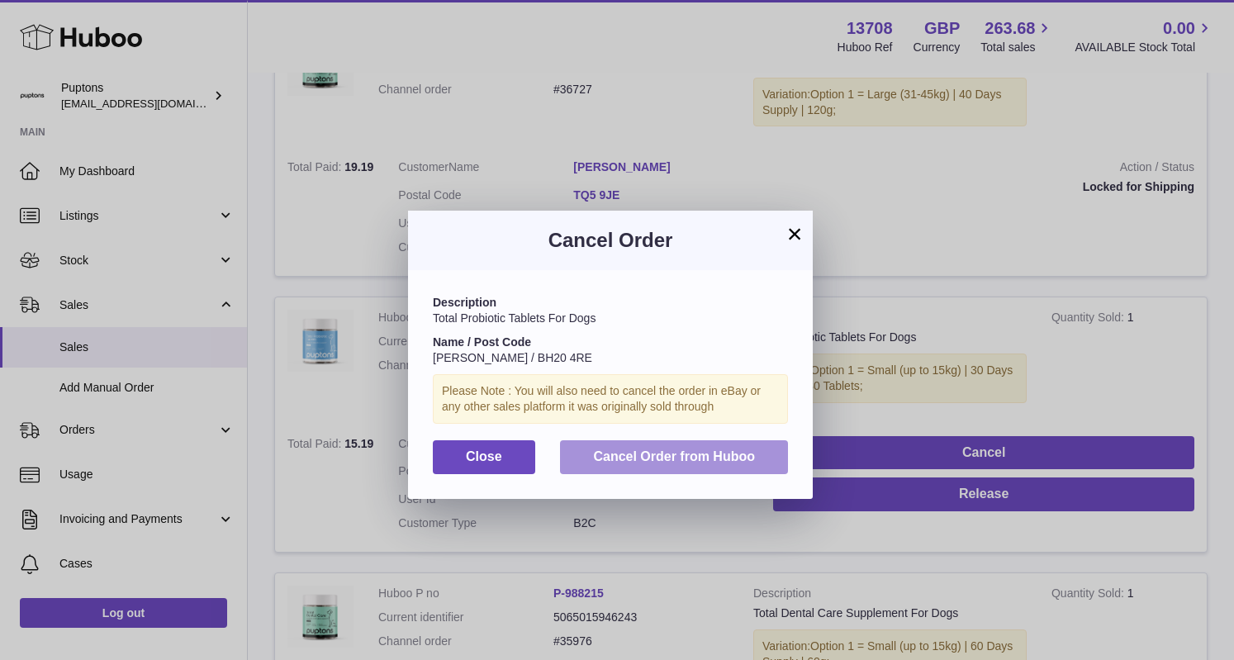
click at [684, 460] on span "Cancel Order from Huboo" at bounding box center [674, 456] width 162 height 14
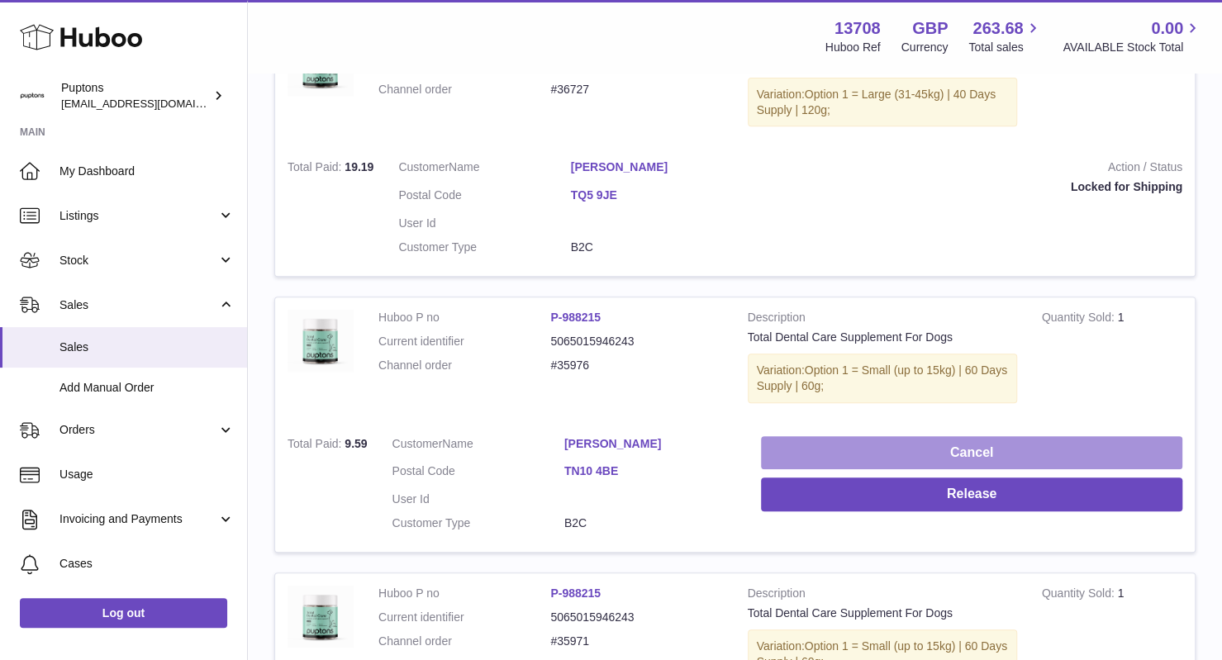
click at [920, 453] on button "Cancel" at bounding box center [971, 453] width 421 height 34
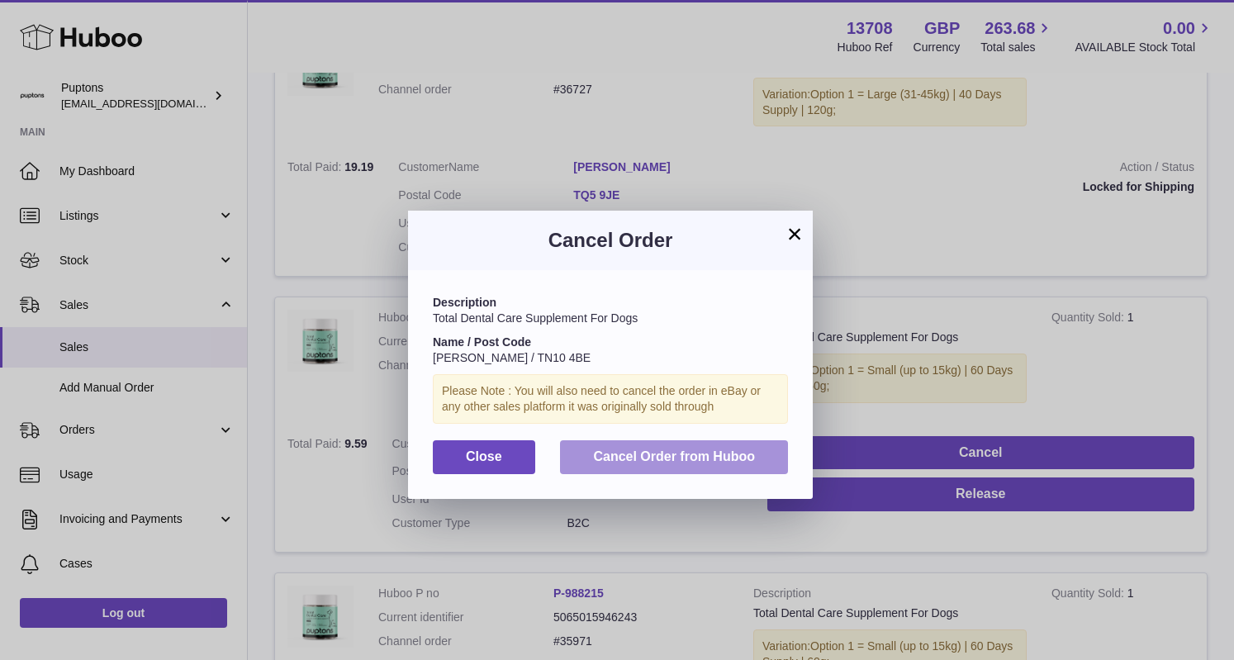
click at [735, 459] on span "Cancel Order from Huboo" at bounding box center [674, 456] width 162 height 14
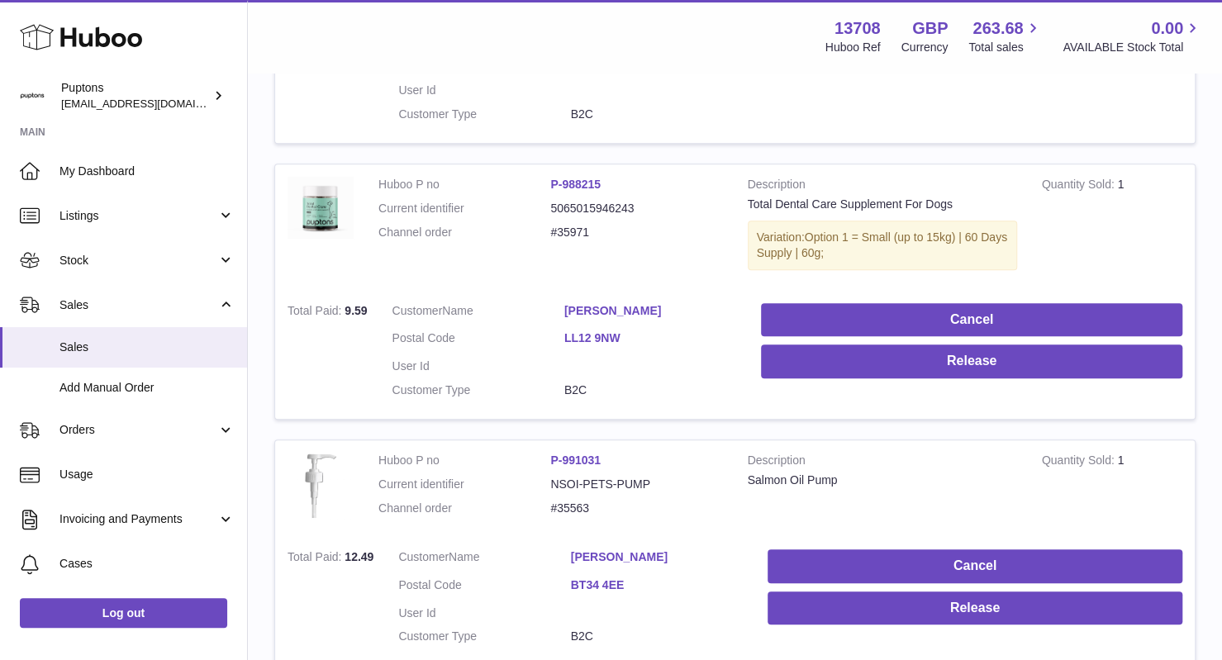
scroll to position [497, 0]
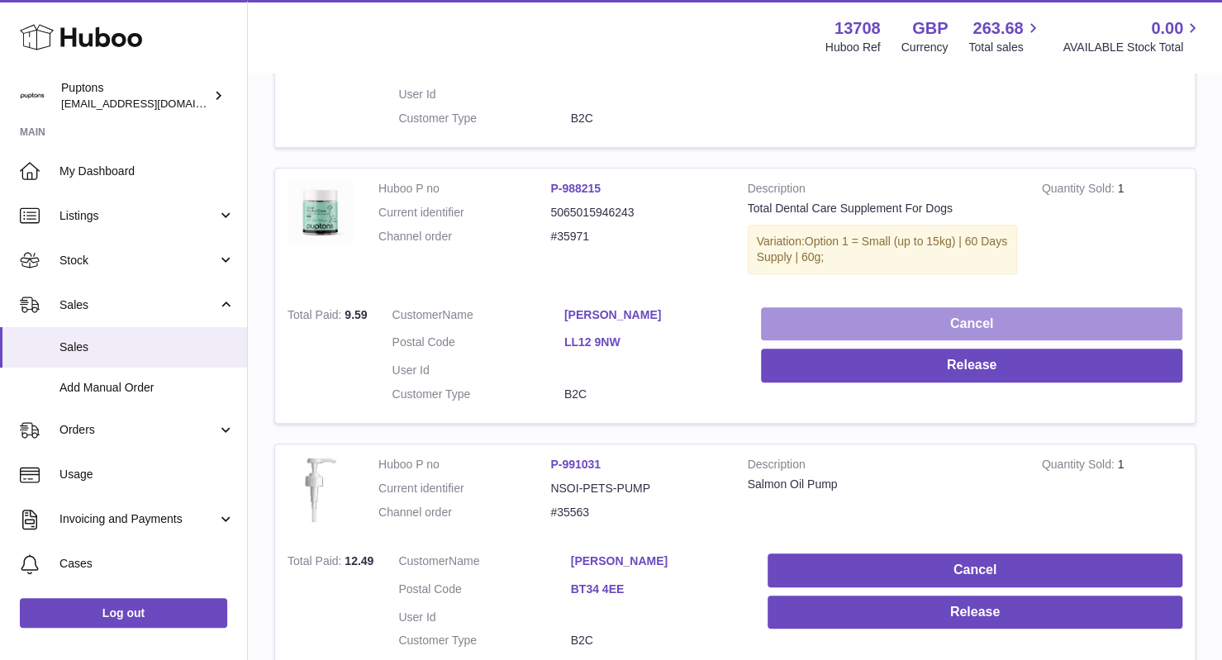
click at [881, 315] on button "Cancel" at bounding box center [971, 324] width 421 height 34
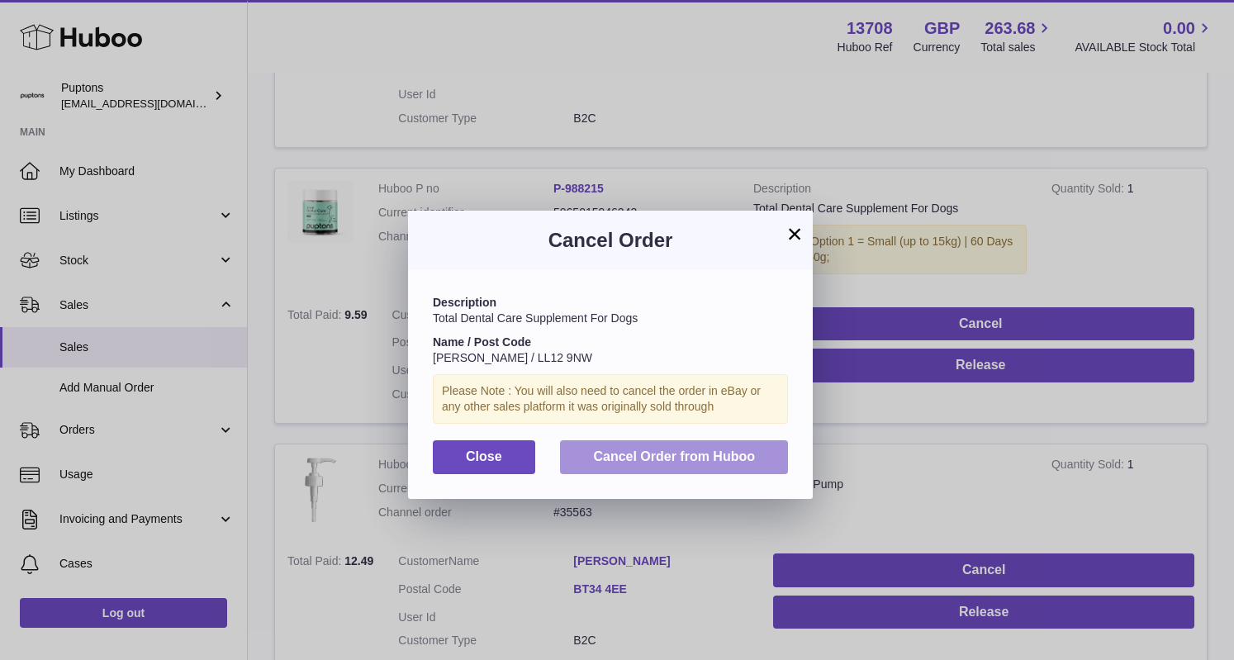
click at [684, 456] on span "Cancel Order from Huboo" at bounding box center [674, 456] width 162 height 14
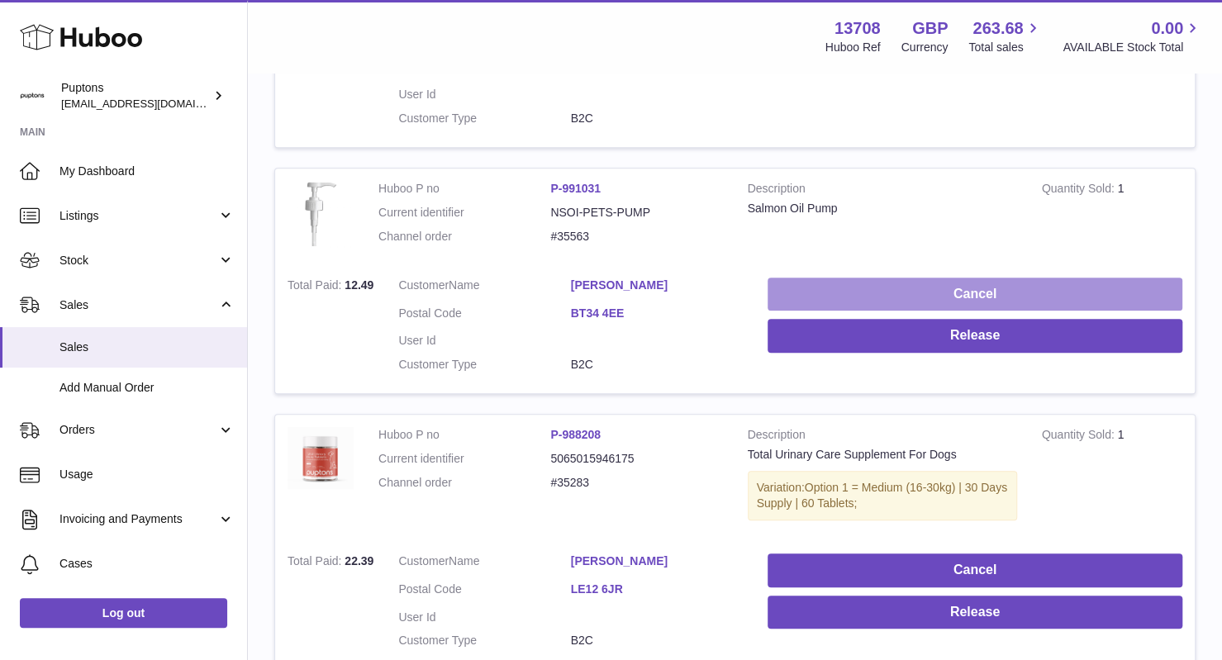
click at [881, 286] on button "Cancel" at bounding box center [975, 295] width 415 height 34
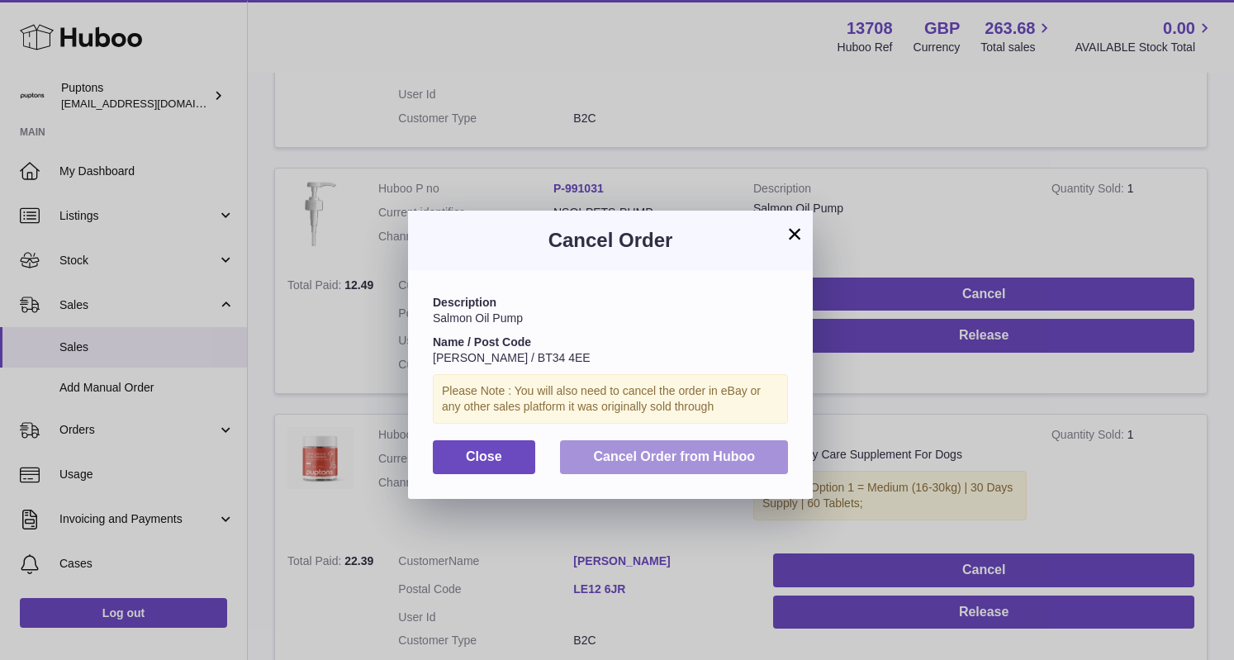
click at [653, 468] on button "Cancel Order from Huboo" at bounding box center [674, 457] width 228 height 34
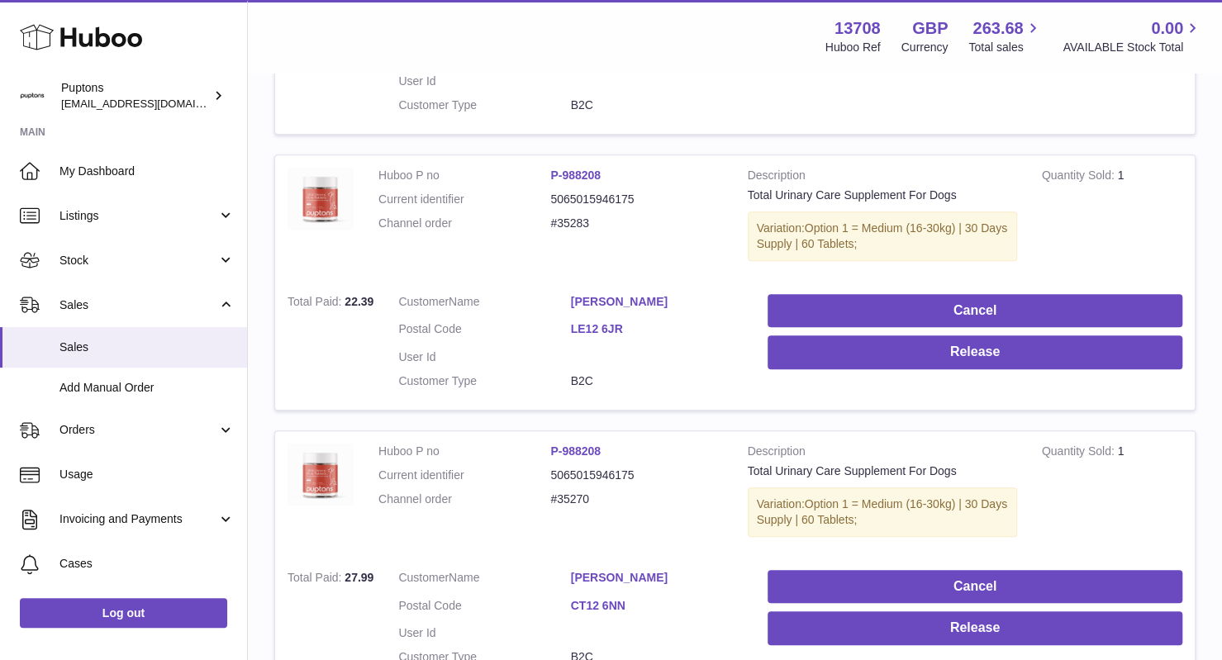
scroll to position [511, 0]
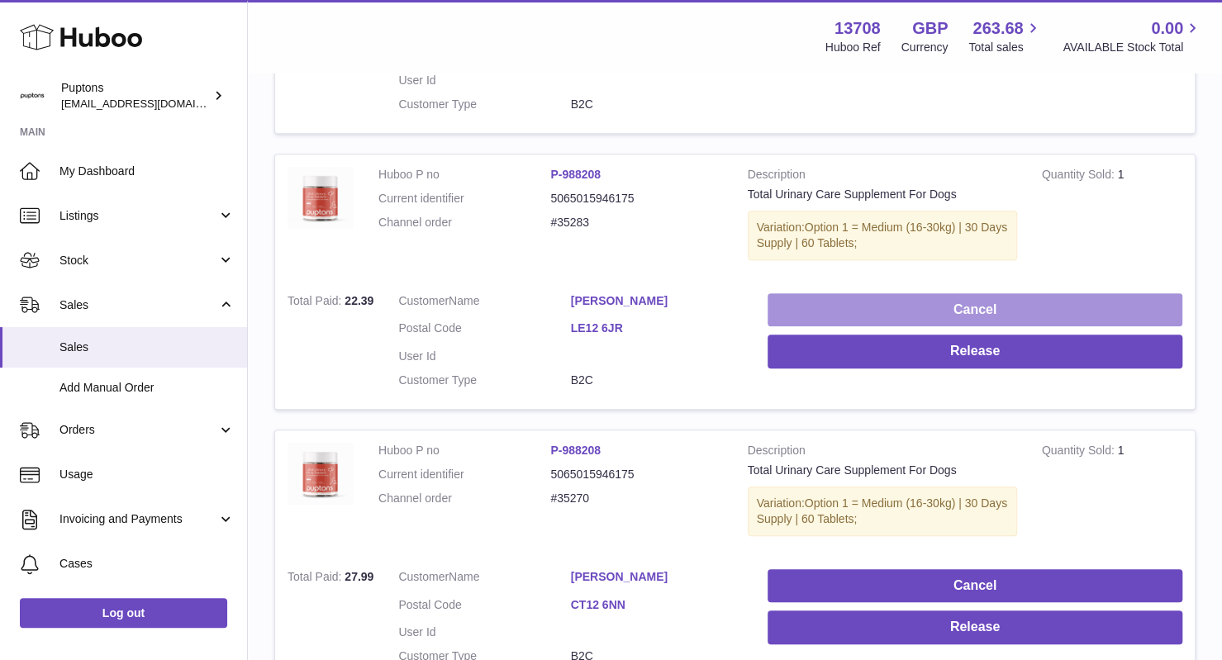
click at [856, 309] on button "Cancel" at bounding box center [975, 310] width 415 height 34
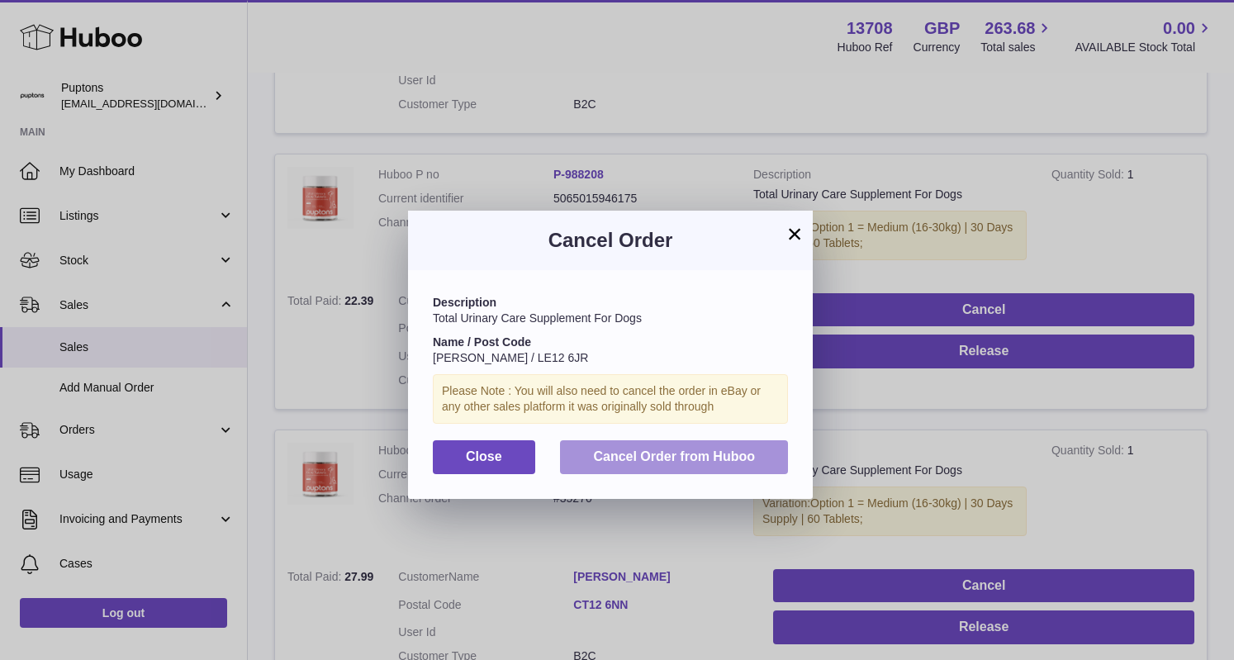
click at [696, 447] on button "Cancel Order from Huboo" at bounding box center [674, 457] width 228 height 34
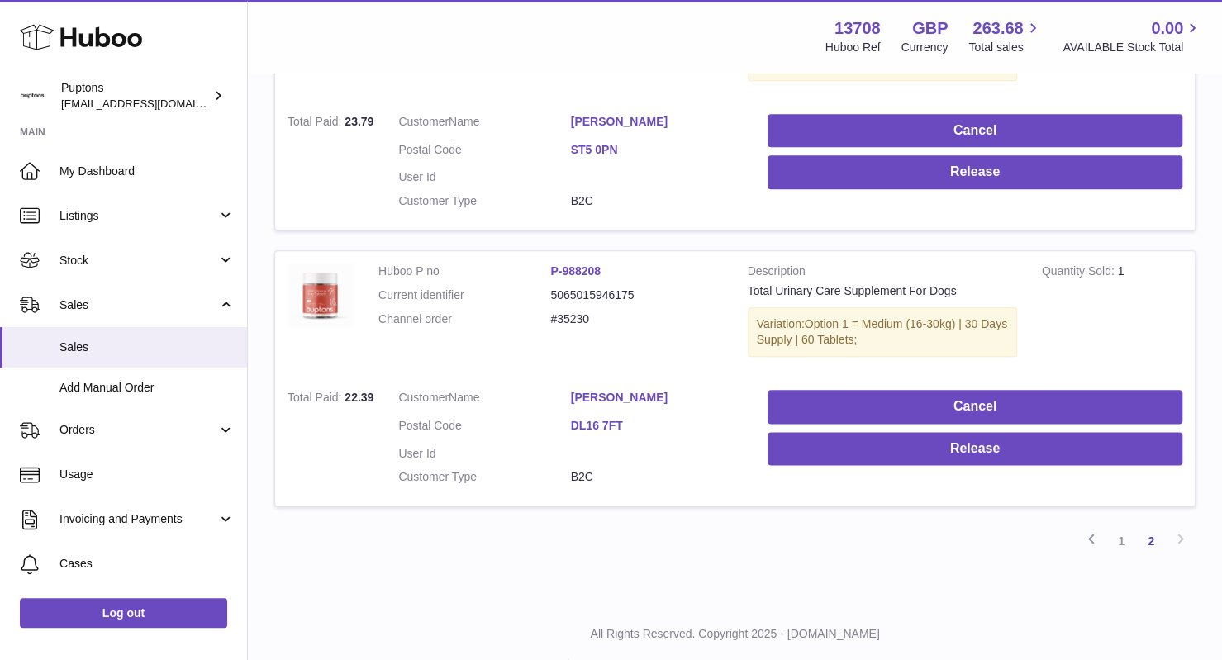
scroll to position [1001, 0]
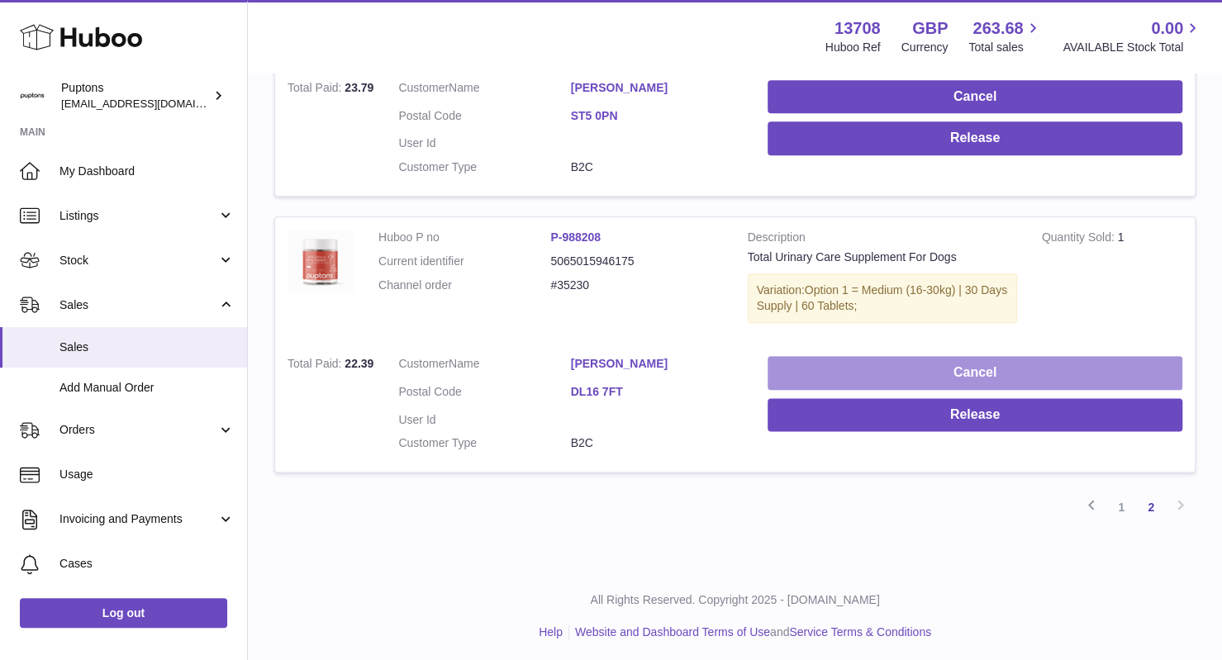
click at [948, 375] on button "Cancel" at bounding box center [975, 373] width 415 height 34
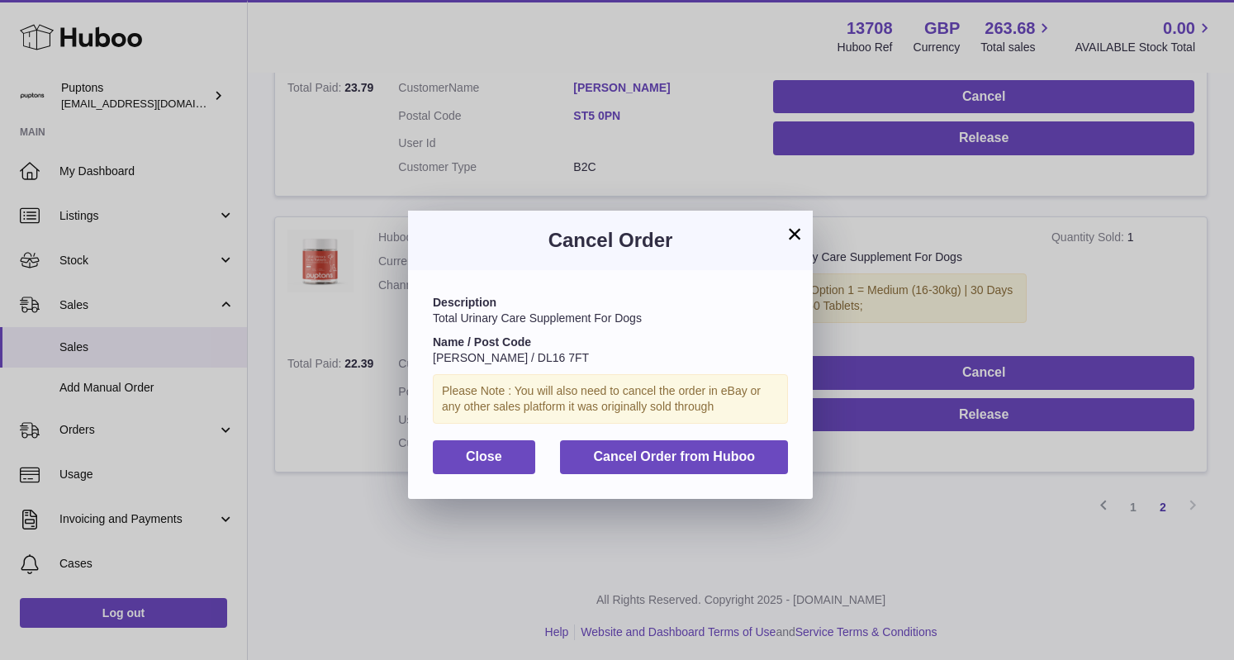
click at [699, 473] on div "Description Total Urinary Care Supplement For Dogs Name / Post Code Joanne Cair…" at bounding box center [610, 384] width 405 height 228
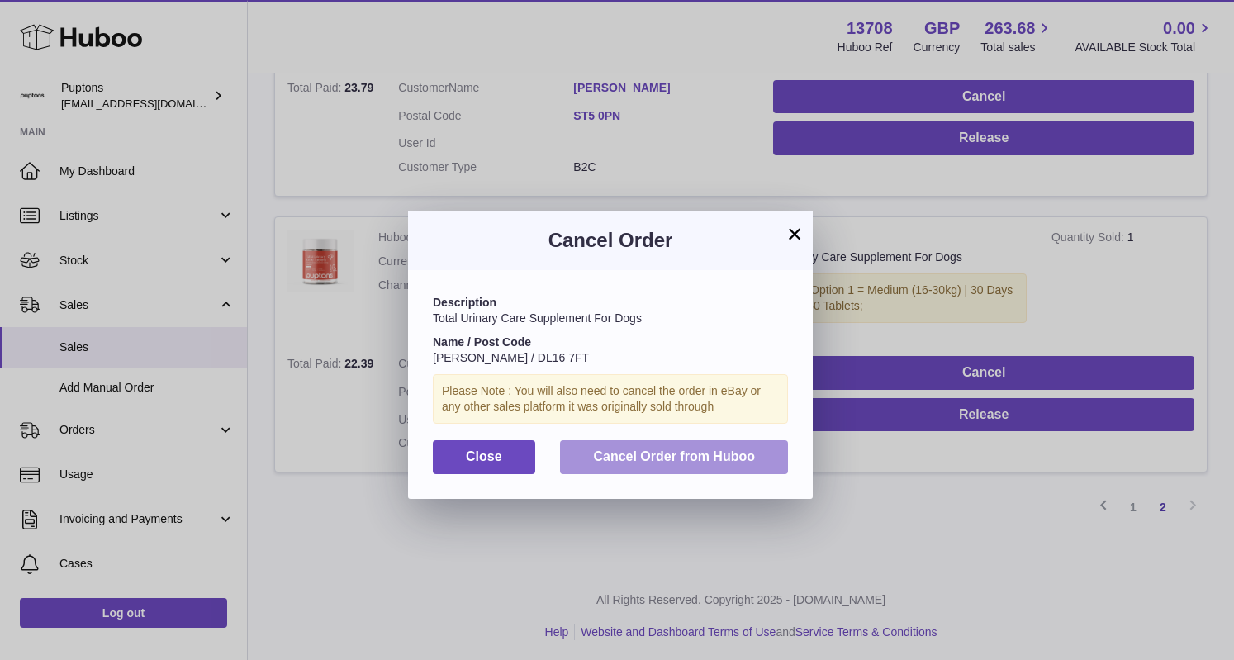
click at [682, 461] on span "Cancel Order from Huboo" at bounding box center [674, 456] width 162 height 14
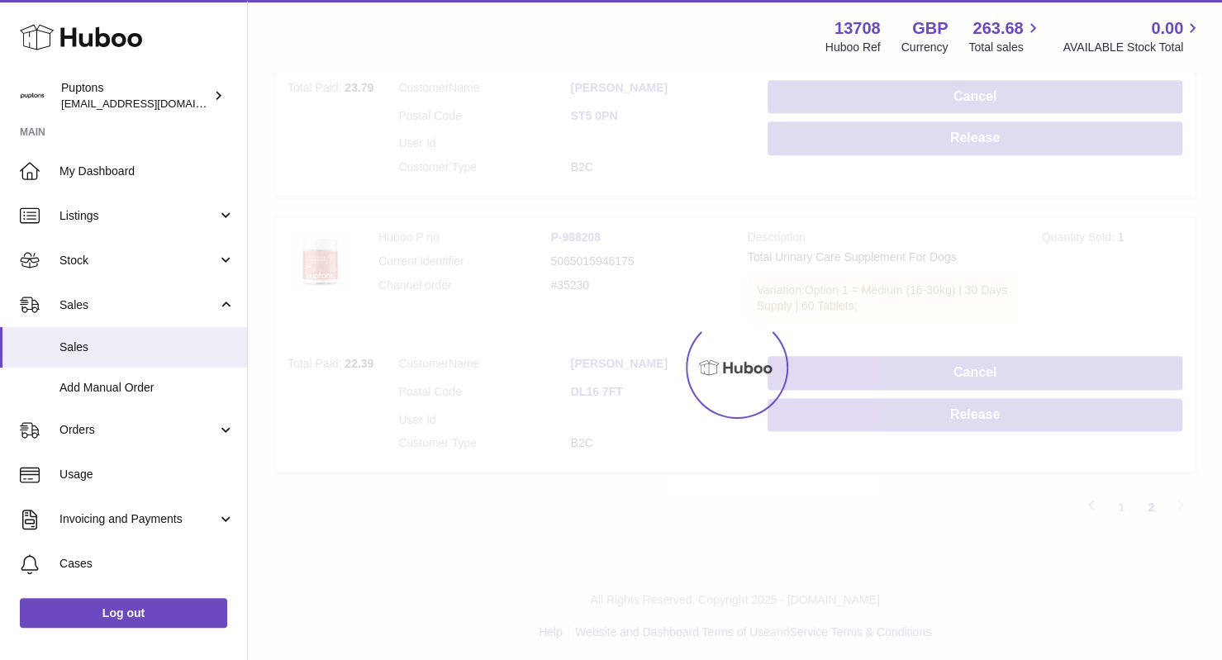
scroll to position [725, 0]
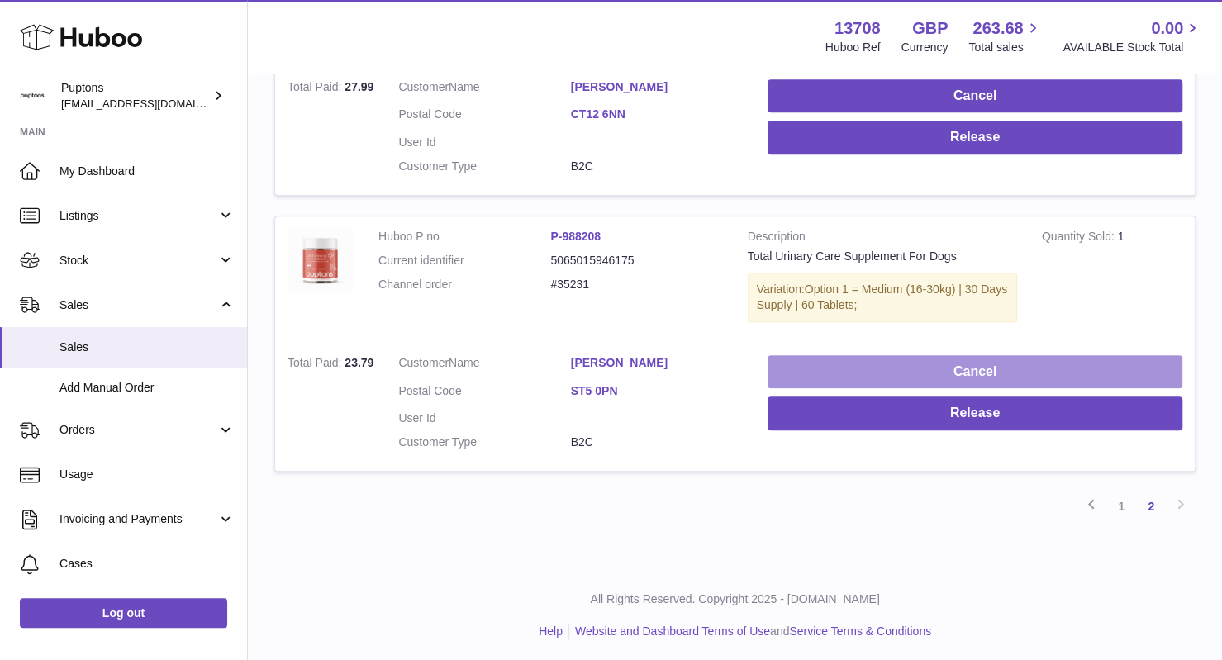
click at [963, 368] on button "Cancel" at bounding box center [975, 372] width 415 height 34
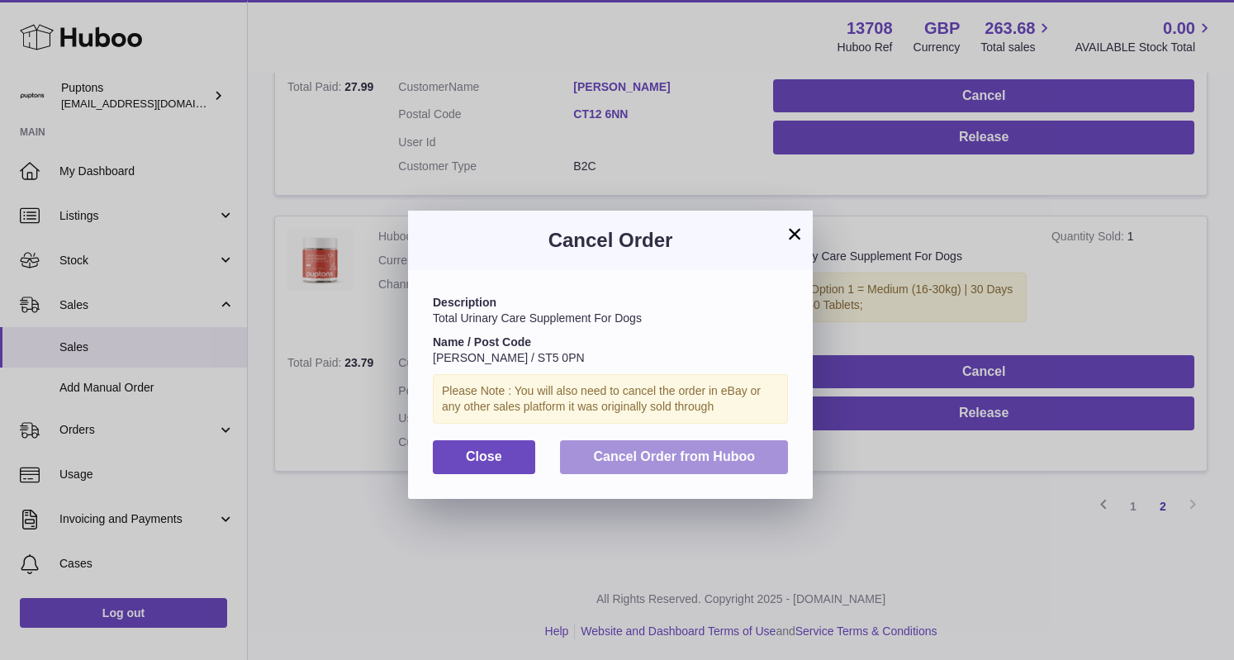
click at [645, 453] on span "Cancel Order from Huboo" at bounding box center [674, 456] width 162 height 14
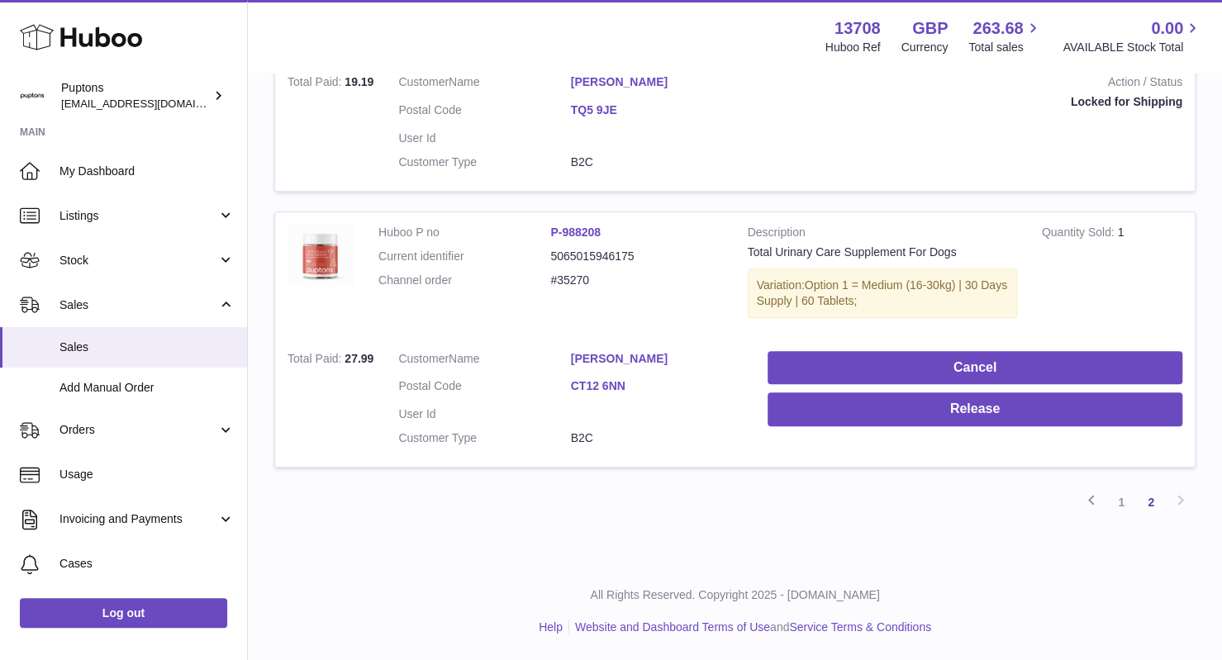
scroll to position [451, 0]
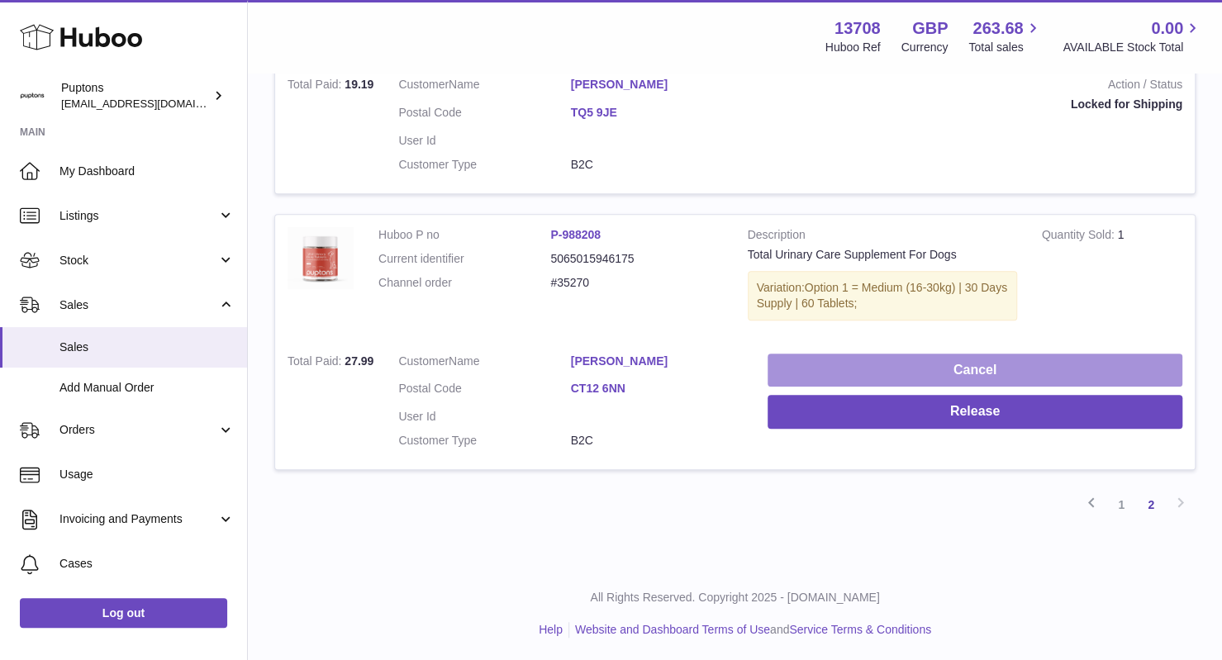
click at [967, 361] on button "Cancel" at bounding box center [975, 371] width 415 height 34
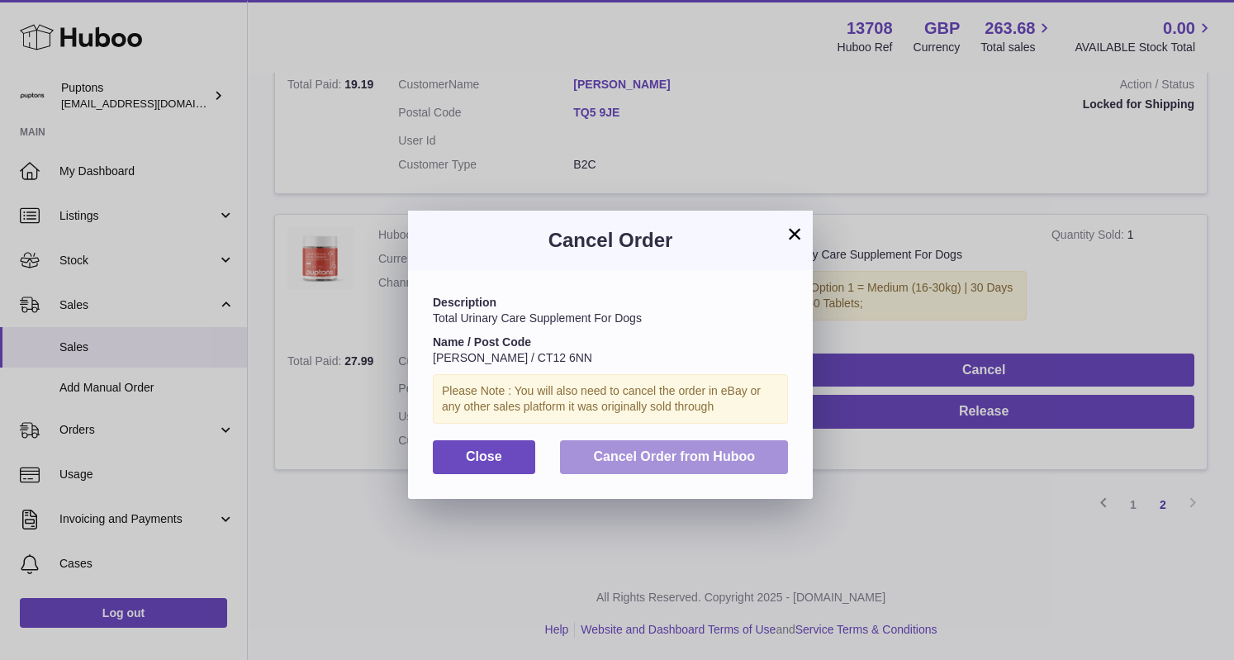
click at [681, 461] on span "Cancel Order from Huboo" at bounding box center [674, 456] width 162 height 14
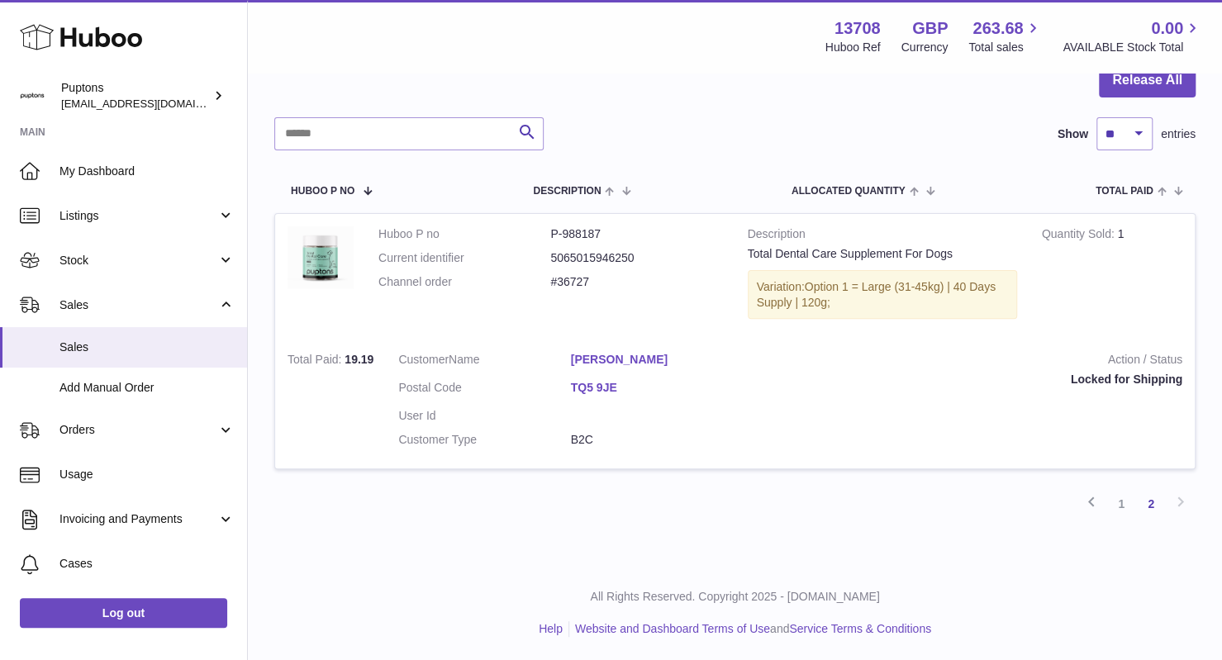
scroll to position [0, 0]
click at [1120, 504] on link "1" at bounding box center [1121, 504] width 30 height 30
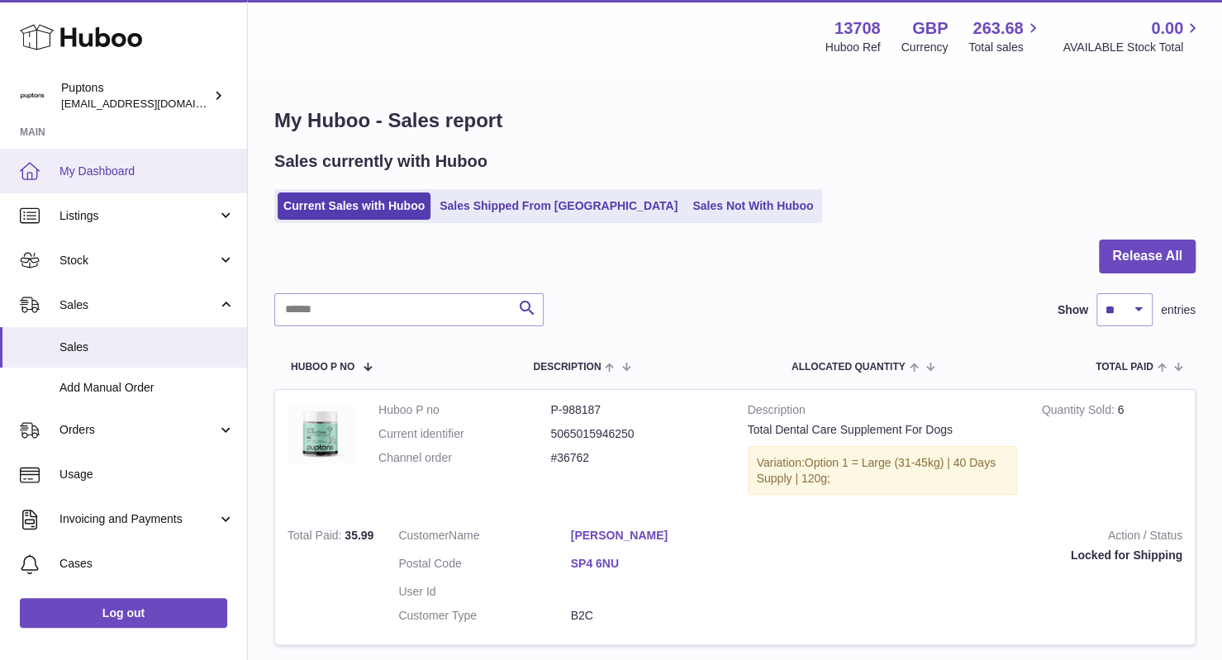
click at [126, 179] on link "My Dashboard" at bounding box center [123, 171] width 247 height 45
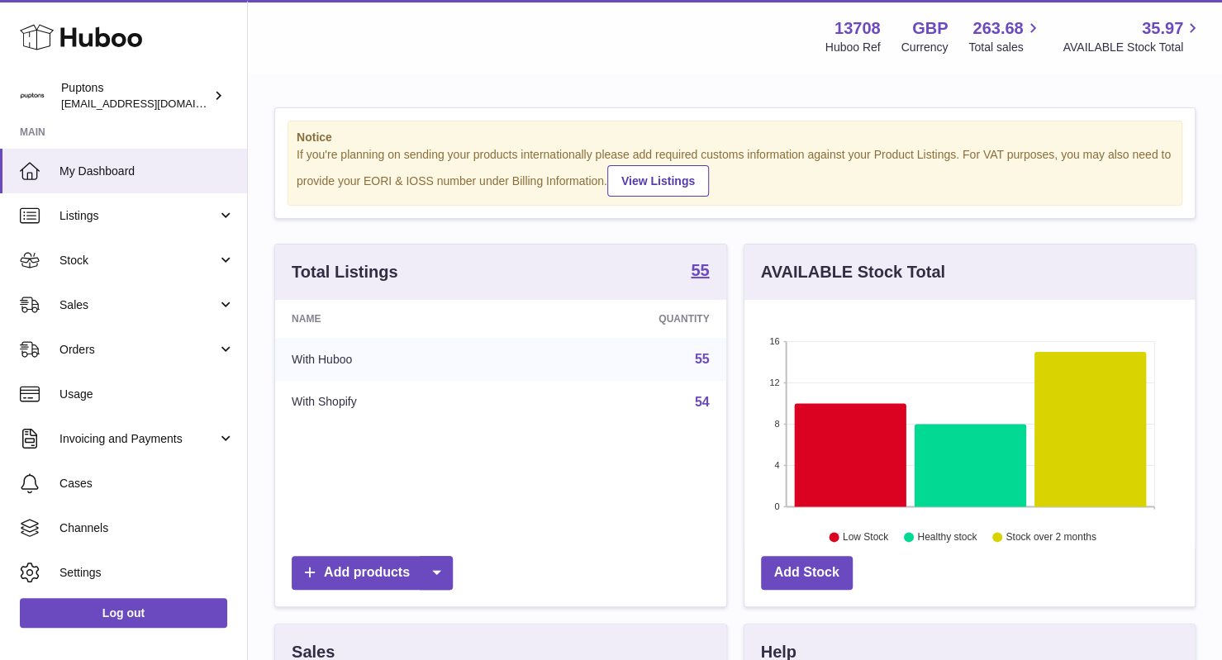
scroll to position [258, 451]
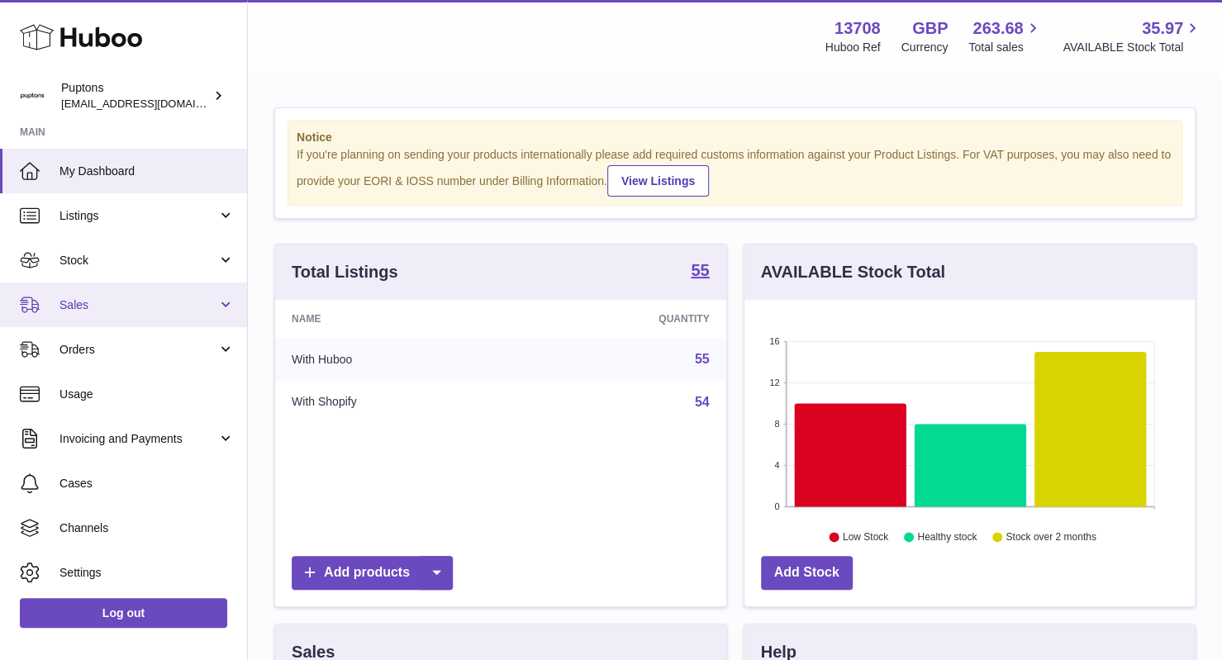
click at [127, 296] on link "Sales" at bounding box center [123, 305] width 247 height 45
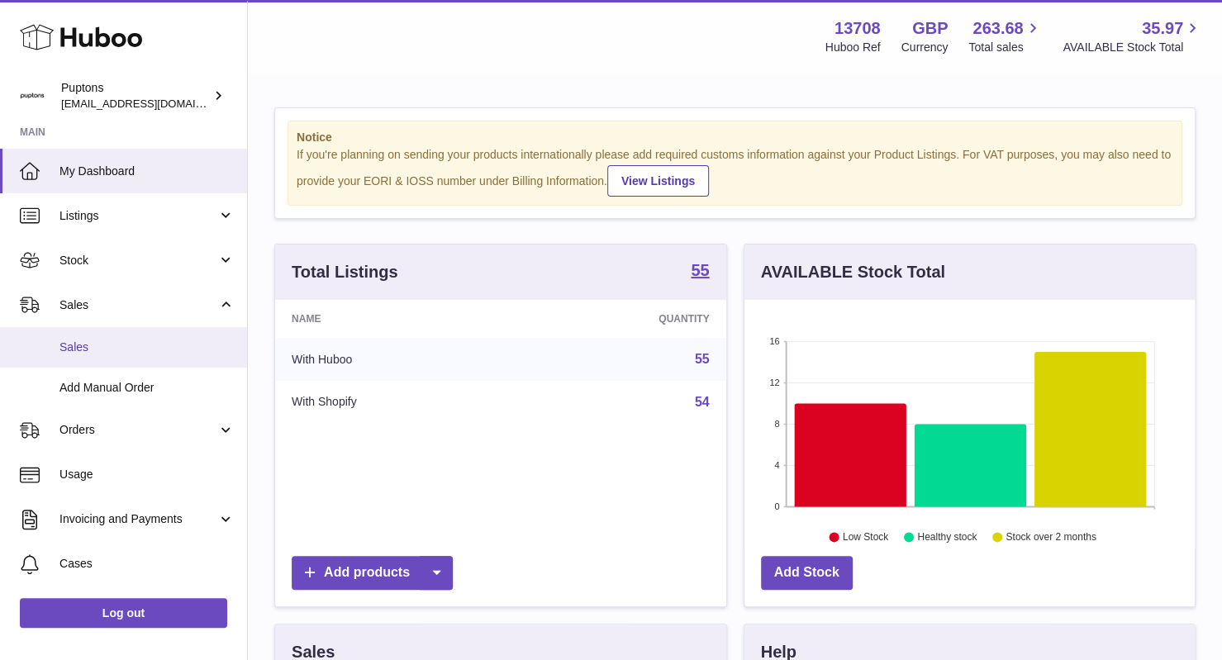
click at [121, 363] on link "Sales" at bounding box center [123, 347] width 247 height 40
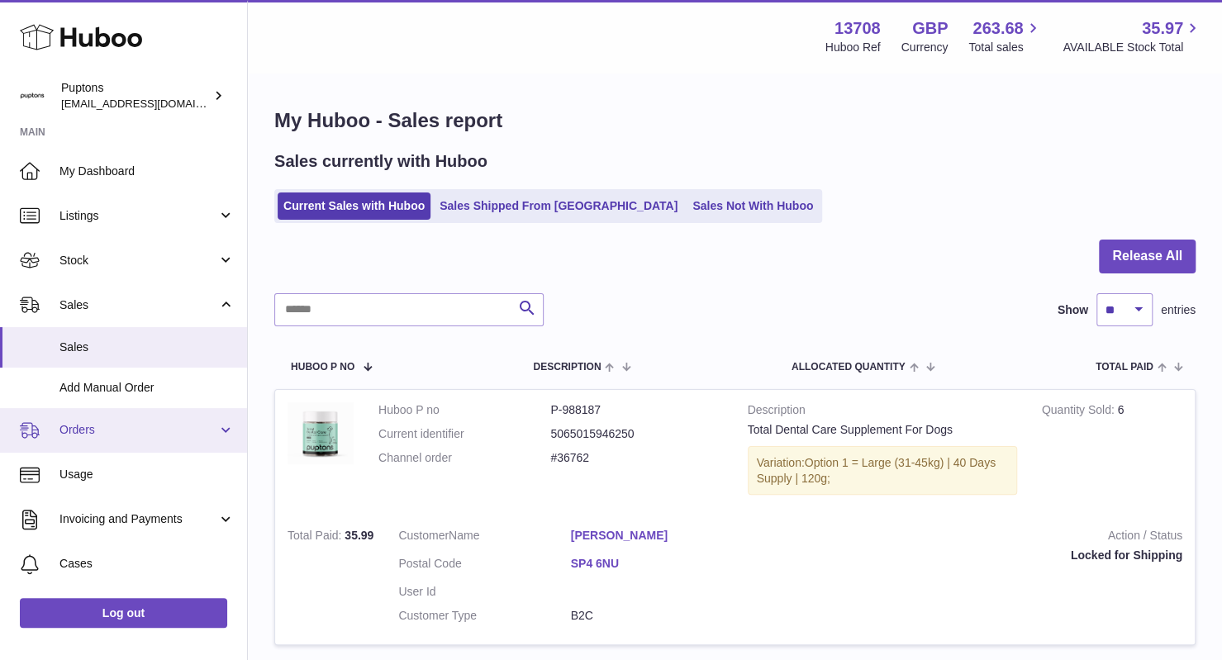
click at [121, 440] on link "Orders" at bounding box center [123, 430] width 247 height 45
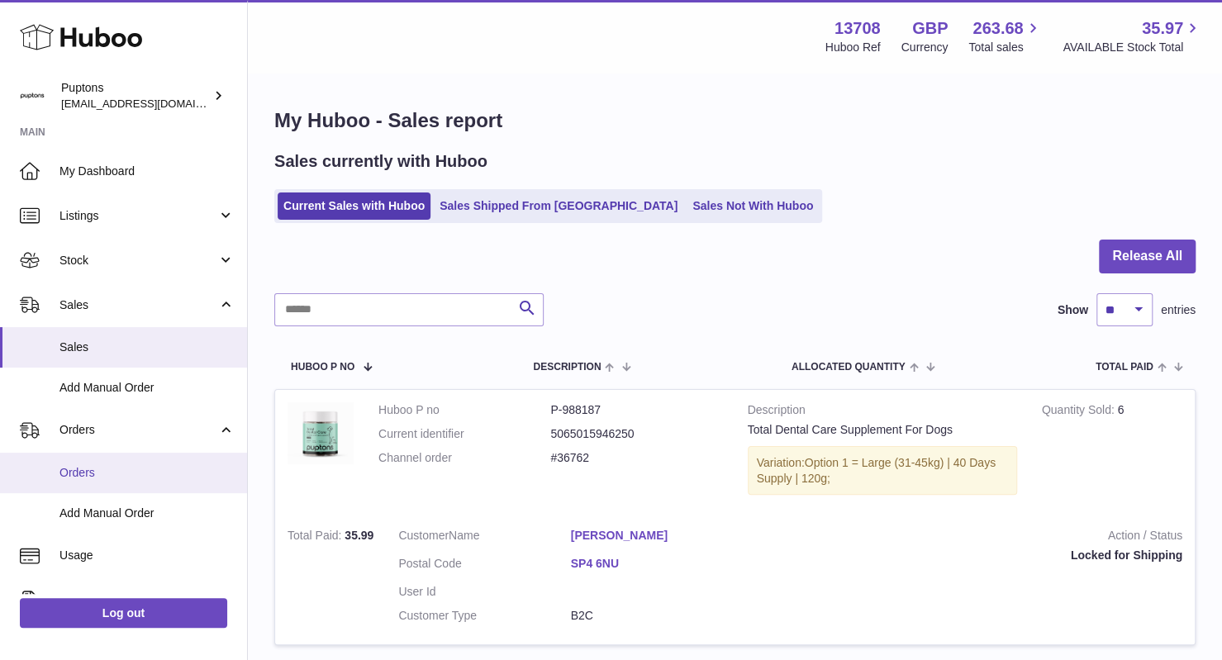
click at [107, 473] on span "Orders" at bounding box center [146, 473] width 175 height 16
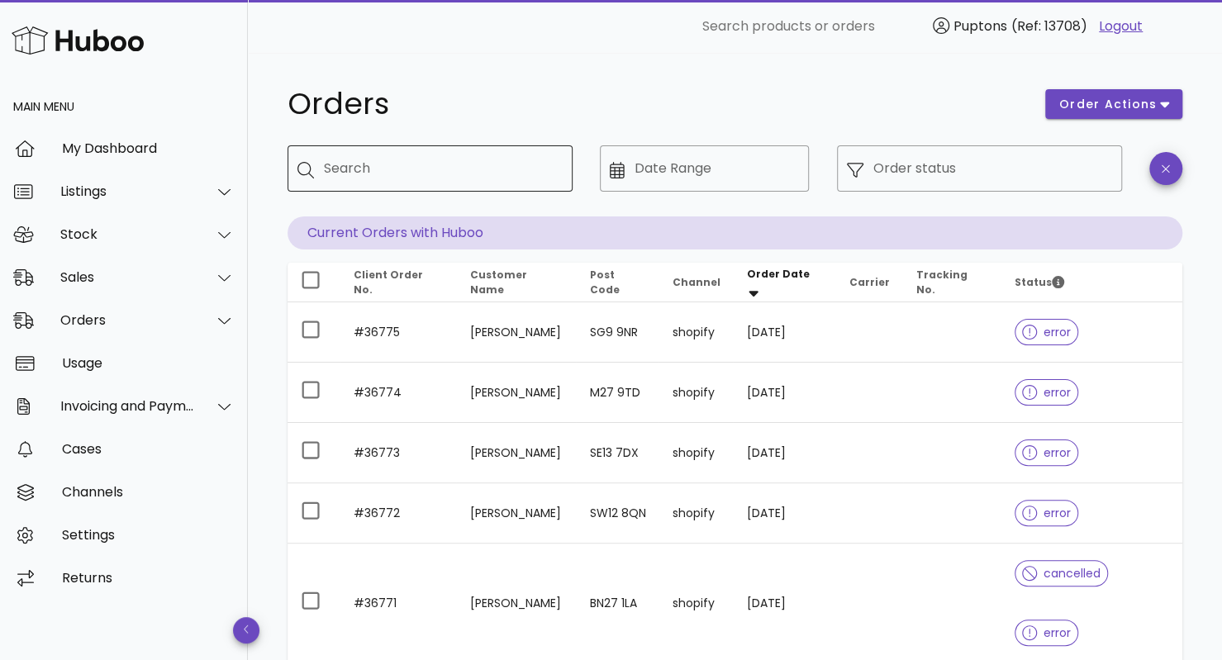
click at [398, 170] on input "Search" at bounding box center [441, 168] width 235 height 26
type input "***"
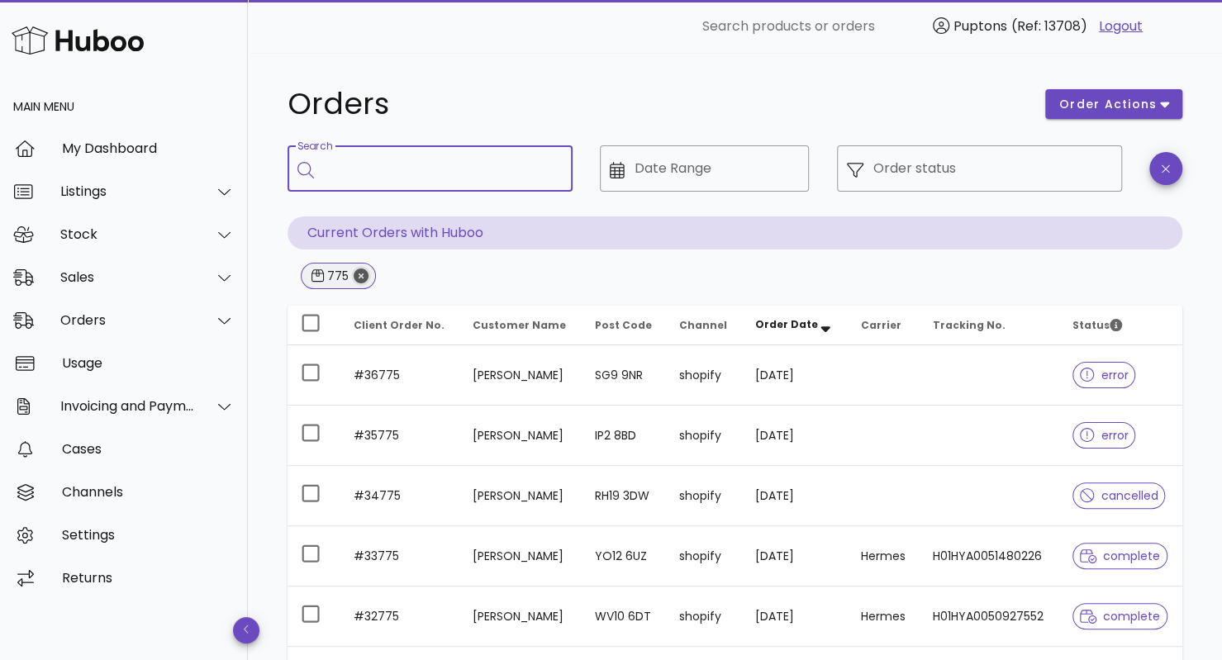
click at [364, 278] on icon "Close" at bounding box center [361, 276] width 15 height 15
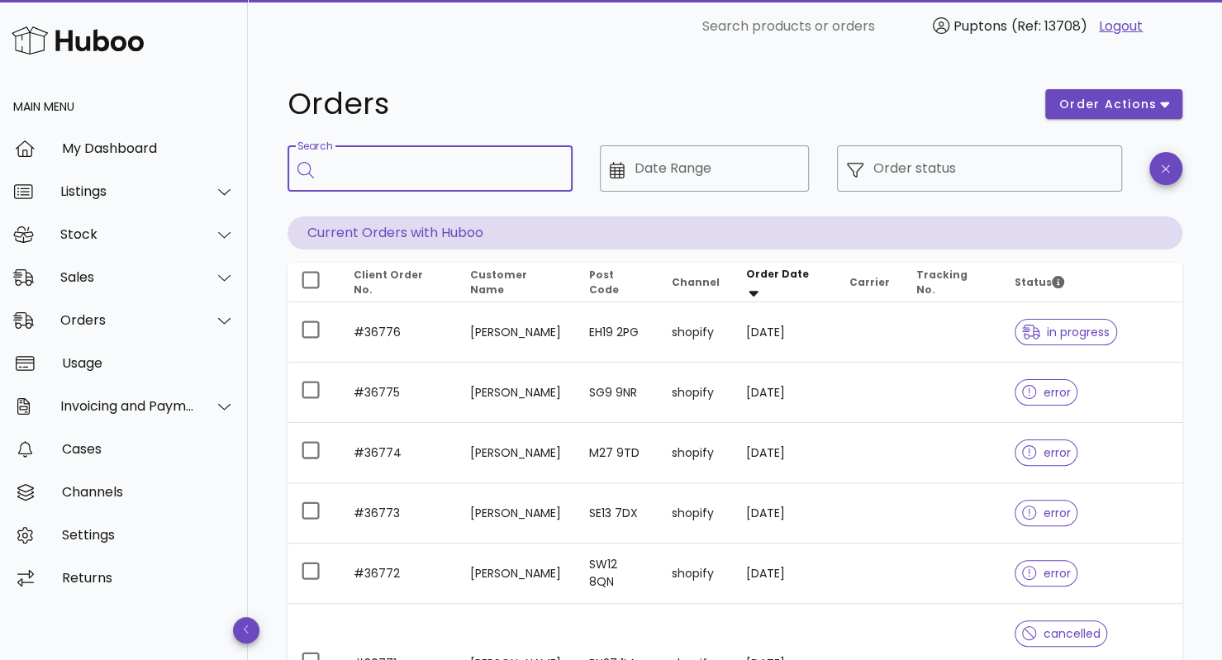
click at [412, 178] on input "Search" at bounding box center [441, 168] width 235 height 26
type input "***"
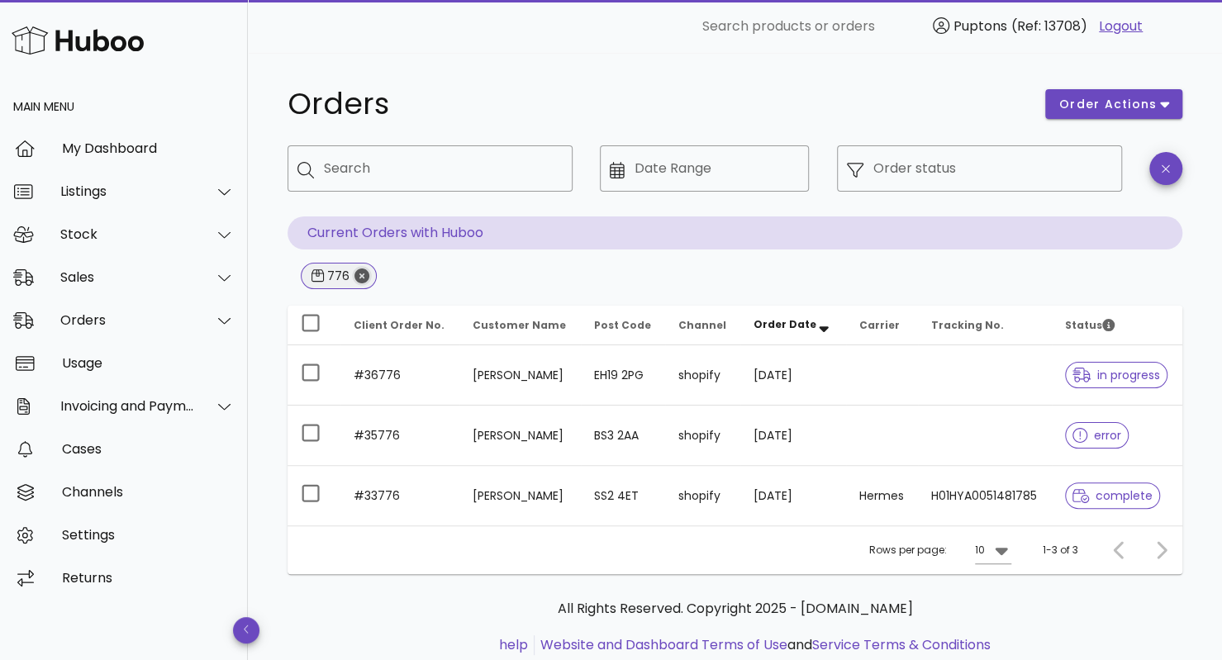
click at [361, 269] on icon "Close" at bounding box center [361, 276] width 15 height 15
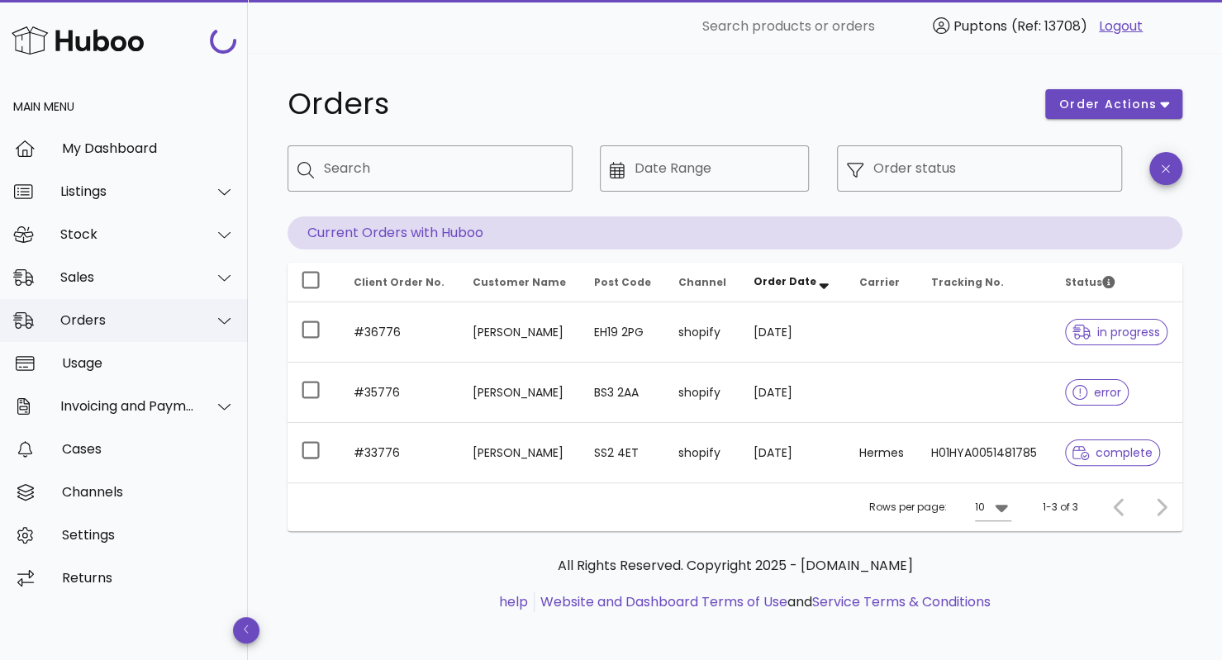
click at [122, 325] on div "Orders" at bounding box center [127, 320] width 135 height 16
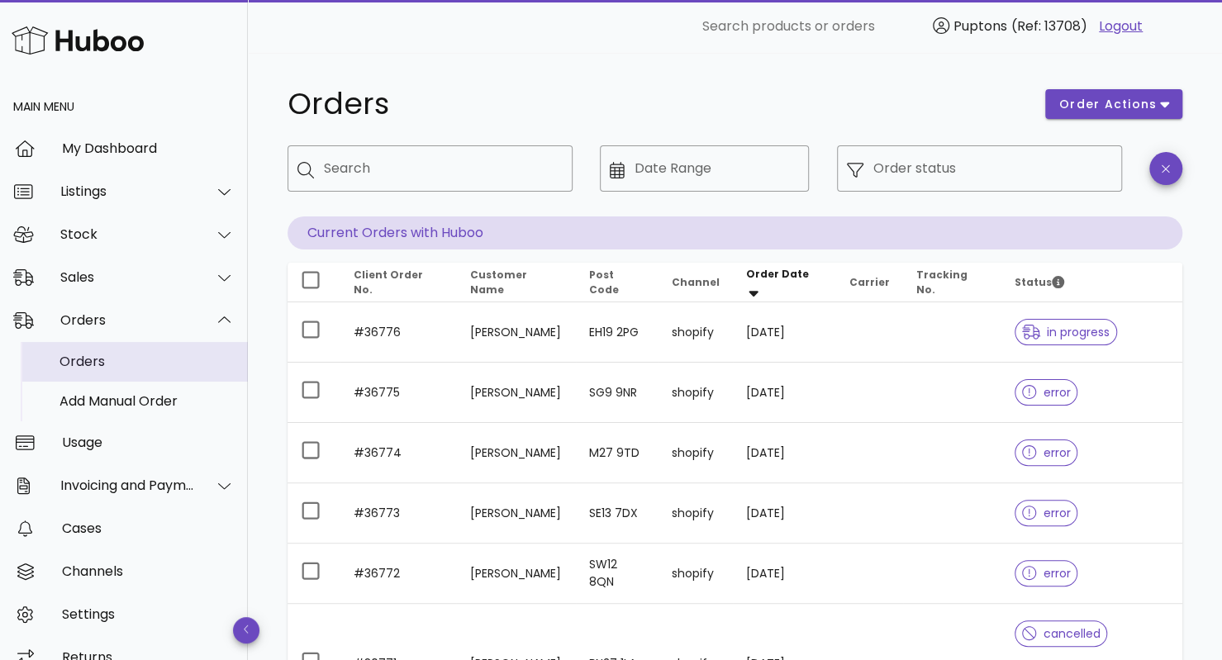
click at [101, 363] on div "Orders" at bounding box center [146, 362] width 175 height 16
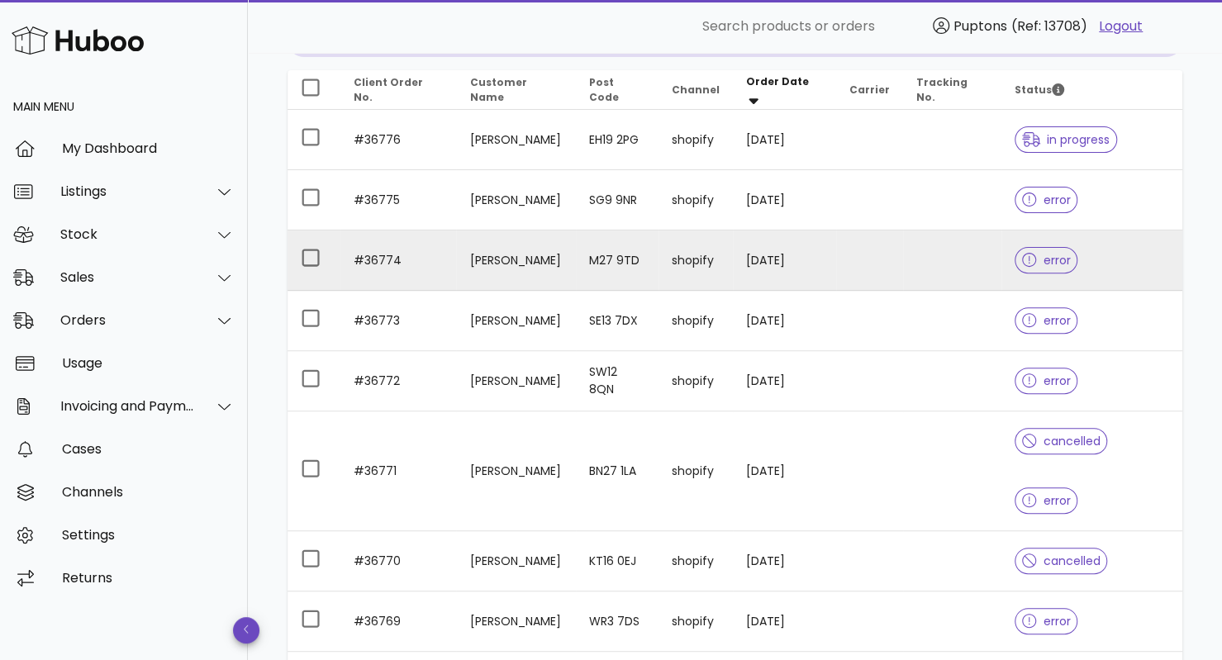
scroll to position [194, 0]
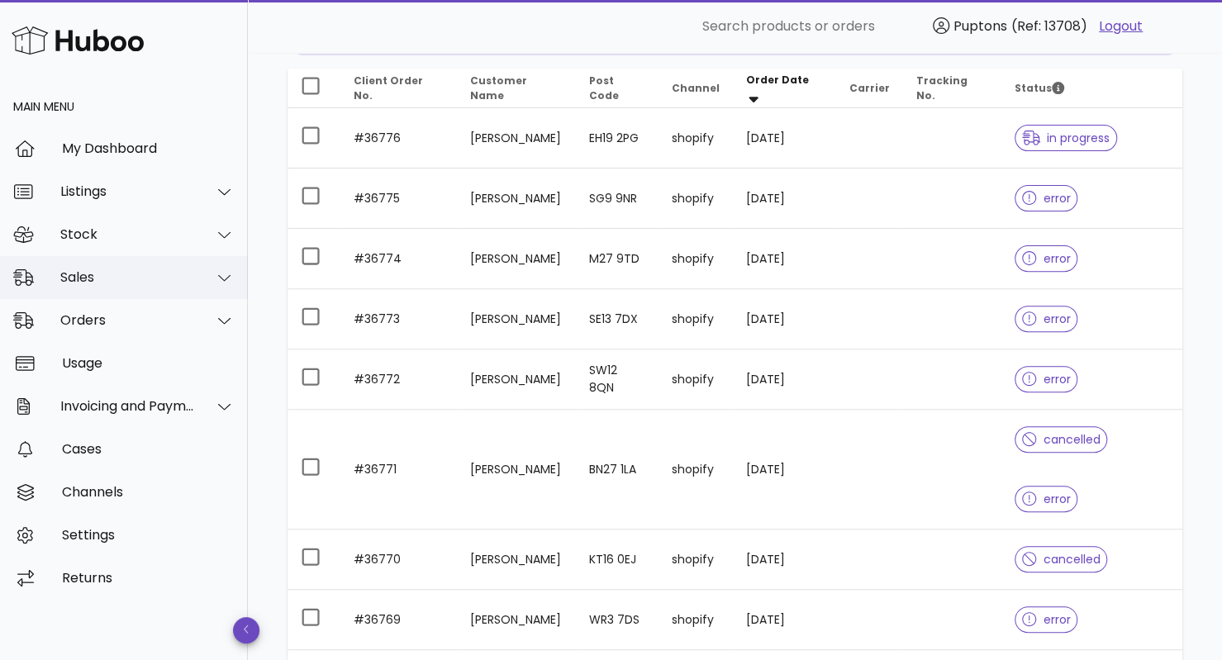
click at [144, 273] on div "Sales" at bounding box center [127, 277] width 135 height 16
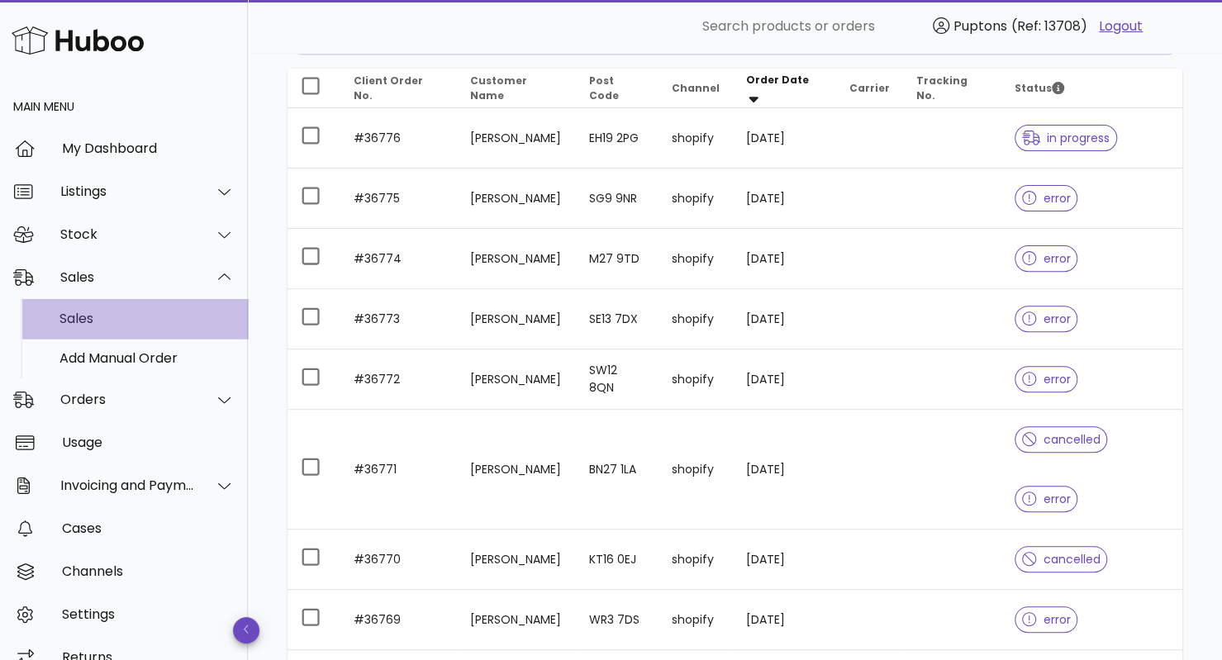
click at [95, 308] on div "Sales" at bounding box center [146, 319] width 175 height 36
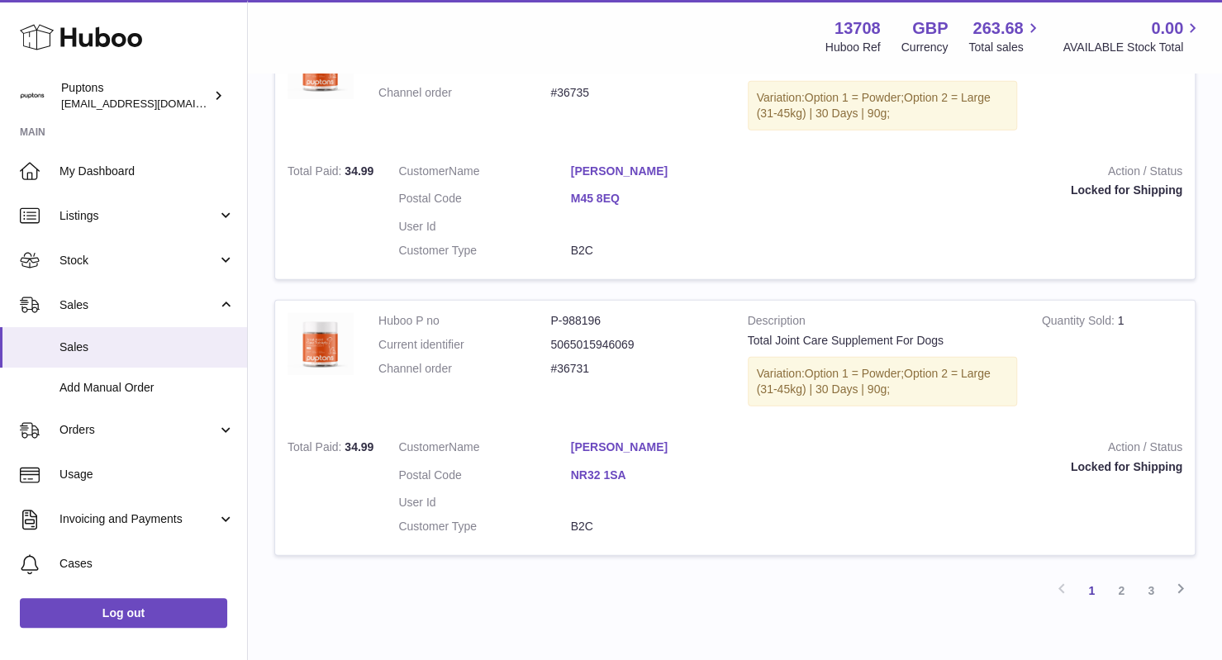
scroll to position [2619, 0]
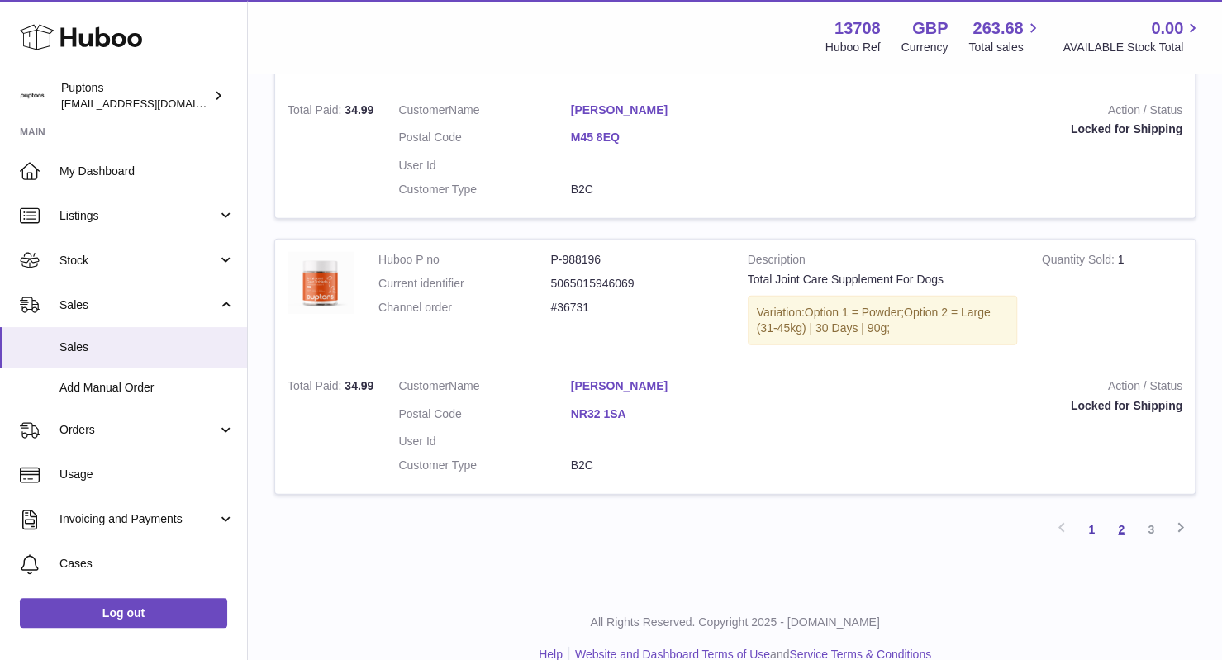
click at [1126, 515] on link "2" at bounding box center [1121, 530] width 30 height 30
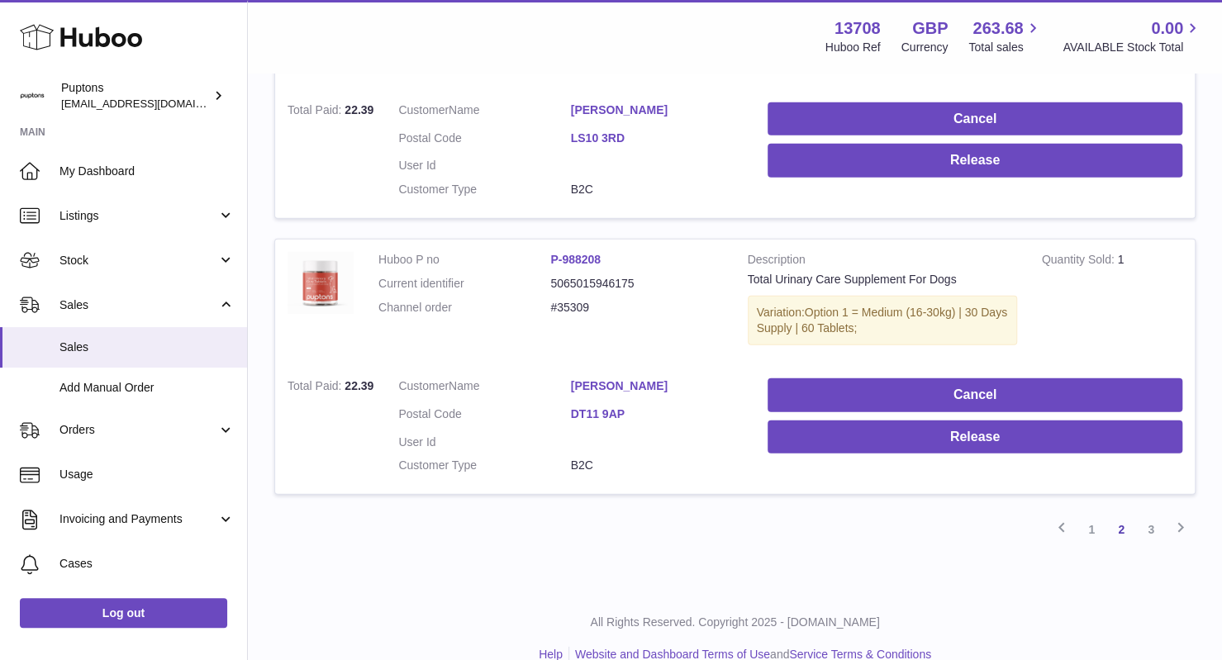
scroll to position [2606, 0]
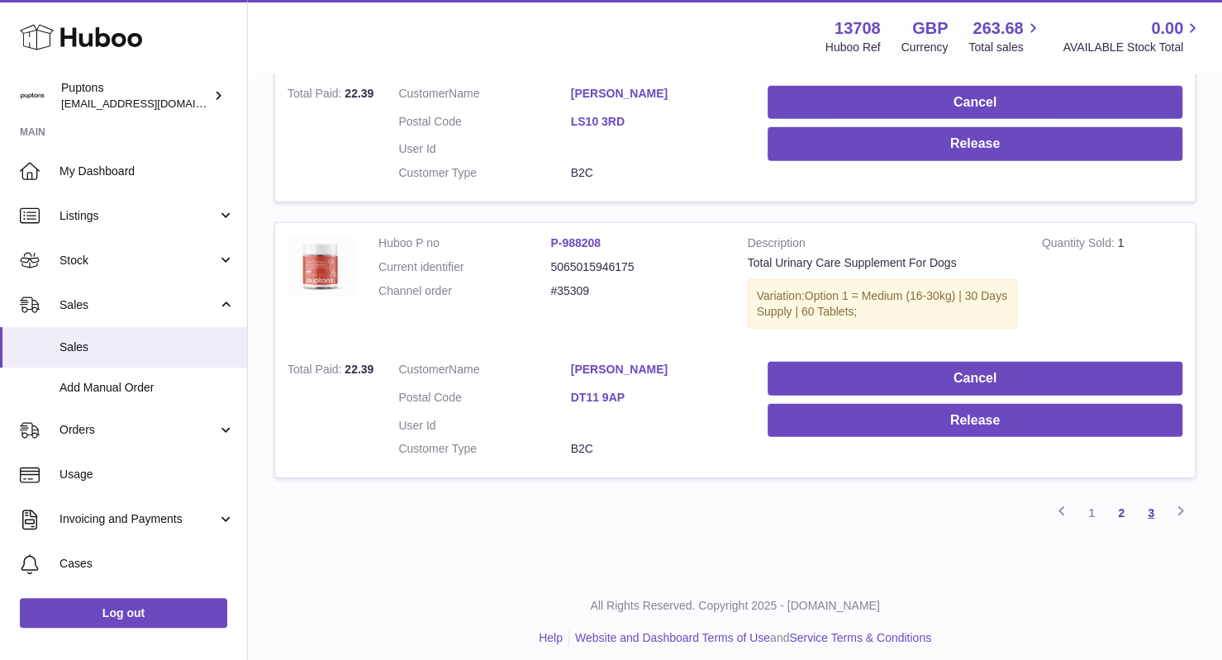
click at [1150, 501] on link "3" at bounding box center [1151, 513] width 30 height 30
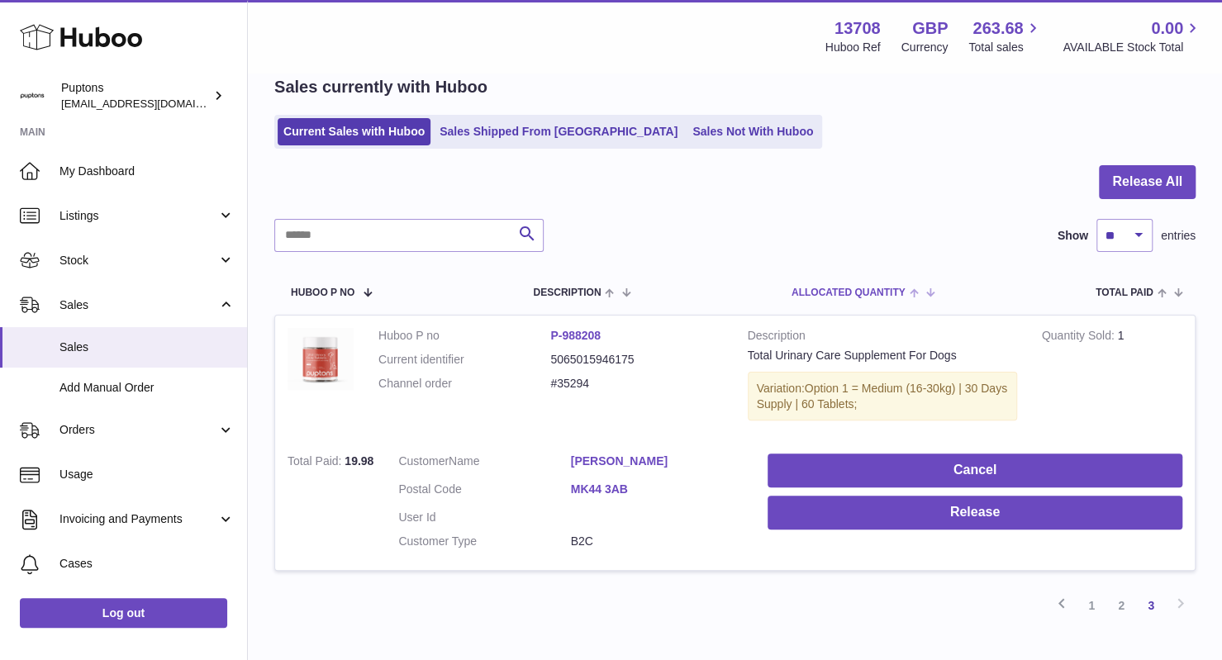
scroll to position [176, 0]
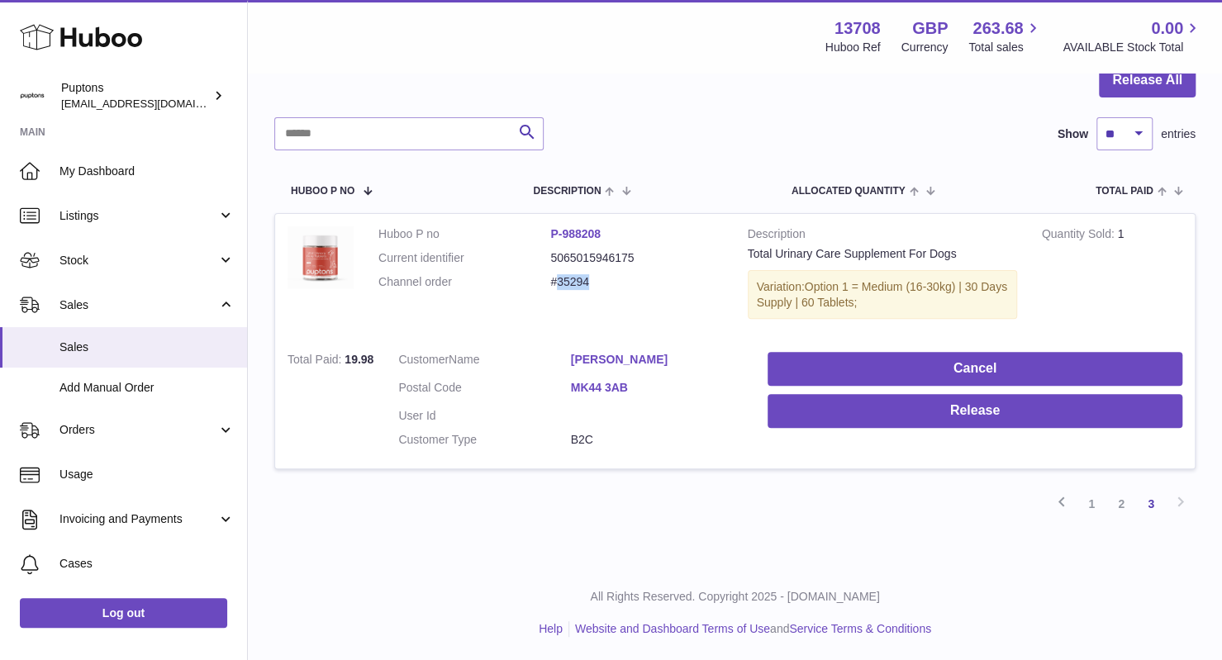
drag, startPoint x: 587, startPoint y: 282, endPoint x: 557, endPoint y: 279, distance: 29.8
click at [557, 279] on dd "#35294" at bounding box center [636, 282] width 172 height 16
copy dd "35294"
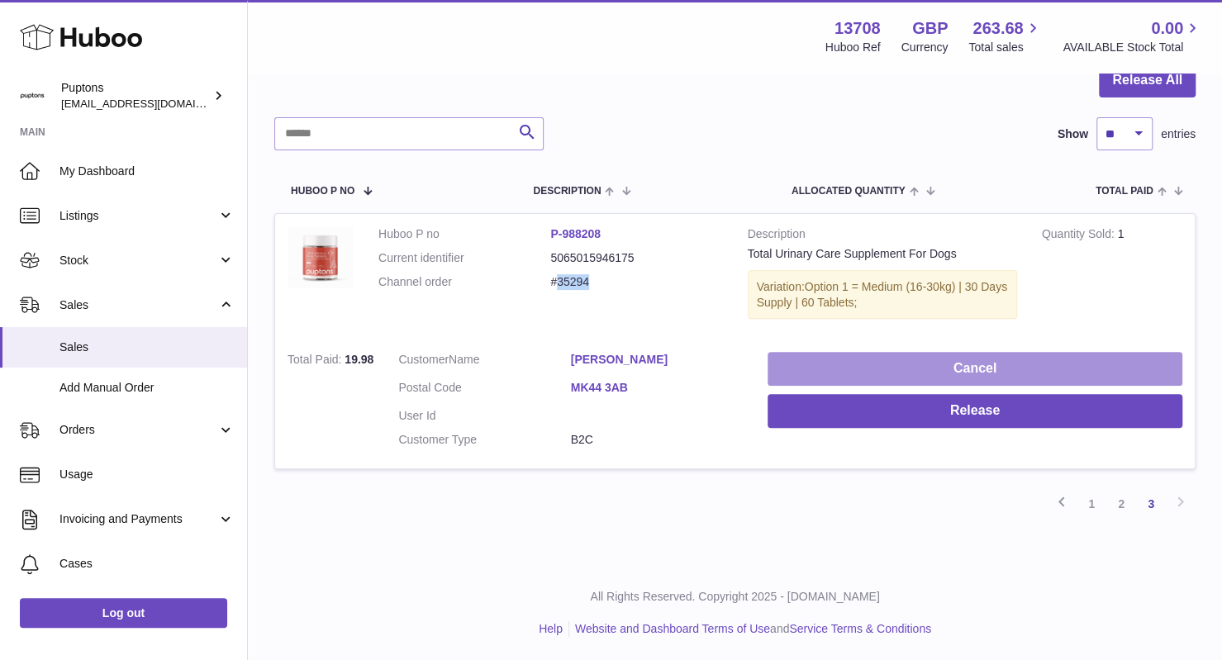
click at [972, 356] on button "Cancel" at bounding box center [975, 369] width 415 height 34
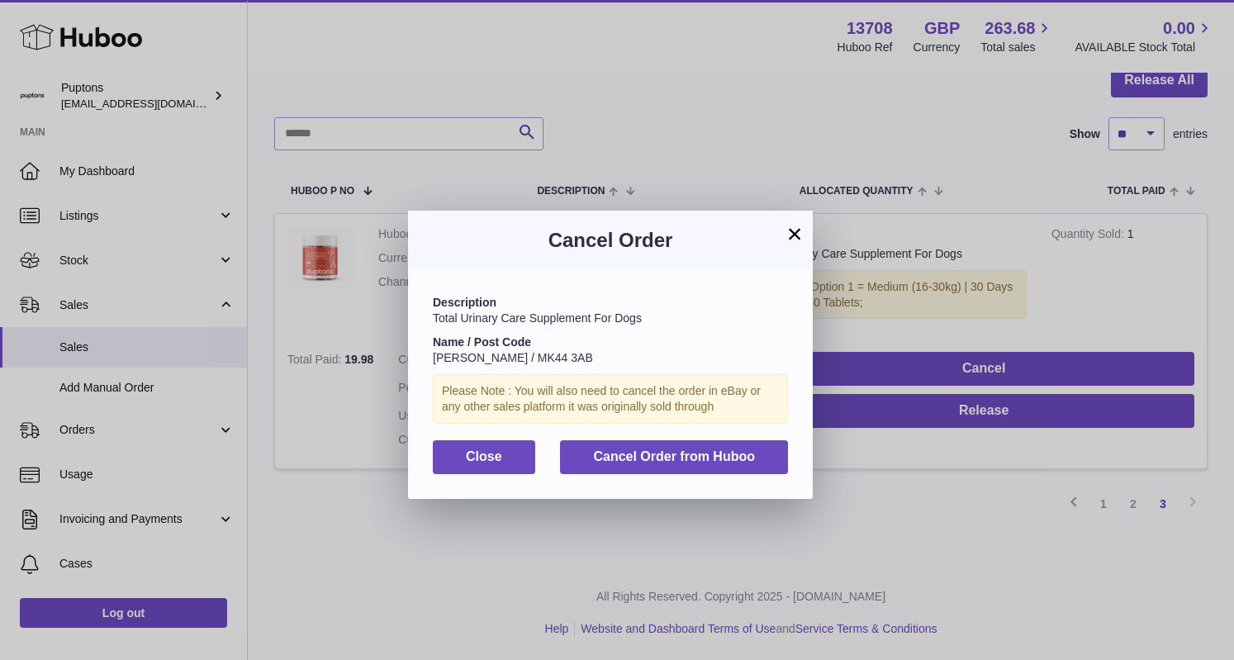
click at [796, 235] on button "×" at bounding box center [795, 234] width 20 height 20
